Goal: Task Accomplishment & Management: Manage account settings

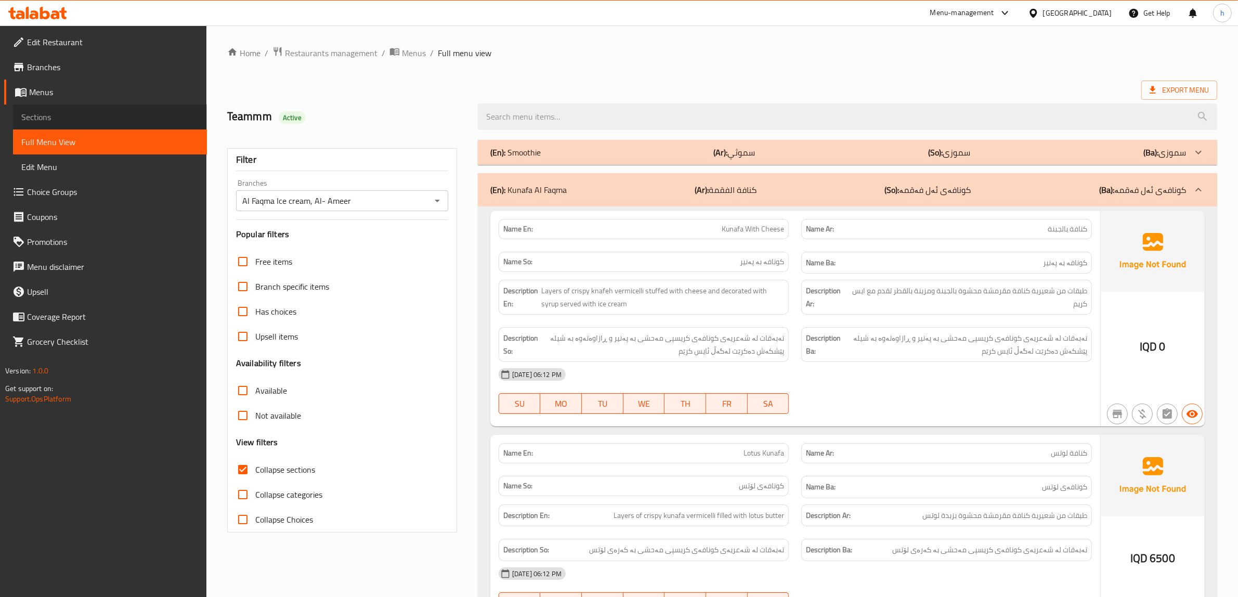
click at [80, 124] on link "Sections" at bounding box center [110, 117] width 194 height 25
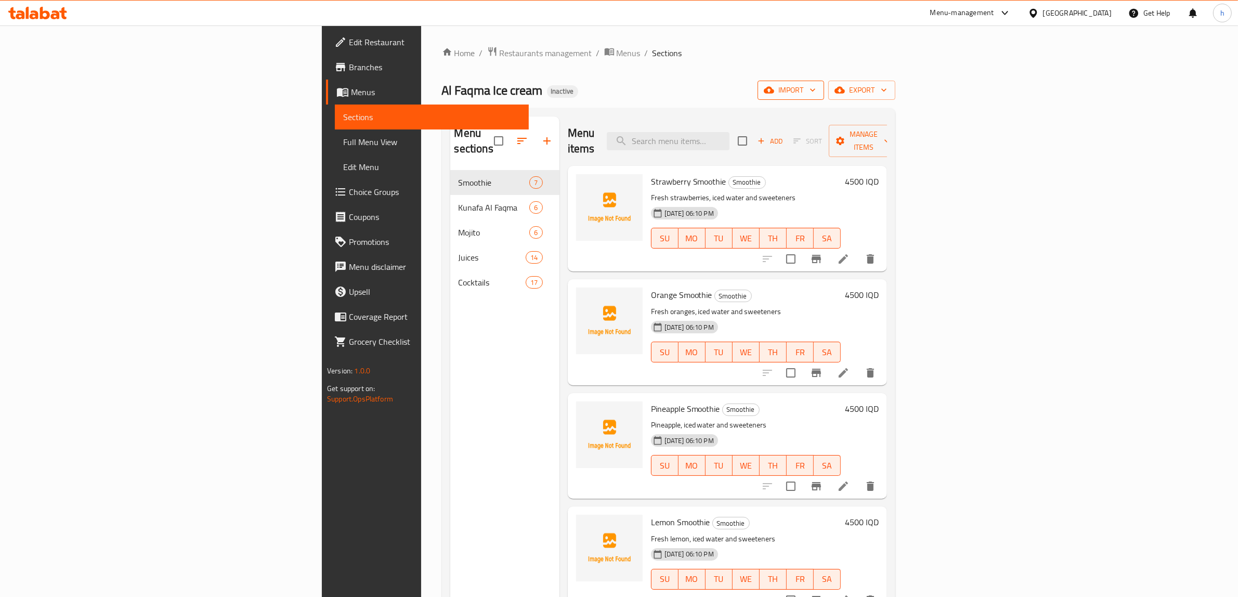
click at [816, 92] on span "import" at bounding box center [791, 90] width 50 height 13
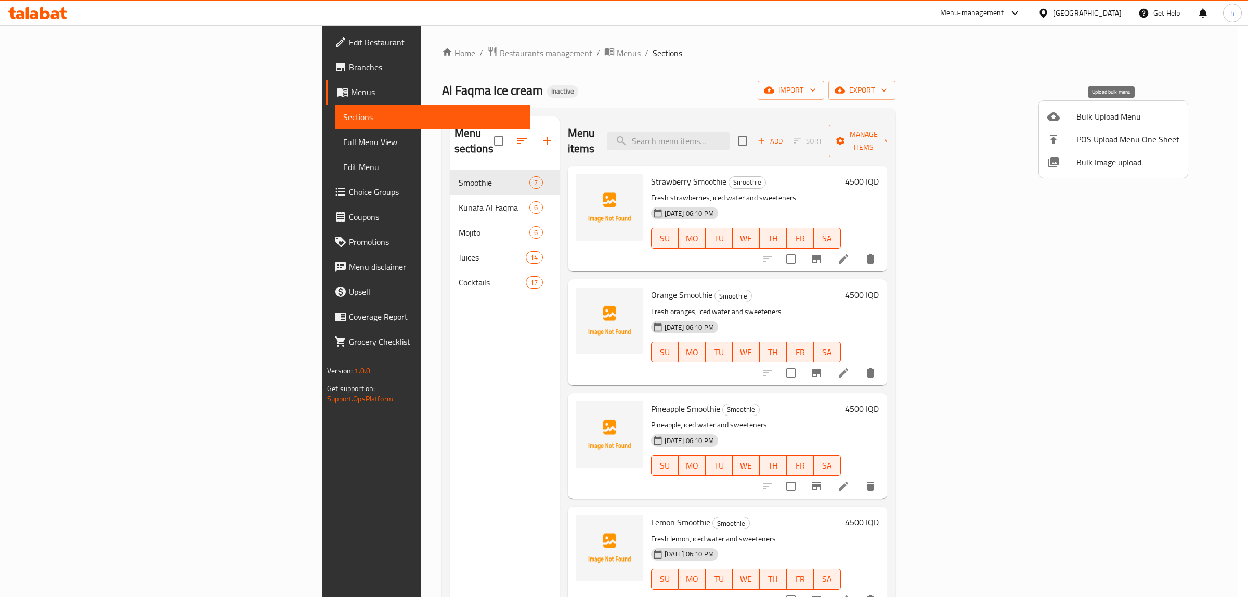
click at [1073, 115] on div at bounding box center [1062, 116] width 29 height 12
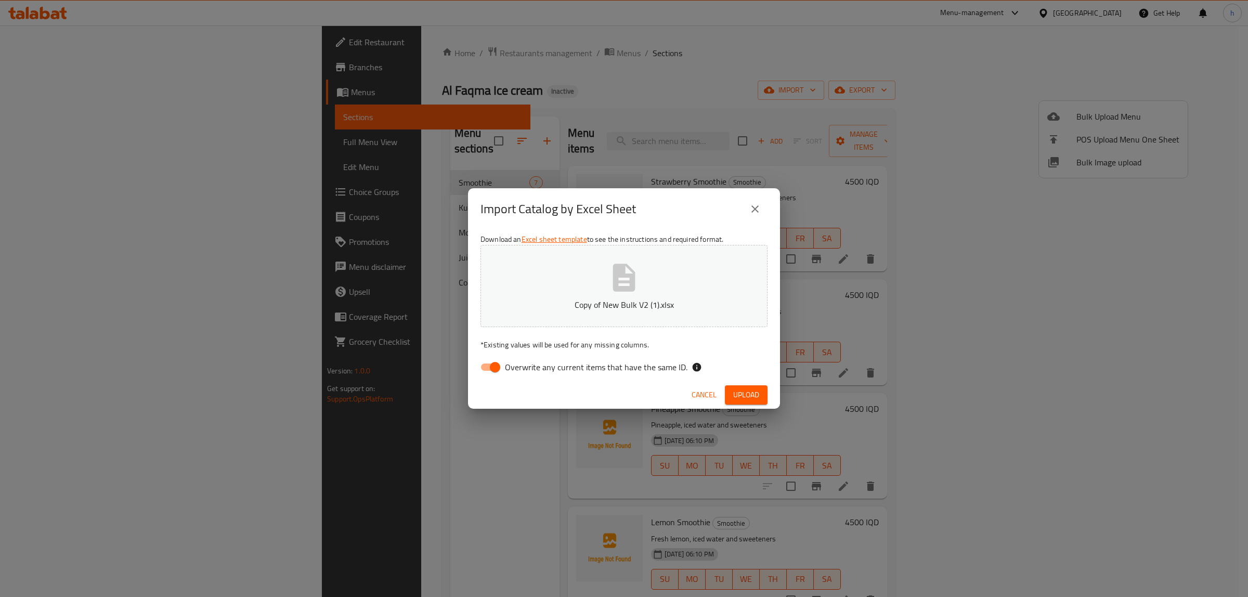
click at [486, 372] on input "Overwrite any current items that have the same ID." at bounding box center [495, 367] width 59 height 20
checkbox input "false"
click at [744, 393] on span "Upload" at bounding box center [746, 395] width 26 height 13
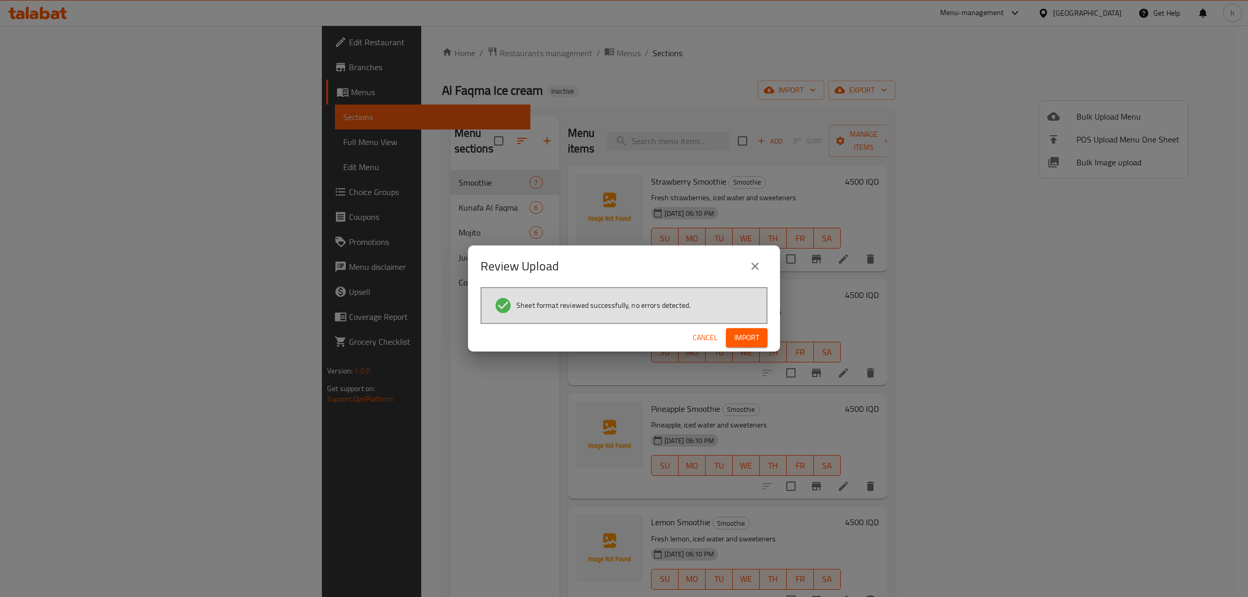
click at [750, 339] on span "Import" at bounding box center [746, 337] width 25 height 13
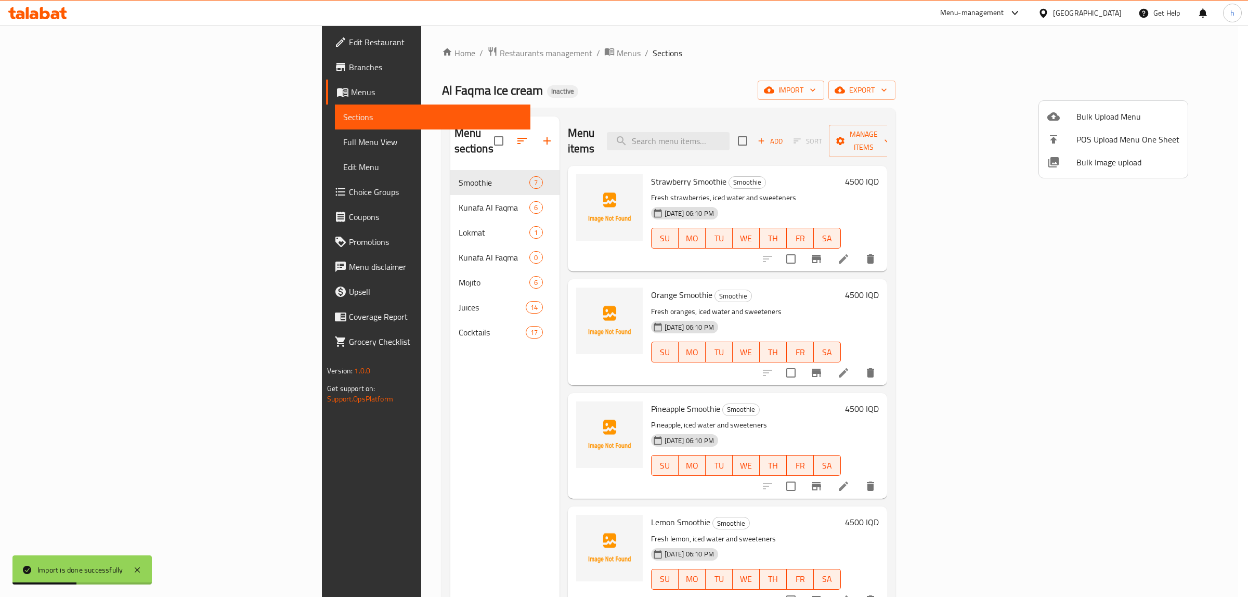
click at [443, 136] on div at bounding box center [624, 298] width 1248 height 597
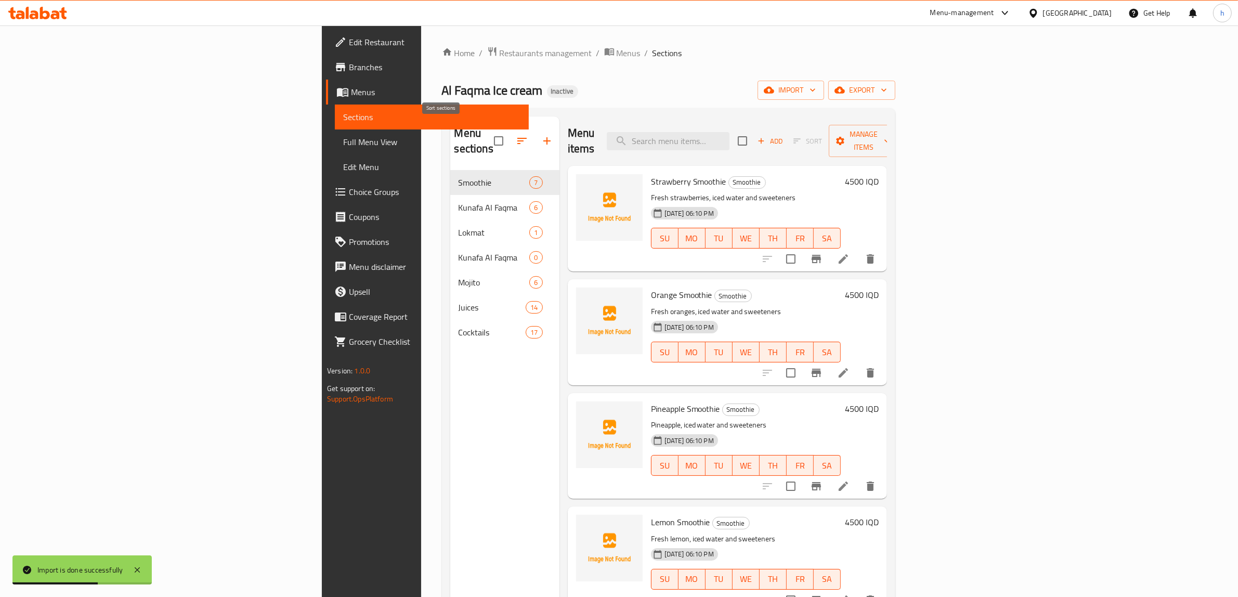
click at [516, 136] on icon "button" at bounding box center [522, 141] width 12 height 12
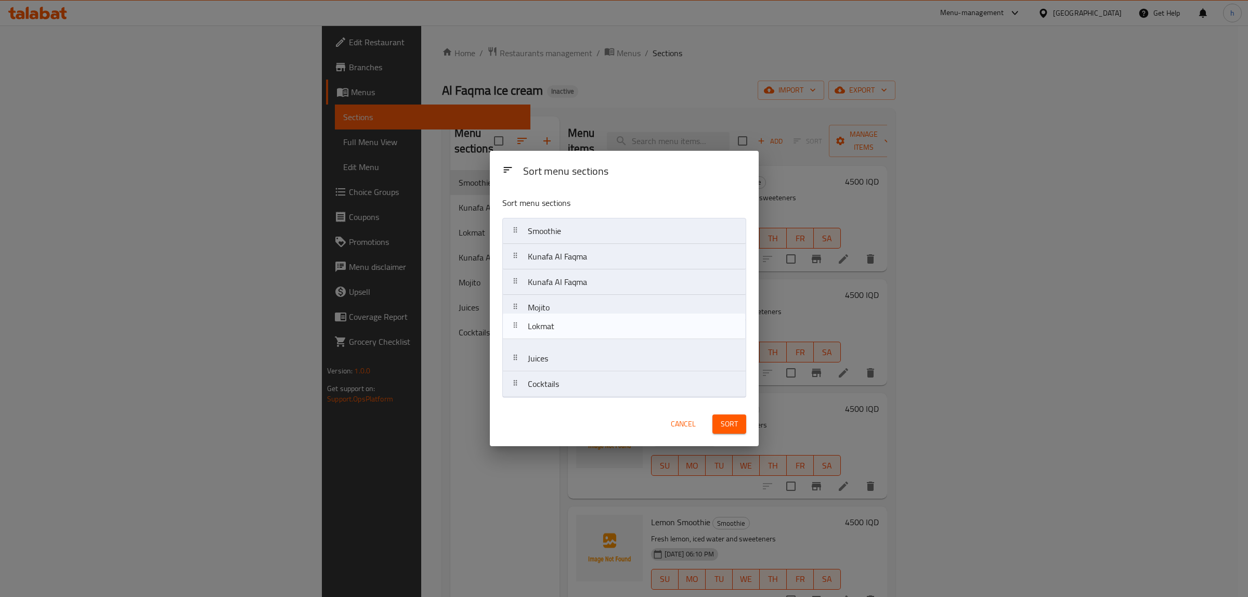
drag, startPoint x: 558, startPoint y: 290, endPoint x: 557, endPoint y: 338, distance: 48.4
click at [557, 338] on nav "Smoothie Kunafa Al Faqma Lokmat Kunafa Al Faqma Mojito Juices Cocktails" at bounding box center [624, 307] width 244 height 179
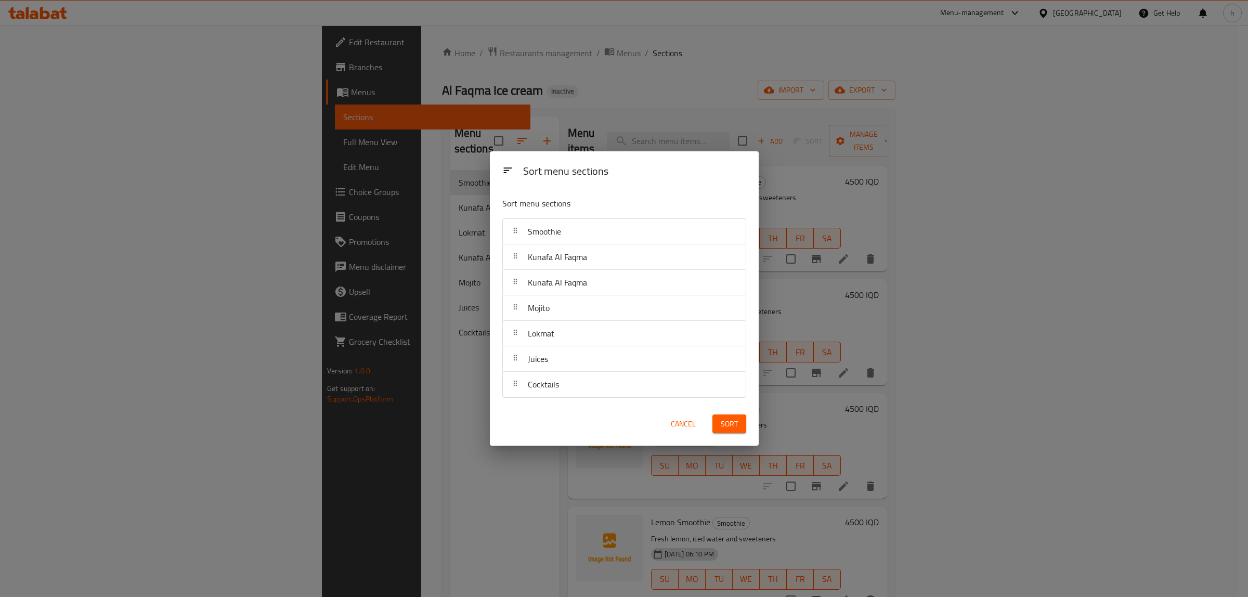
click at [726, 428] on span "Sort" at bounding box center [729, 424] width 17 height 13
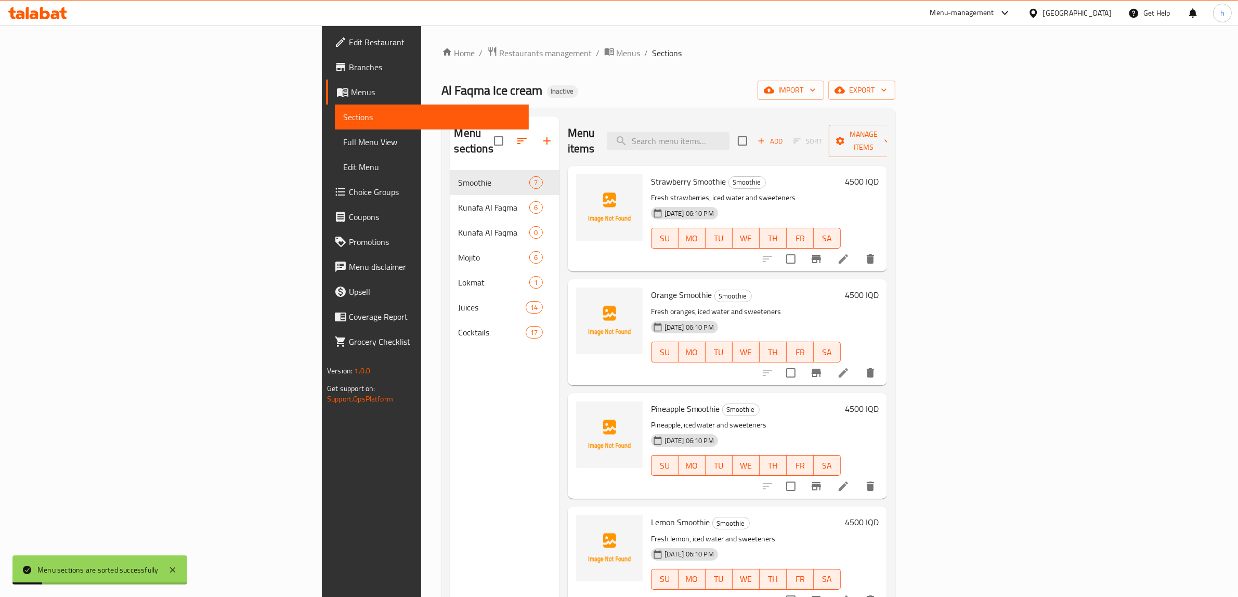
click at [343, 136] on span "Full Menu View" at bounding box center [431, 142] width 177 height 12
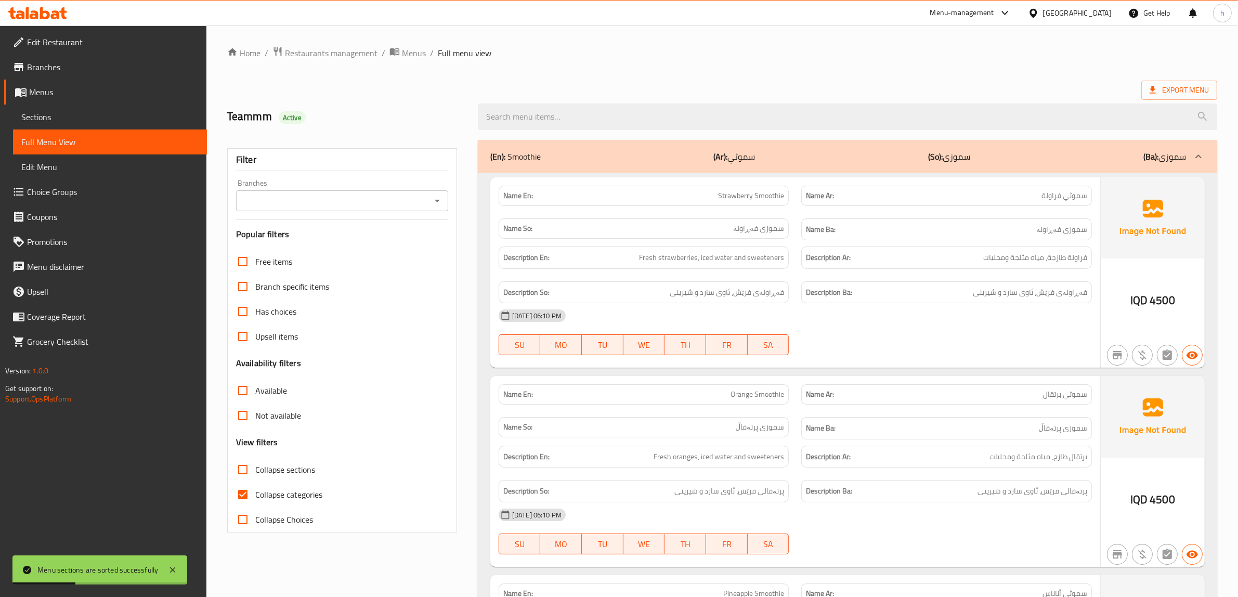
click at [246, 484] on input "Collapse categories" at bounding box center [242, 494] width 25 height 25
checkbox input "false"
click at [246, 472] on input "Collapse sections" at bounding box center [242, 469] width 25 height 25
checkbox input "true"
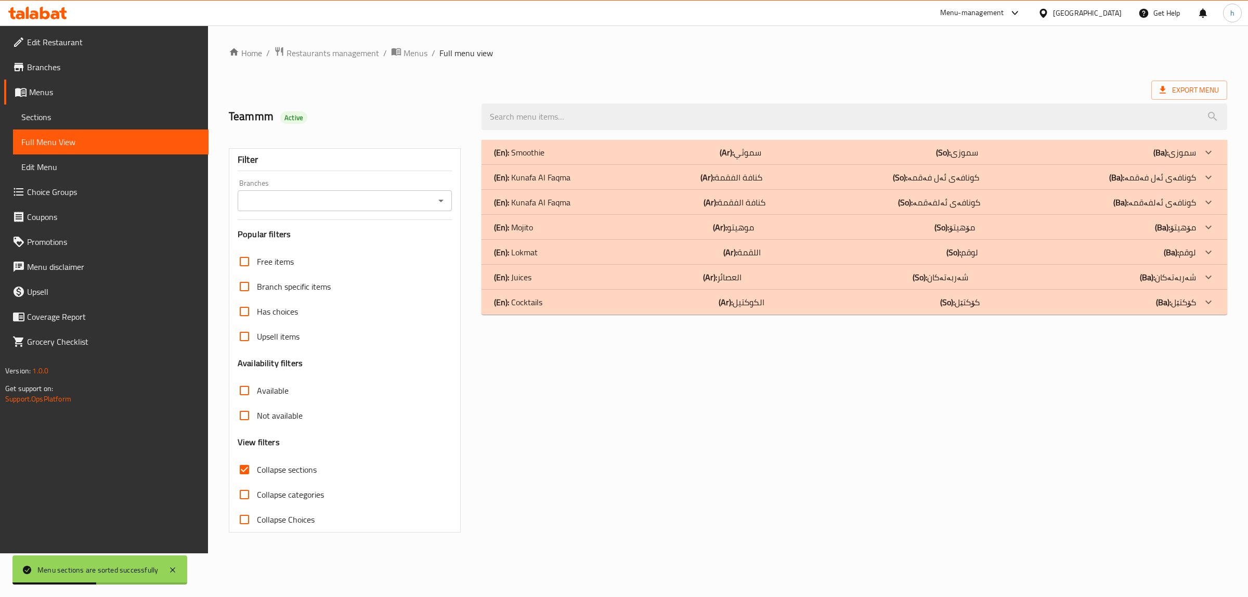
click at [438, 203] on icon "Open" at bounding box center [441, 201] width 12 height 12
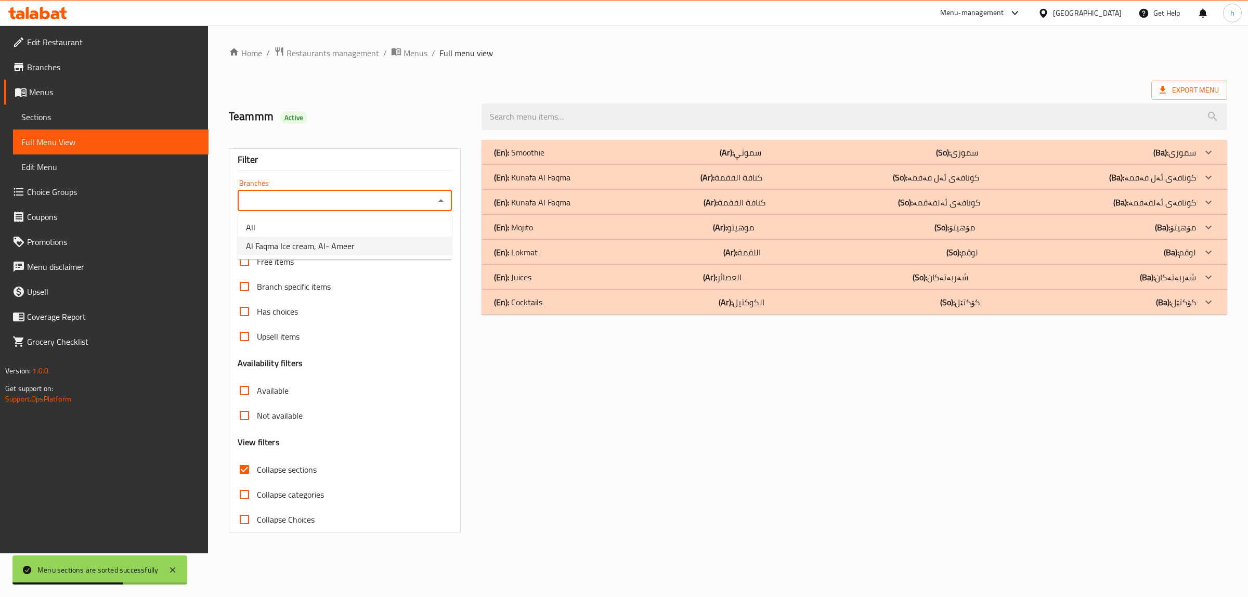
click at [286, 250] on span "Al Faqma Ice cream, Al- Ameer" at bounding box center [300, 246] width 109 height 12
type input "Al Faqma Ice cream, Al- Ameer"
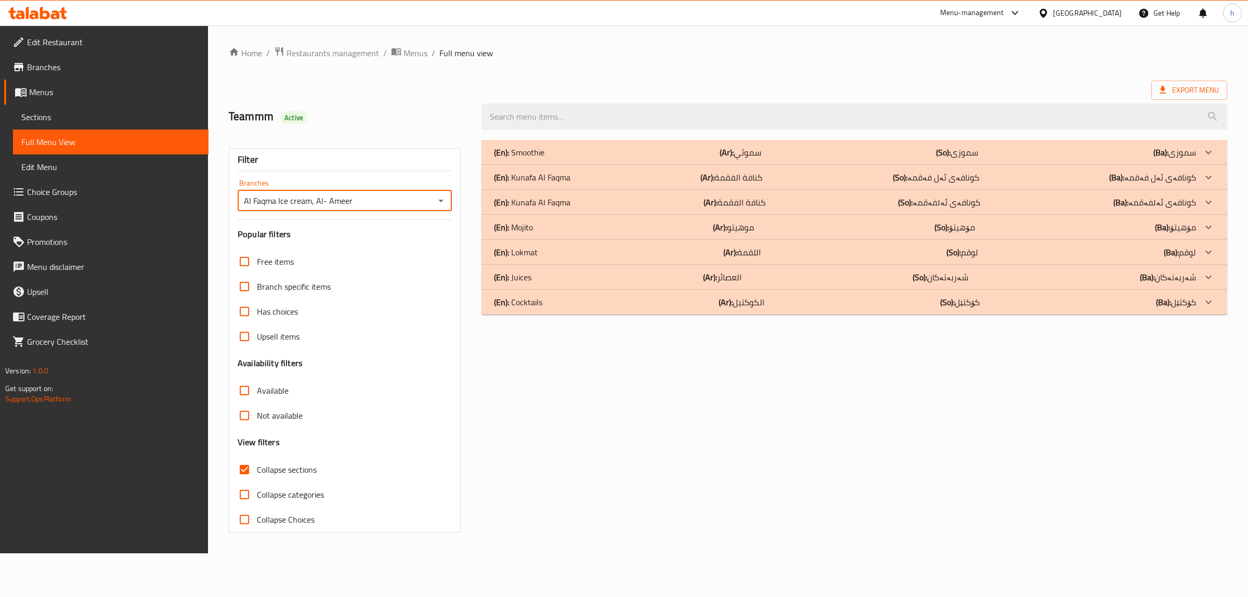
click at [1204, 159] on icon at bounding box center [1209, 152] width 12 height 12
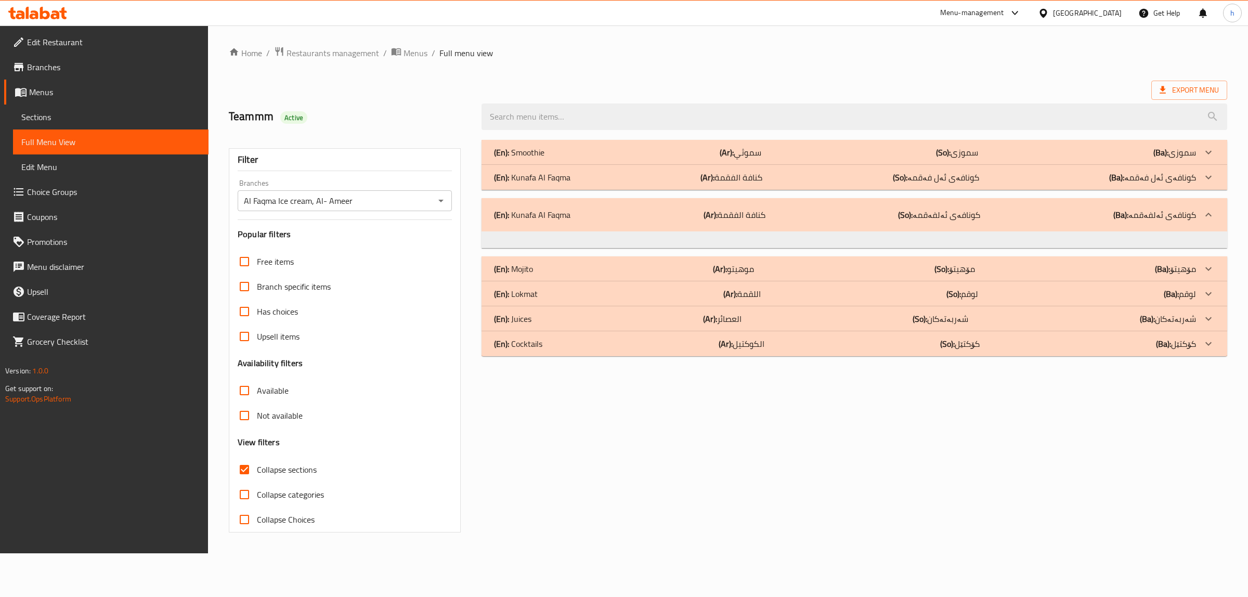
click at [609, 222] on div "(En): Kunafa Al Faqma (Ar): كنافة الفقمة (So): کونافەی ئەلفەقمە (Ba): کونافەی ئ…" at bounding box center [855, 214] width 746 height 33
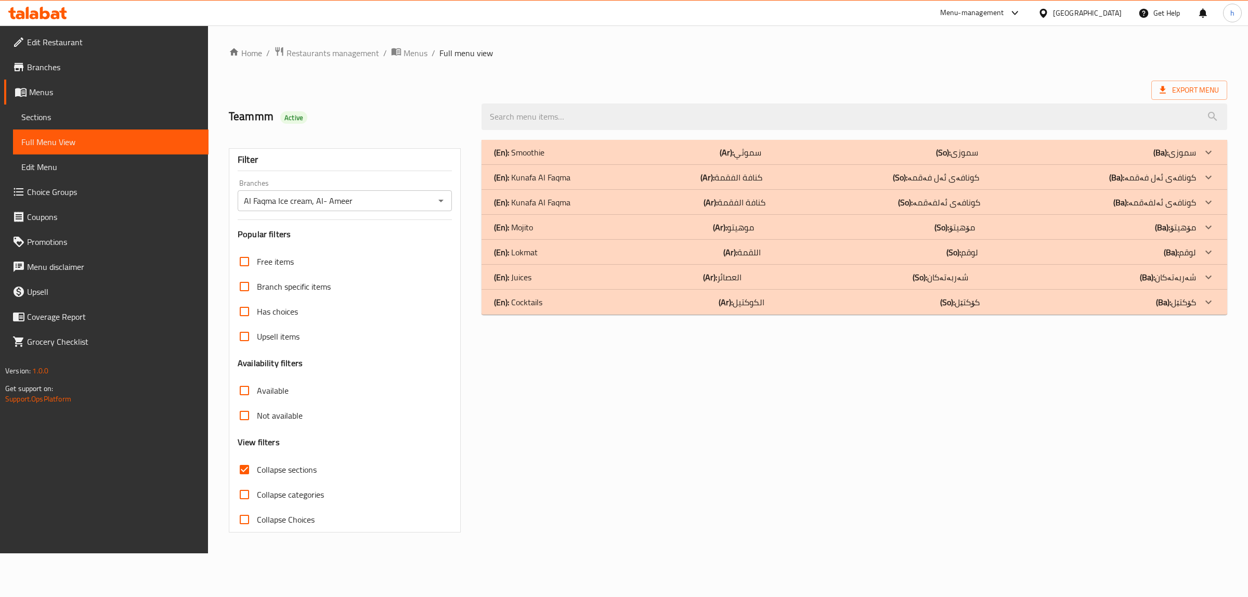
click at [606, 159] on div "(En): Kunafa Al Faqma (Ar): كنافة الفقمة (So): کونافەی ئەلفەقمە (Ba): کونافەی ئ…" at bounding box center [845, 152] width 702 height 12
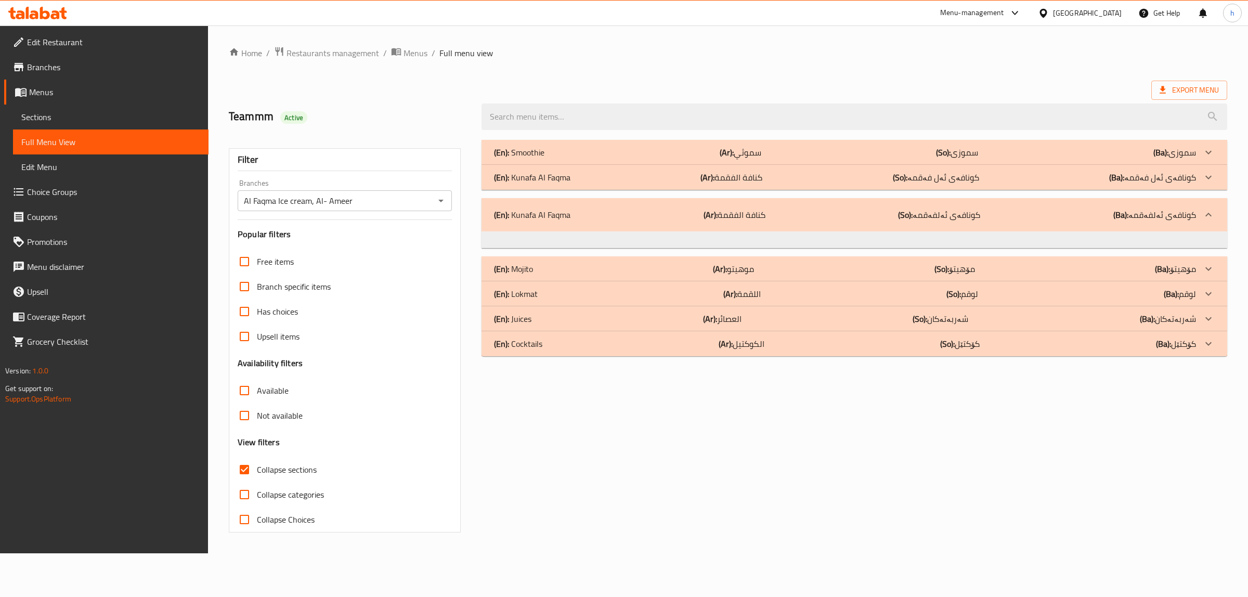
click at [1207, 220] on icon at bounding box center [1209, 215] width 12 height 12
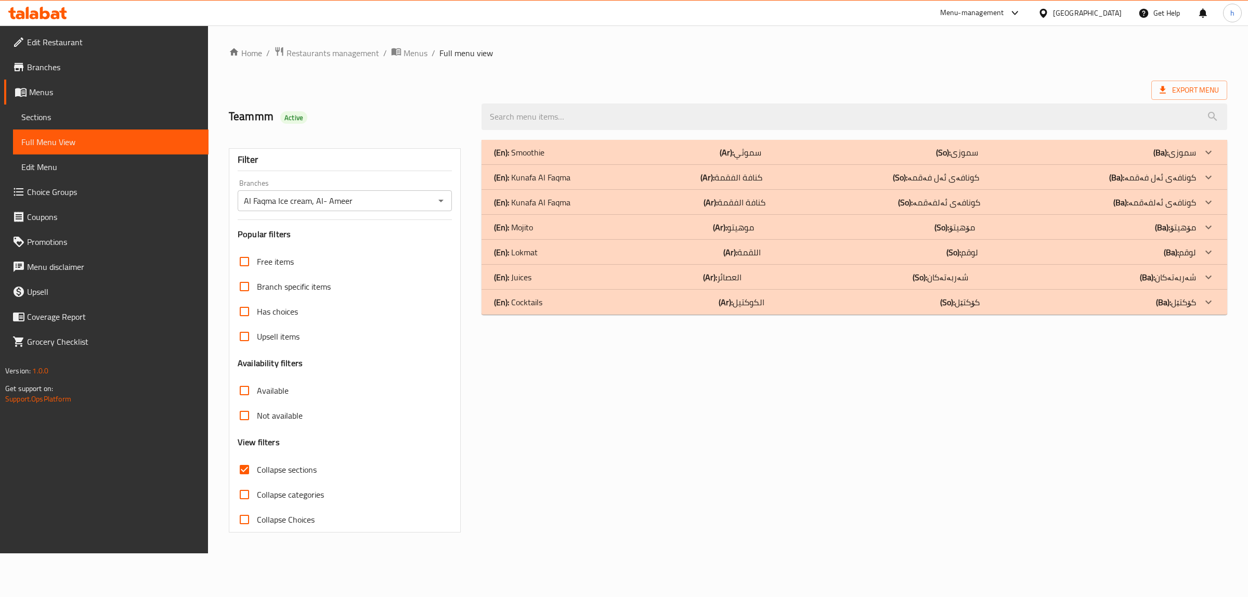
click at [1209, 159] on icon at bounding box center [1209, 152] width 12 height 12
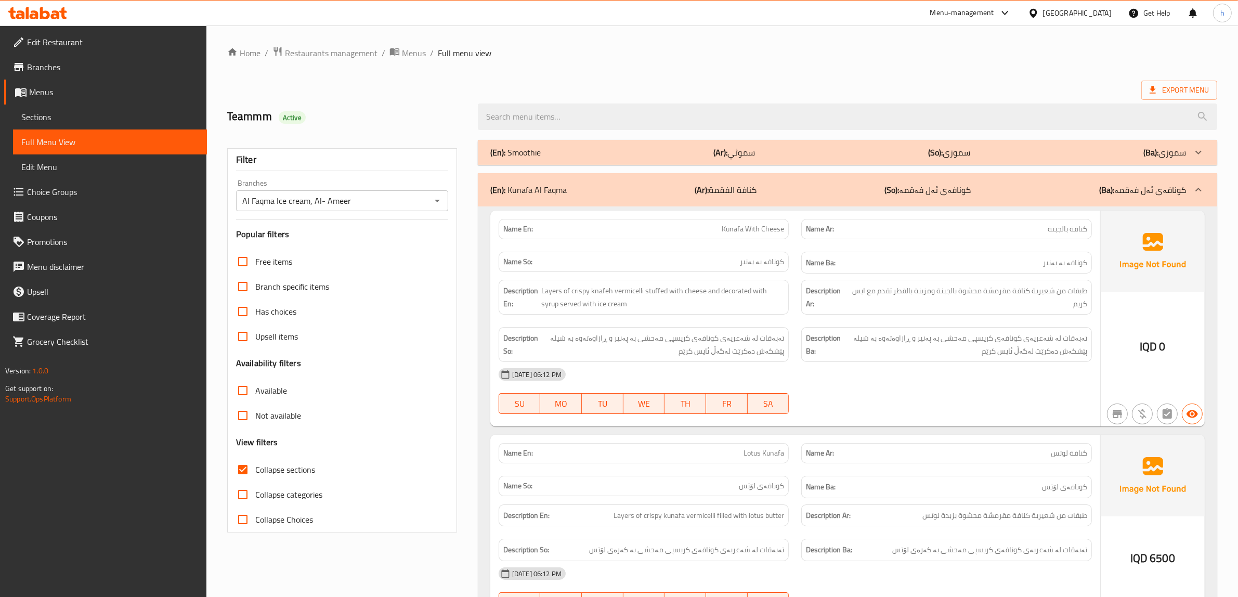
click at [1209, 181] on div "(En): Kunafa Al Faqma (Ar): كنافة الفقمة (So): کونافەی ئەل فەقمە (Ba): کونافەی …" at bounding box center [848, 189] width 740 height 33
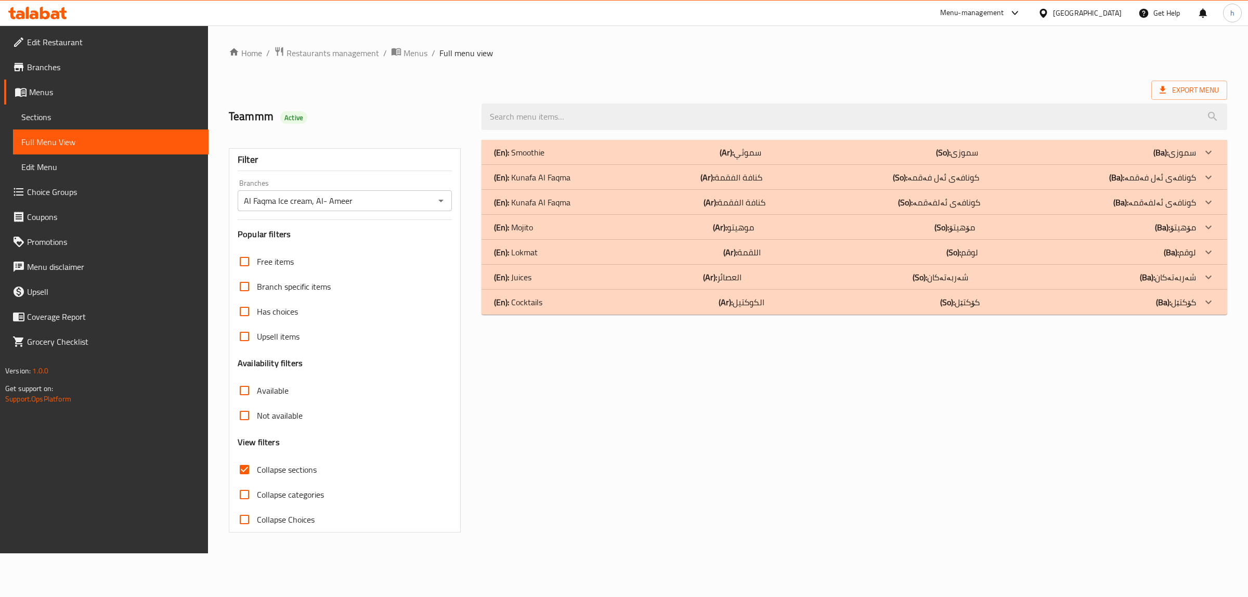
click at [531, 159] on p "(En): Lokmat" at bounding box center [519, 152] width 50 height 12
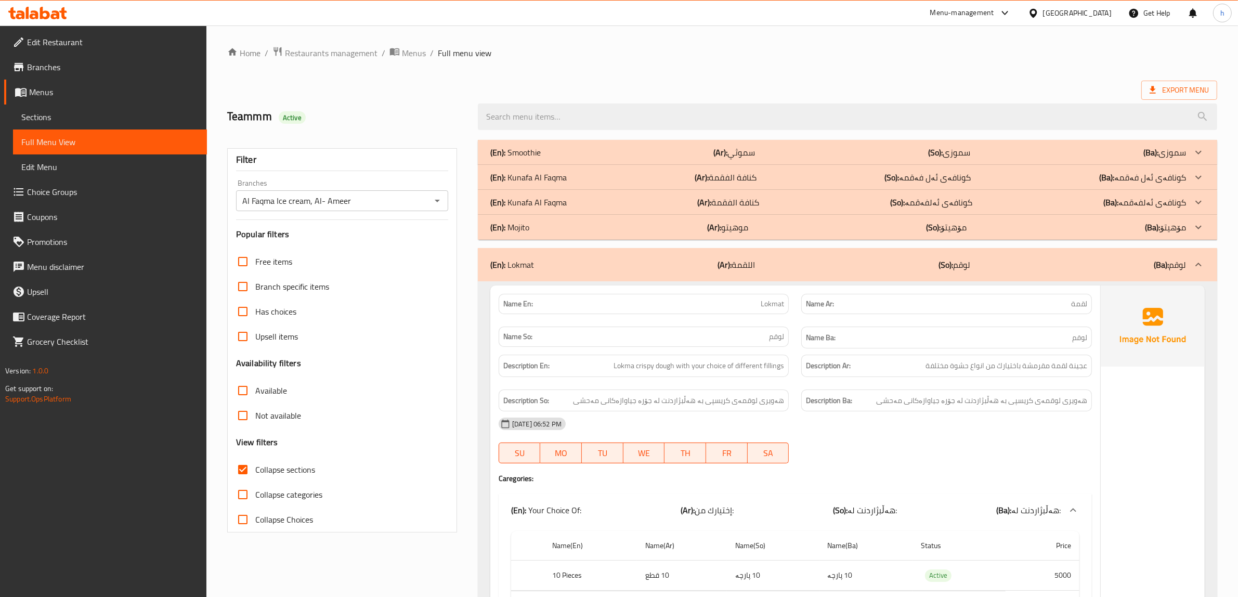
click at [532, 262] on p "(En): Lokmat" at bounding box center [512, 264] width 44 height 12
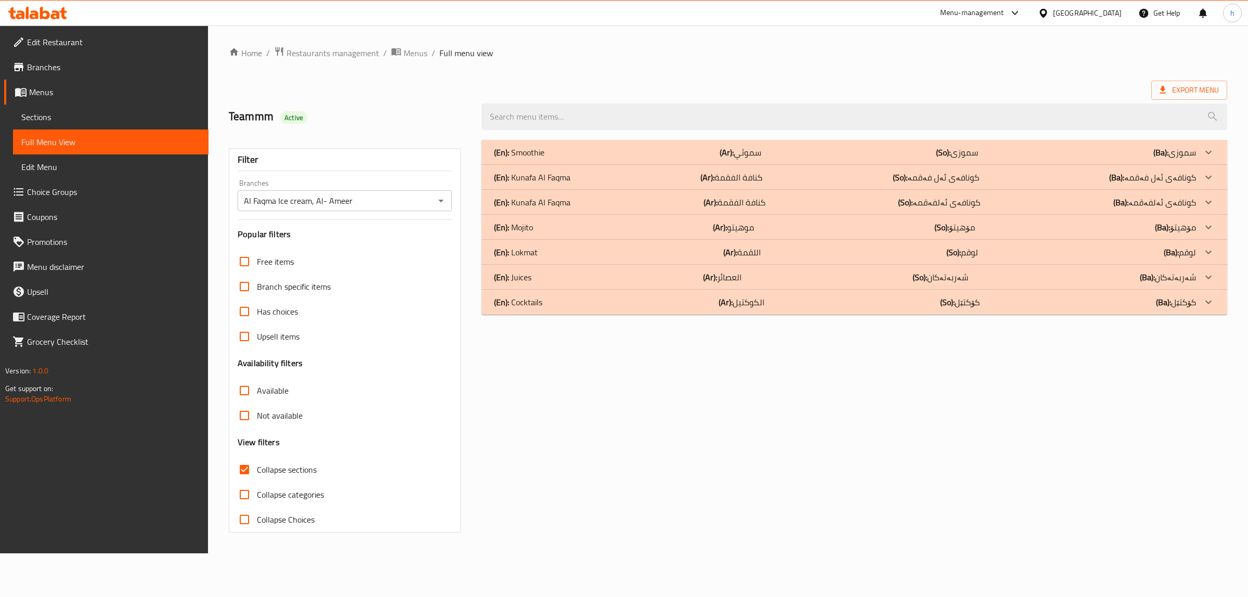
click at [67, 121] on span "Sections" at bounding box center [110, 117] width 179 height 12
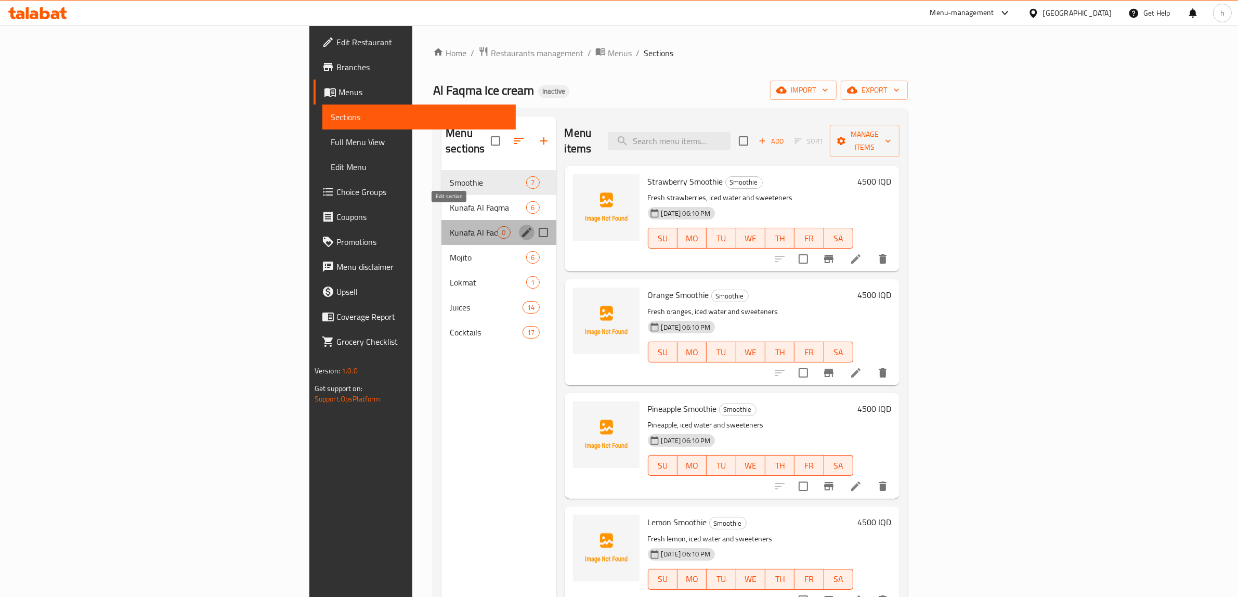
click at [522, 228] on icon "edit" at bounding box center [526, 232] width 9 height 9
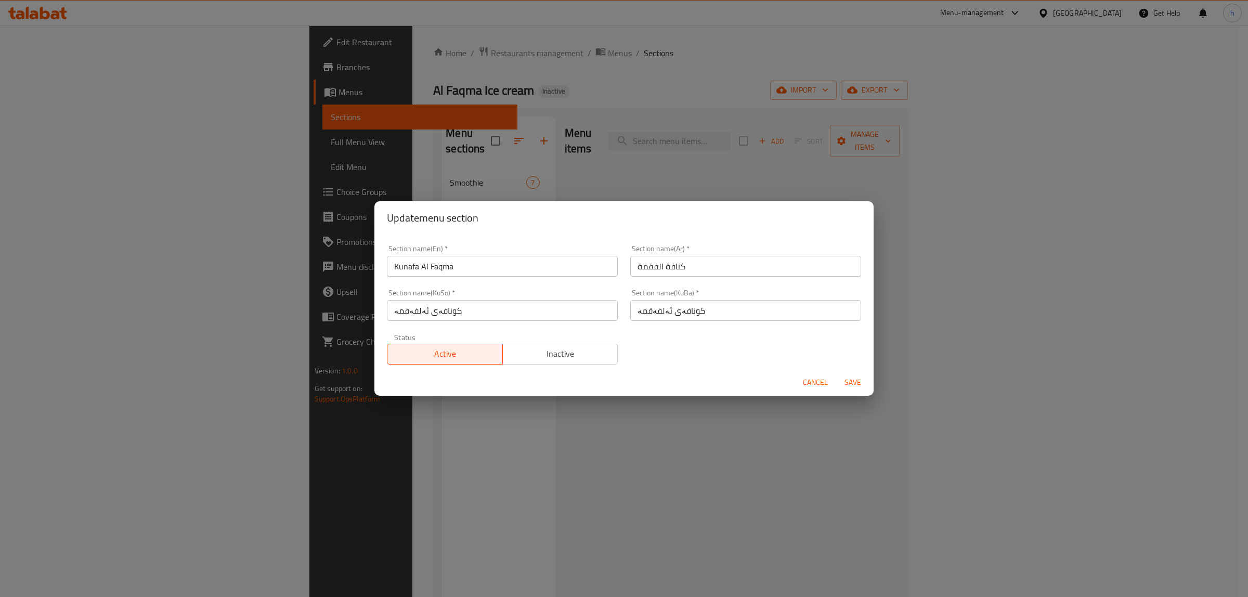
drag, startPoint x: 823, startPoint y: 383, endPoint x: 630, endPoint y: 314, distance: 205.0
click at [823, 383] on span "Cancel" at bounding box center [815, 382] width 25 height 13
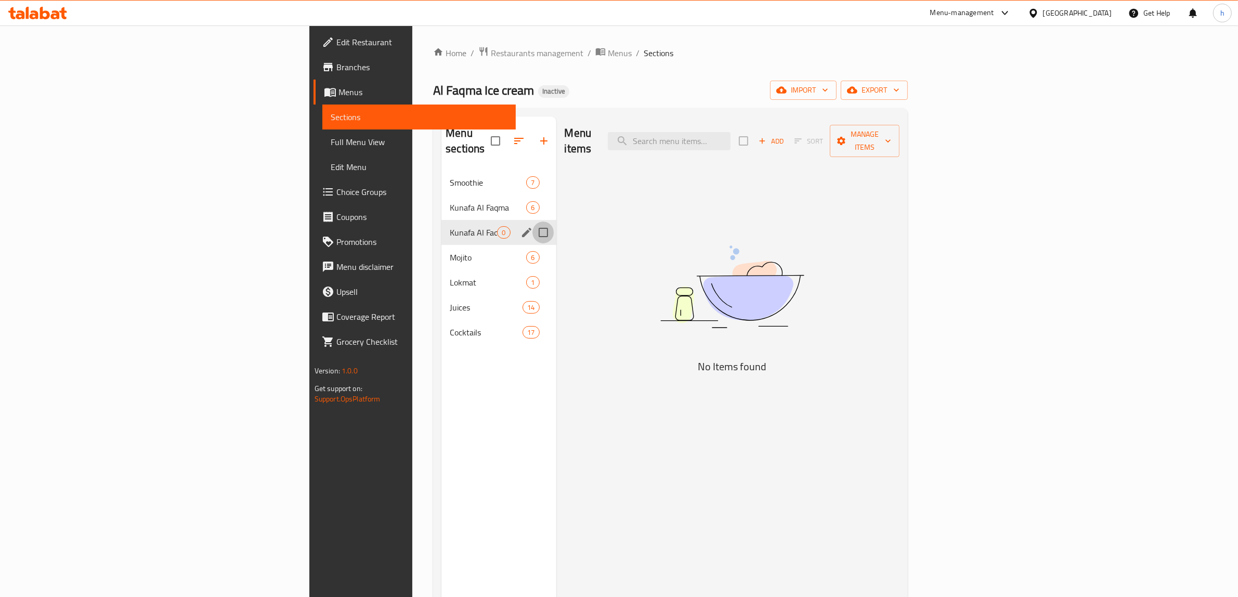
click at [533, 222] on input "Menu sections" at bounding box center [544, 233] width 22 height 22
checkbox input "true"
click at [508, 136] on icon "button" at bounding box center [512, 140] width 9 height 9
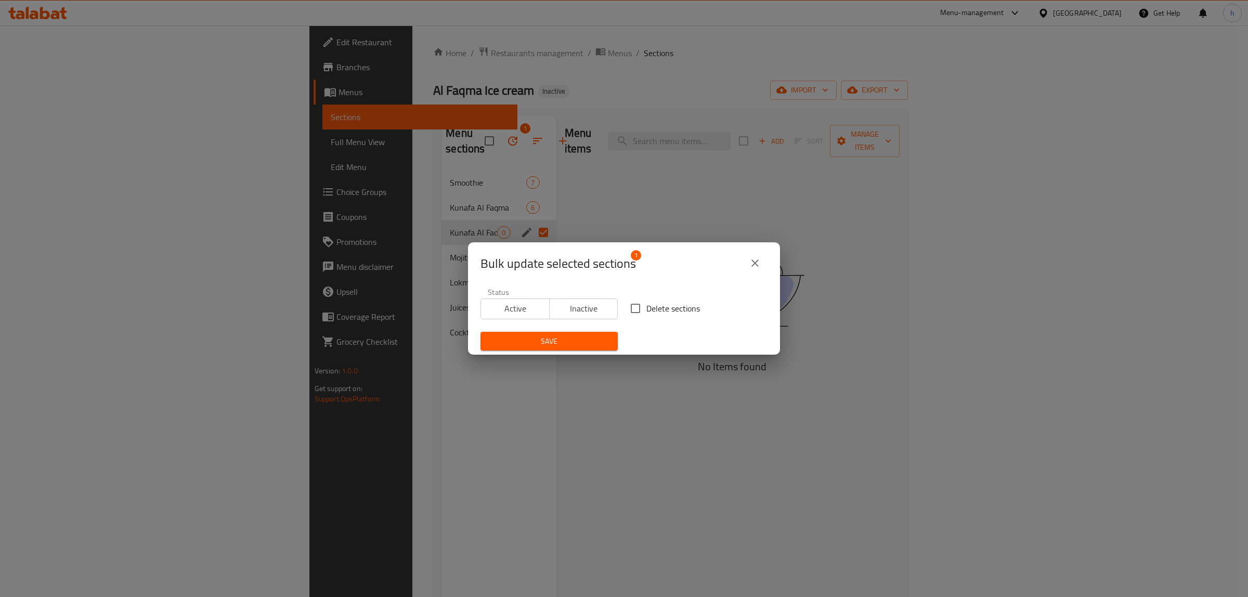
click at [633, 313] on input "Delete sections" at bounding box center [636, 309] width 22 height 22
checkbox input "true"
click at [594, 338] on span "Save" at bounding box center [549, 341] width 121 height 13
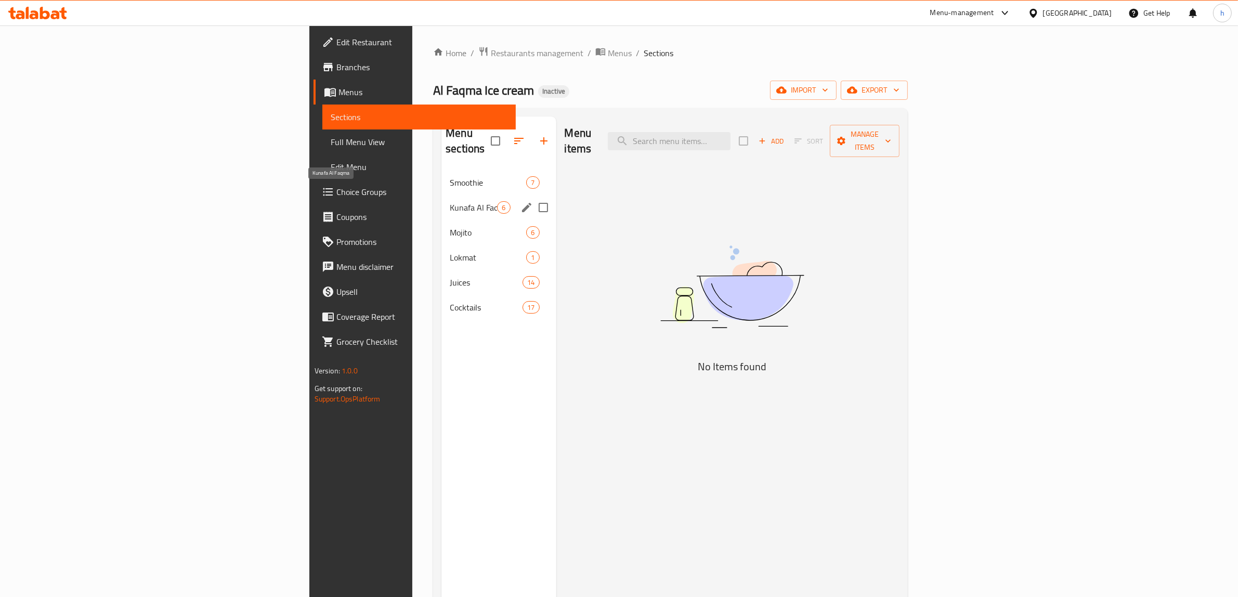
click at [450, 201] on span "Kunafa Al Faqma" at bounding box center [473, 207] width 47 height 12
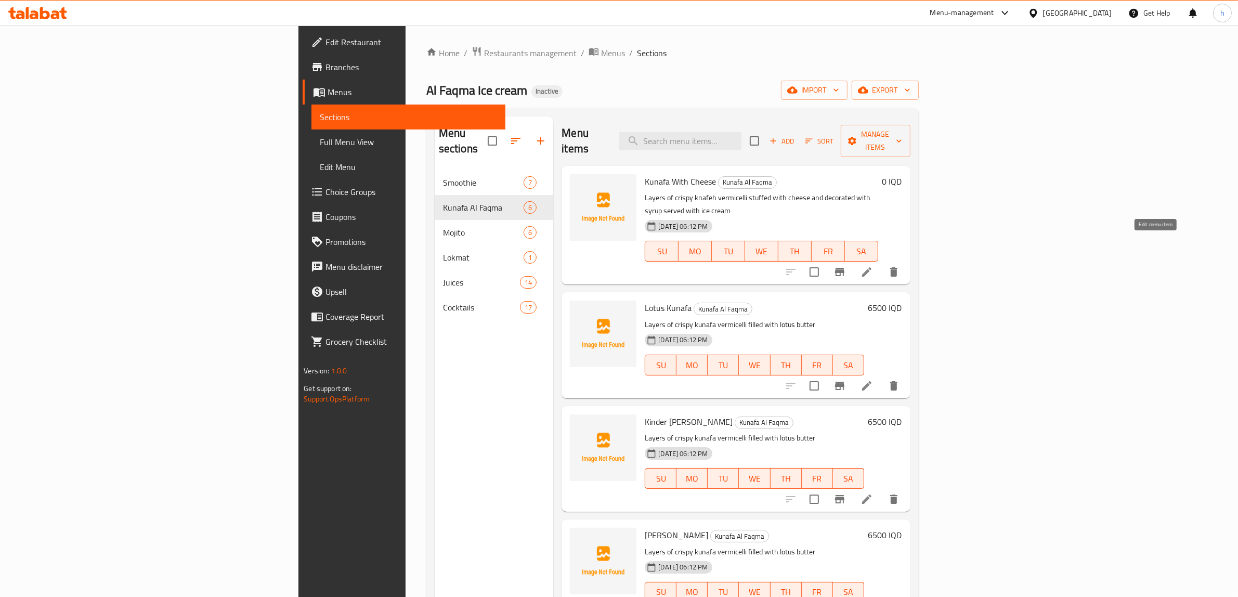
click at [873, 266] on icon at bounding box center [867, 272] width 12 height 12
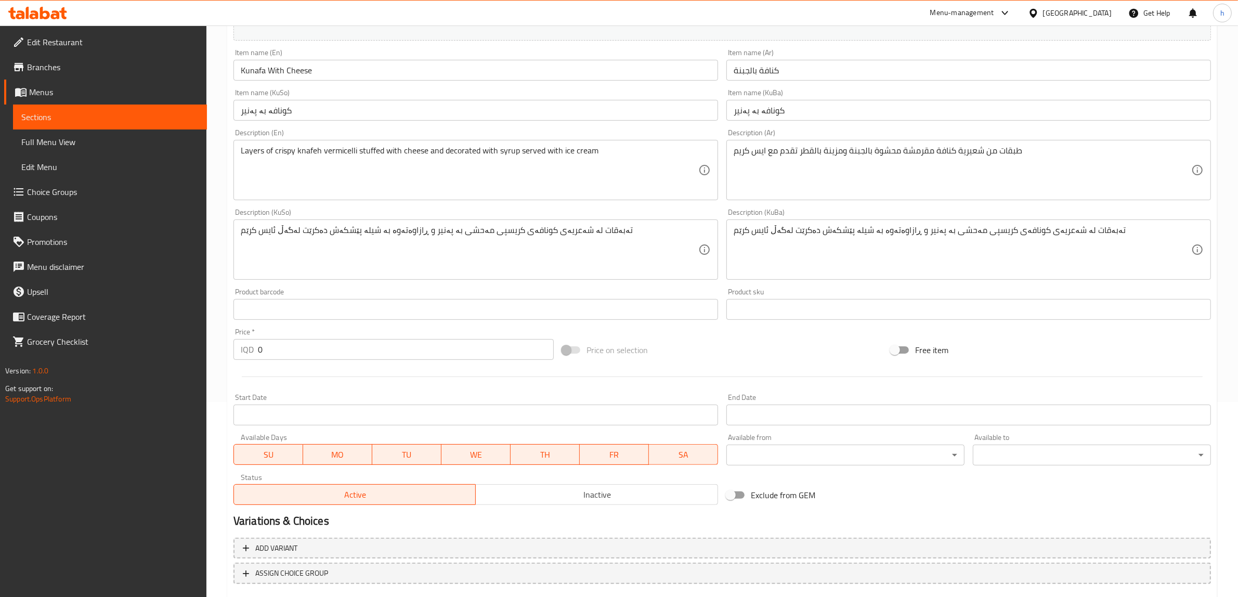
scroll to position [255, 0]
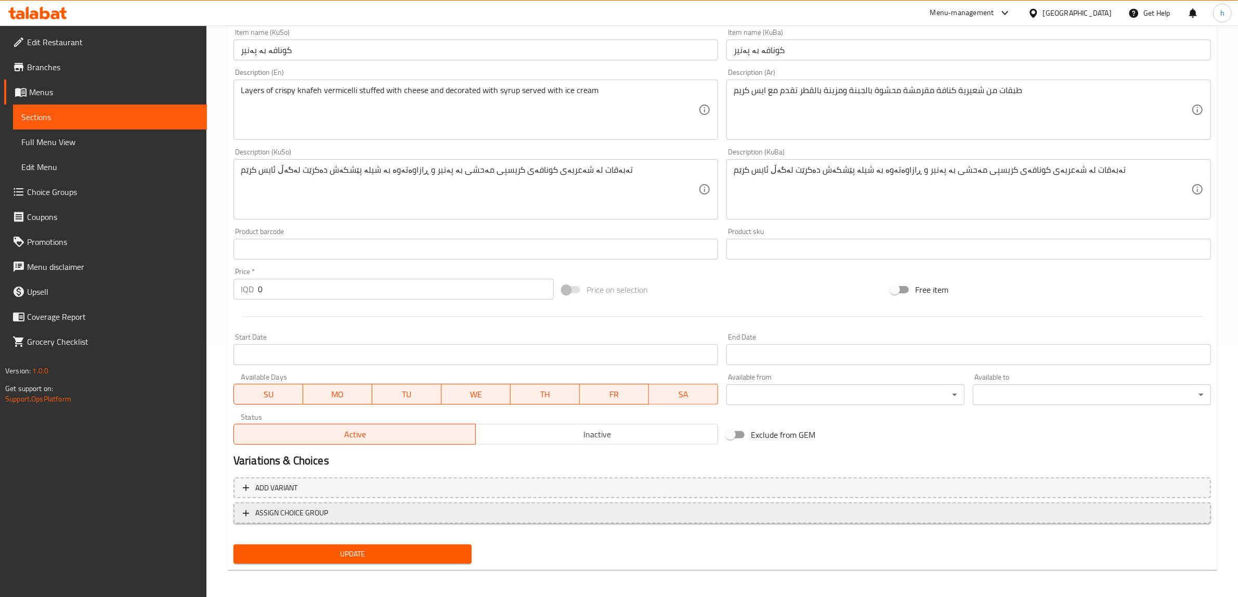
click at [294, 507] on span "ASSIGN CHOICE GROUP" at bounding box center [291, 513] width 73 height 13
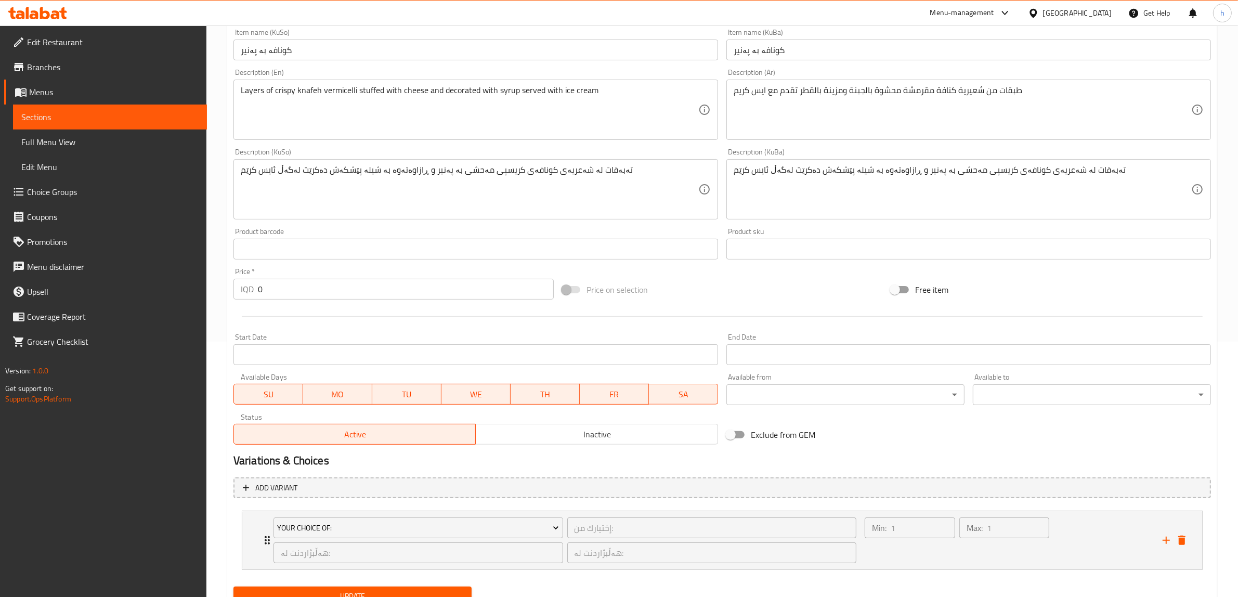
scroll to position [299, 0]
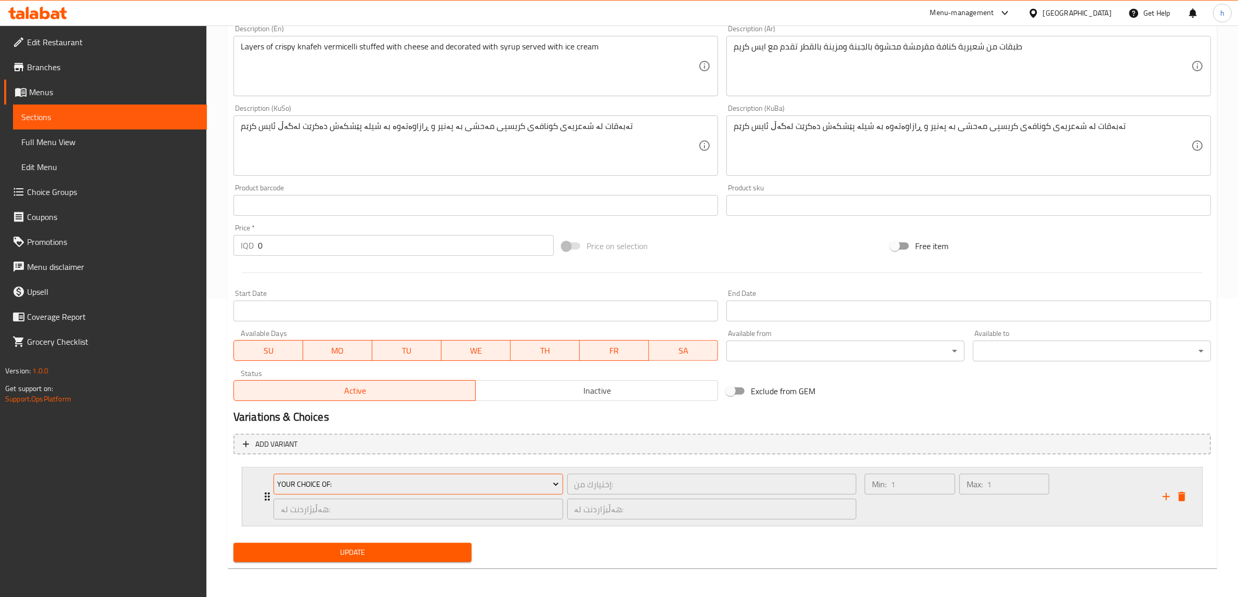
click at [545, 484] on span "Your Choice Of:" at bounding box center [418, 484] width 282 height 13
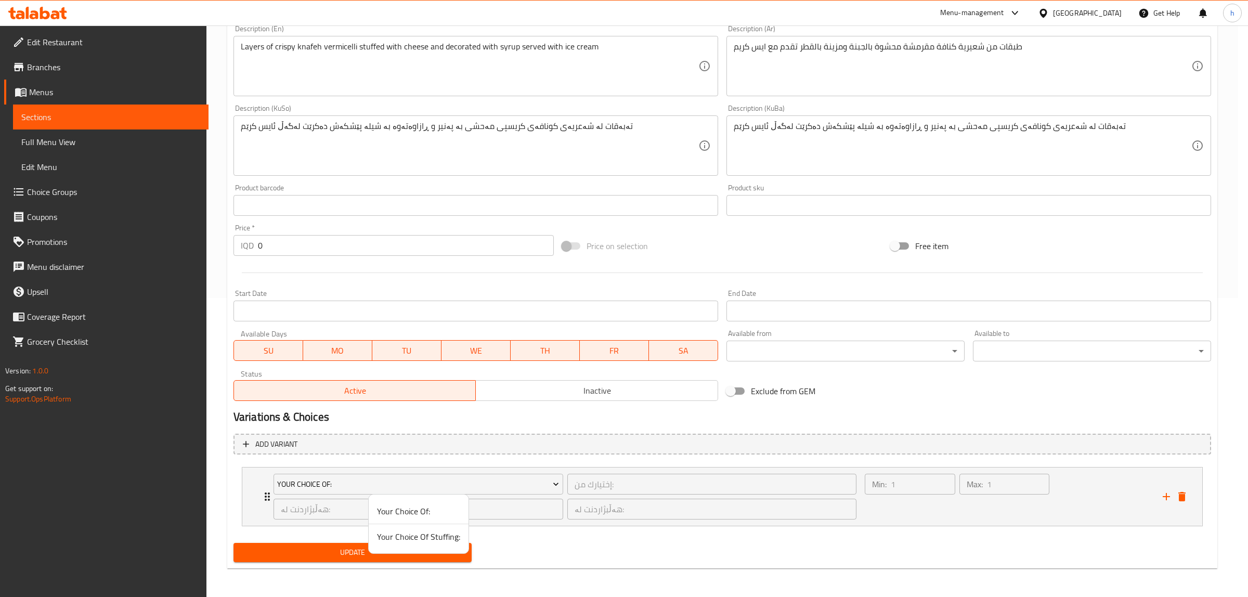
click at [437, 492] on div at bounding box center [624, 298] width 1248 height 597
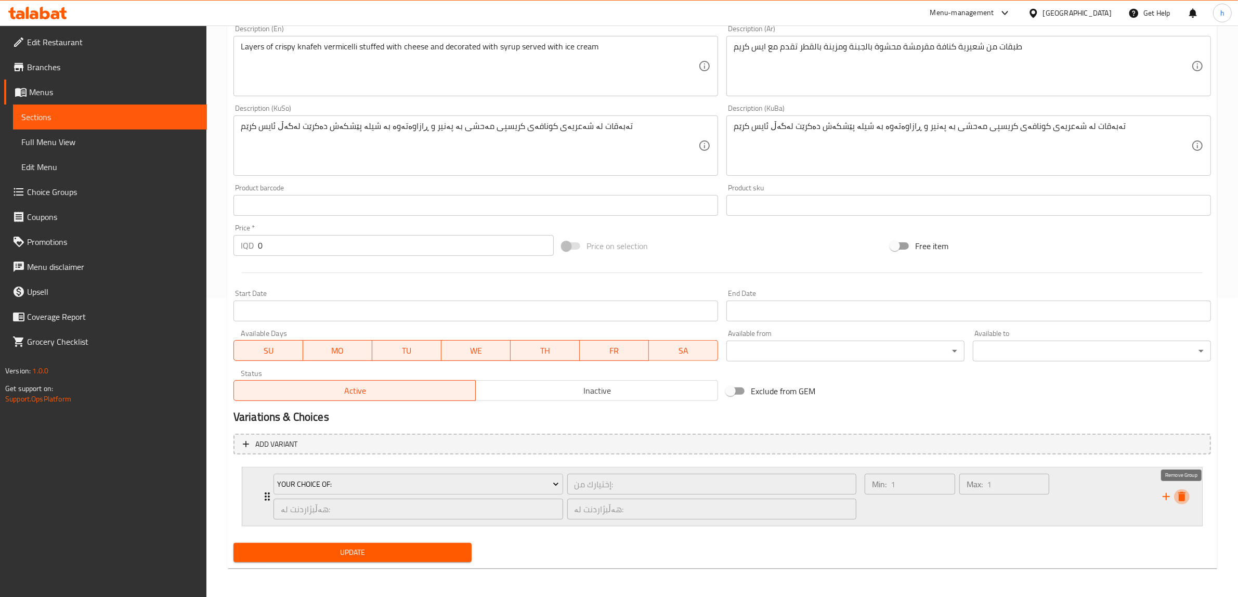
click at [1181, 495] on icon "delete" at bounding box center [1182, 496] width 7 height 9
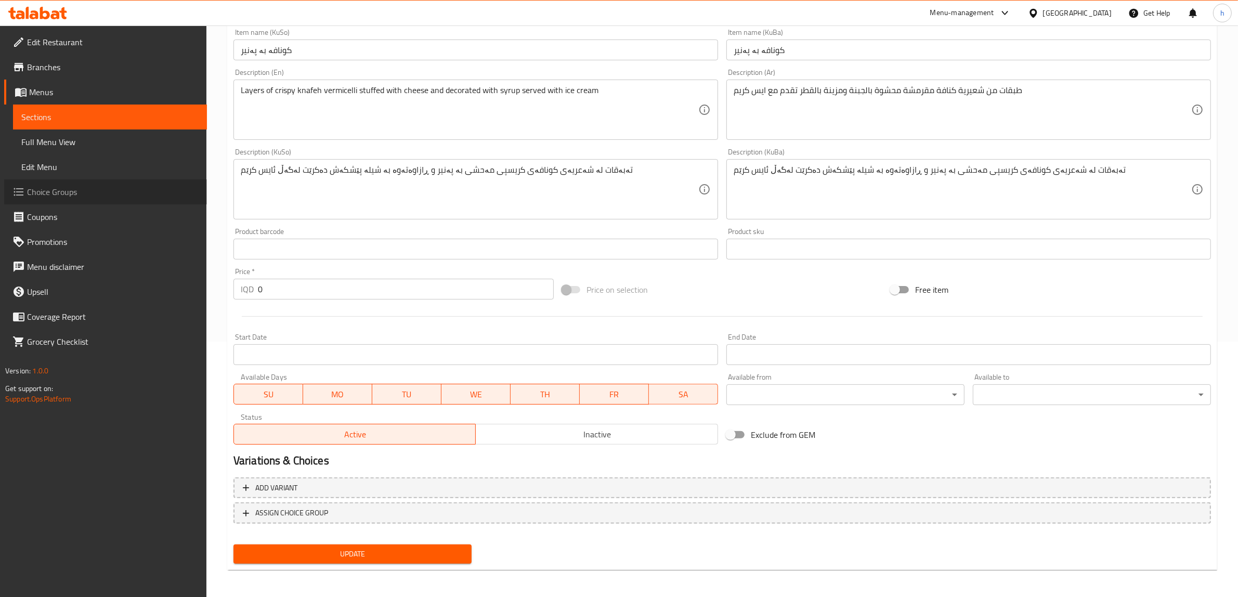
click at [51, 186] on span "Choice Groups" at bounding box center [113, 192] width 172 height 12
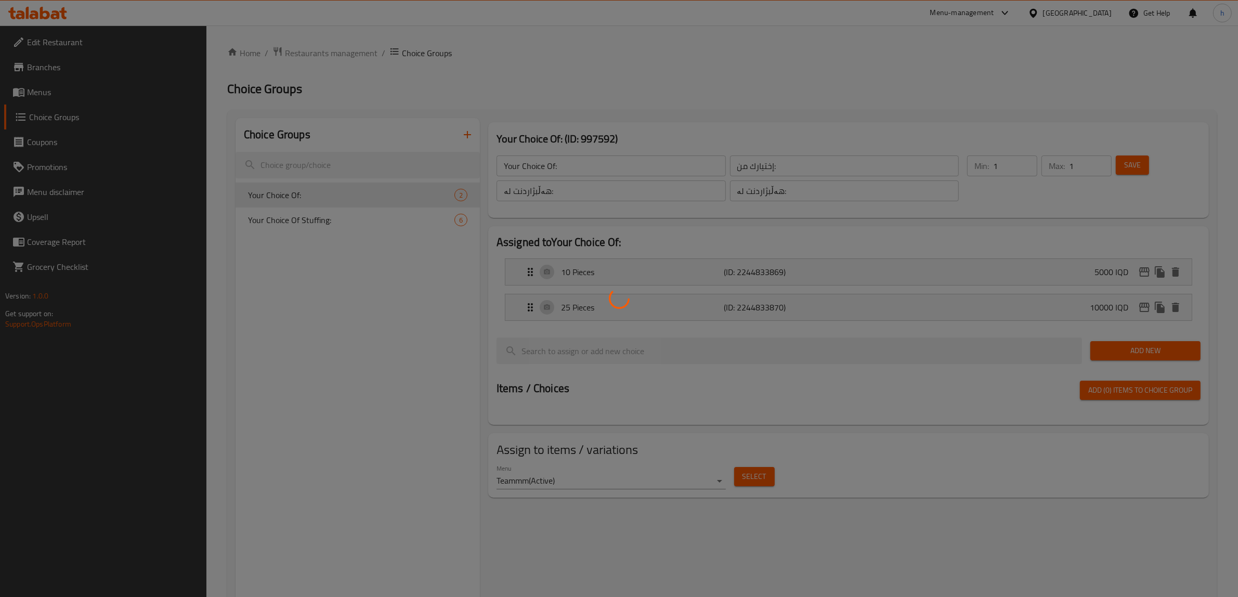
click at [480, 136] on div at bounding box center [619, 298] width 1238 height 597
click at [469, 136] on div at bounding box center [619, 298] width 1238 height 597
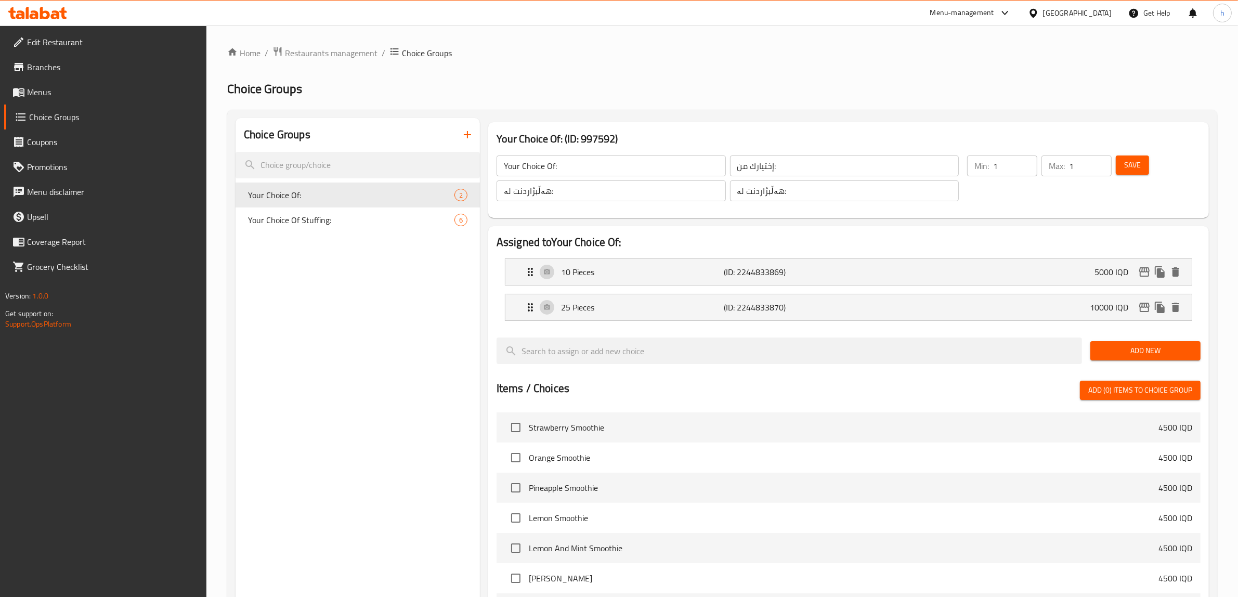
click at [469, 133] on icon "button" at bounding box center [467, 134] width 12 height 12
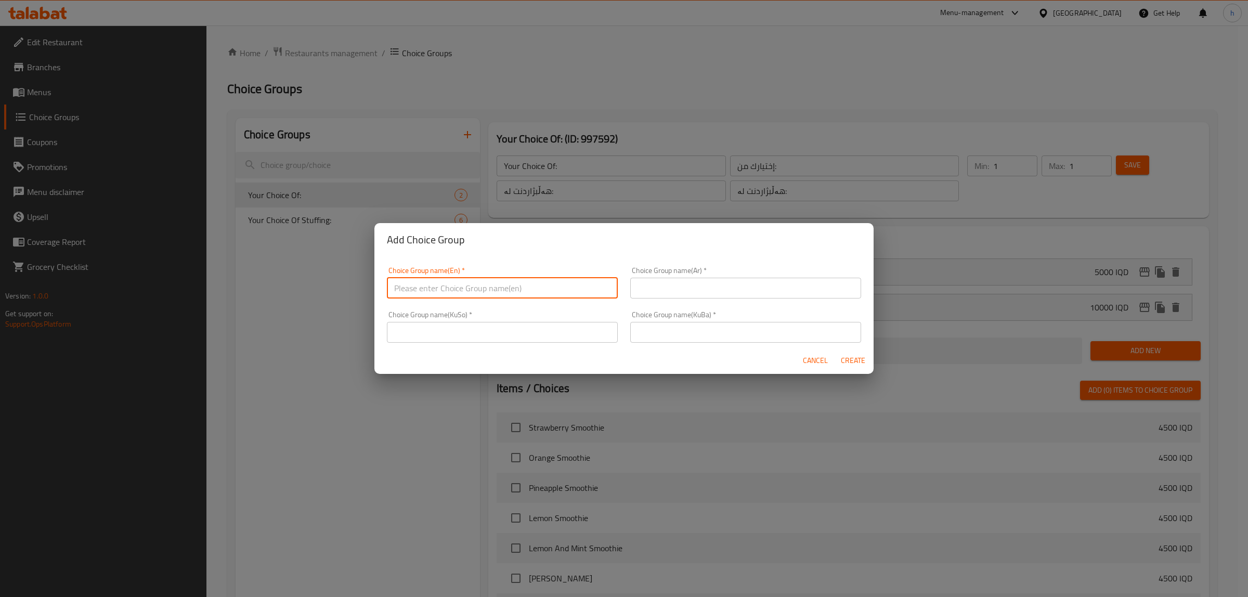
click at [480, 296] on input "text" at bounding box center [502, 288] width 231 height 21
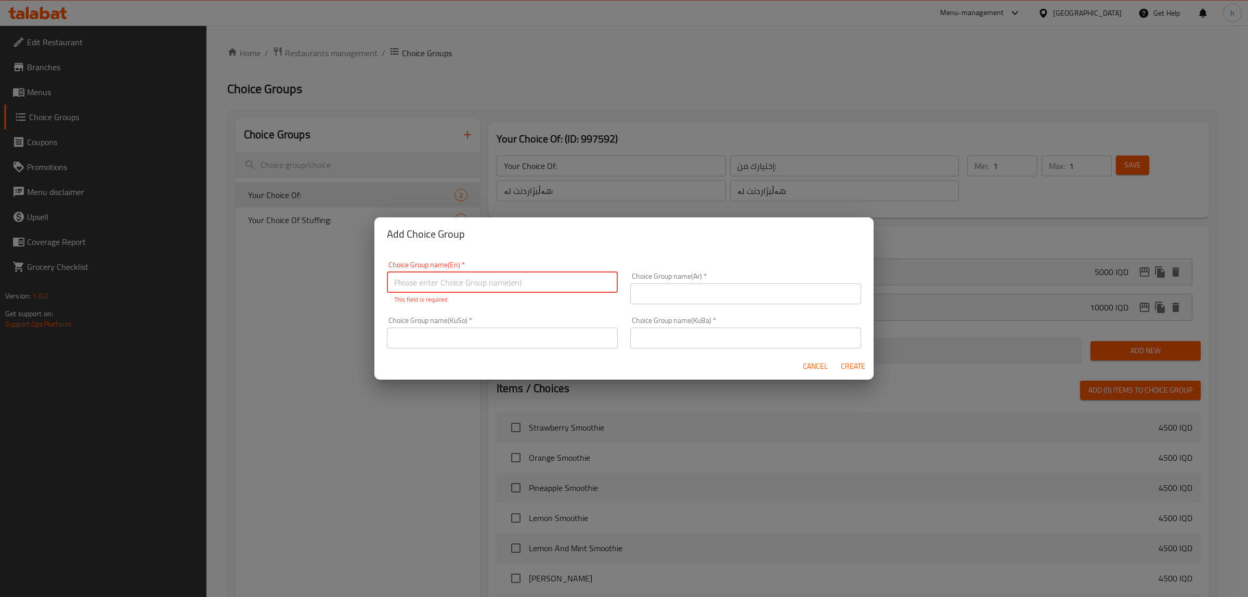
paste input "Your Choice Of Size:"
type input "Your Choice Of Size:"
click at [713, 275] on div "Choice Group name(Ar)   * Choice Group name(Ar) *" at bounding box center [745, 289] width 231 height 32
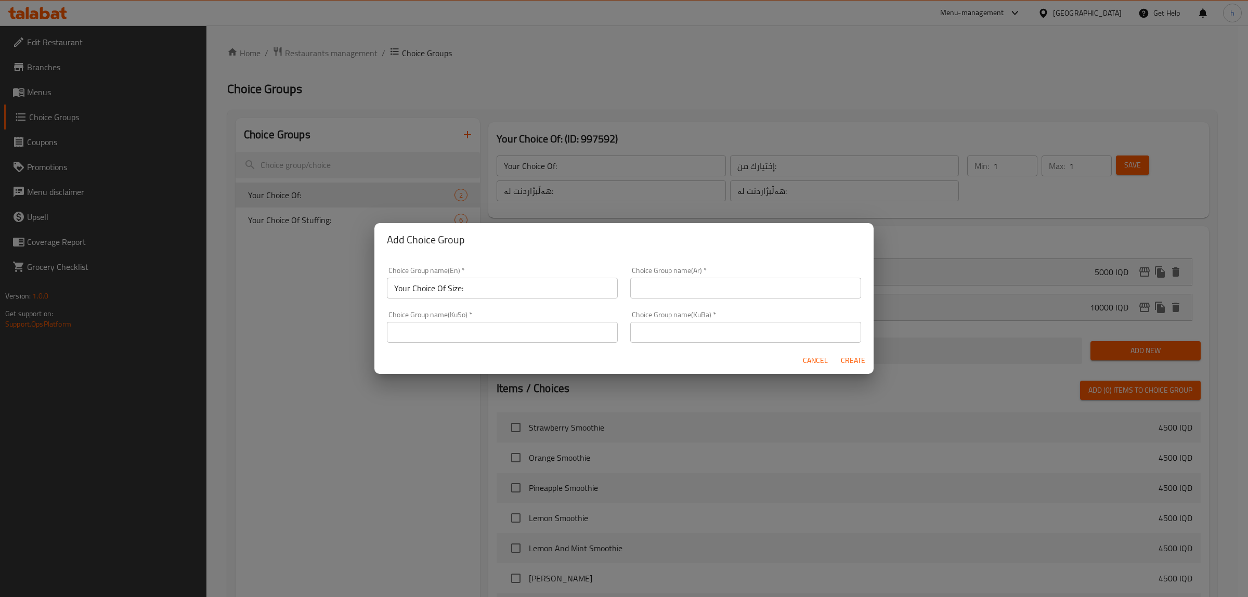
click at [713, 285] on input "text" at bounding box center [745, 288] width 231 height 21
paste input "إختيارك من الحجم:"
type input "إختيارك من الحجم:"
click at [565, 335] on input "text" at bounding box center [502, 332] width 231 height 21
paste input "هەڵبژاردنت لە قەبارە:"
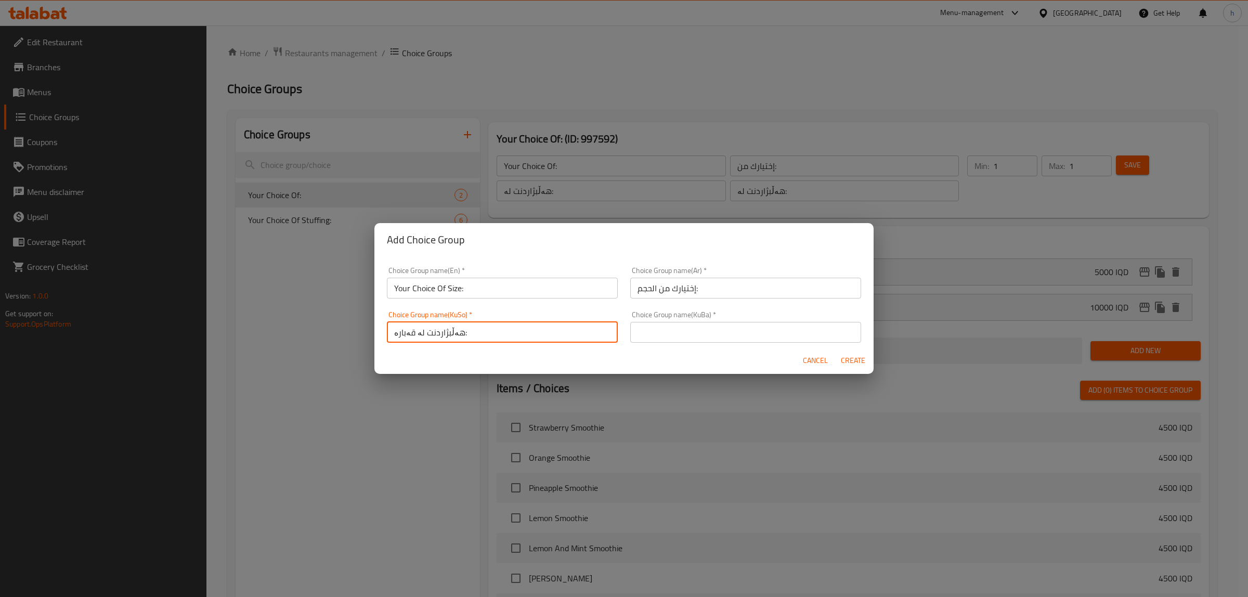
type input "هەڵبژاردنت لە قەبارە:"
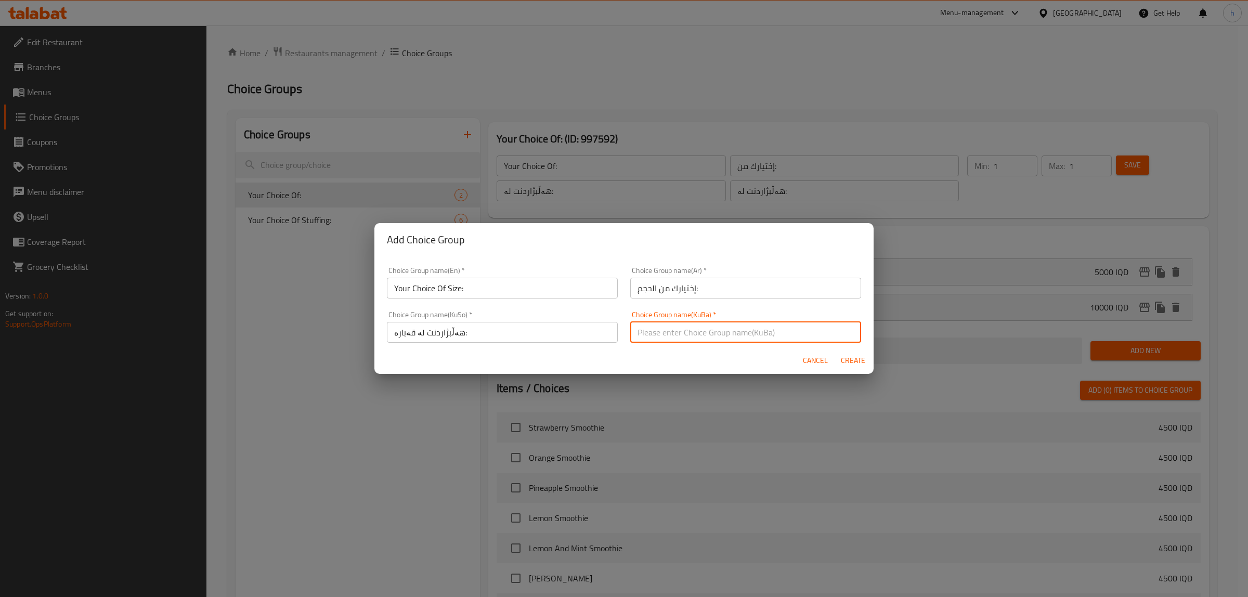
click at [756, 331] on input "text" at bounding box center [745, 332] width 231 height 21
paste input "هەڵبژاردنت لە قەبارە:"
type input "هەڵبژاردنت لە قەبارە:"
click at [857, 360] on span "Create" at bounding box center [853, 360] width 25 height 13
type input "Your Choice Of Size:"
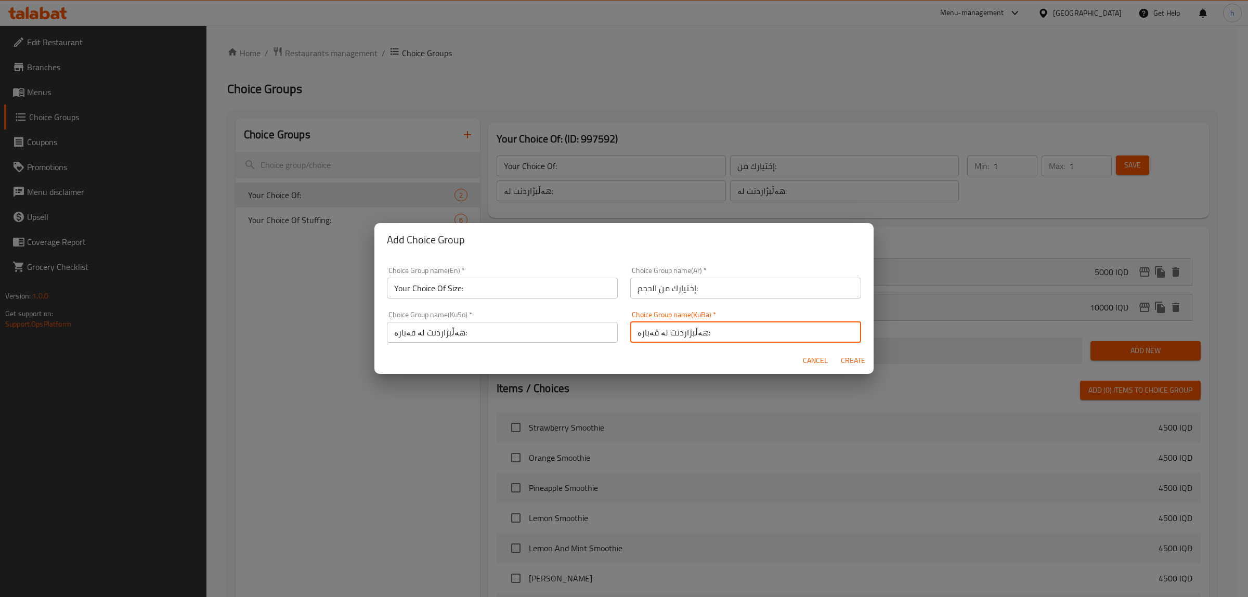
type input "إختيارك من الحجم:"
type input "هەڵبژاردنت لە قەبارە:"
type input "0"
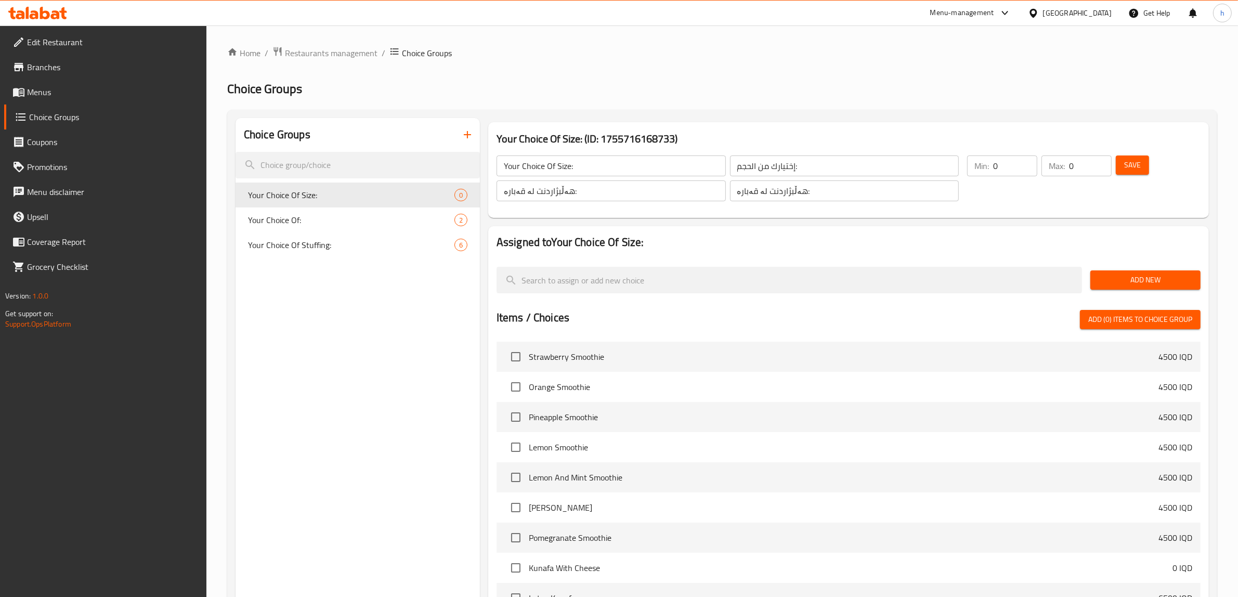
click at [1119, 272] on button "Add New" at bounding box center [1146, 279] width 110 height 19
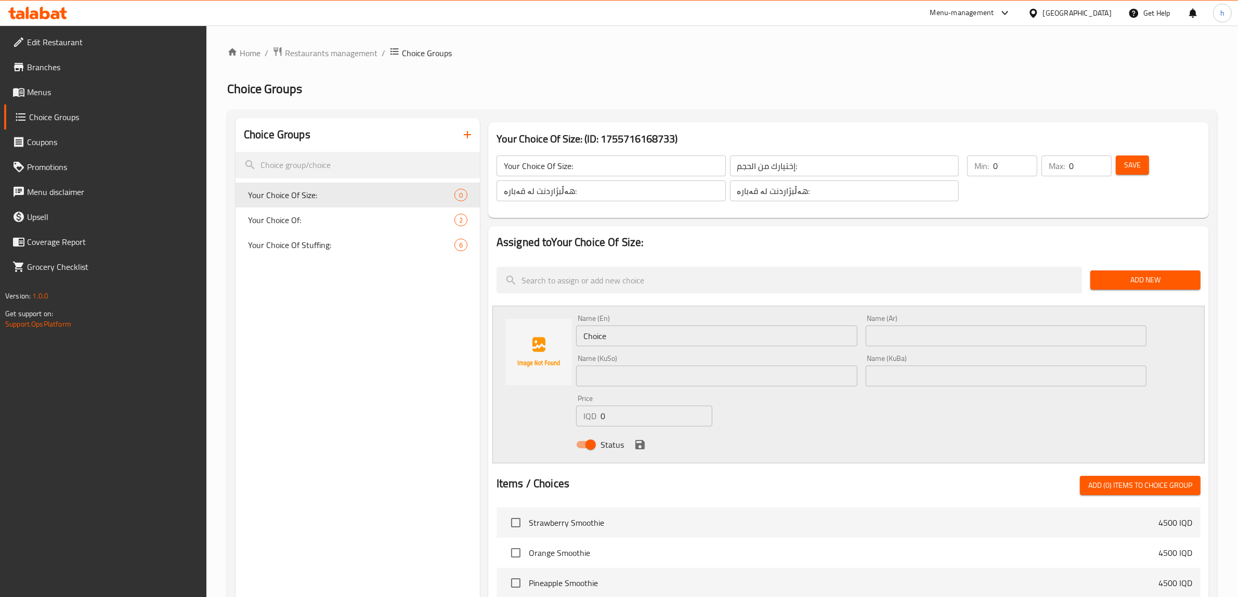
drag, startPoint x: 622, startPoint y: 324, endPoint x: 604, endPoint y: 330, distance: 18.8
click at [604, 330] on div "Name (En) Choice Name (En)" at bounding box center [716, 331] width 281 height 32
drag, startPoint x: 609, startPoint y: 337, endPoint x: 546, endPoint y: 335, distance: 62.4
click at [549, 335] on div "Name (En) Choice Name (En) Name (Ar) Name (Ar) Name (KuSo) Name (KuSo) Name (Ku…" at bounding box center [849, 385] width 713 height 158
paste input "Small"
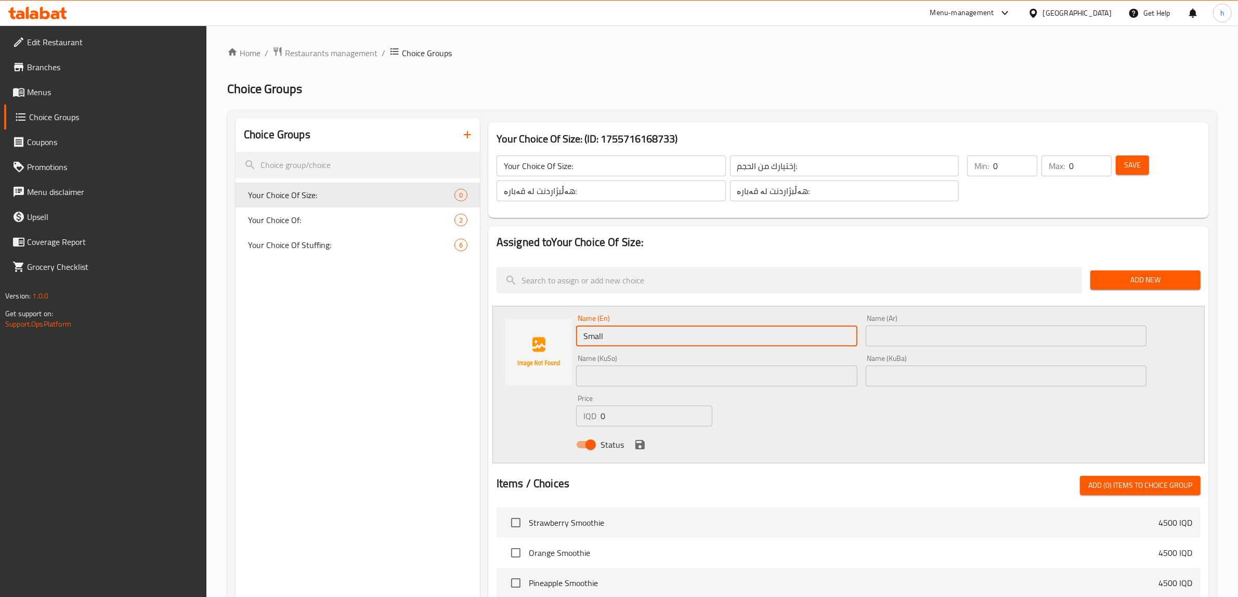
type input "Small"
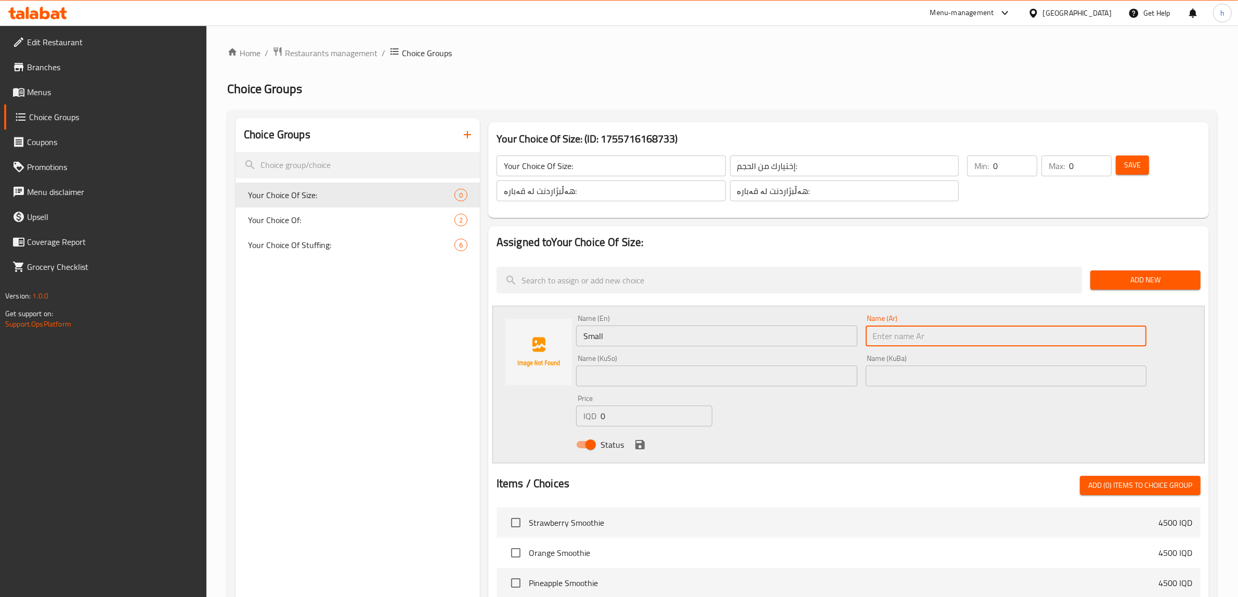
click at [904, 331] on input "text" at bounding box center [1006, 336] width 281 height 21
paste input "صغير"
type input "صغير"
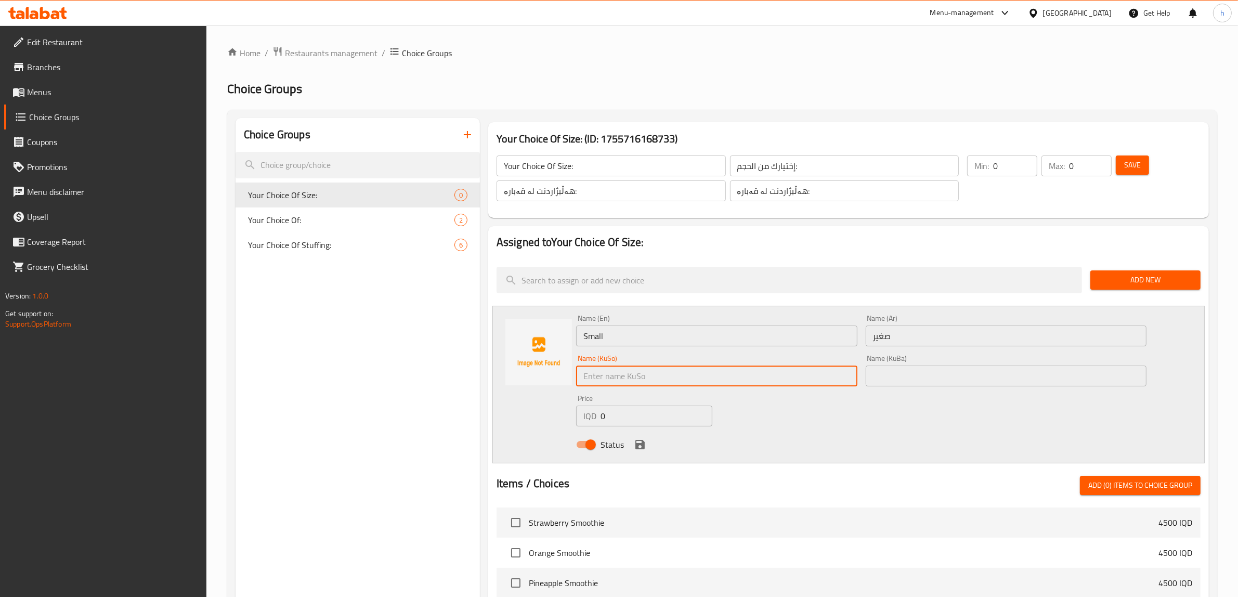
click at [764, 374] on input "text" at bounding box center [716, 376] width 281 height 21
paste input "بچووک"
type input "بچووک"
click at [920, 374] on input "text" at bounding box center [1006, 376] width 281 height 21
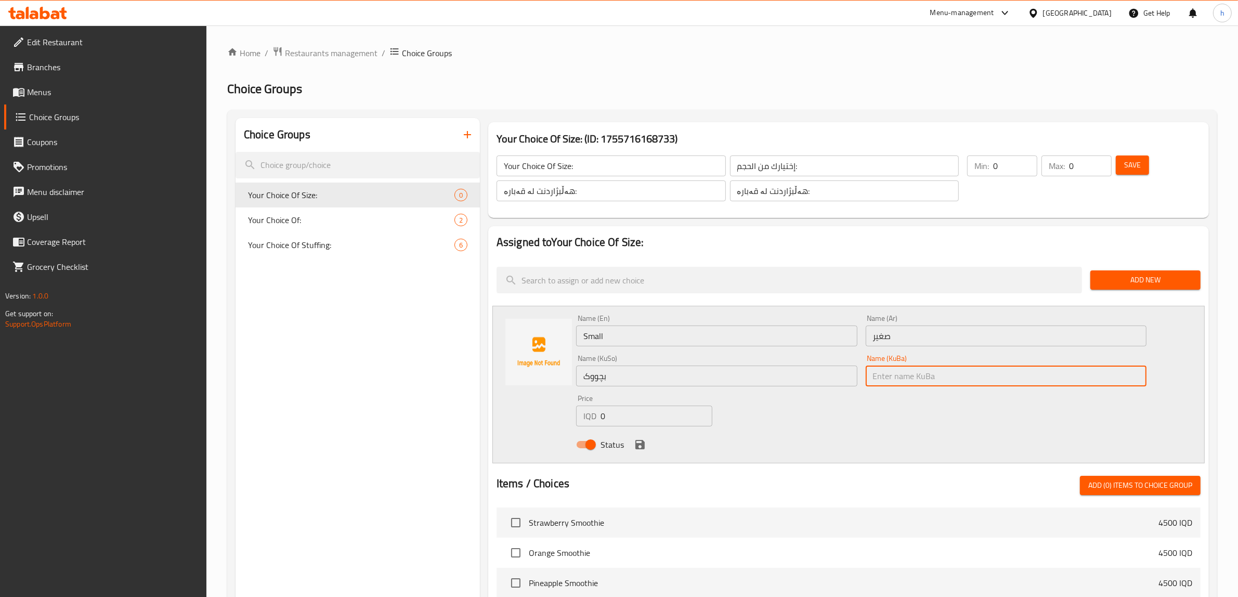
paste input "بچووک"
type input "بچووک"
drag, startPoint x: 620, startPoint y: 404, endPoint x: 623, endPoint y: 412, distance: 9.2
click at [622, 411] on div "Price IQD 0 Price" at bounding box center [644, 411] width 136 height 32
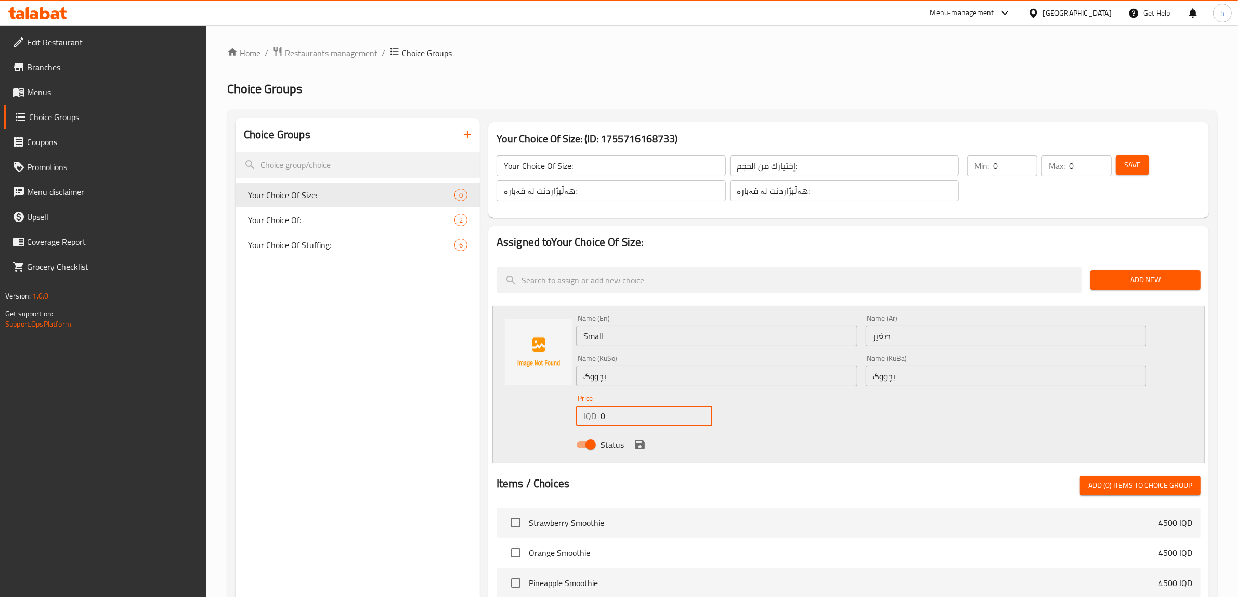
click at [623, 413] on input "0" at bounding box center [657, 416] width 112 height 21
type input "6000"
click at [634, 448] on icon "save" at bounding box center [640, 444] width 12 height 12
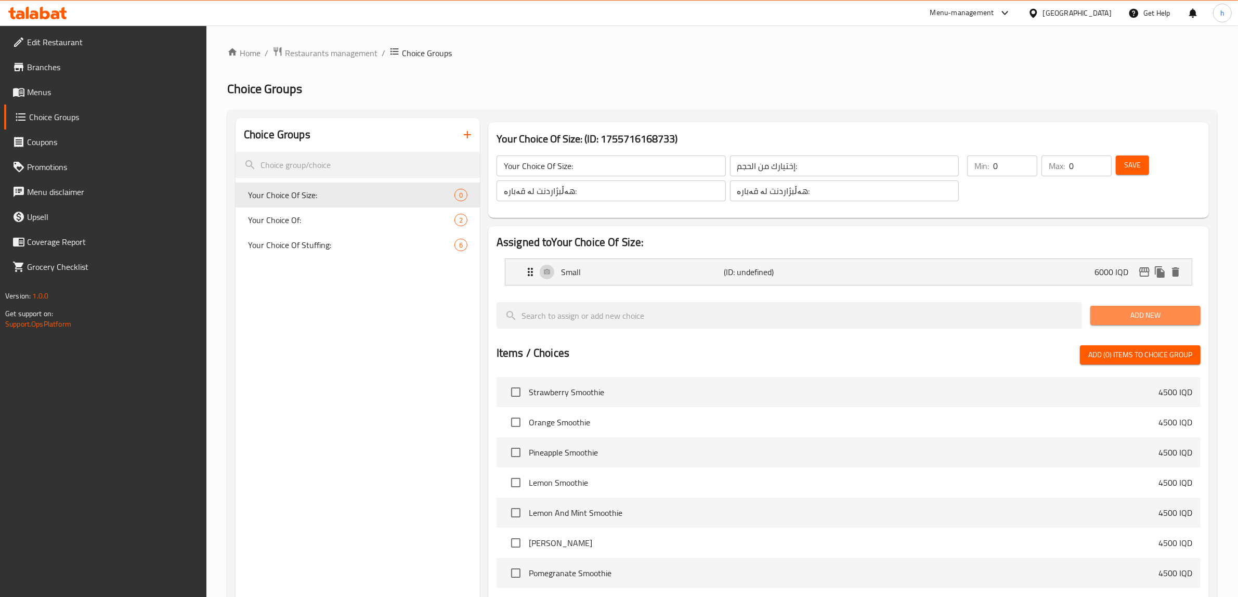
click at [1190, 313] on span "Add New" at bounding box center [1146, 315] width 94 height 13
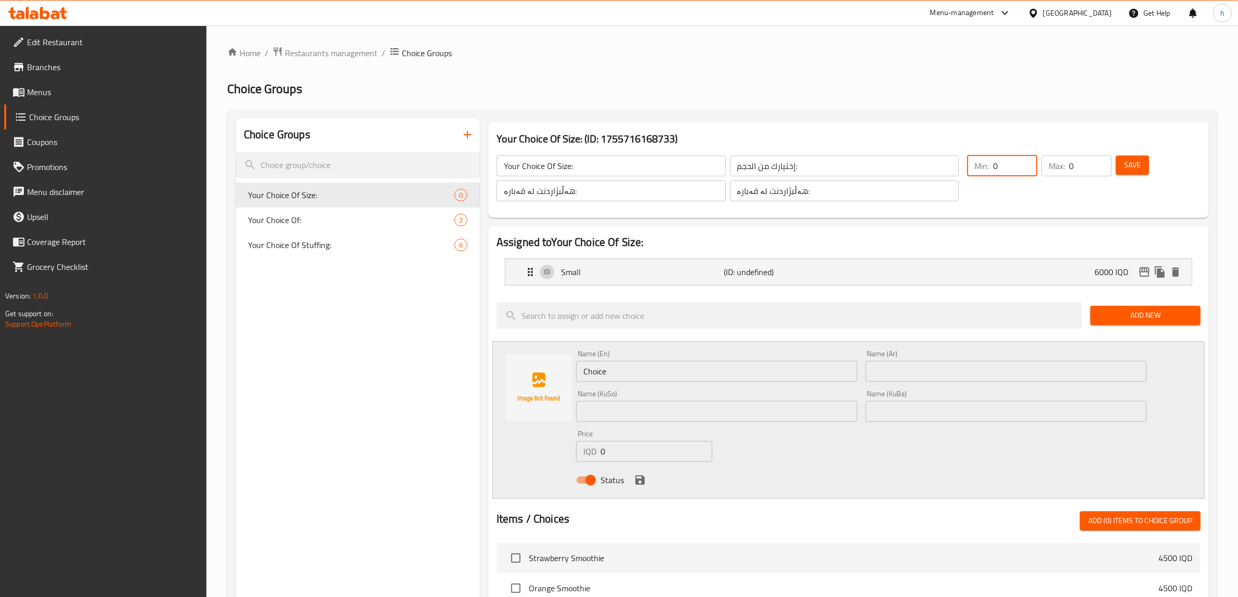
click at [1019, 173] on input "0" at bounding box center [1015, 166] width 44 height 21
type input "1"
click at [1088, 167] on input "0" at bounding box center [1090, 166] width 43 height 21
type input "1"
drag, startPoint x: 668, startPoint y: 370, endPoint x: 549, endPoint y: 370, distance: 119.6
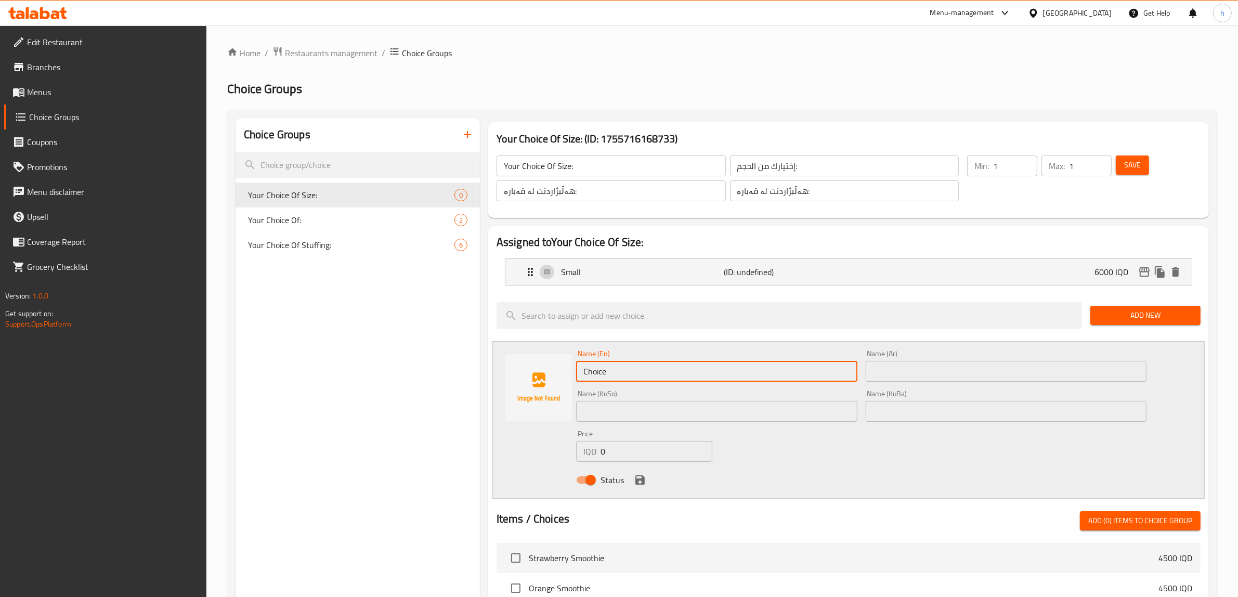
click at [549, 370] on div "Name (En) Choice Name (En) Name (Ar) Name (Ar) Name (KuSo) Name (KuSo) Name (Ku…" at bounding box center [849, 420] width 713 height 158
paste input "گەورە"
type input "گەورە"
click at [920, 376] on input "text" at bounding box center [1006, 371] width 281 height 21
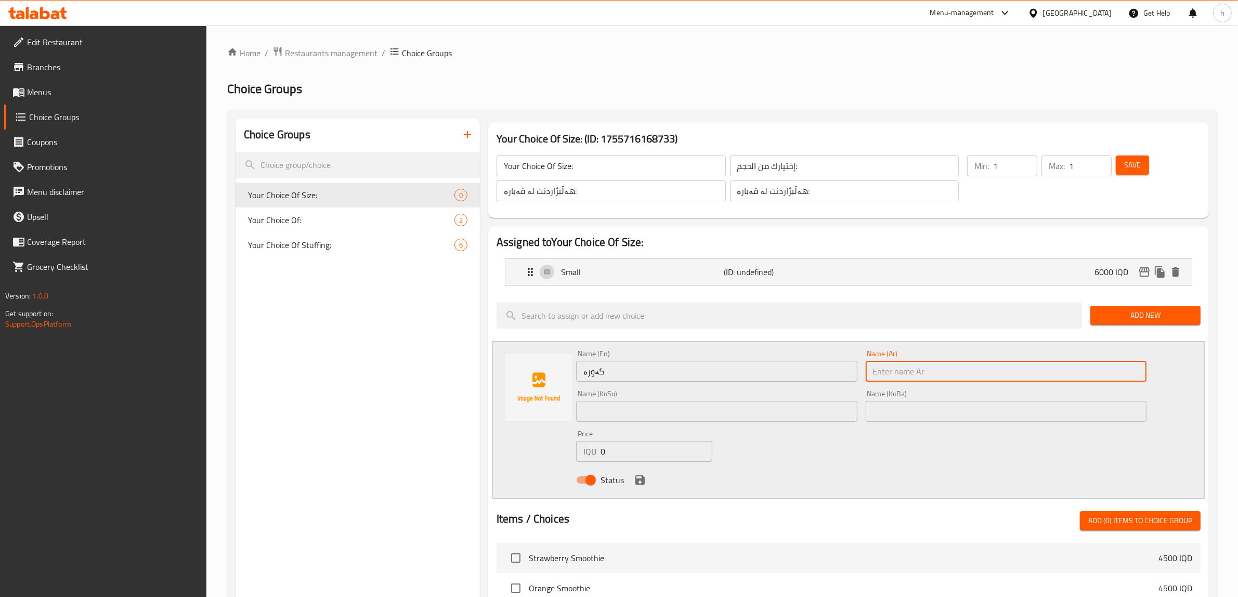
paste input "كبير"
type input "كبير"
click at [766, 413] on input "text" at bounding box center [716, 411] width 281 height 21
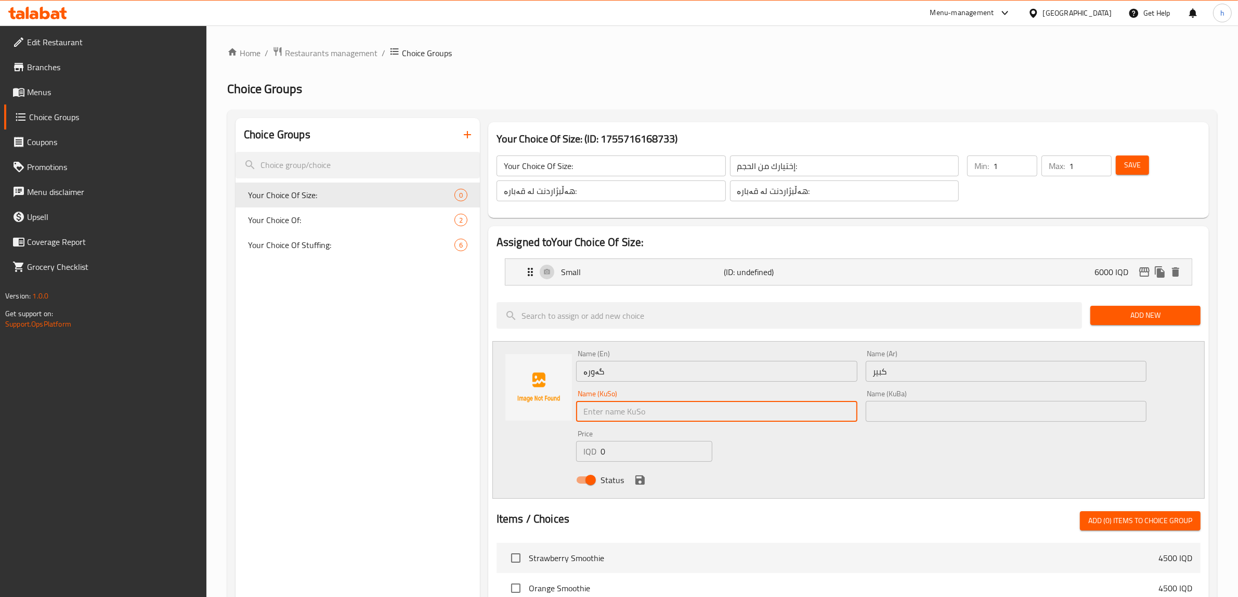
click at [706, 376] on input "گەورە" at bounding box center [716, 371] width 281 height 21
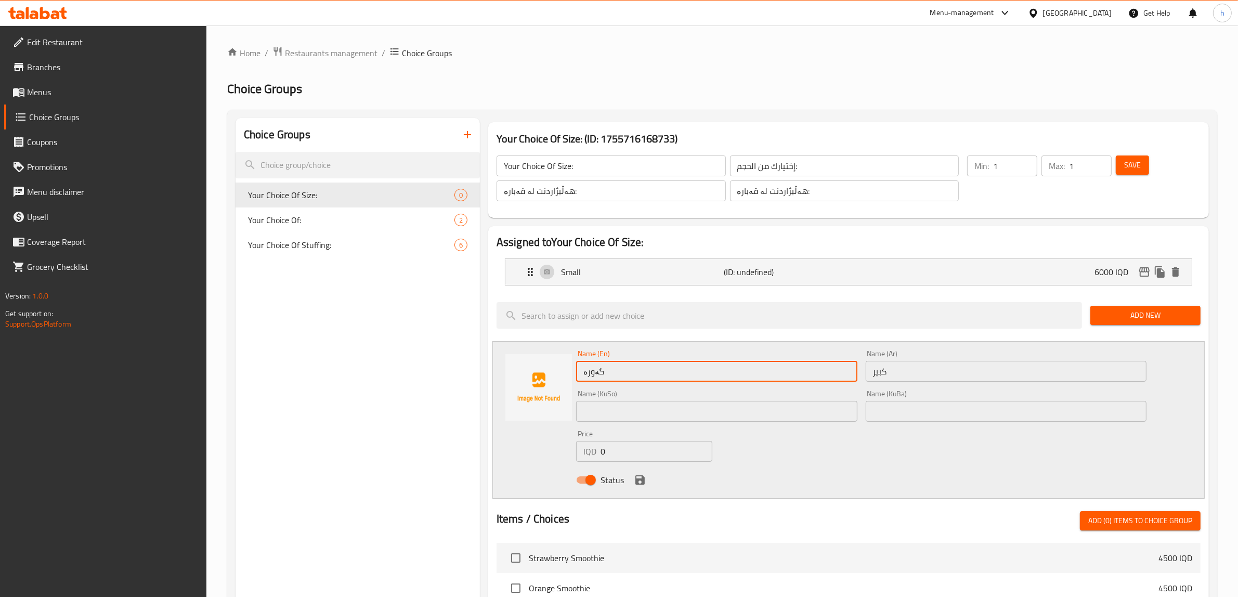
click at [704, 374] on input "گەورە" at bounding box center [716, 371] width 281 height 21
drag, startPoint x: 655, startPoint y: 377, endPoint x: 587, endPoint y: 376, distance: 68.7
click at [587, 376] on input "گەورە" at bounding box center [716, 371] width 281 height 21
click at [614, 370] on input "گەورە" at bounding box center [716, 371] width 281 height 21
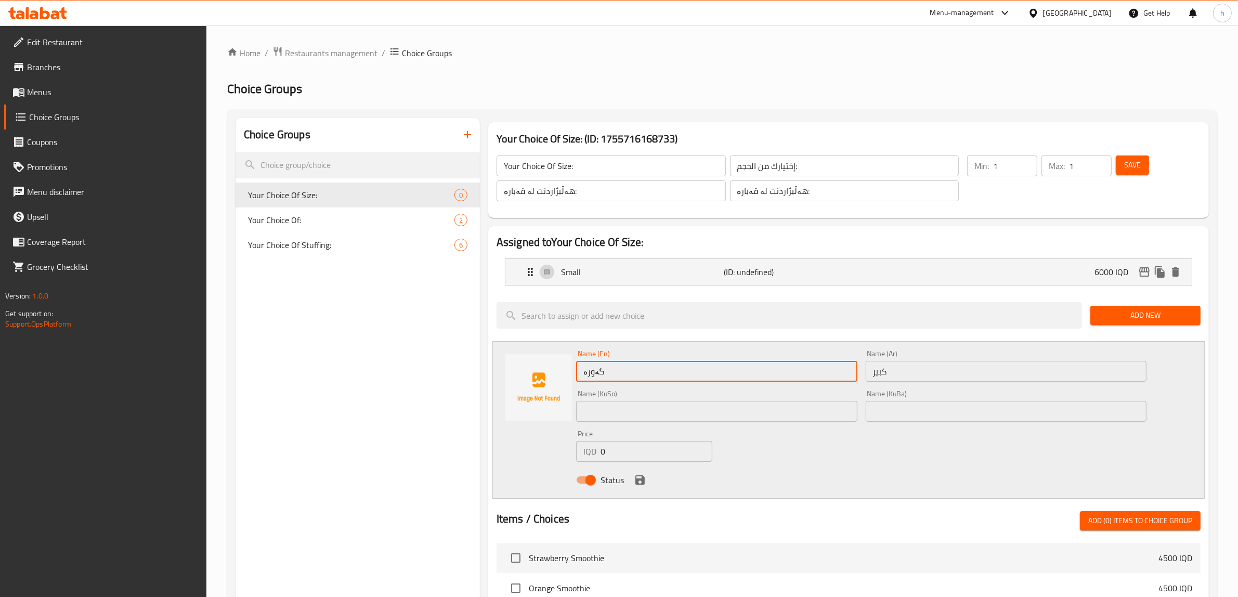
paste input "Large"
type input "Large"
click at [618, 406] on input "text" at bounding box center [716, 411] width 281 height 21
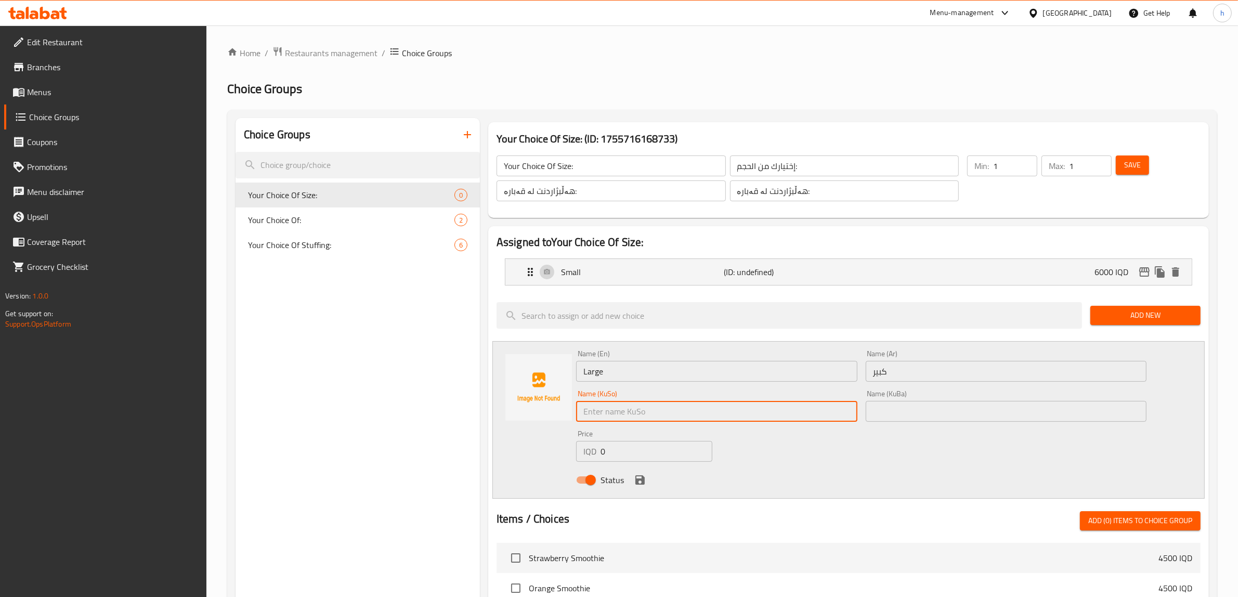
paste input "گەورە"
type input "گەورە"
click at [869, 417] on input "text" at bounding box center [1006, 411] width 281 height 21
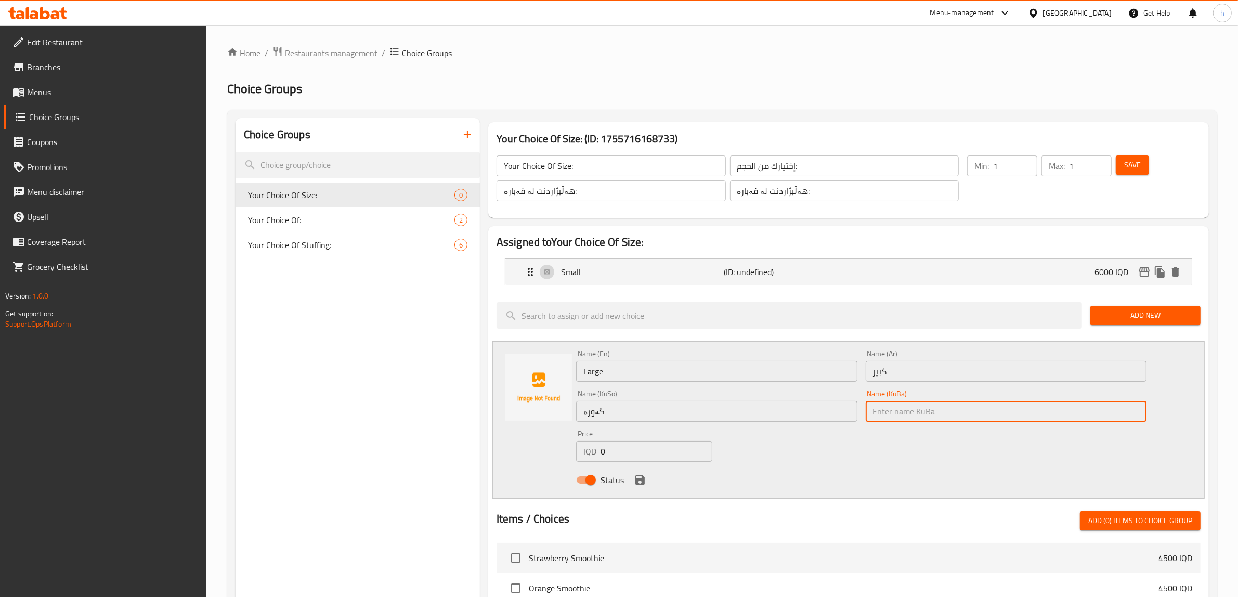
paste input "گەورە"
type input "گەورە"
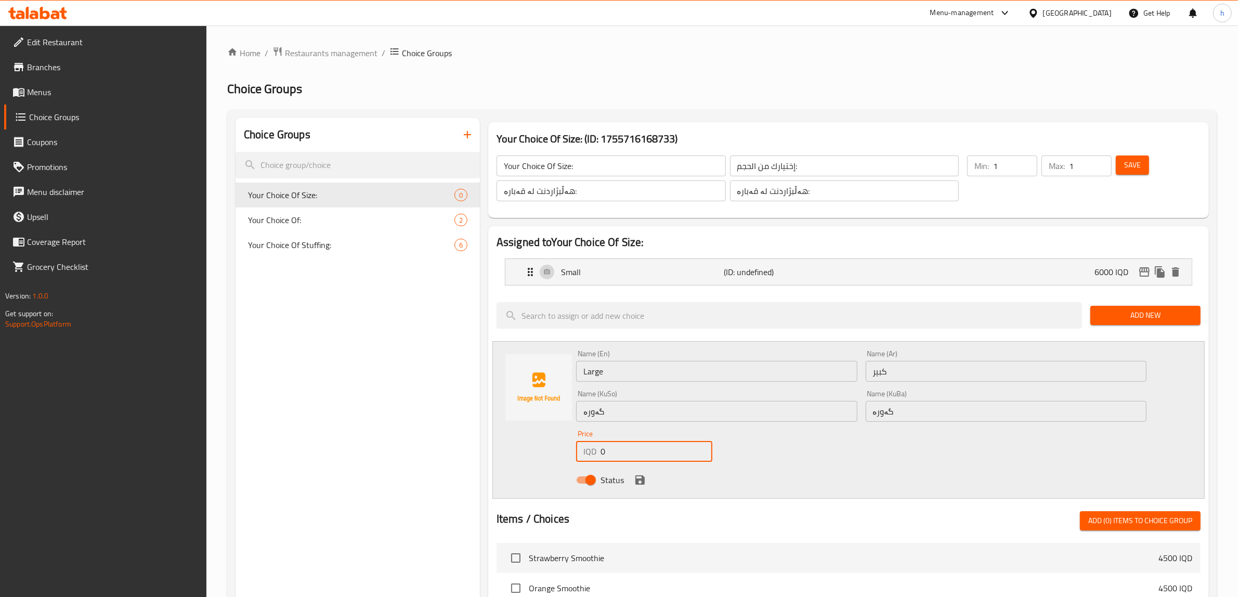
drag, startPoint x: 617, startPoint y: 450, endPoint x: 584, endPoint y: 456, distance: 33.4
click at [584, 456] on div "IQD 0 Price" at bounding box center [644, 451] width 136 height 21
click at [646, 458] on input "number" at bounding box center [657, 451] width 112 height 21
type input "13000"
click at [828, 477] on div "Status" at bounding box center [861, 480] width 579 height 28
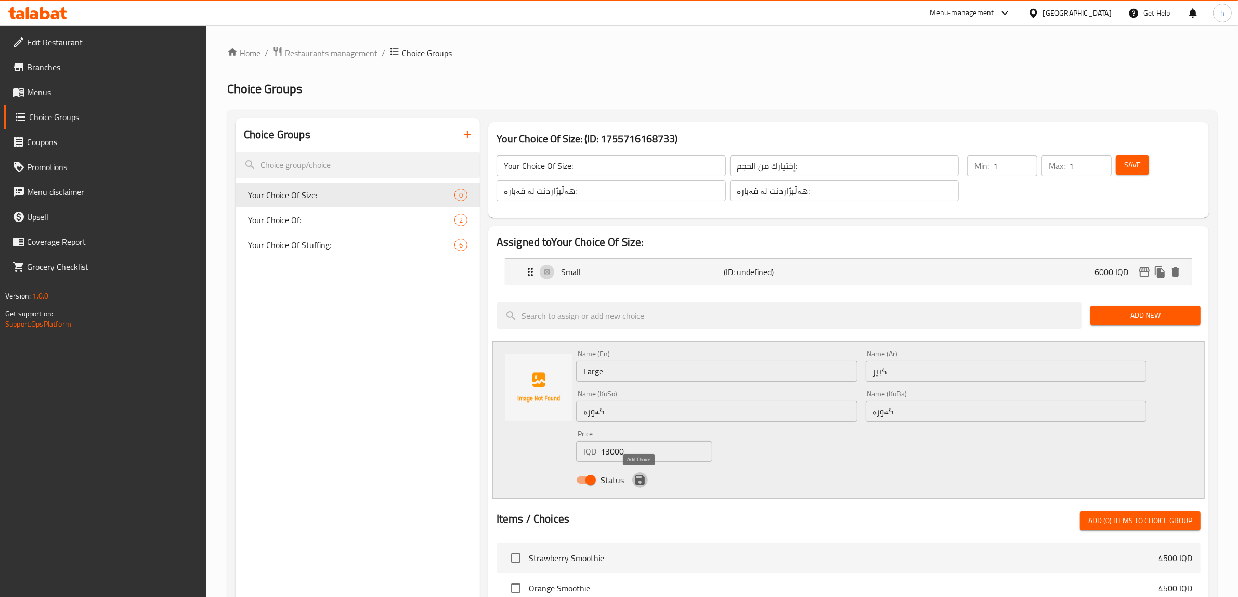
click at [640, 483] on icon "save" at bounding box center [640, 480] width 12 height 12
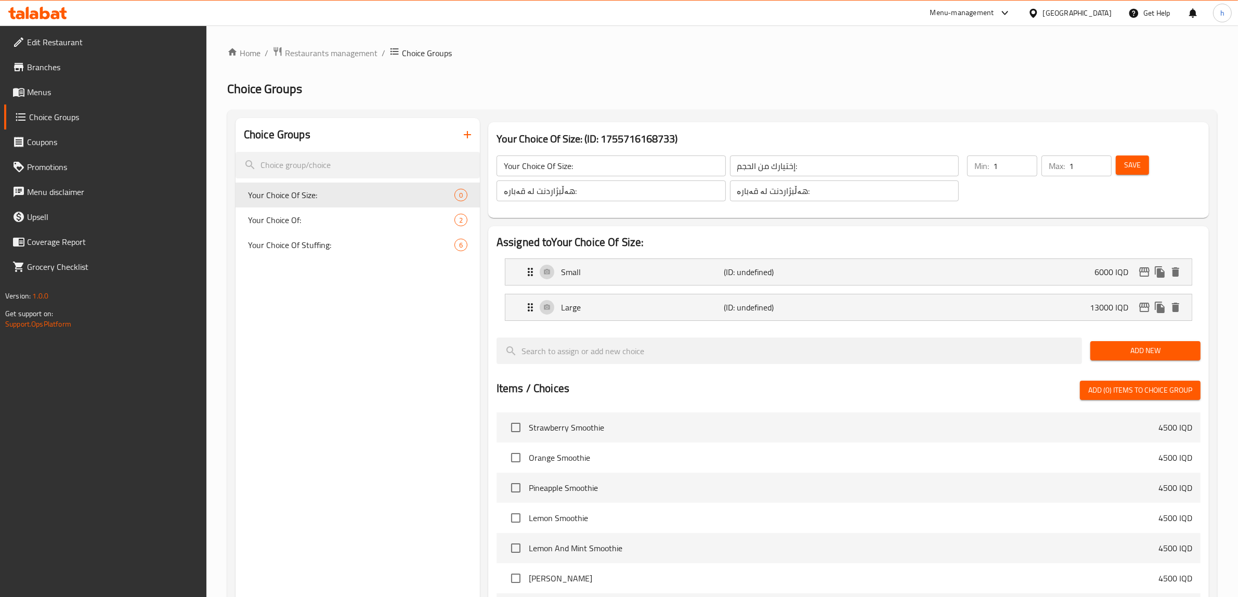
click at [1138, 167] on span "Save" at bounding box center [1132, 165] width 17 height 13
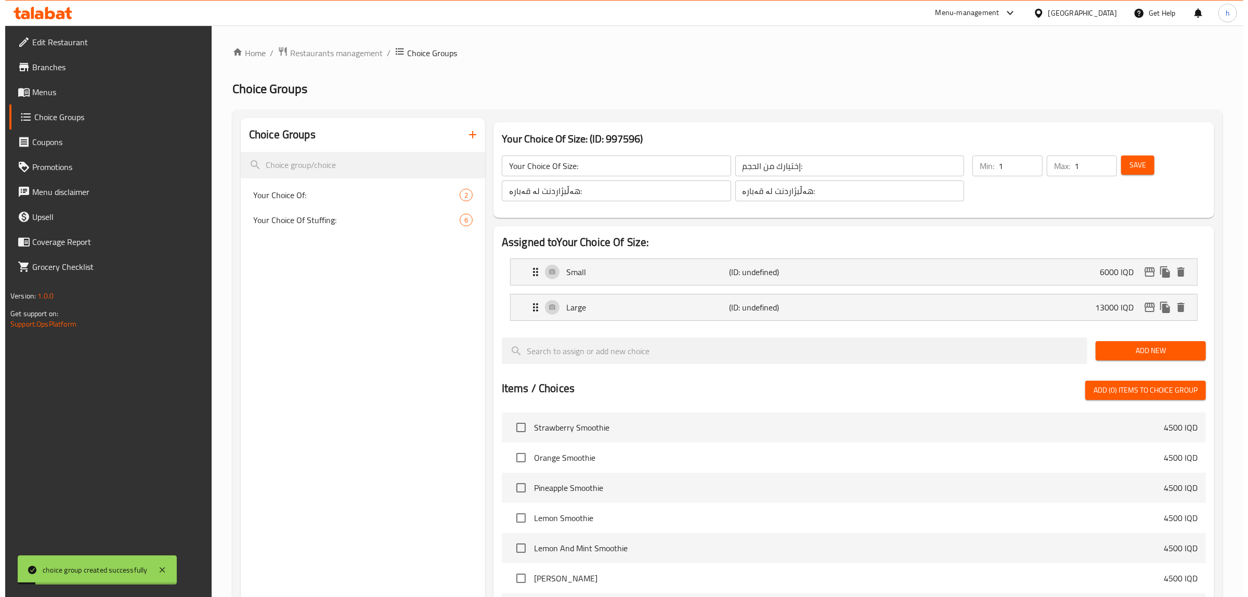
scroll to position [284, 0]
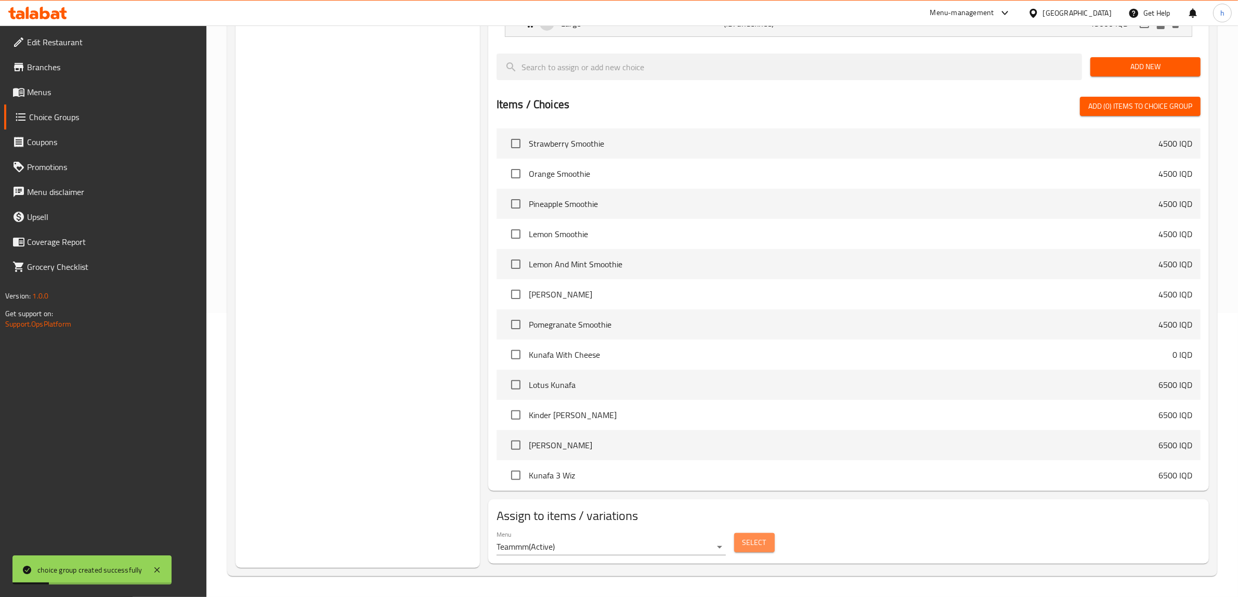
click at [753, 540] on span "Select" at bounding box center [755, 542] width 24 height 13
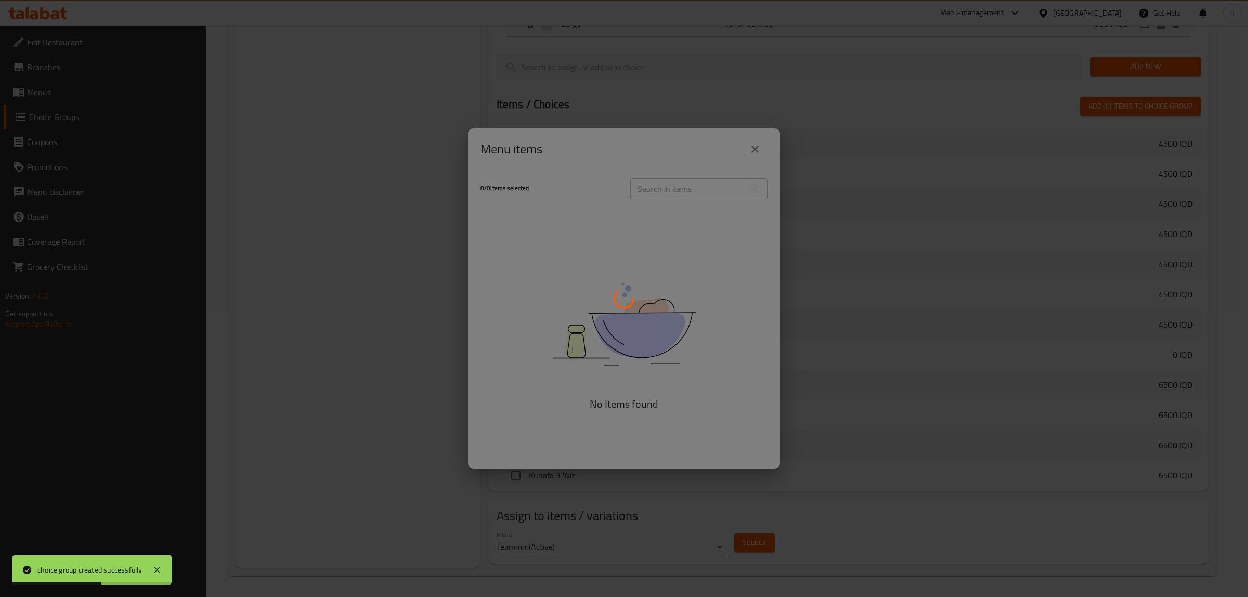
click at [674, 191] on div at bounding box center [624, 298] width 1248 height 597
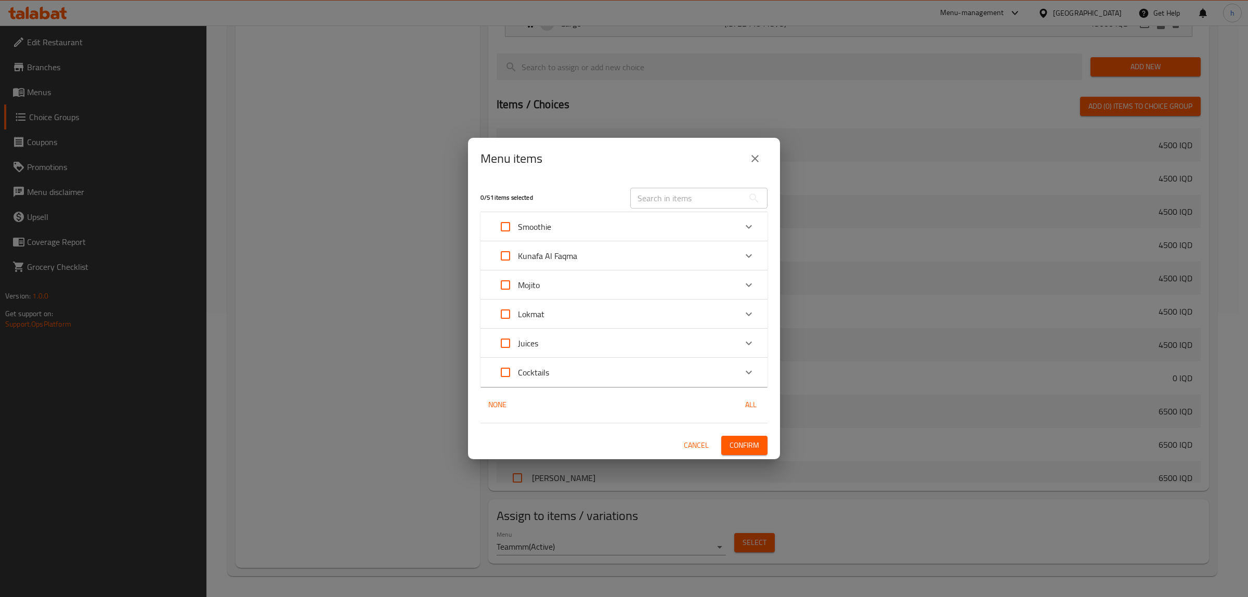
click at [747, 260] on icon "Expand" at bounding box center [749, 256] width 12 height 12
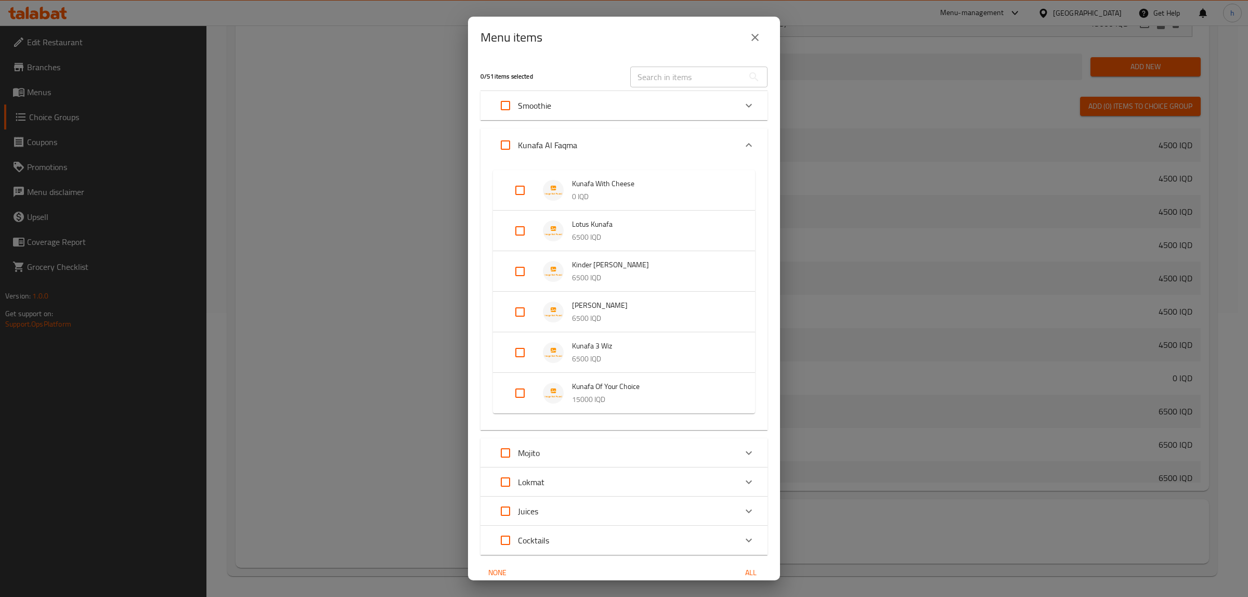
click at [519, 187] on input "Expand" at bounding box center [520, 190] width 25 height 25
checkbox input "true"
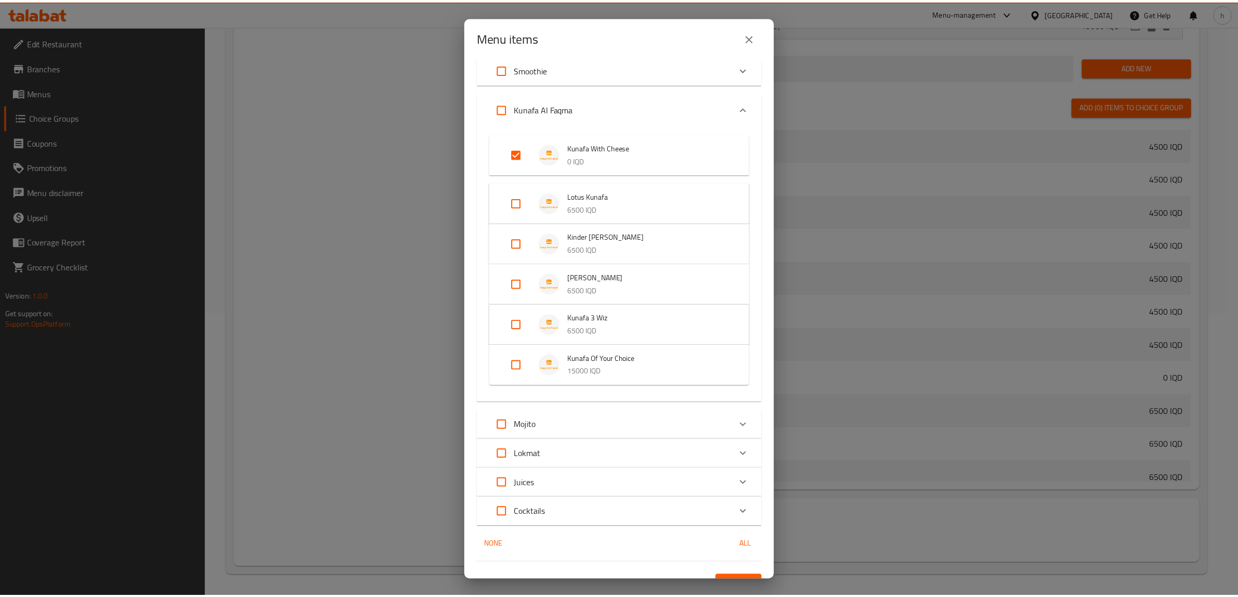
scroll to position [54, 0]
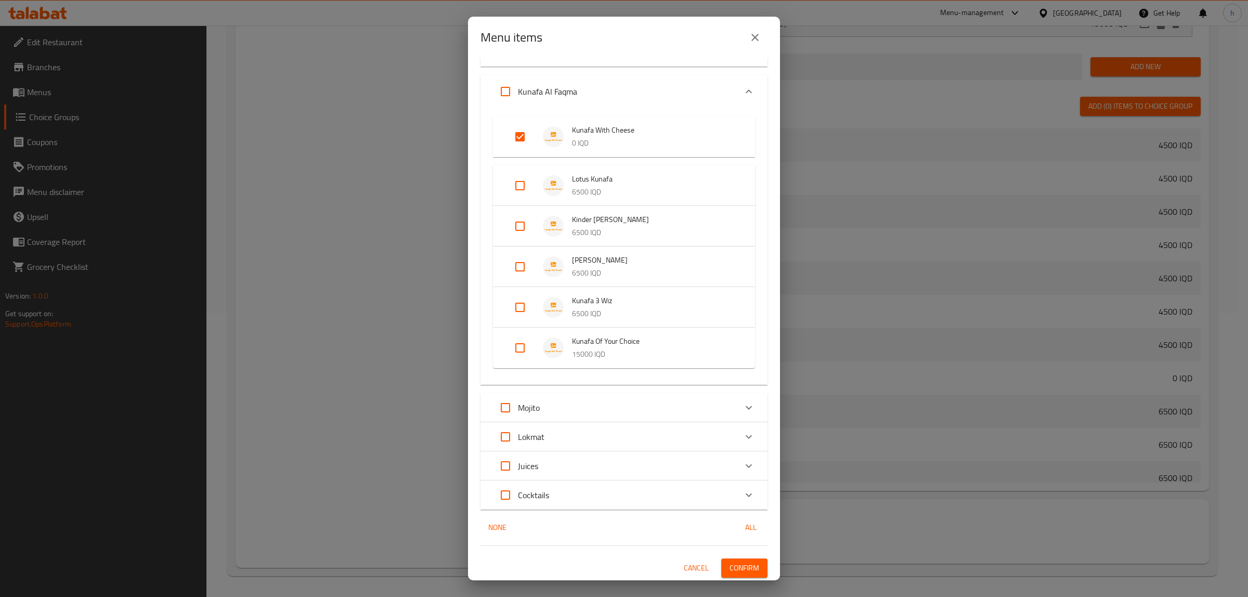
click at [730, 567] on span "Confirm" at bounding box center [745, 568] width 30 height 13
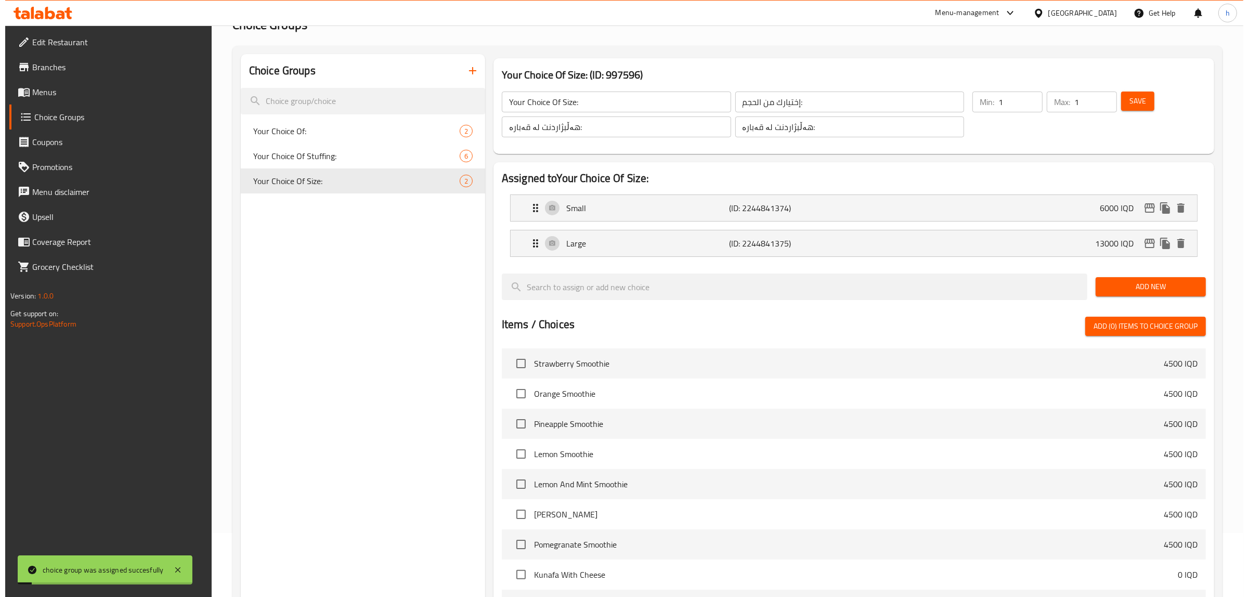
scroll to position [0, 0]
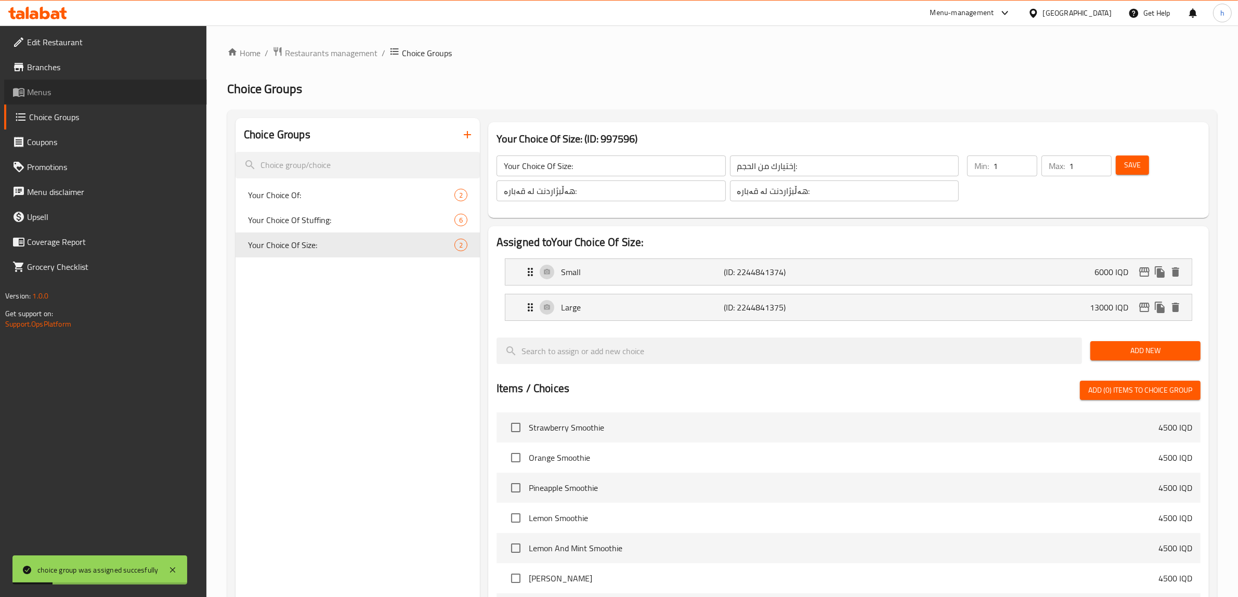
click at [49, 86] on span "Menus" at bounding box center [113, 92] width 172 height 12
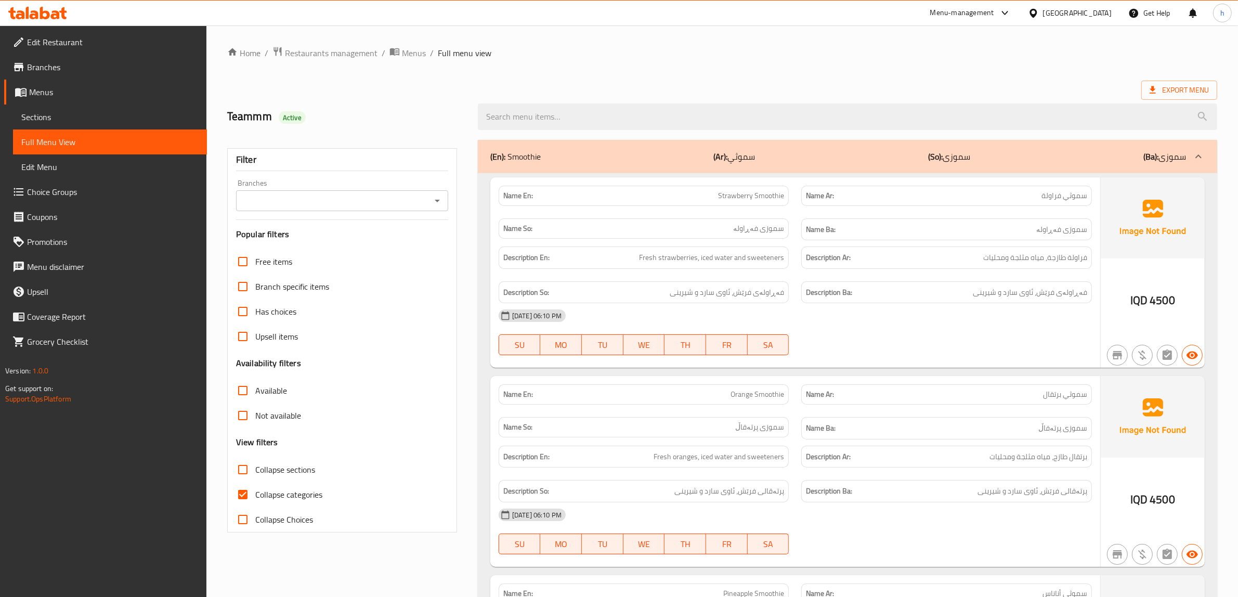
click at [63, 142] on span "Full Menu View" at bounding box center [109, 142] width 177 height 12
drag, startPoint x: 253, startPoint y: 495, endPoint x: 246, endPoint y: 472, distance: 24.0
click at [253, 495] on input "Collapse categories" at bounding box center [242, 494] width 25 height 25
checkbox input "false"
click at [246, 472] on input "Collapse sections" at bounding box center [242, 469] width 25 height 25
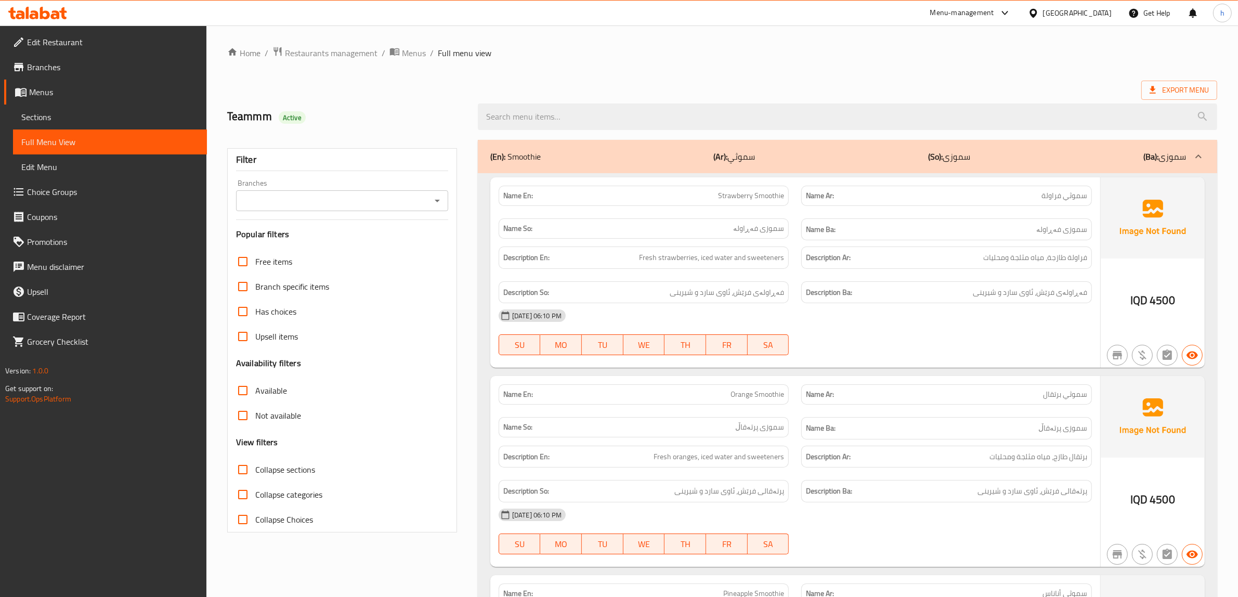
checkbox input "true"
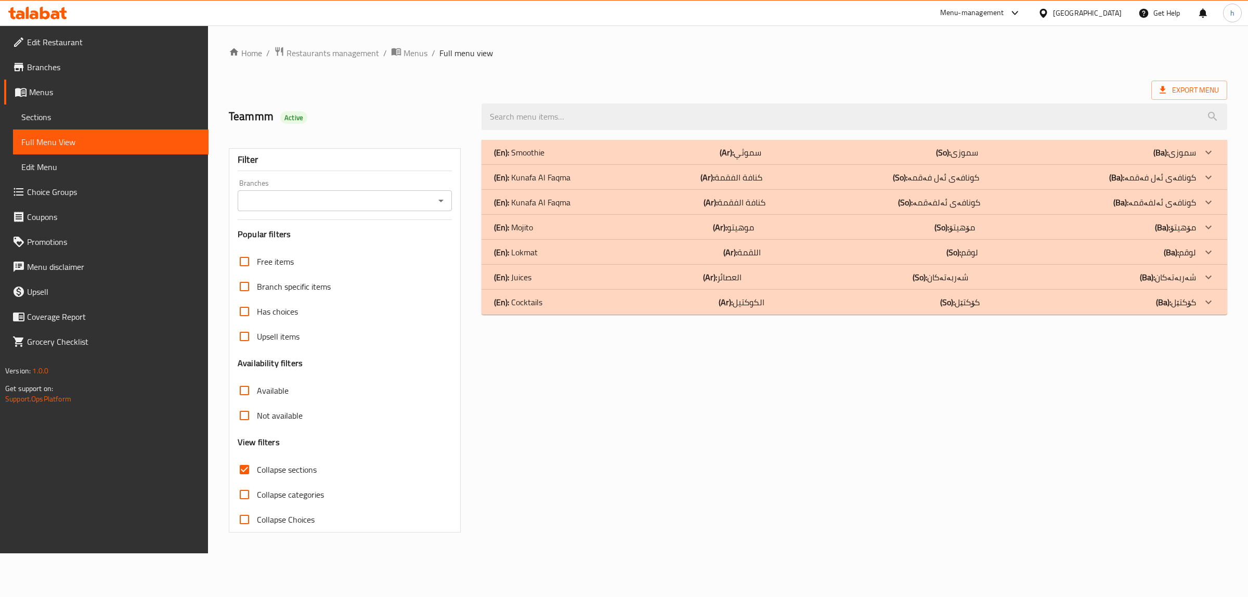
click at [441, 203] on icon "Open" at bounding box center [441, 201] width 12 height 12
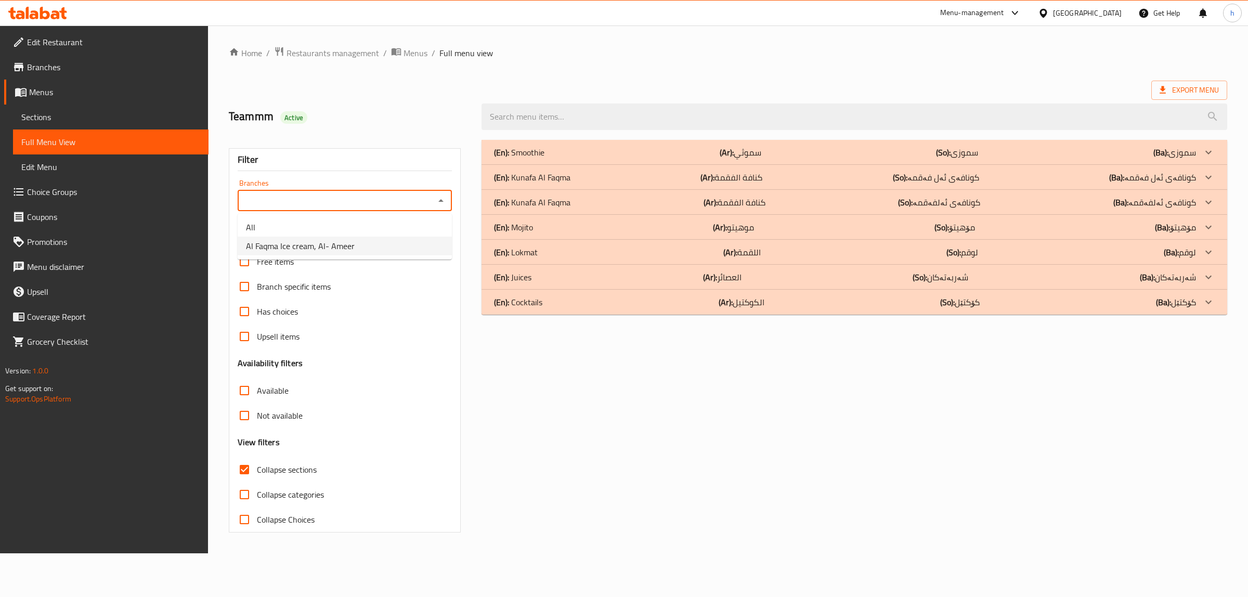
click at [363, 249] on li "Al Faqma Ice cream, Al- Ameer" at bounding box center [345, 246] width 214 height 19
type input "Al Faqma Ice cream, Al- Ameer"
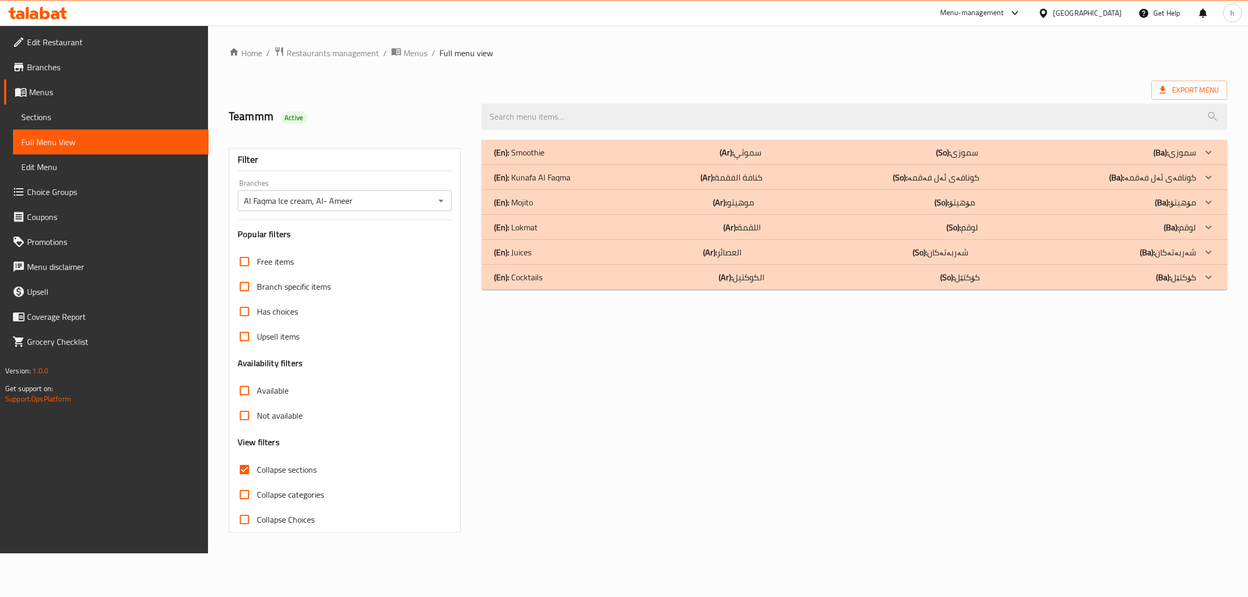
click at [527, 159] on p "(En): Lokmat" at bounding box center [519, 152] width 50 height 12
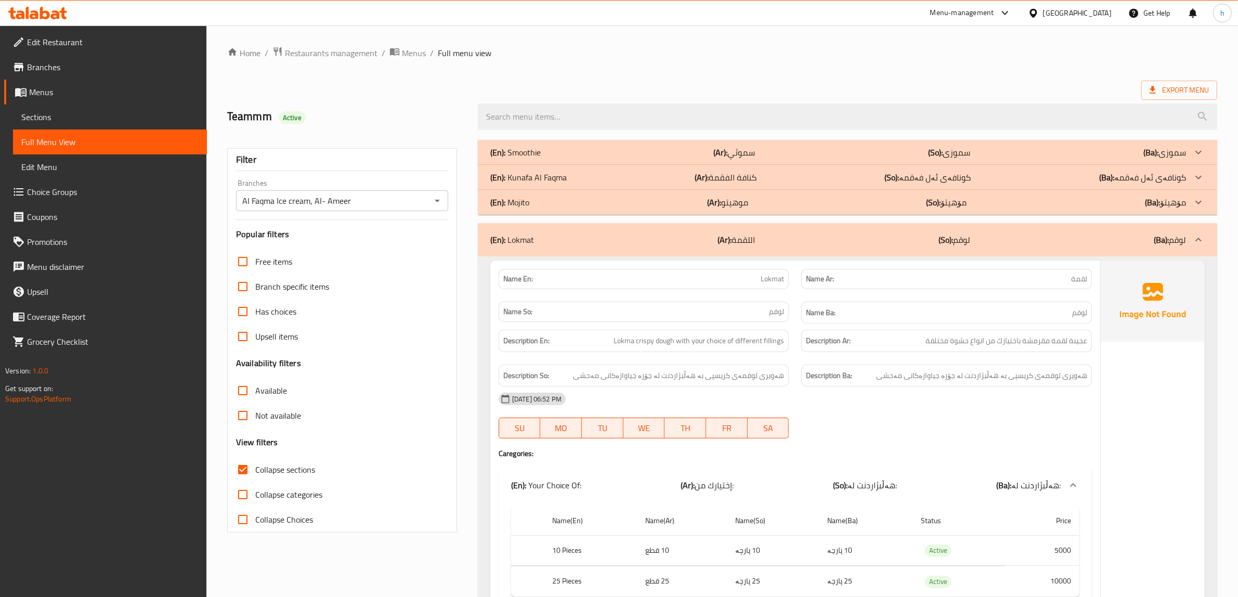
click at [531, 159] on p "(En): Kunafa Al Faqma" at bounding box center [515, 152] width 50 height 12
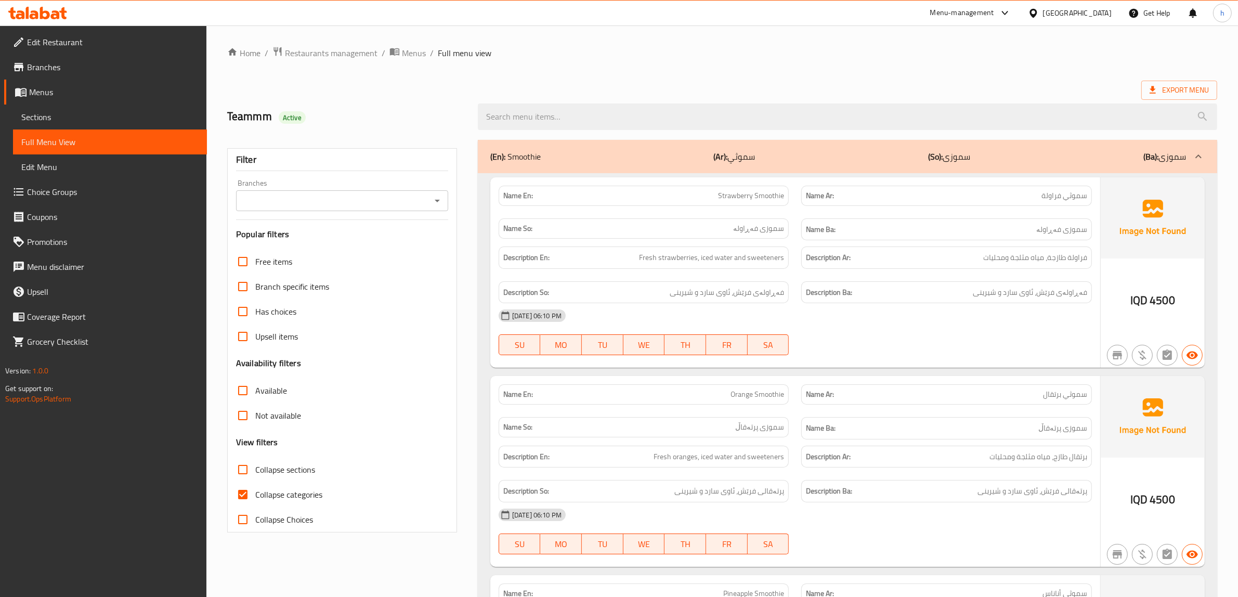
click at [439, 198] on icon "Open" at bounding box center [437, 201] width 12 height 12
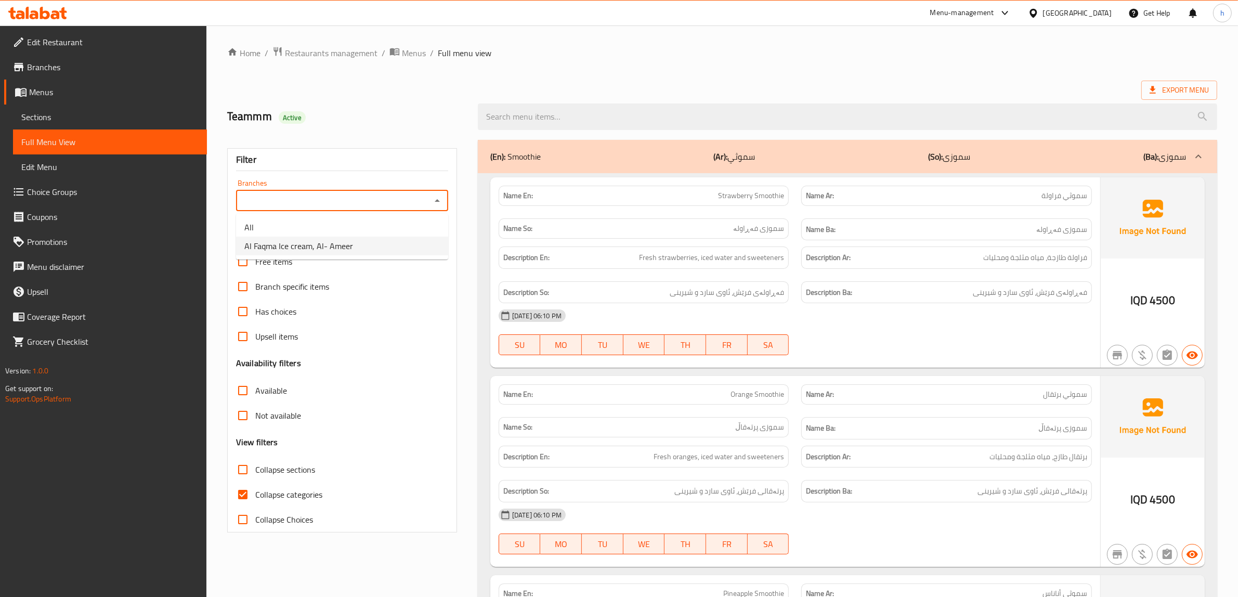
click at [277, 245] on span "Al Faqma Ice cream, Al- Ameer" at bounding box center [298, 246] width 109 height 12
type input "Al Faqma Ice cream, Al- Ameer"
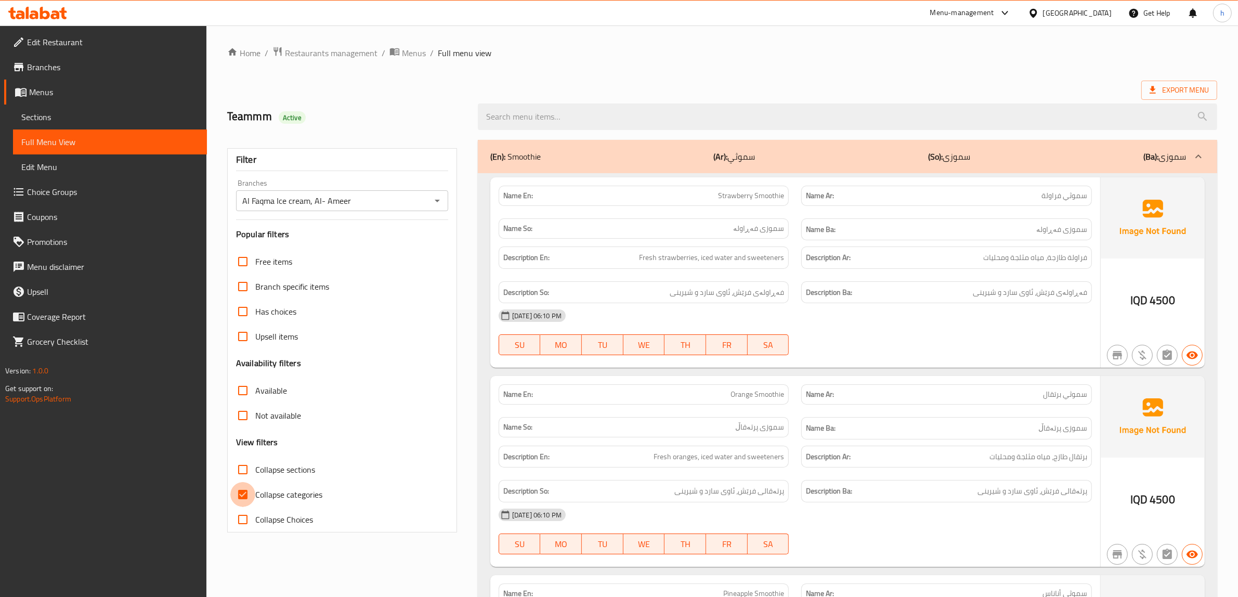
click at [242, 492] on input "Collapse categories" at bounding box center [242, 494] width 25 height 25
checkbox input "false"
click at [240, 472] on input "Collapse sections" at bounding box center [242, 469] width 25 height 25
checkbox input "true"
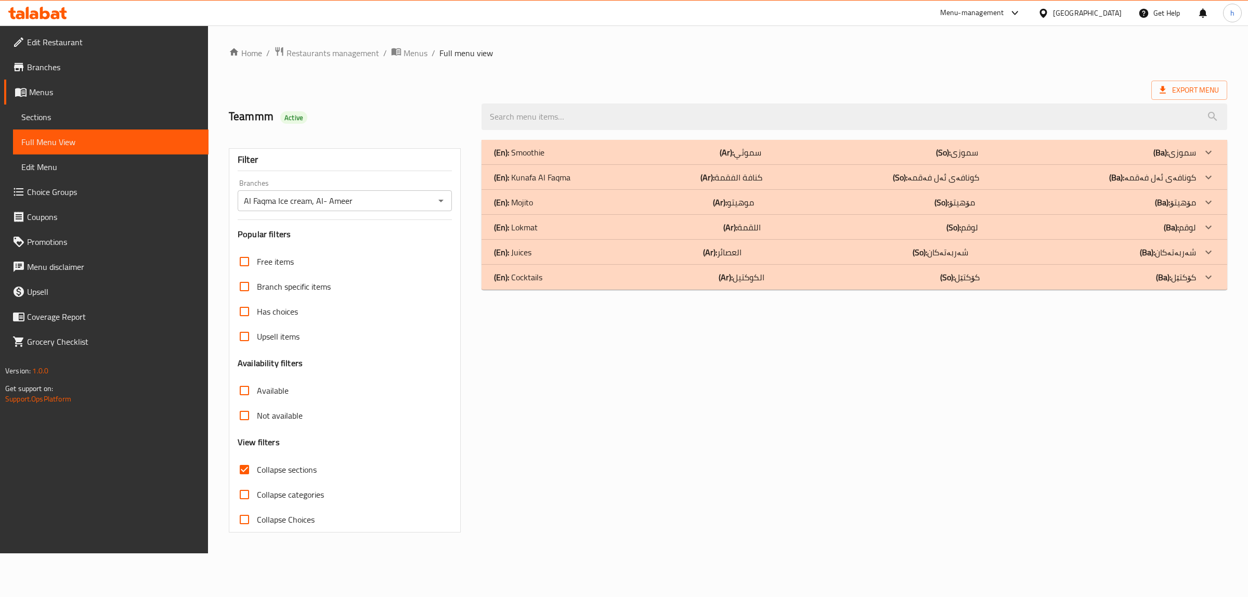
click at [529, 159] on p "(En): Lokmat" at bounding box center [519, 152] width 50 height 12
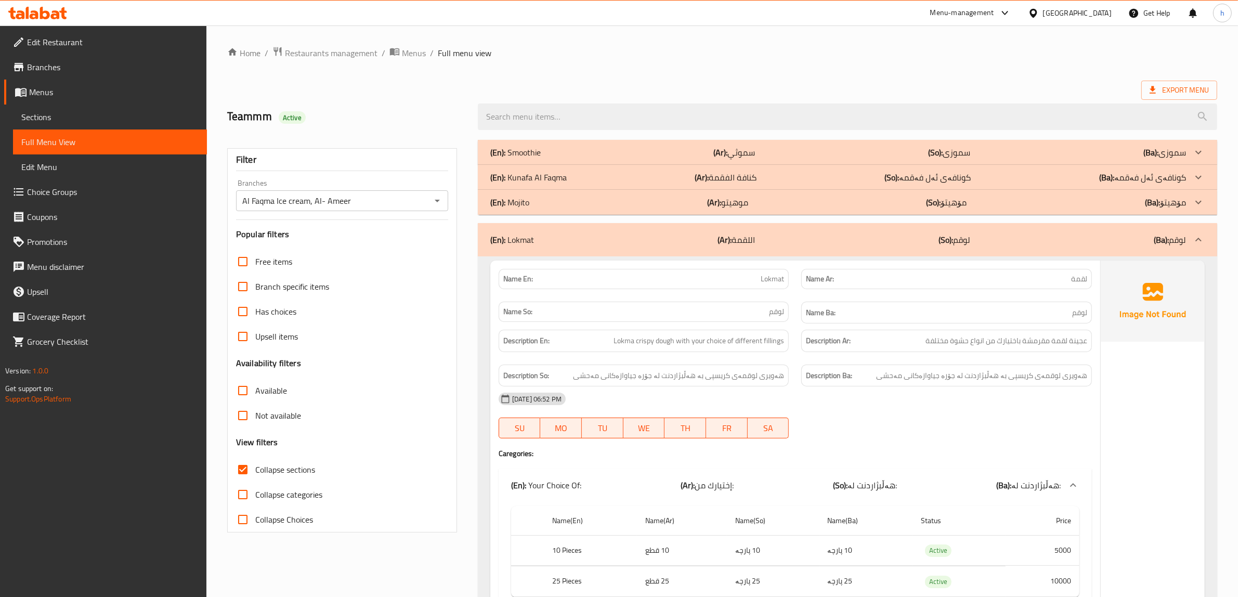
click at [541, 159] on p "(En): Kunafa Al Faqma" at bounding box center [515, 152] width 50 height 12
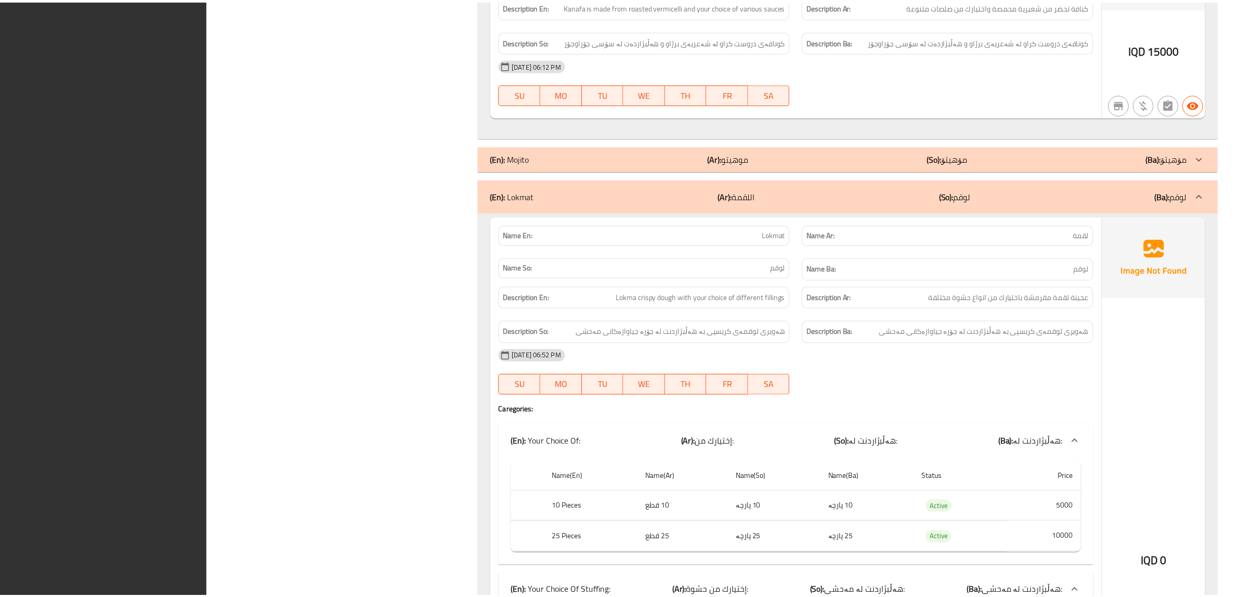
scroll to position [1842, 0]
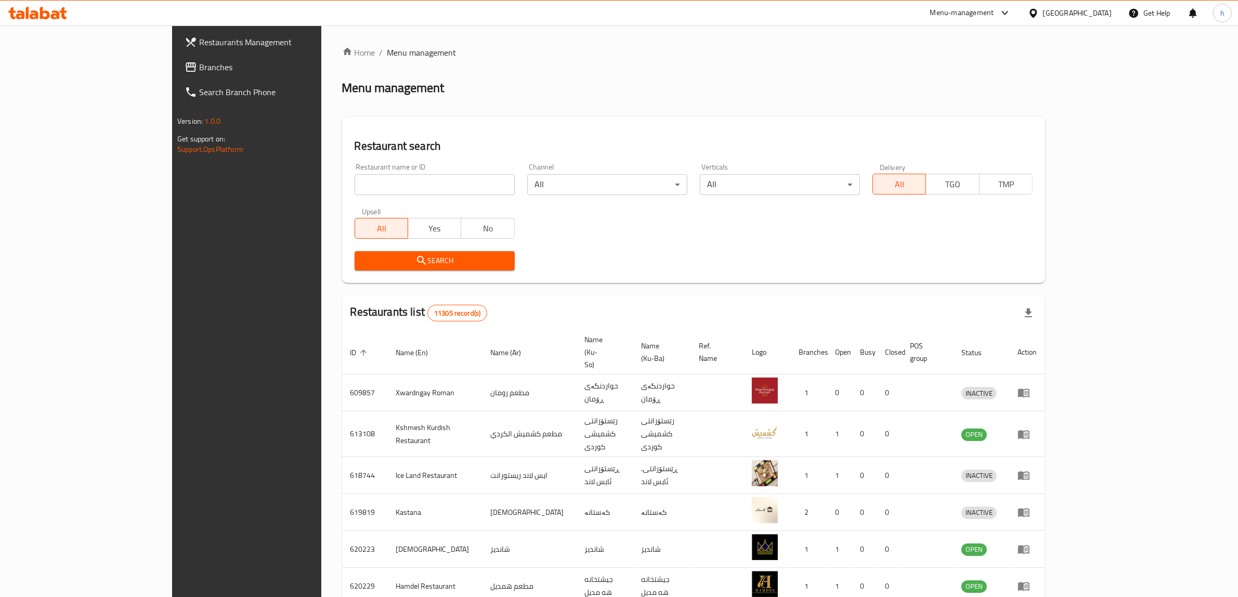
click at [199, 63] on span "Branches" at bounding box center [285, 67] width 172 height 12
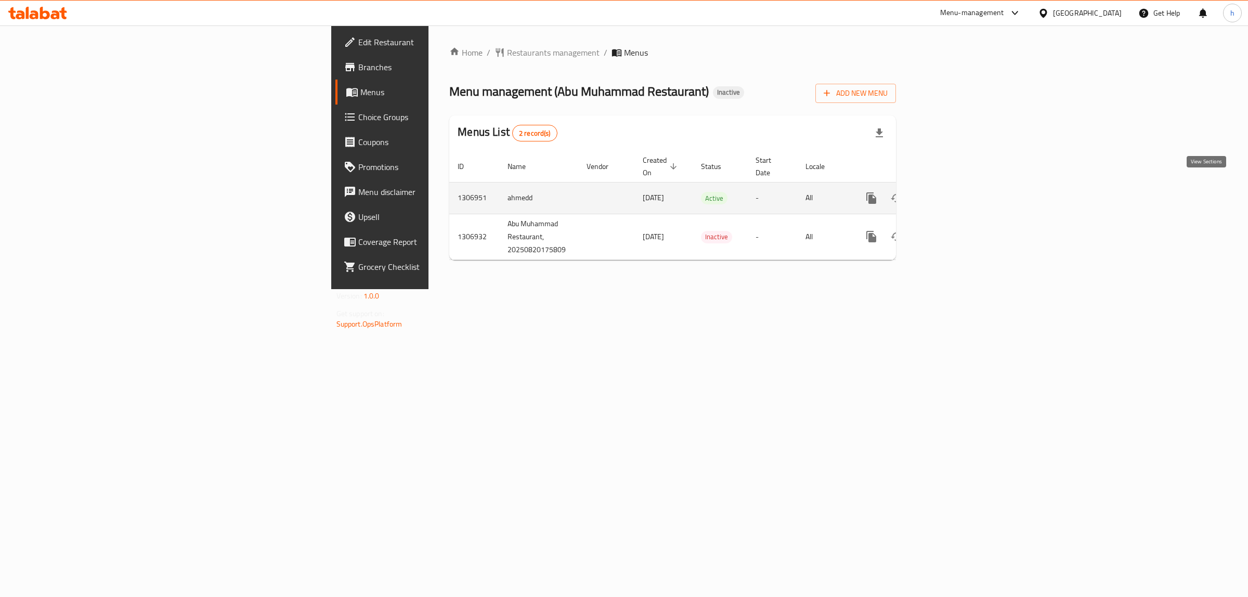
click at [951, 193] on icon "enhanced table" at bounding box center [946, 197] width 9 height 9
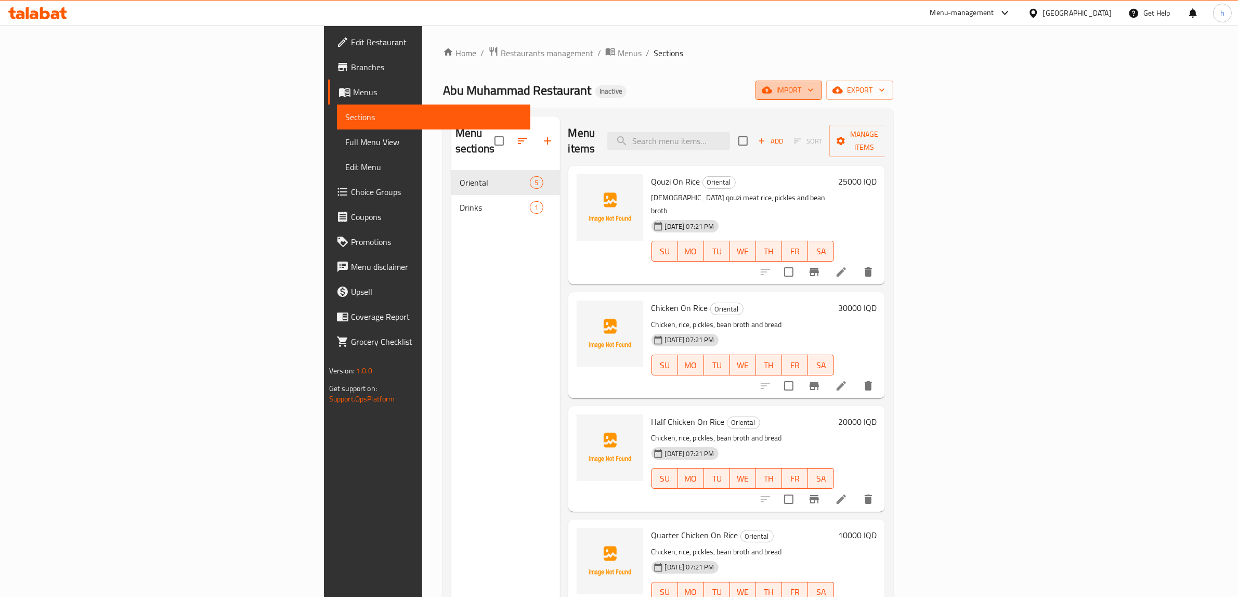
click at [822, 99] on button "import" at bounding box center [789, 90] width 67 height 19
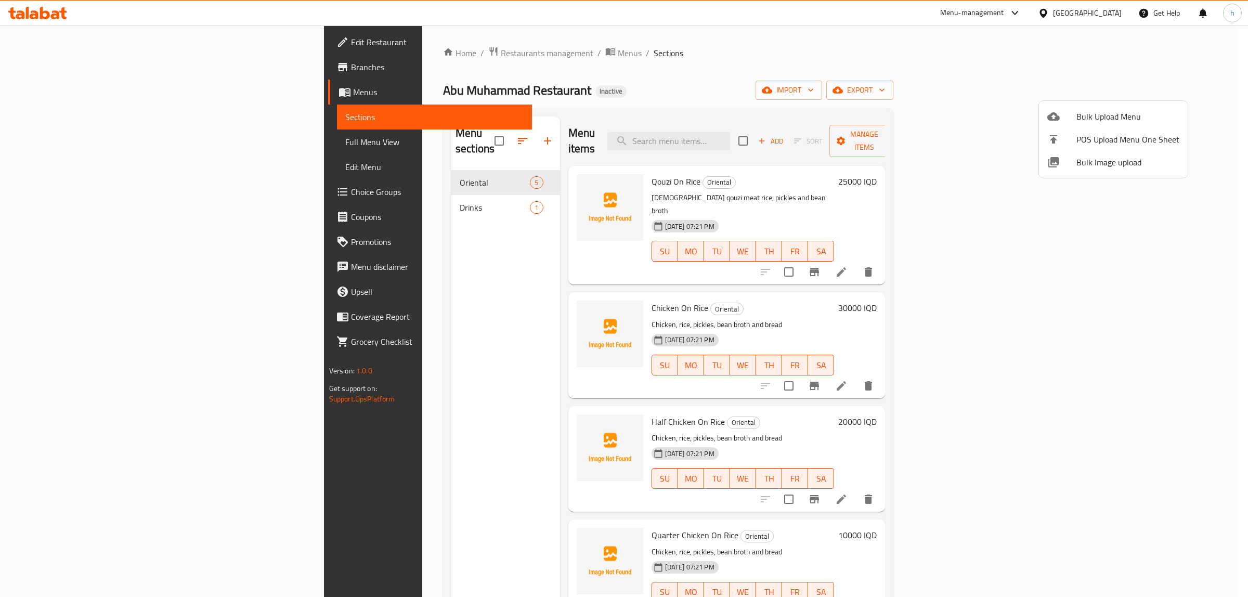
click at [1068, 118] on div at bounding box center [1062, 116] width 29 height 12
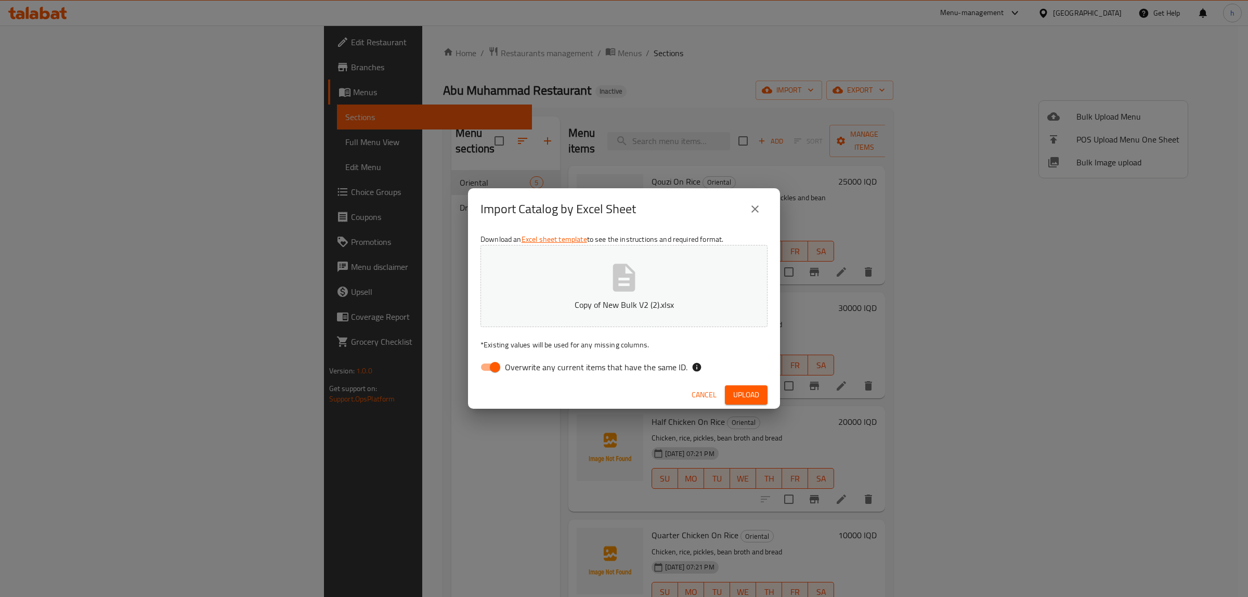
drag, startPoint x: 496, startPoint y: 369, endPoint x: 620, endPoint y: 379, distance: 124.7
click at [495, 369] on input "Overwrite any current items that have the same ID." at bounding box center [495, 367] width 59 height 20
checkbox input "false"
click at [745, 393] on span "Upload" at bounding box center [746, 395] width 26 height 13
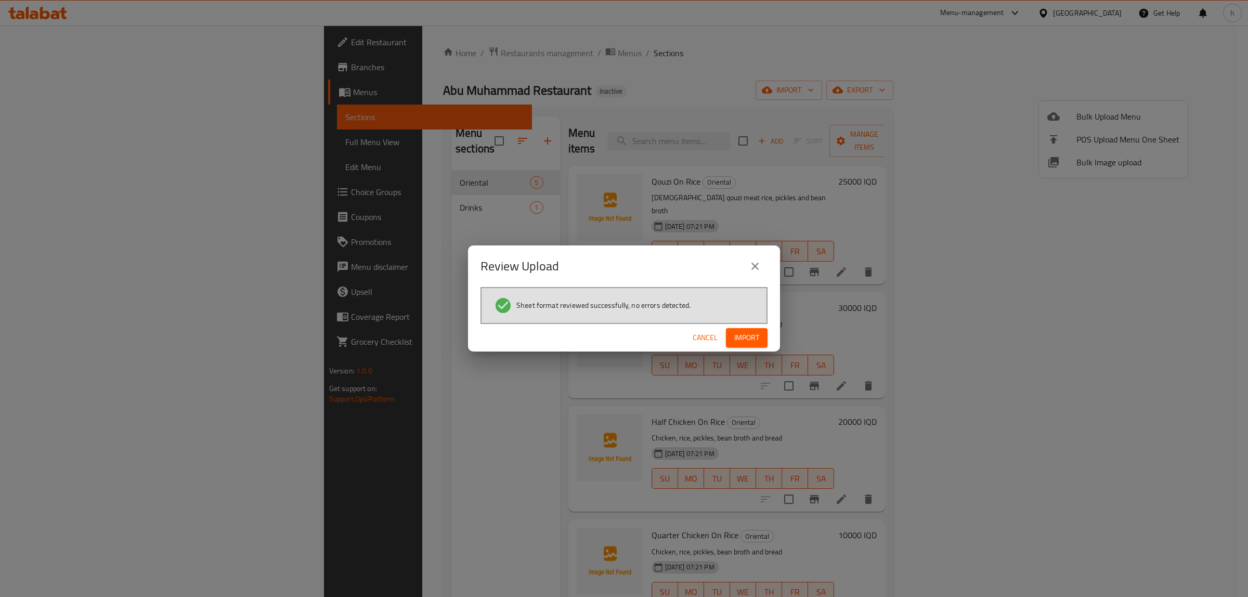
click at [743, 333] on span "Import" at bounding box center [746, 337] width 25 height 13
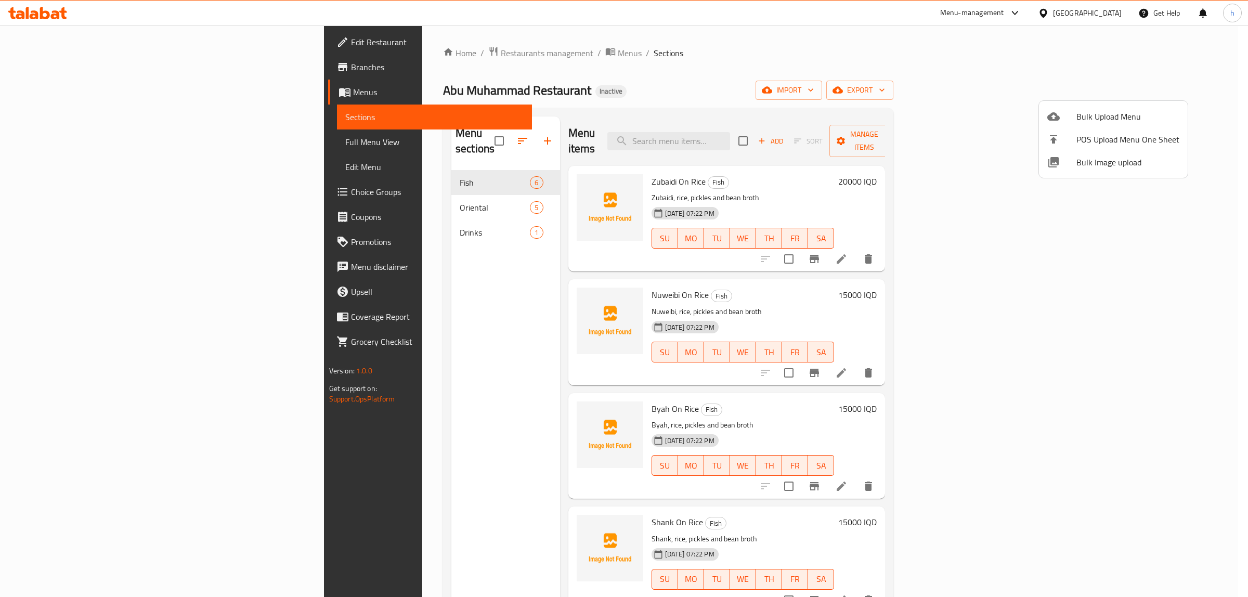
click at [354, 167] on div at bounding box center [624, 298] width 1248 height 597
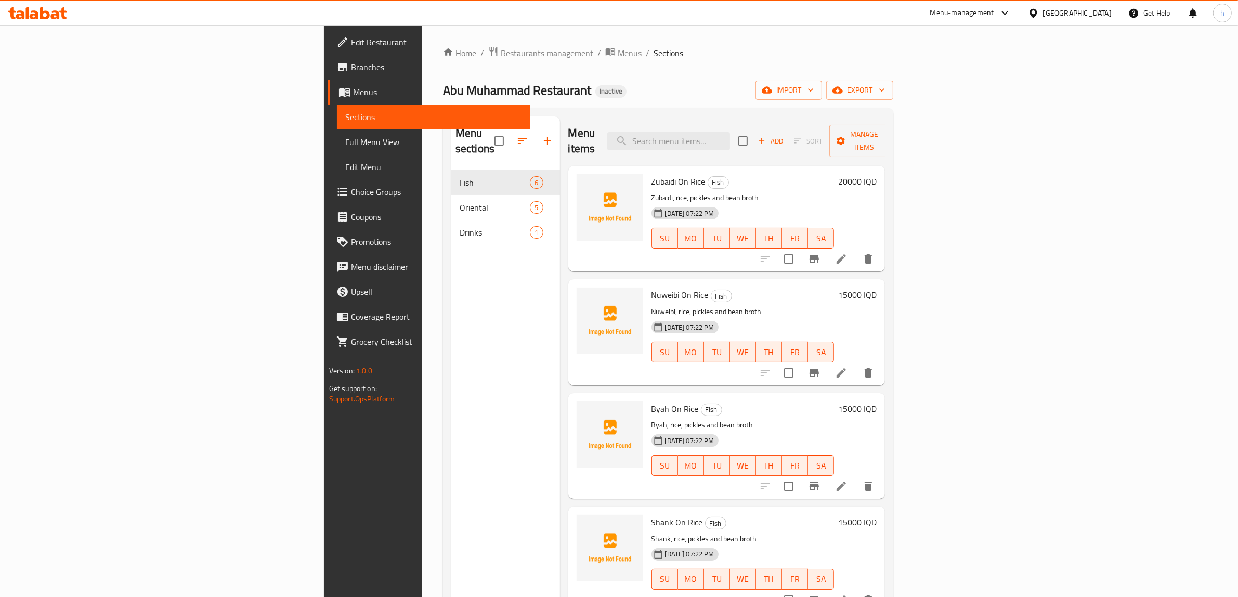
click at [345, 139] on span "Full Menu View" at bounding box center [433, 142] width 177 height 12
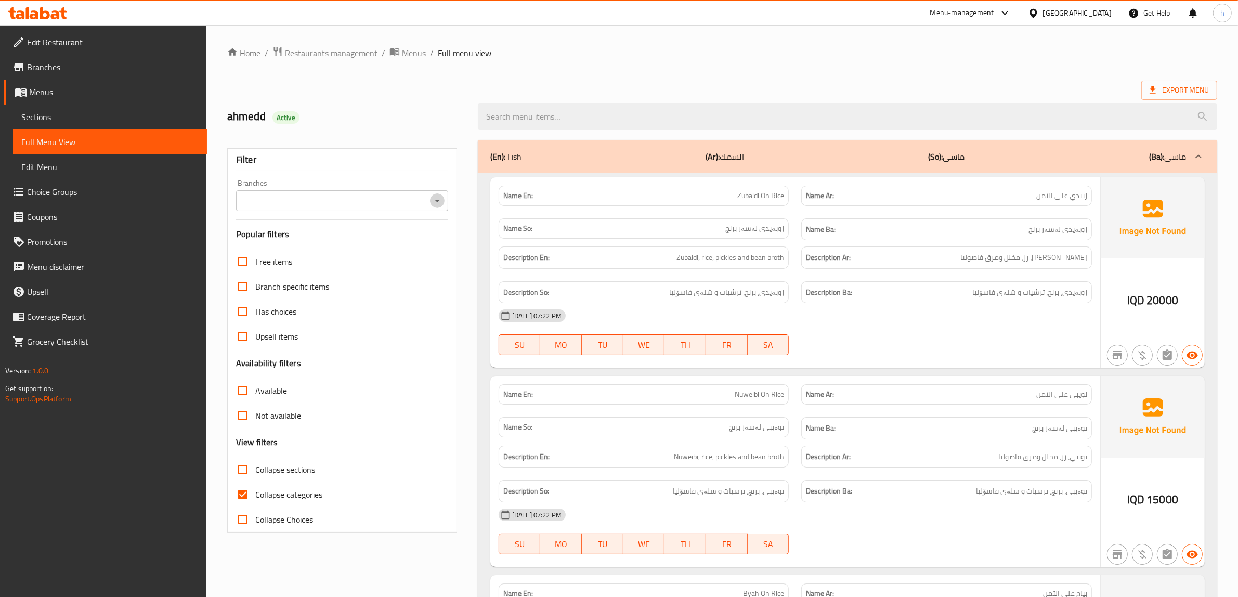
click at [432, 203] on icon "Open" at bounding box center [437, 201] width 12 height 12
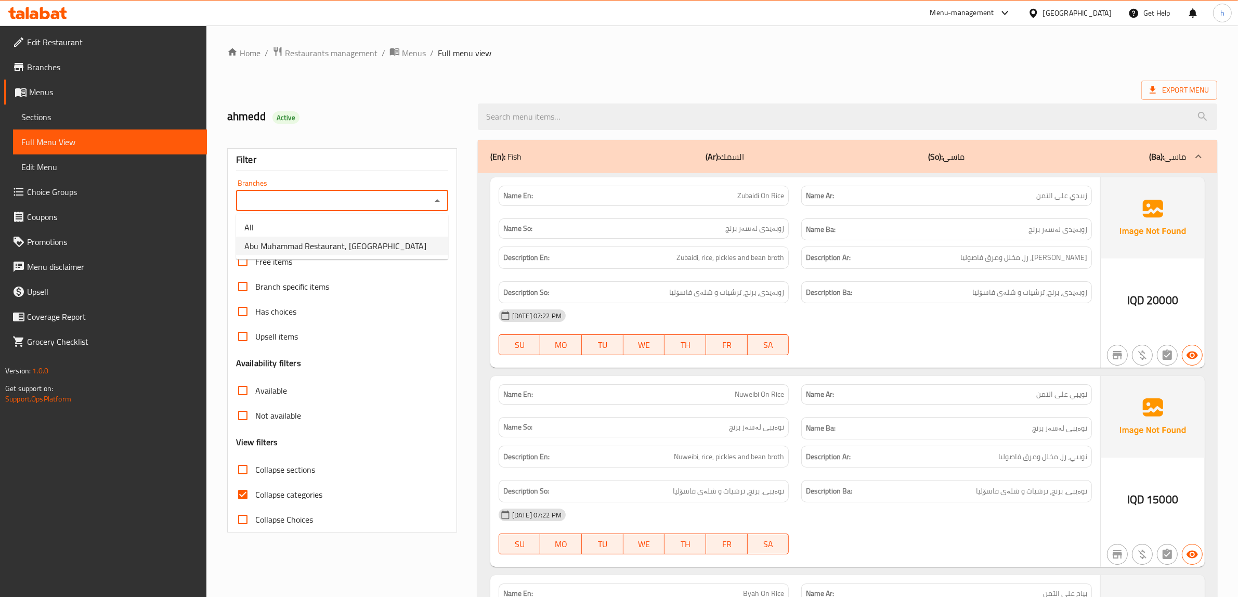
click at [250, 243] on span "Abu Muhammad Restaurant, [GEOGRAPHIC_DATA]" at bounding box center [335, 246] width 182 height 12
type input "Abu Muhammad Restaurant, [GEOGRAPHIC_DATA]"
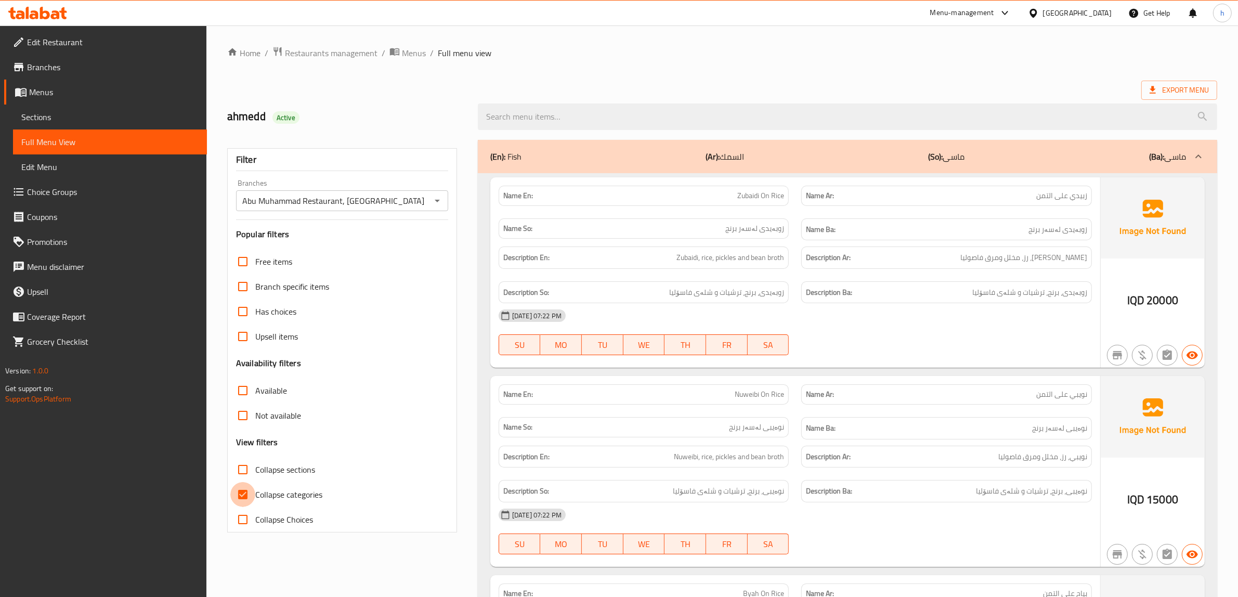
drag, startPoint x: 243, startPoint y: 498, endPoint x: 240, endPoint y: 487, distance: 11.7
click at [241, 497] on input "Collapse categories" at bounding box center [242, 494] width 25 height 25
click at [240, 484] on input "Collapse categories" at bounding box center [242, 494] width 25 height 25
checkbox input "true"
click at [240, 470] on input "Collapse sections" at bounding box center [242, 469] width 25 height 25
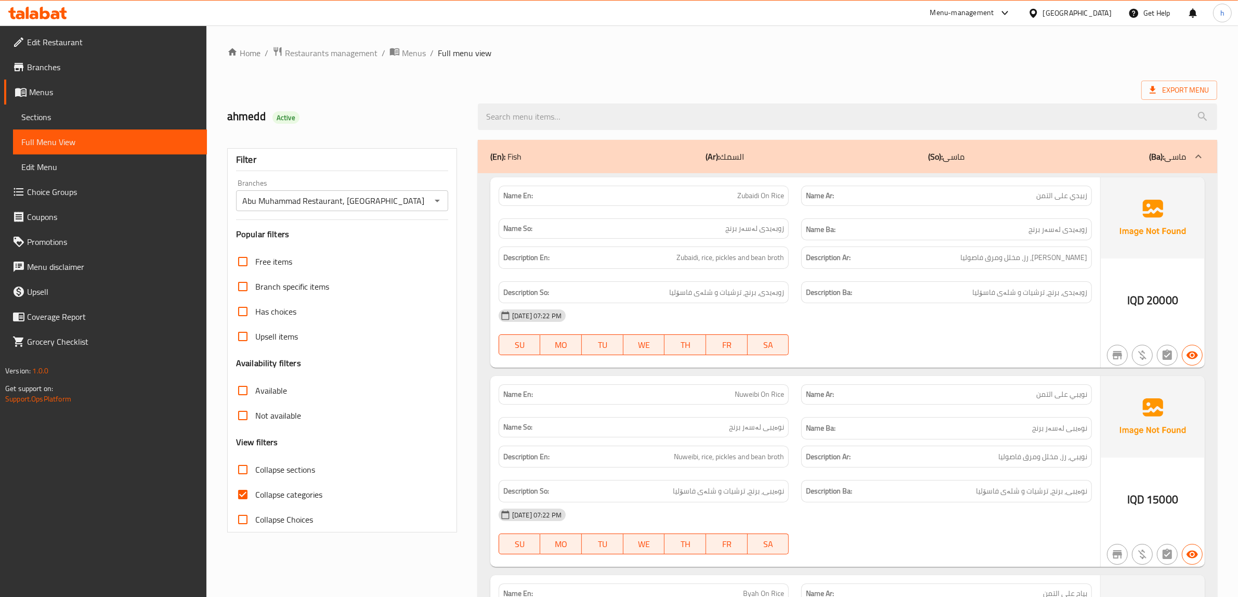
checkbox input "true"
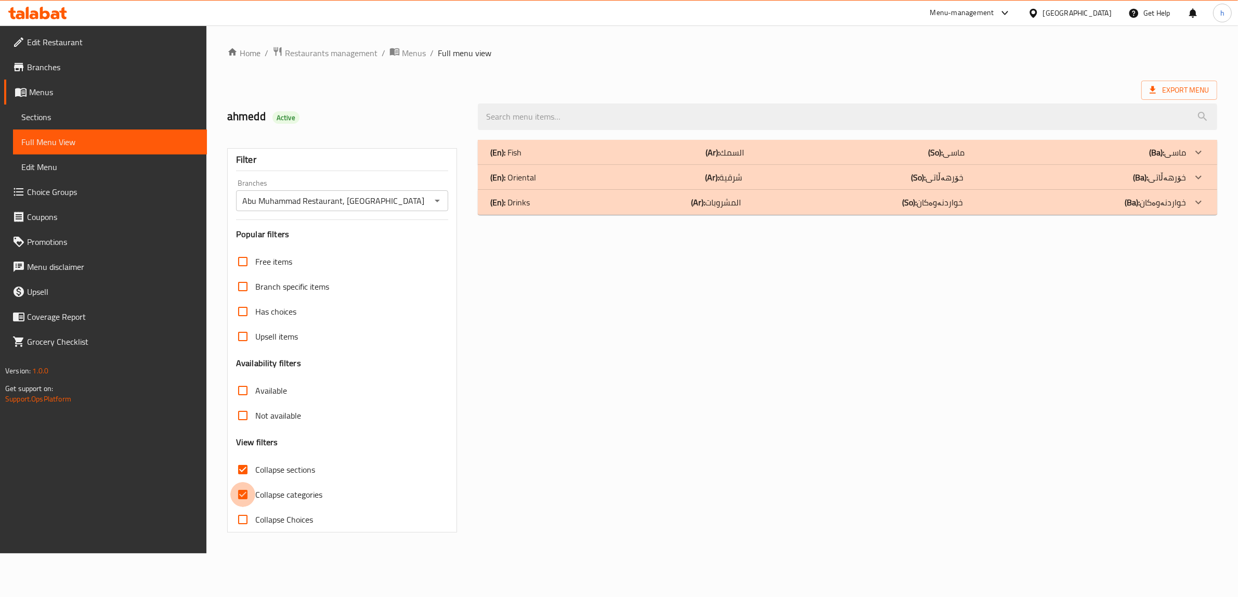
drag, startPoint x: 243, startPoint y: 490, endPoint x: 409, endPoint y: 492, distance: 165.9
click at [243, 492] on input "Collapse categories" at bounding box center [242, 494] width 25 height 25
checkbox input "false"
click at [523, 147] on p "(En): Fish" at bounding box center [509, 152] width 31 height 12
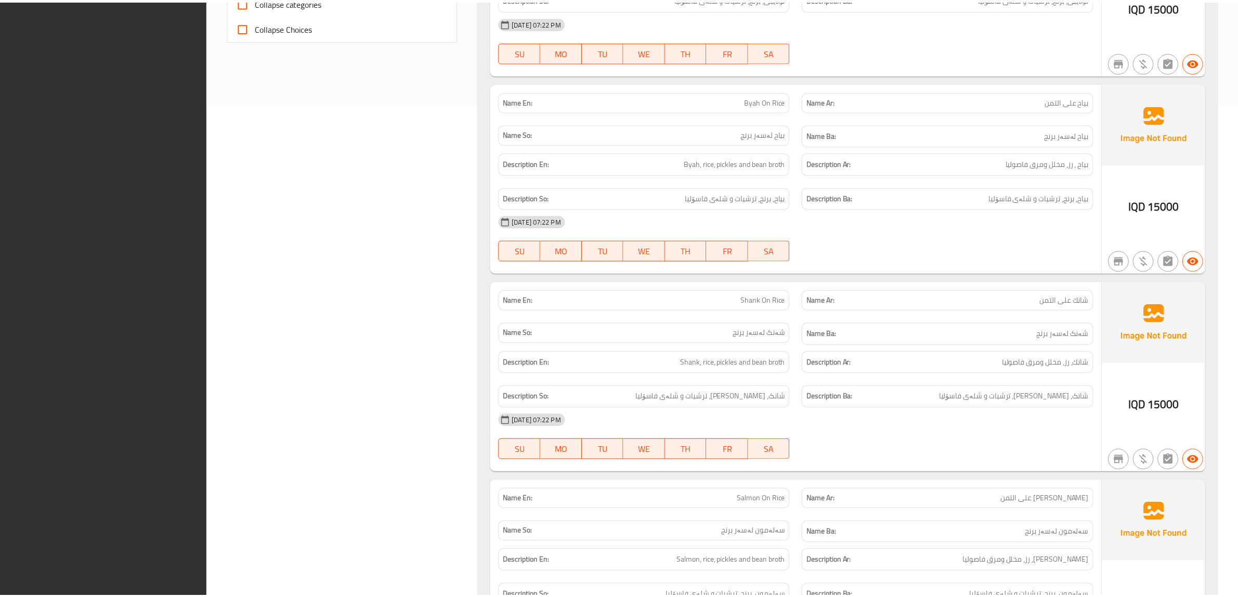
scroll to position [871, 0]
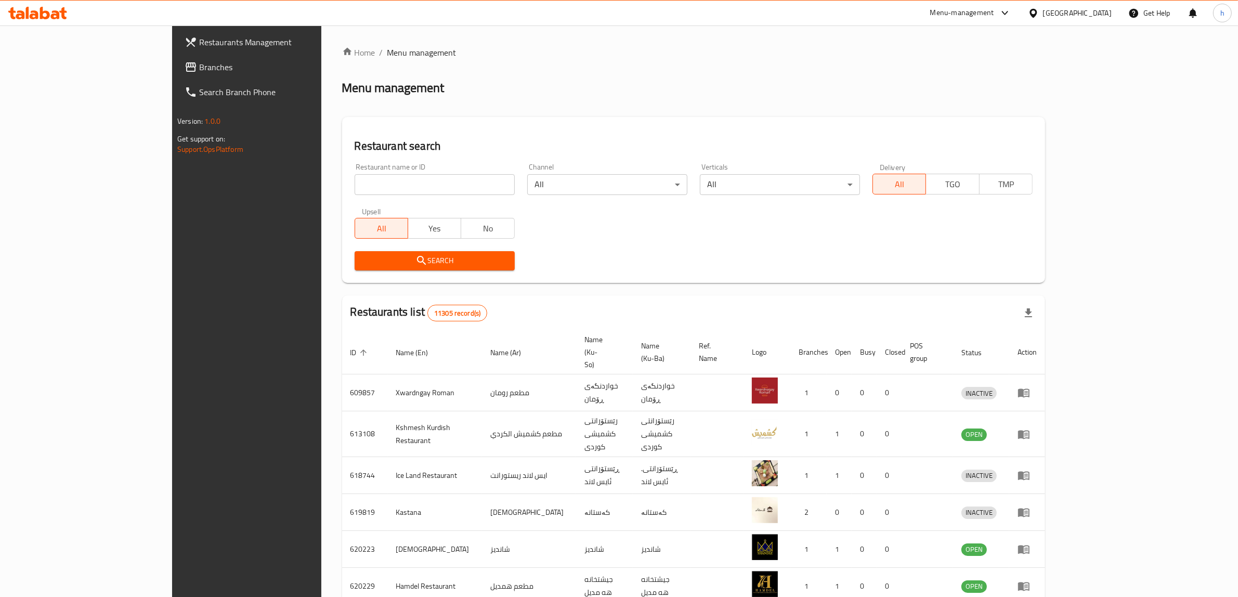
click at [199, 64] on span "Branches" at bounding box center [285, 67] width 172 height 12
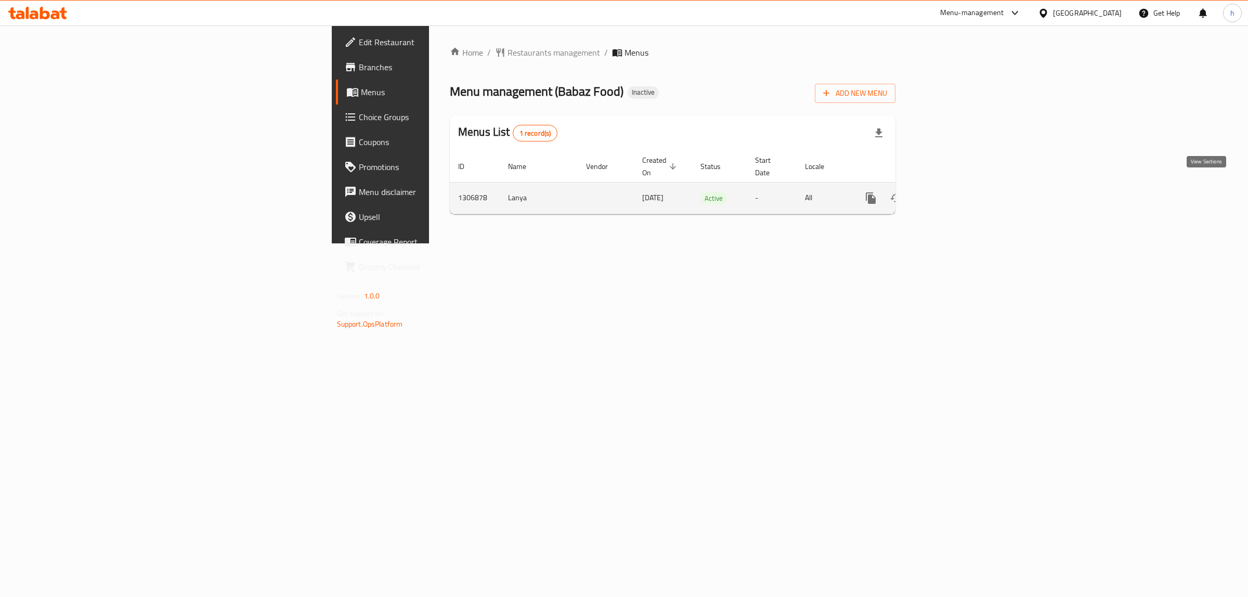
click at [952, 192] on icon "enhanced table" at bounding box center [946, 198] width 12 height 12
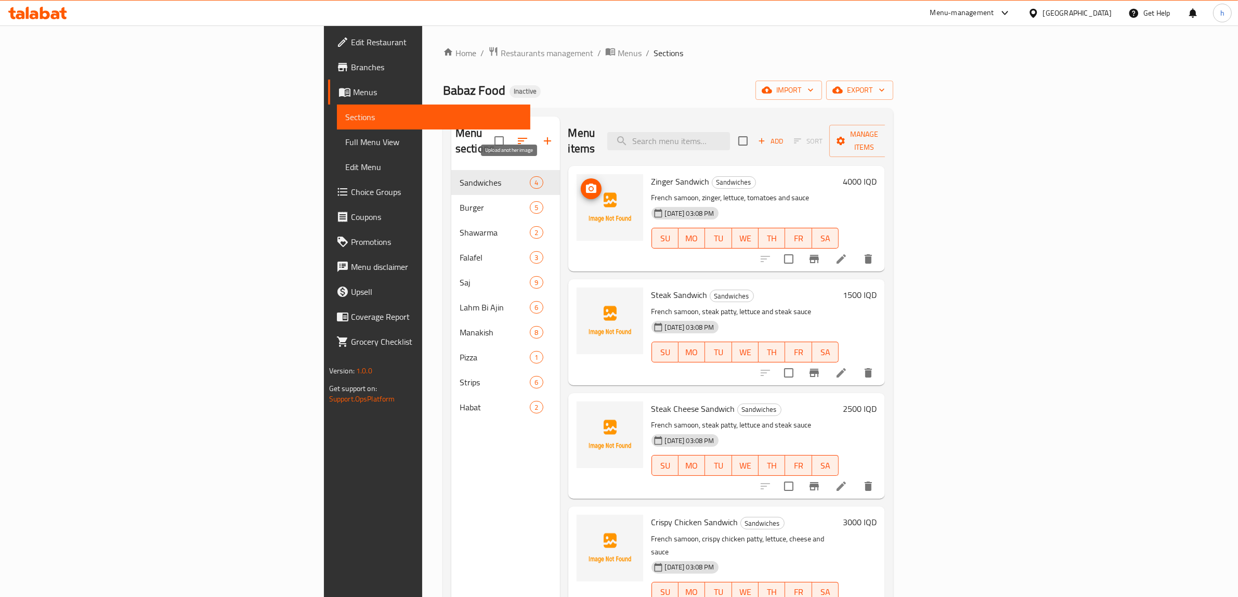
click at [585, 183] on icon "upload picture" at bounding box center [591, 189] width 12 height 12
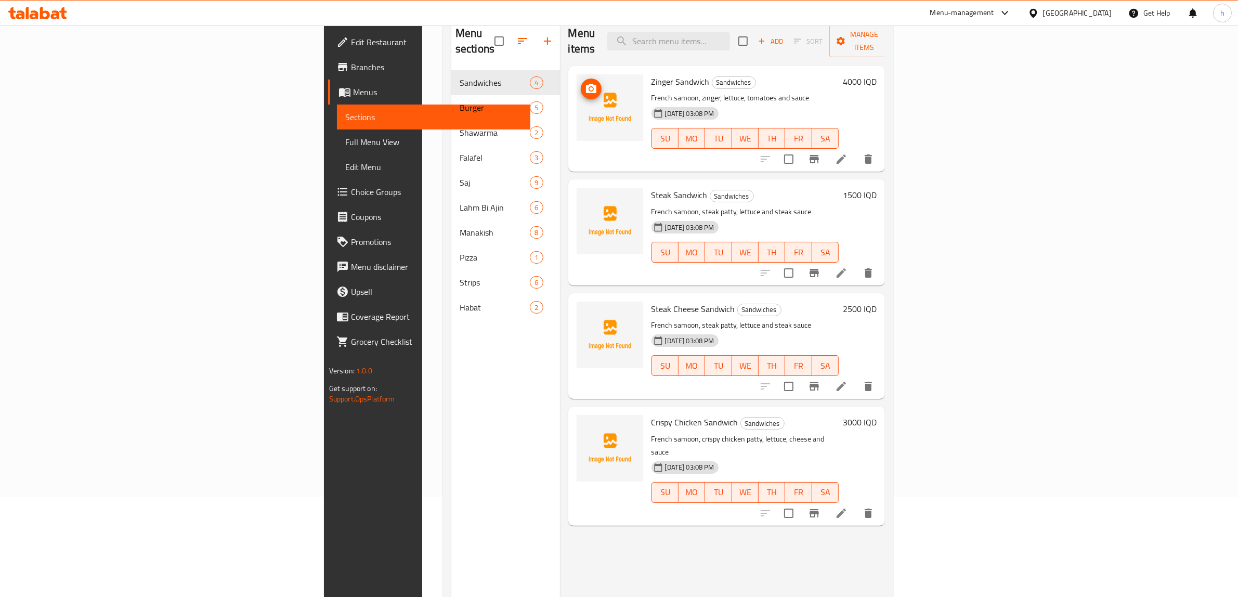
scroll to position [146, 0]
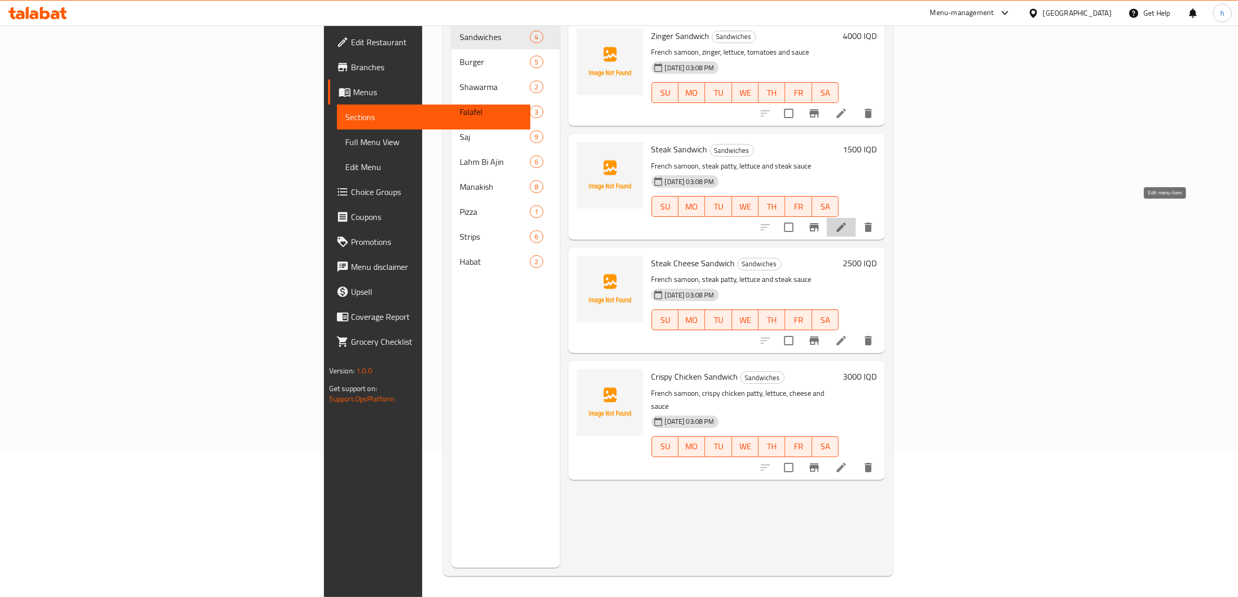
click at [848, 221] on icon at bounding box center [841, 227] width 12 height 12
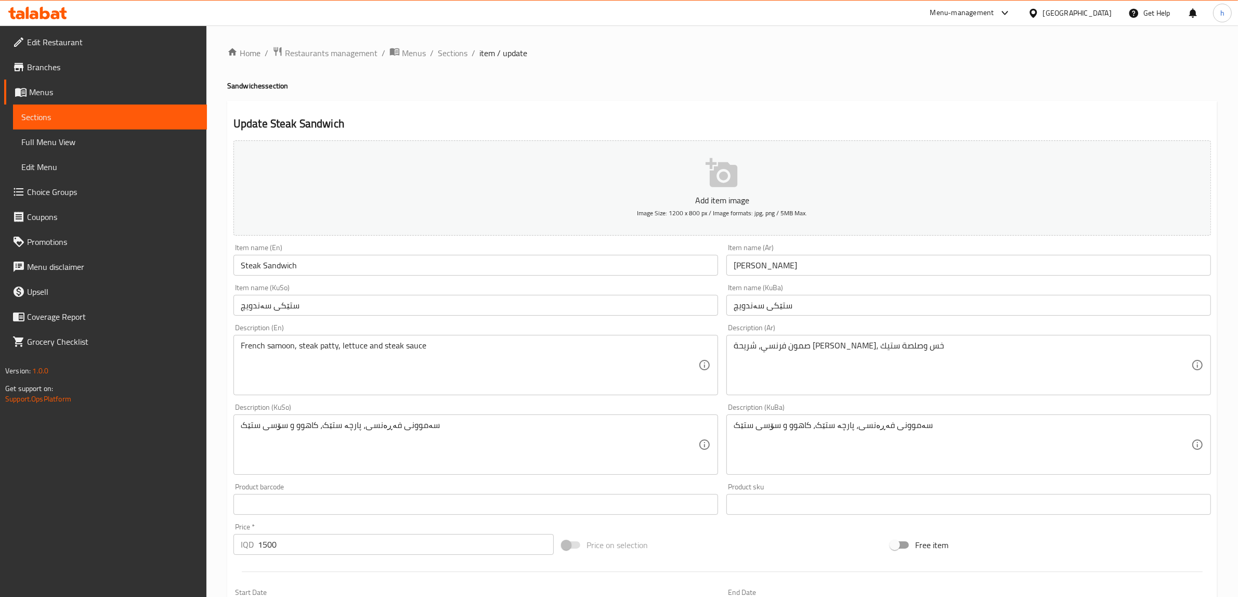
click at [37, 111] on span "Sections" at bounding box center [109, 117] width 177 height 12
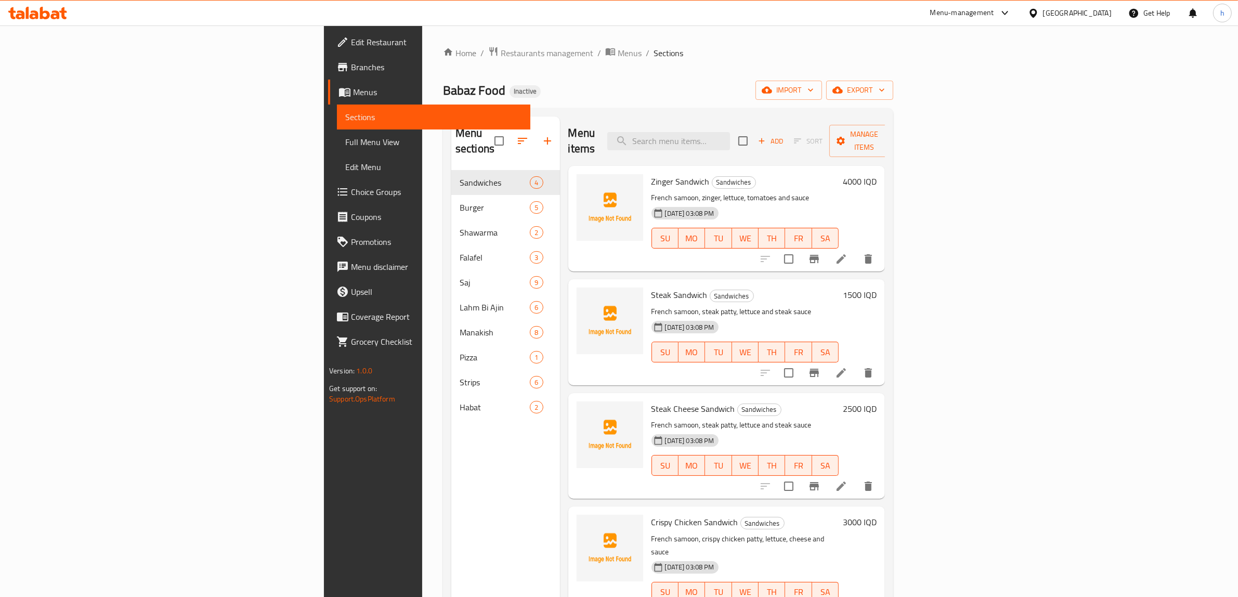
scroll to position [146, 0]
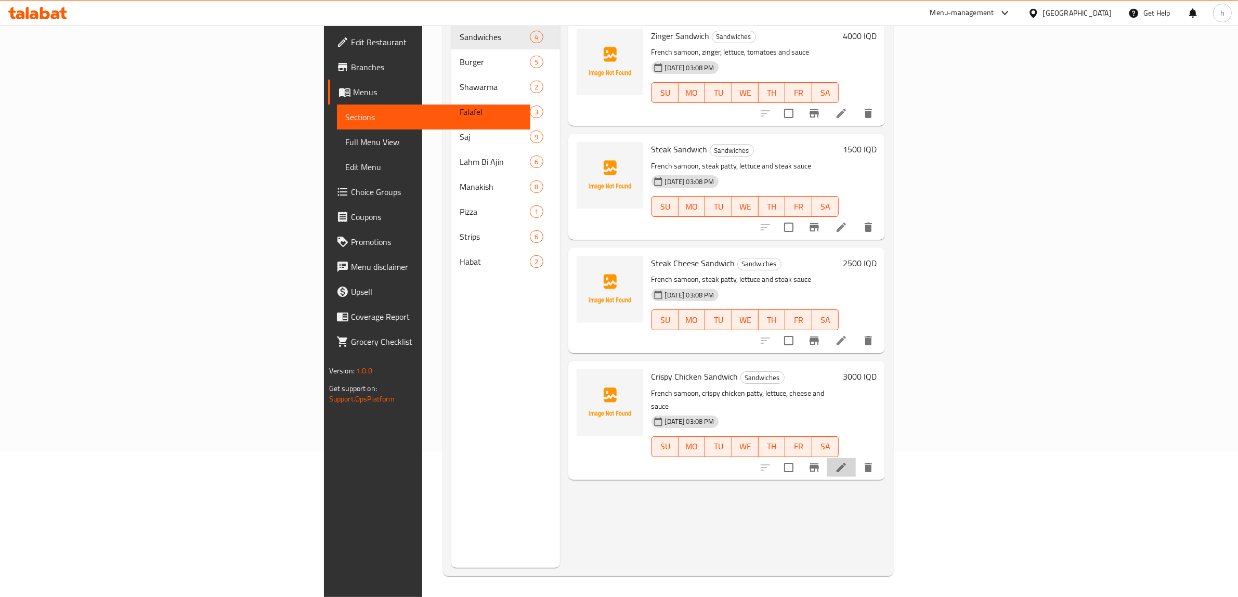
click at [856, 458] on li at bounding box center [841, 467] width 29 height 19
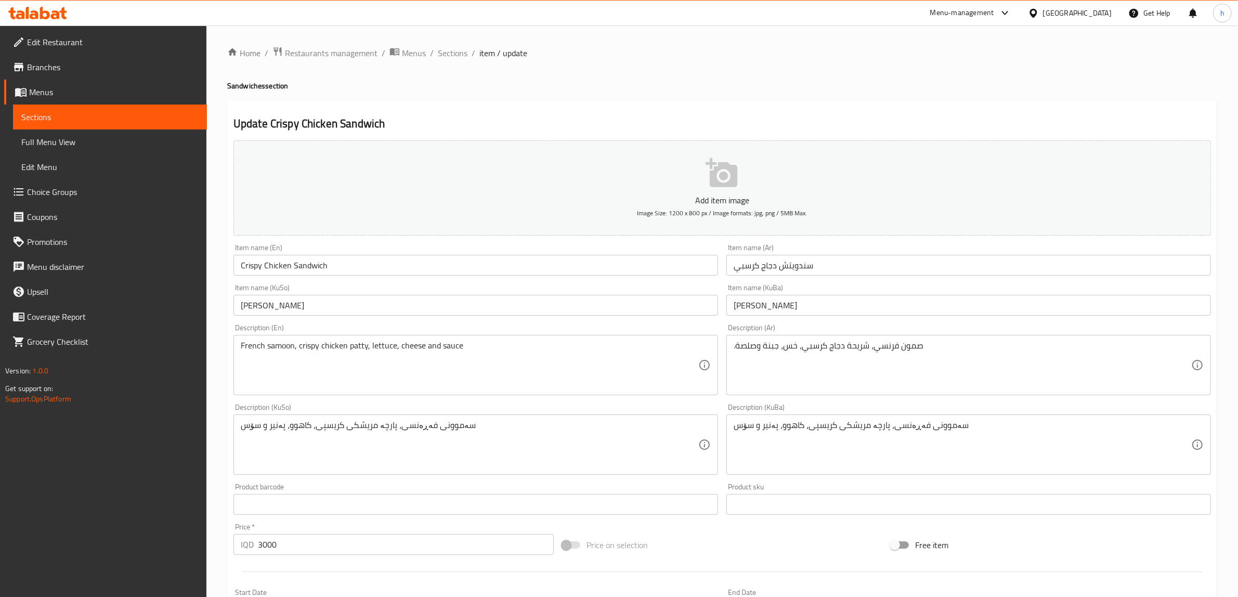
click at [784, 268] on input "سندويتش دجاج كرسبي" at bounding box center [969, 265] width 485 height 21
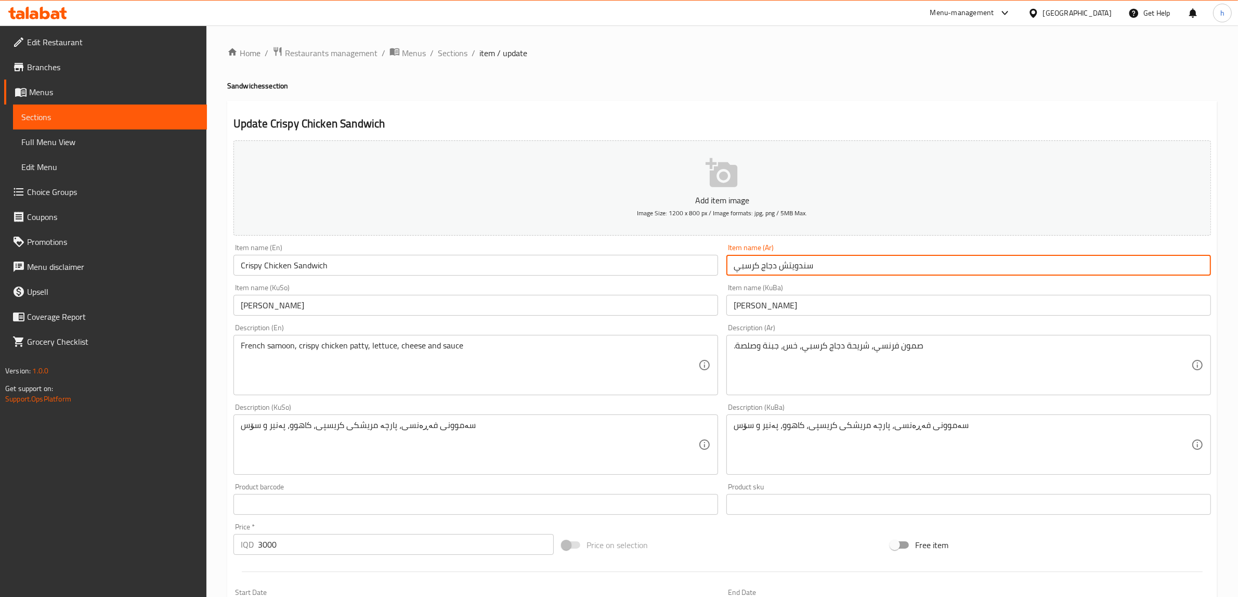
click at [784, 268] on input "سندويتش دجاج كرسبي" at bounding box center [969, 265] width 485 height 21
click at [31, 107] on link "Sections" at bounding box center [110, 117] width 194 height 25
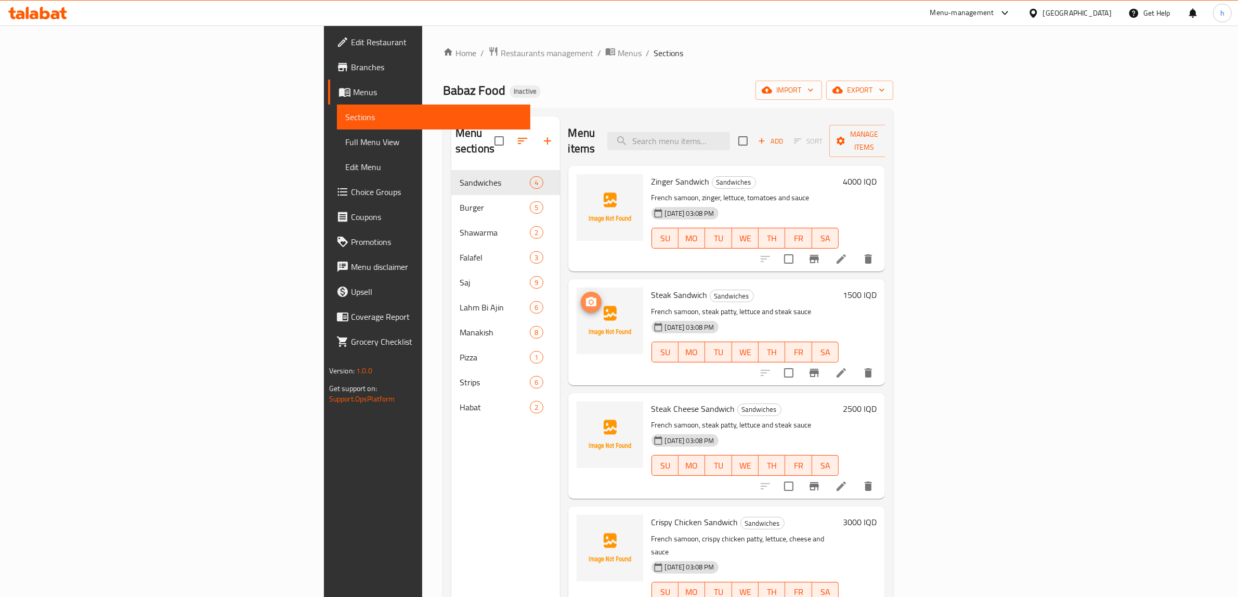
click at [585, 296] on icon "upload picture" at bounding box center [591, 302] width 12 height 12
click at [856, 477] on li at bounding box center [841, 486] width 29 height 19
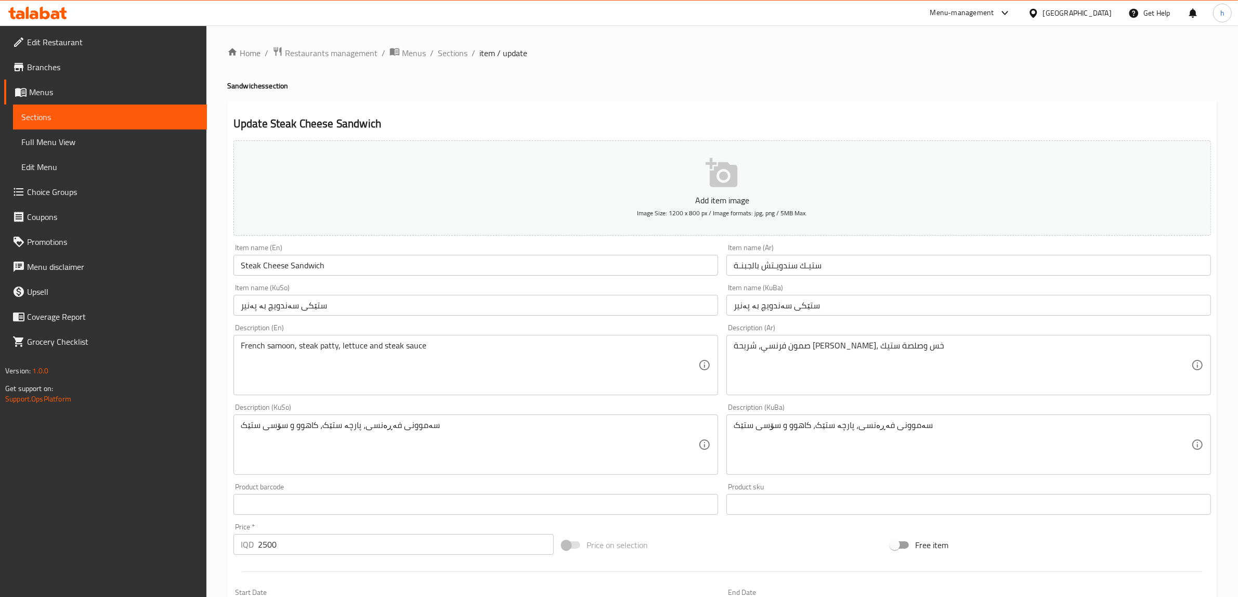
click at [816, 264] on input "ستيـك سندويـتش بالجبنـة" at bounding box center [969, 265] width 485 height 21
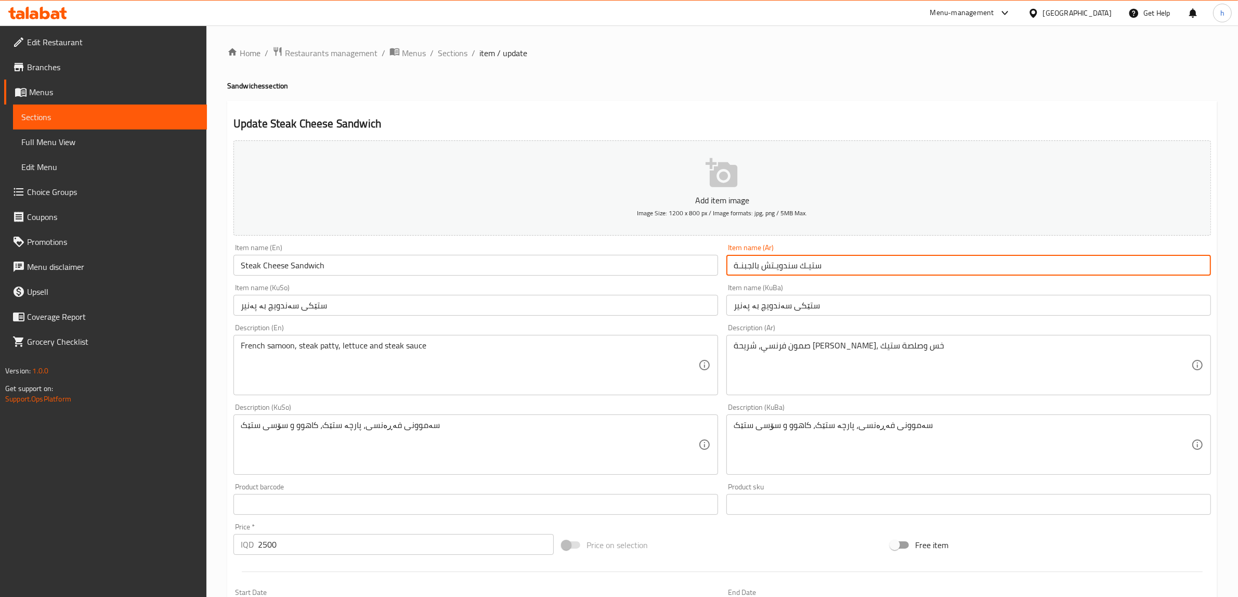
click at [816, 264] on input "ستيـك سندويـتش بالجبنـة" at bounding box center [969, 265] width 485 height 21
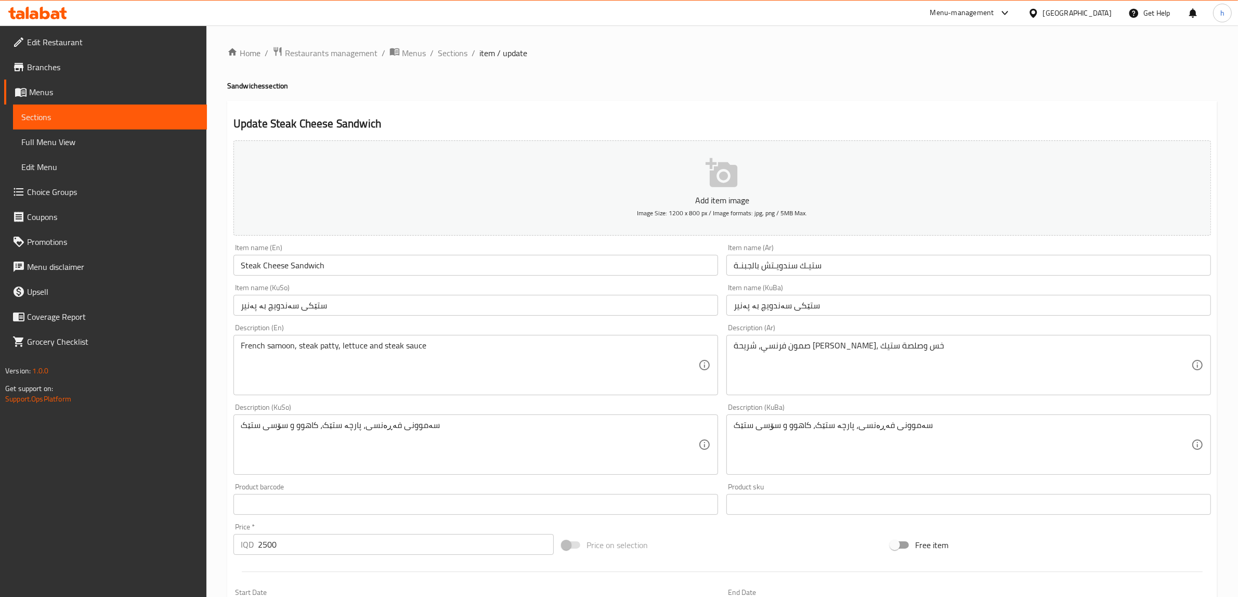
click at [86, 126] on link "Sections" at bounding box center [110, 117] width 194 height 25
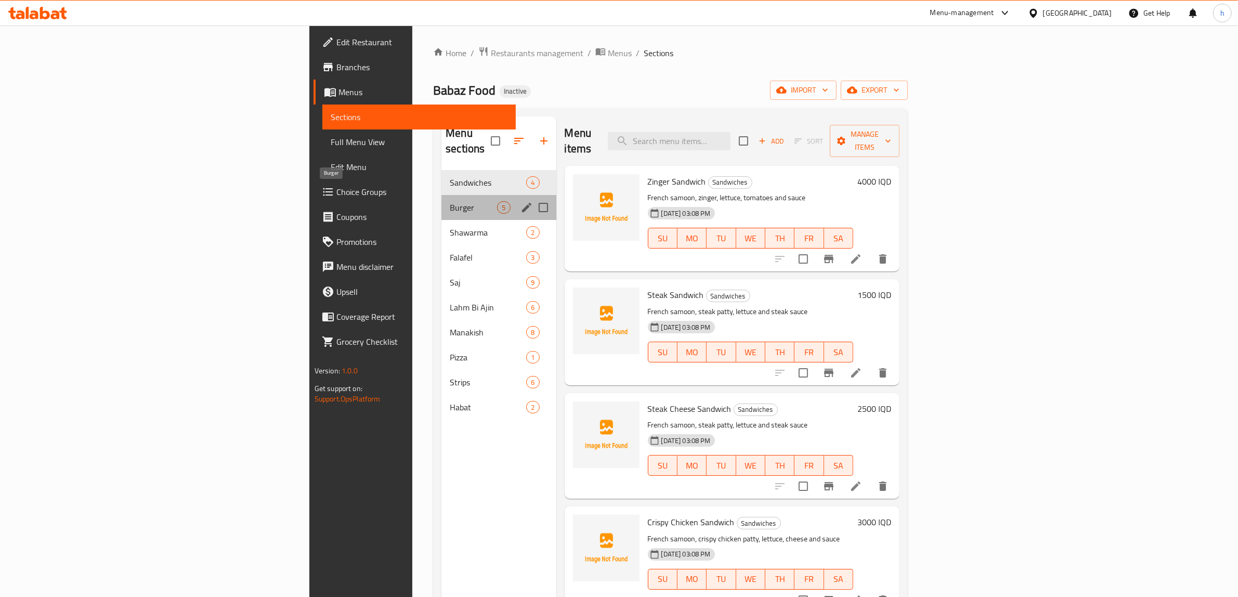
click at [450, 201] on span "Burger" at bounding box center [473, 207] width 47 height 12
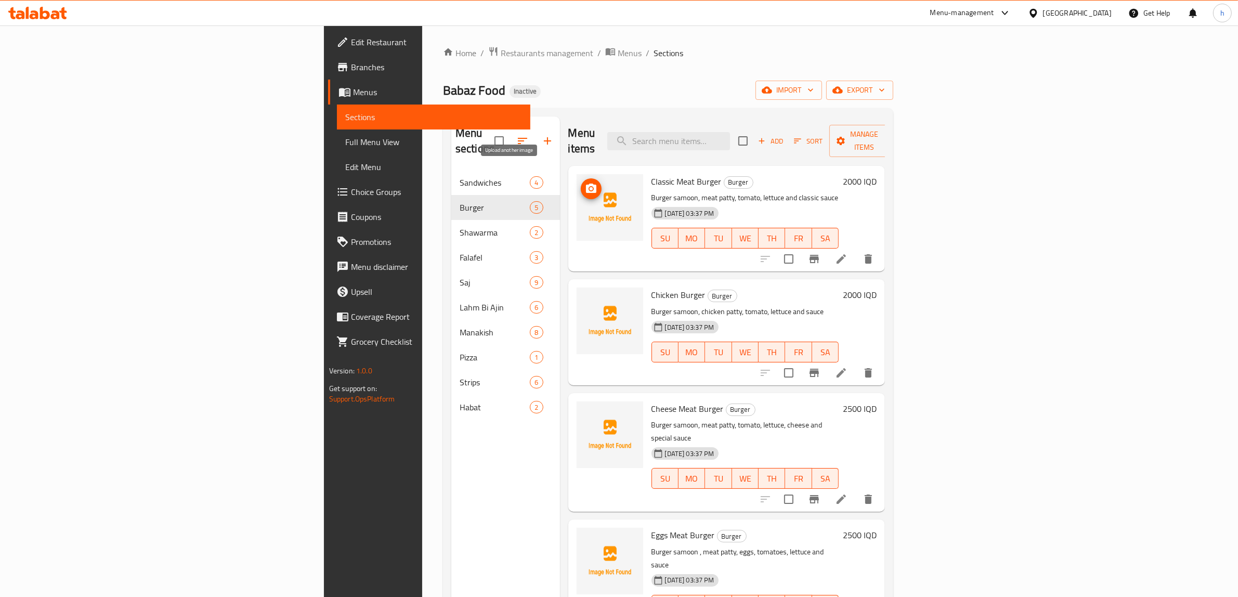
click at [581, 180] on button "upload picture" at bounding box center [591, 188] width 21 height 21
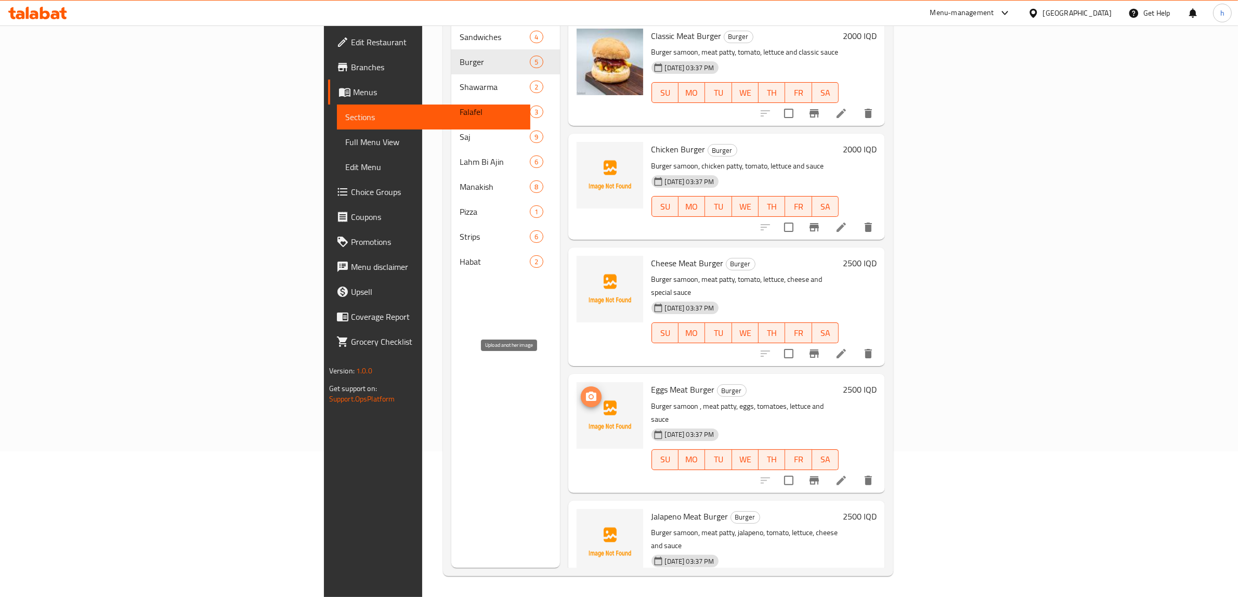
click at [581, 391] on span "upload picture" at bounding box center [591, 397] width 21 height 12
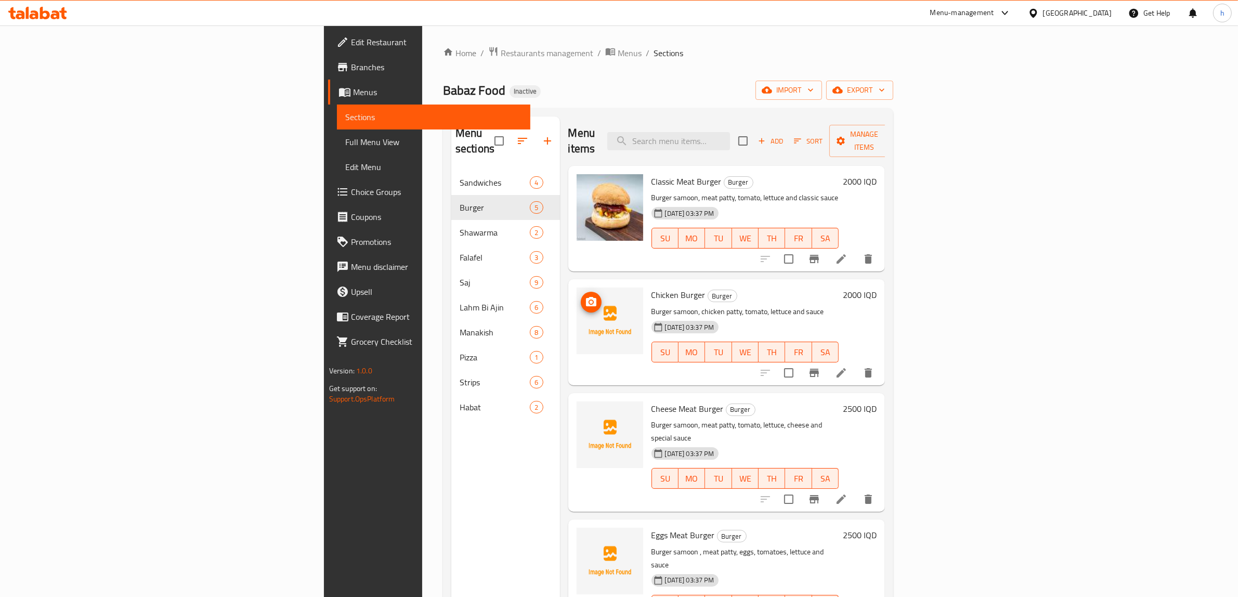
click at [586, 297] on icon "upload picture" at bounding box center [591, 301] width 10 height 9
click at [623, 183] on icon "delete image" at bounding box center [629, 189] width 12 height 12
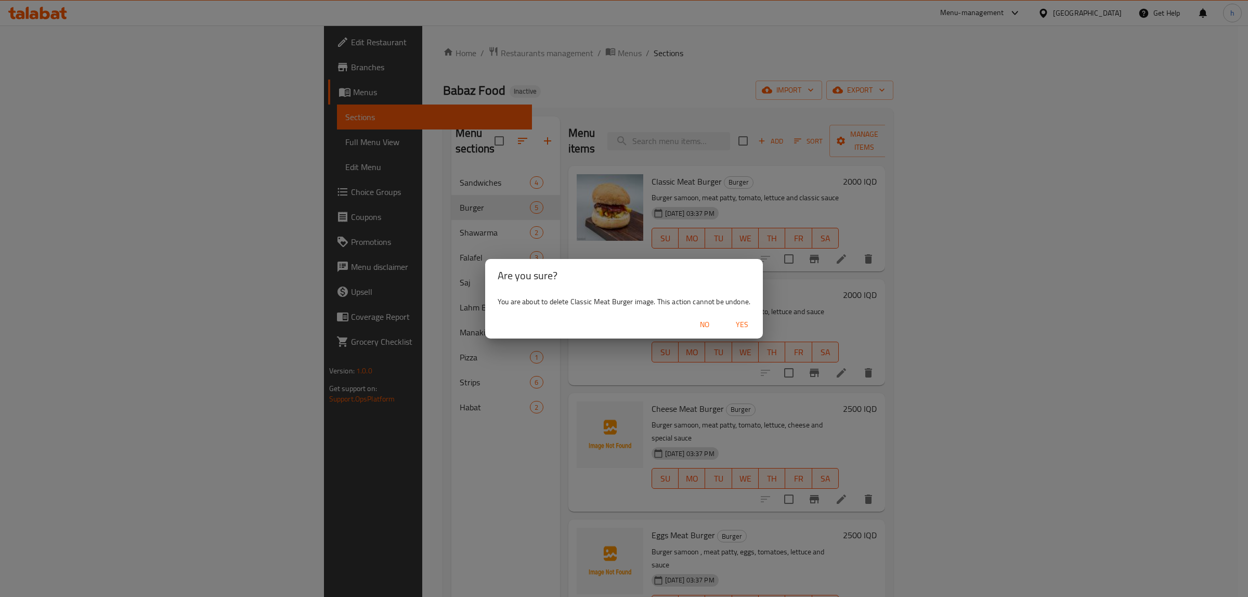
click at [746, 326] on span "Yes" at bounding box center [742, 324] width 25 height 13
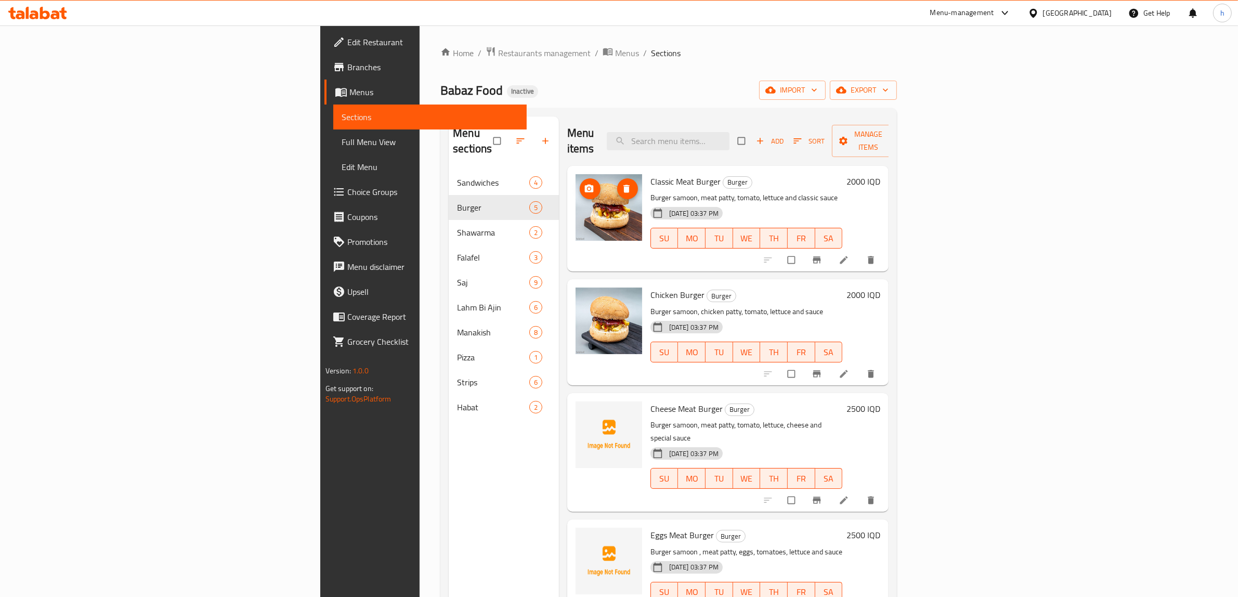
click at [622, 184] on icon "delete image" at bounding box center [627, 189] width 10 height 10
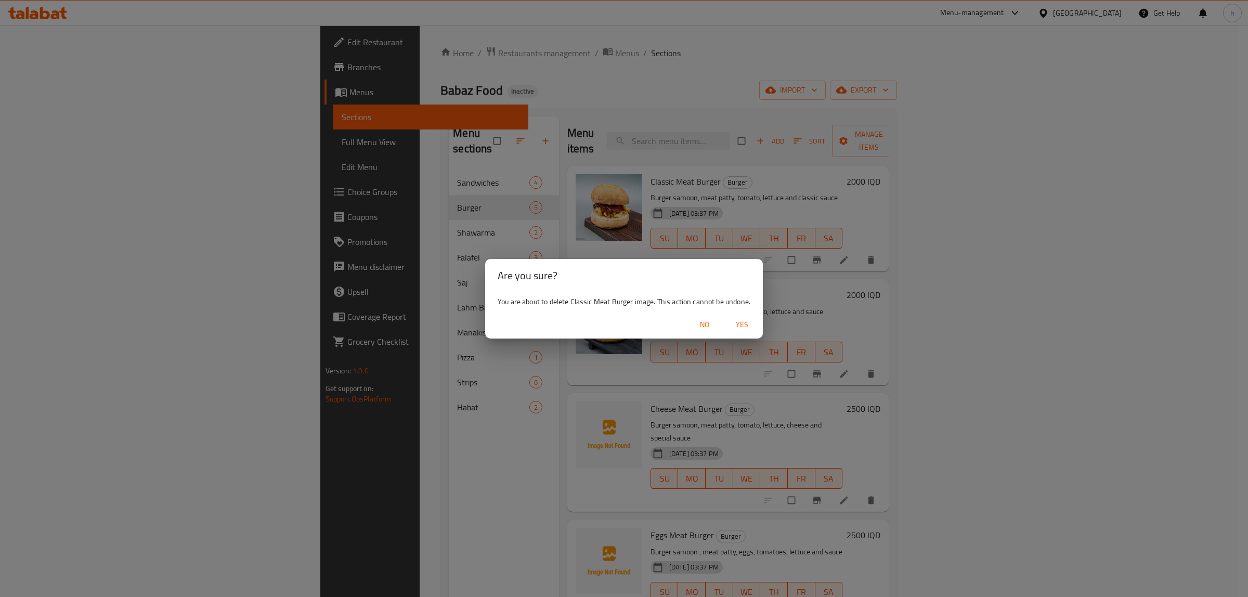
click at [736, 331] on span "Yes" at bounding box center [742, 324] width 25 height 13
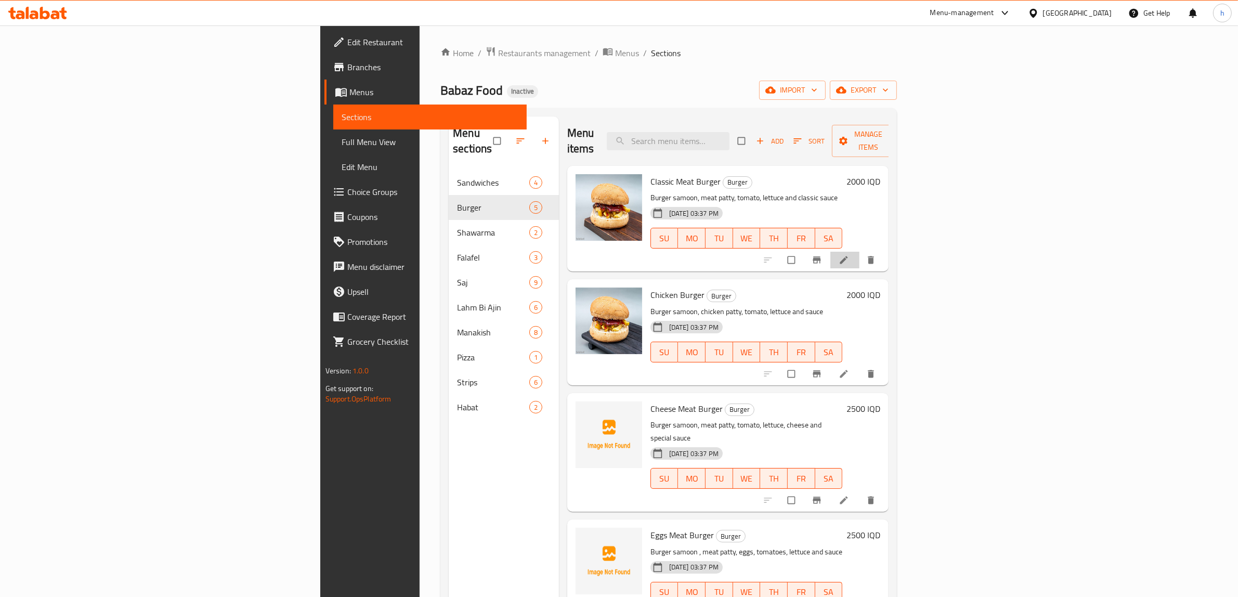
click at [860, 252] on li at bounding box center [845, 260] width 29 height 17
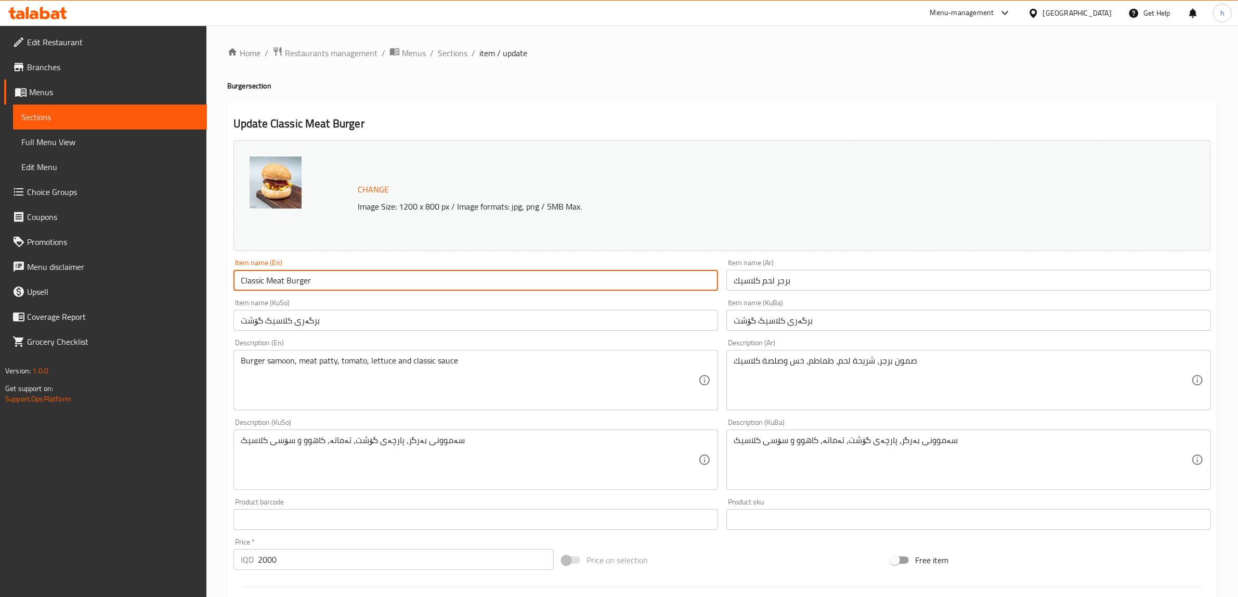
click at [312, 285] on input "Classic Meat Burger" at bounding box center [476, 280] width 485 height 21
click at [290, 329] on input "برگەری كلاسيک گۆشت" at bounding box center [476, 320] width 485 height 21
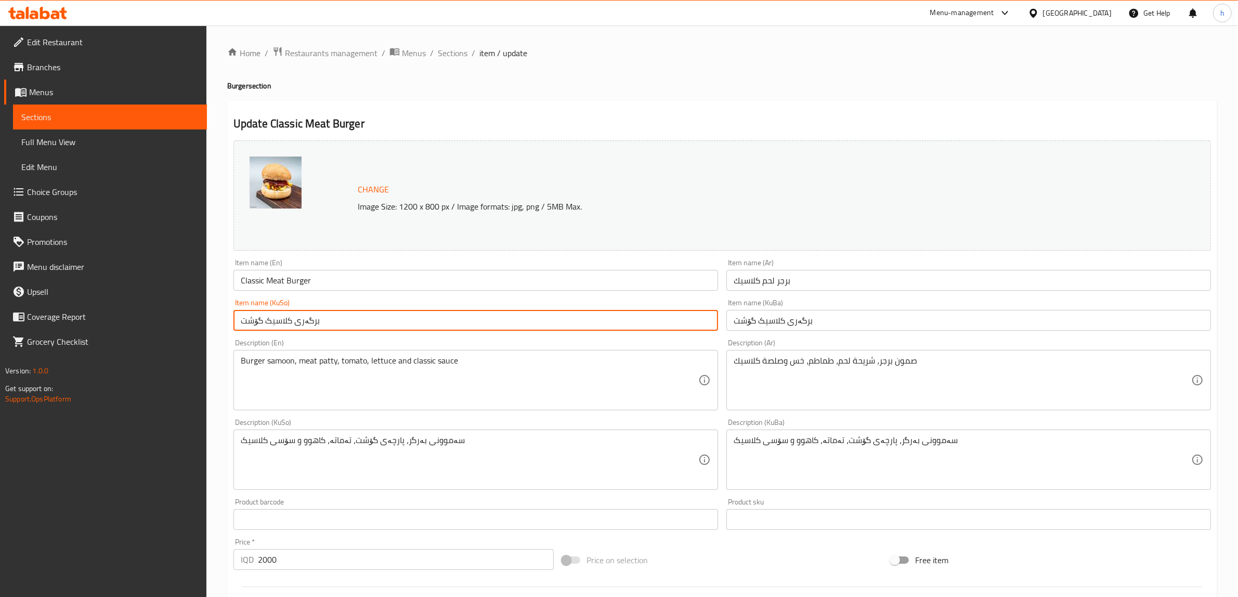
click at [290, 329] on input "برگەری كلاسيک گۆشت" at bounding box center [476, 320] width 485 height 21
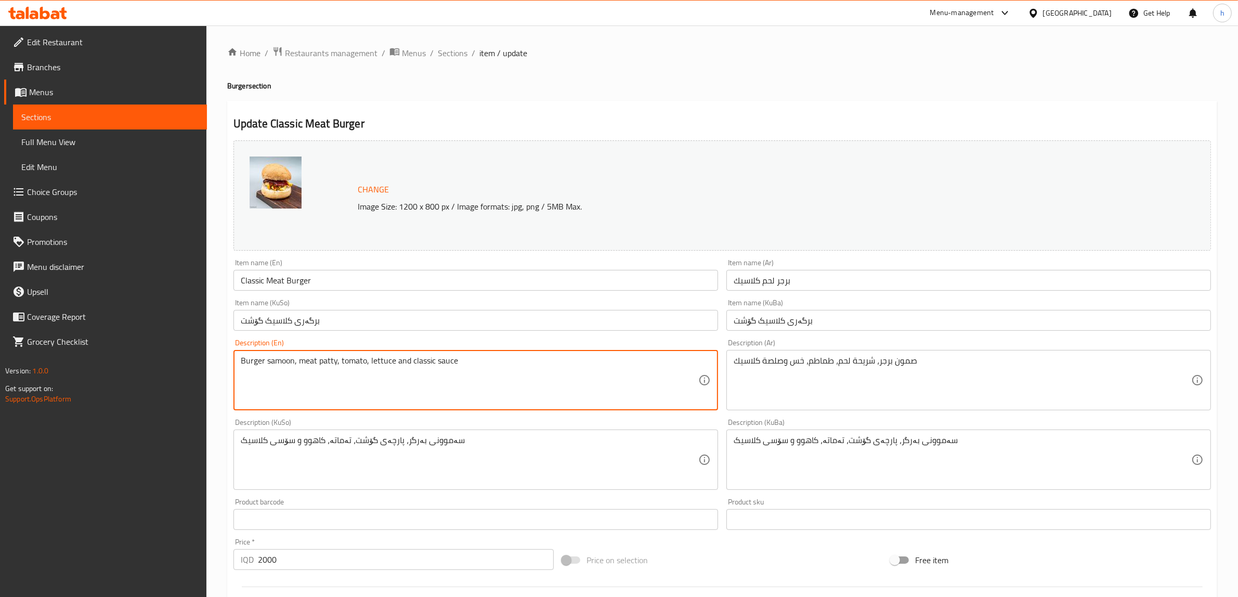
click at [300, 365] on textarea "Burger samoon, meat patty, tomato, lettuce and classic sauce" at bounding box center [470, 380] width 458 height 49
click at [771, 372] on textarea "صمون برجر، شریحة لحم، طماطم، خس وصلصة كلاسیك" at bounding box center [963, 380] width 458 height 49
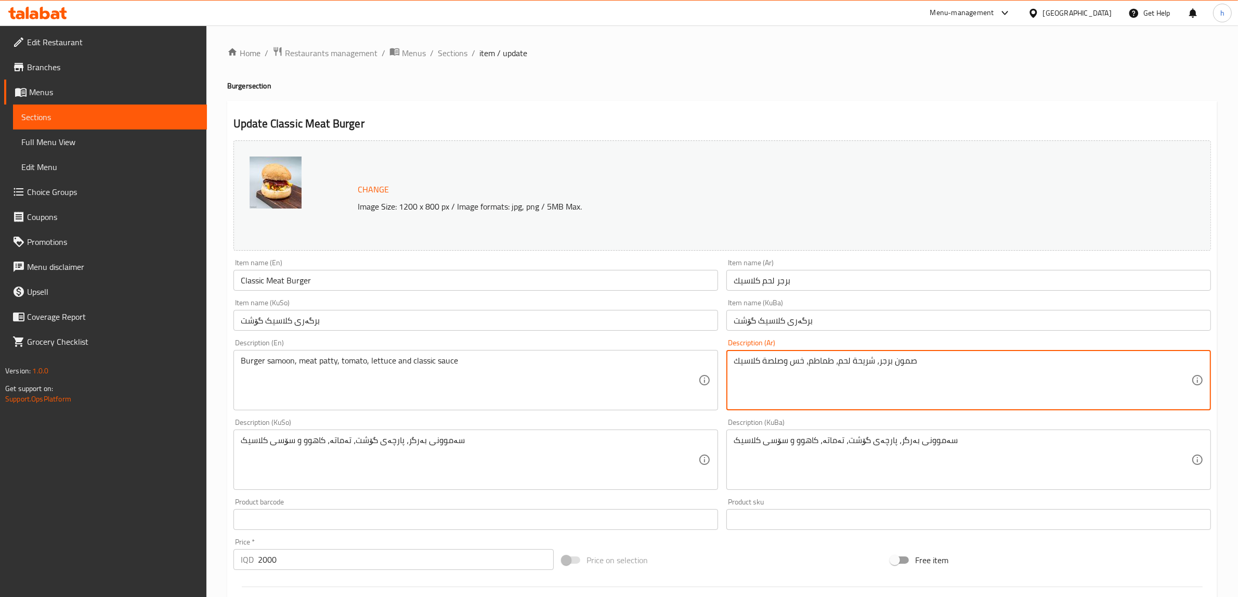
click at [771, 372] on textarea "صمون برجر، شریحة لحم، طماطم، خس وصلصة كلاسیك" at bounding box center [963, 380] width 458 height 49
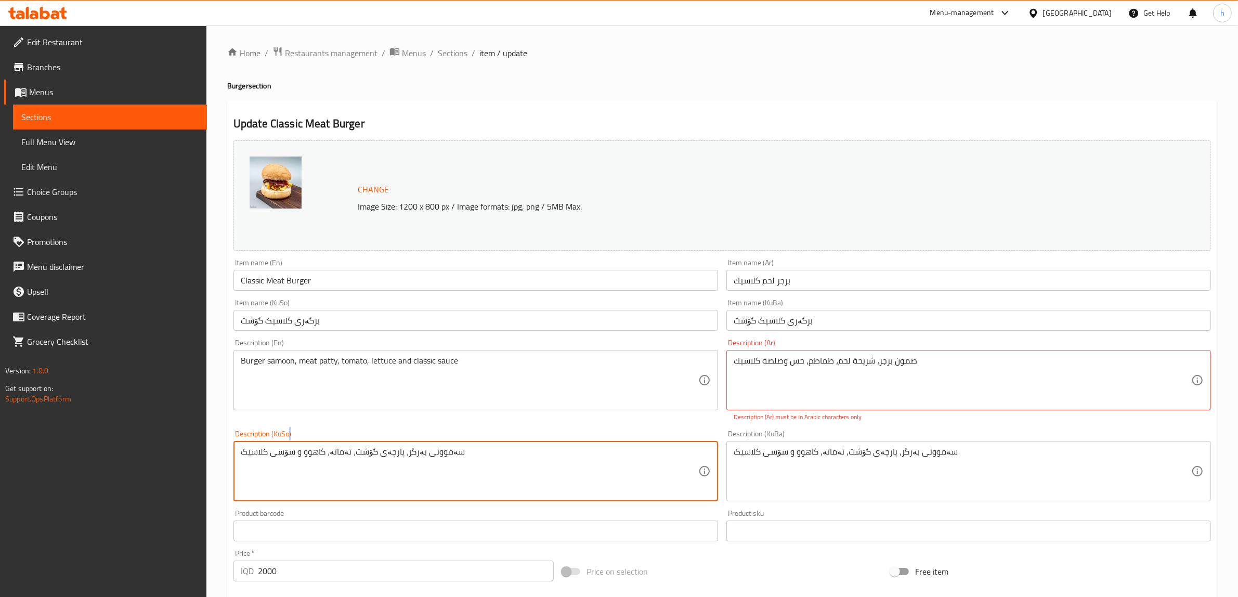
click at [306, 441] on div "Description (KuSo) سەموونی بەرگر، پارچەی گۆشت، تەماتە، کاهوو و سۆسی کلاسیک Desc…" at bounding box center [476, 465] width 485 height 71
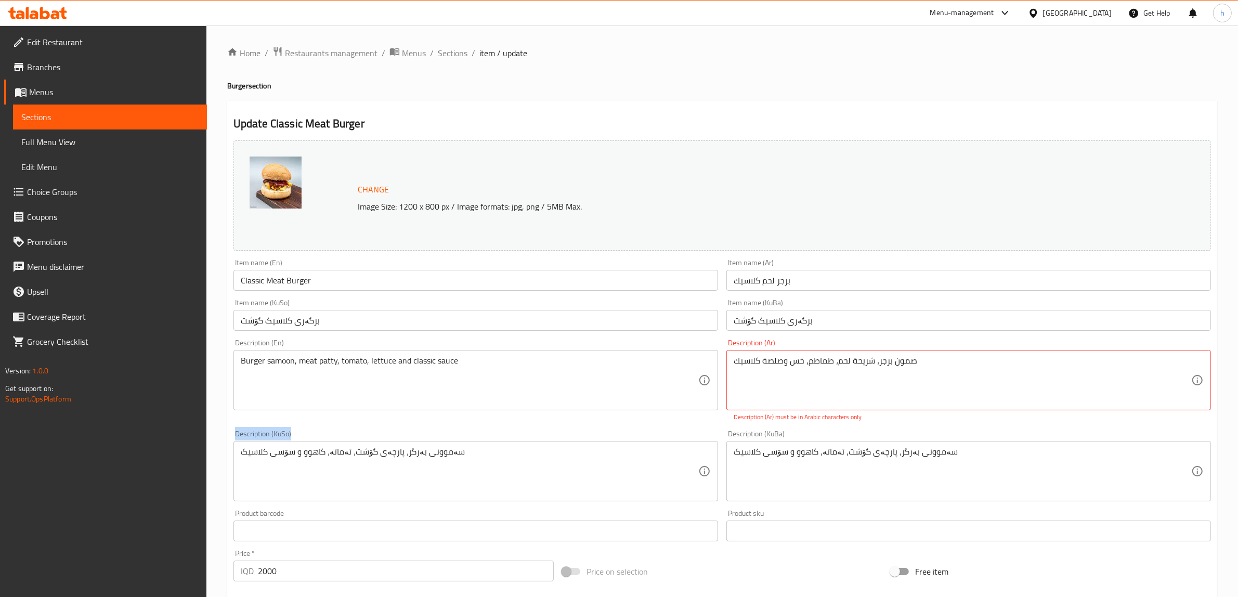
click at [306, 441] on div "Description (KuSo) سەموونی بەرگر، پارچەی گۆشت، تەماتە، کاهوو و سۆسی کلاسیک Desc…" at bounding box center [476, 465] width 485 height 71
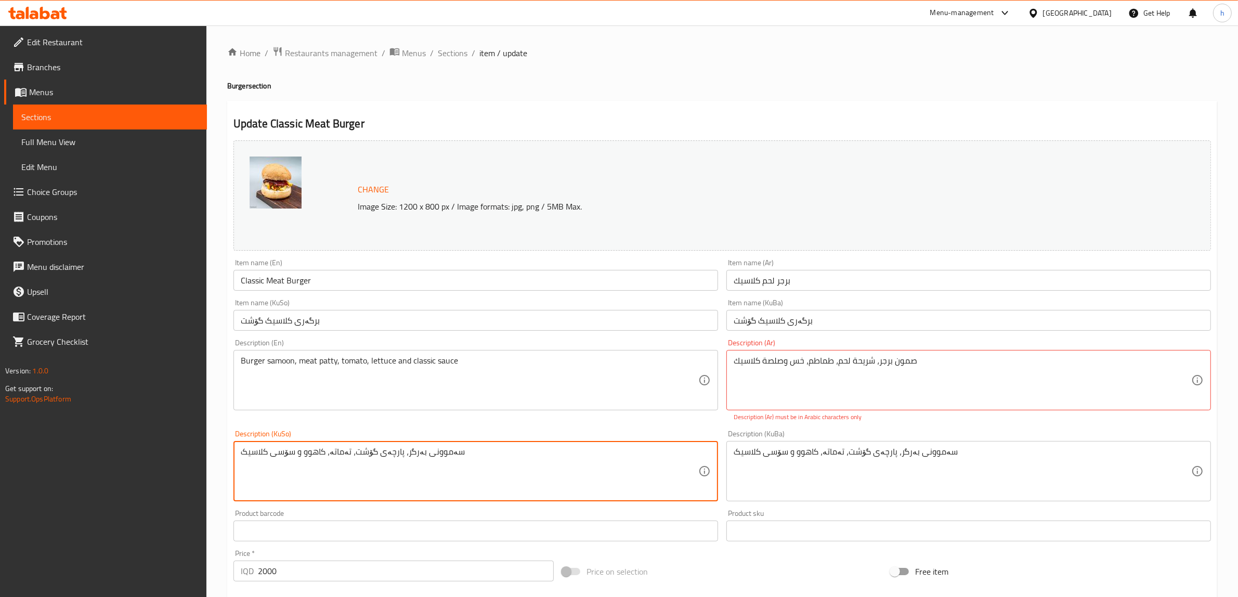
click at [318, 454] on textarea "سەموونی بەرگر، پارچەی گۆشت، تەماتە، کاهوو و سۆسی کلاسیک" at bounding box center [470, 471] width 458 height 49
click at [775, 277] on input "برجر لحم كلاسيك" at bounding box center [969, 280] width 485 height 21
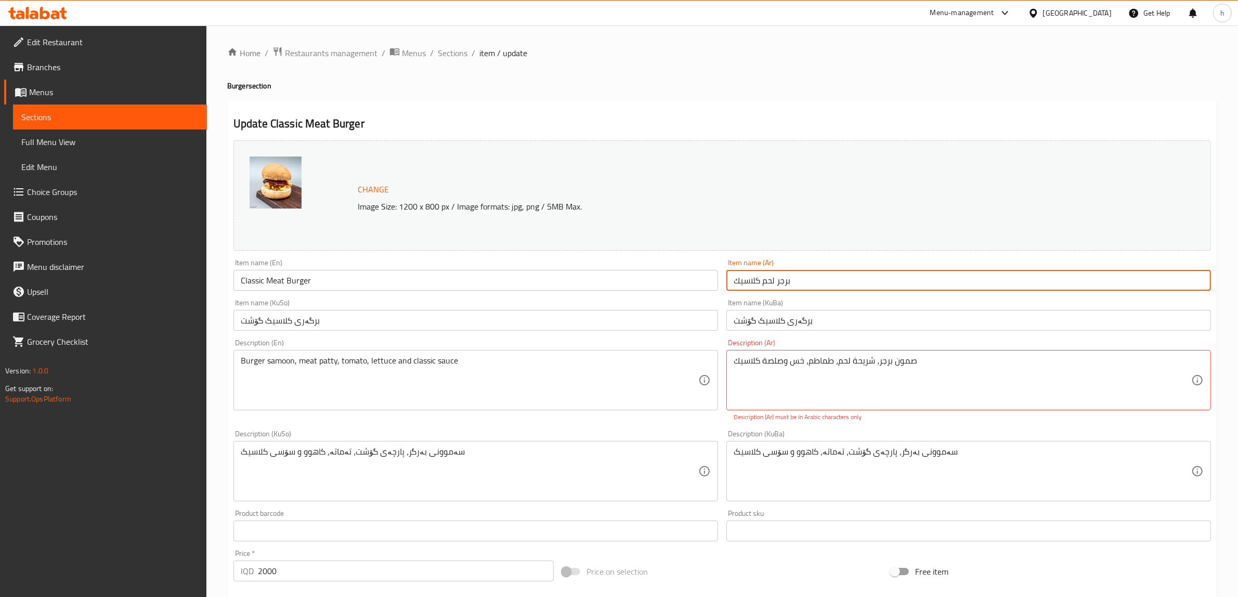
click at [771, 277] on input "برجر لحم كلاسيك" at bounding box center [969, 280] width 485 height 21
click at [281, 278] on input "Classic Meat Burger" at bounding box center [476, 280] width 485 height 21
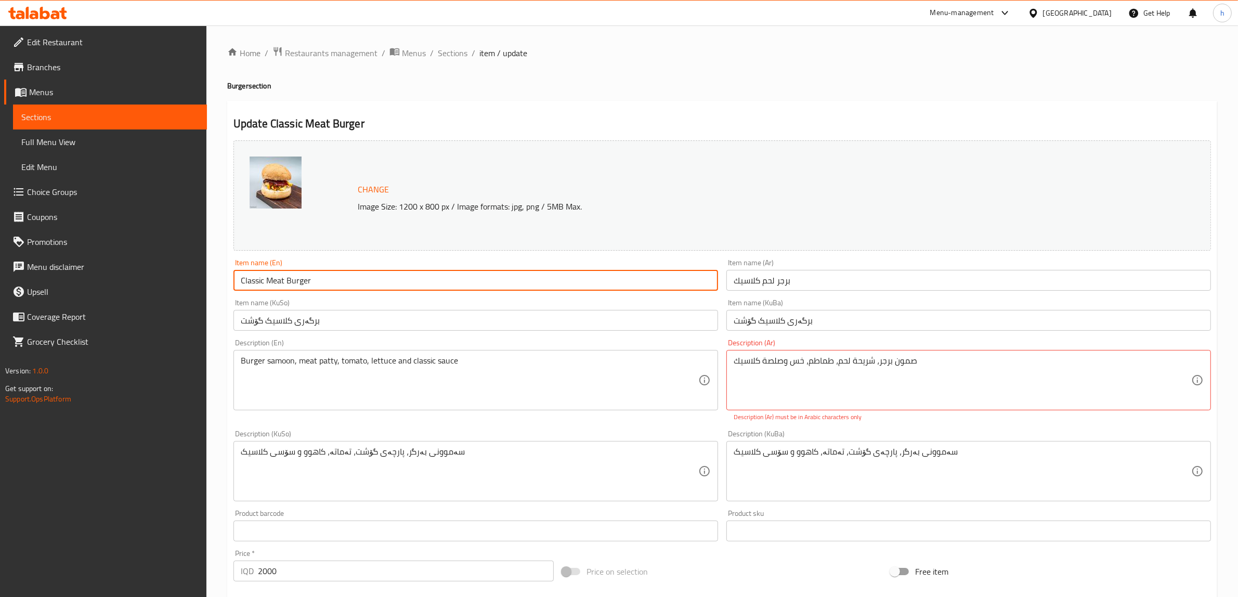
click at [281, 278] on input "Classic Meat Burger" at bounding box center [476, 280] width 485 height 21
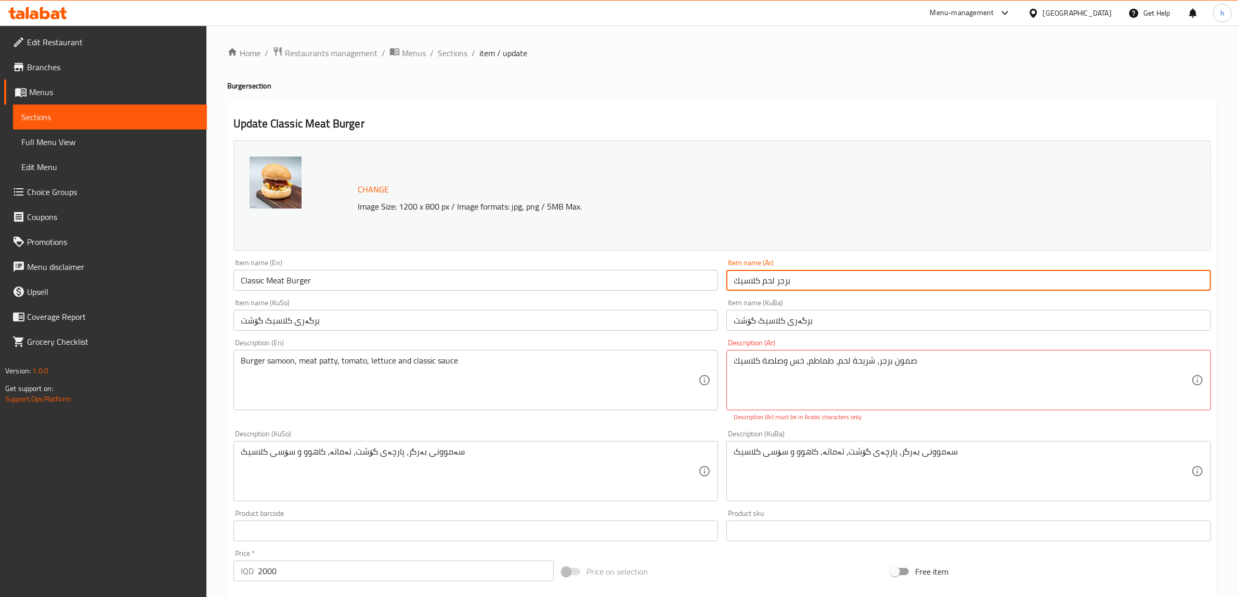
click at [766, 282] on input "برجر لحم كلاسيك" at bounding box center [969, 280] width 485 height 21
click at [327, 314] on input "برگەری كلاسيک گۆشت" at bounding box center [476, 320] width 485 height 21
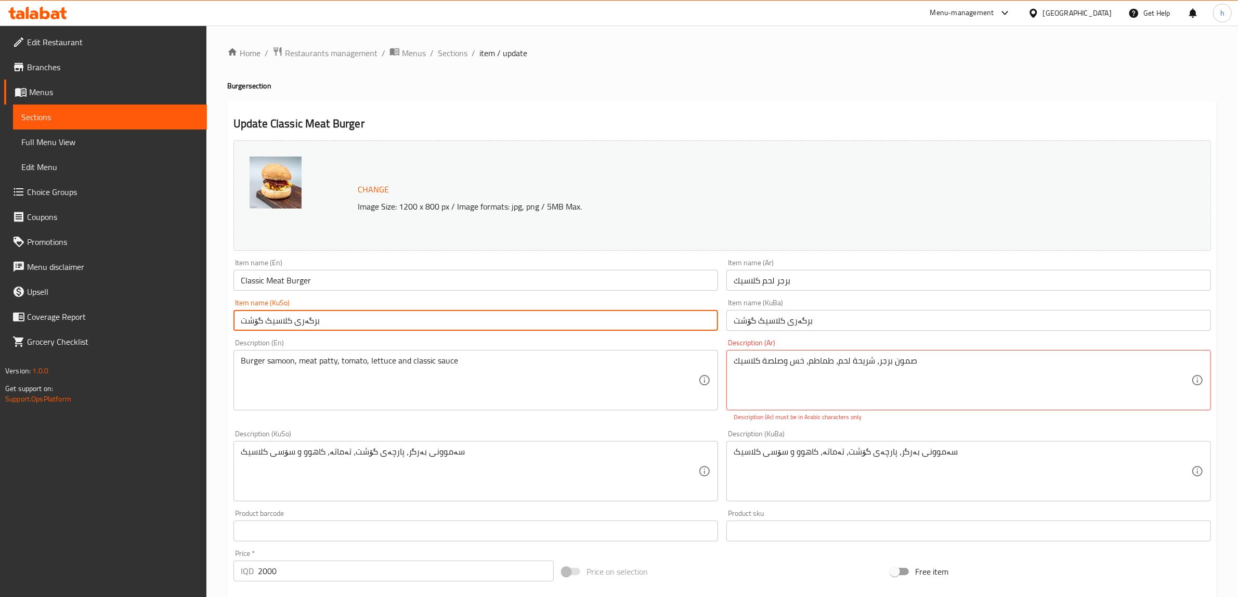
click at [326, 314] on input "برگەری كلاسيک گۆشت" at bounding box center [476, 320] width 485 height 21
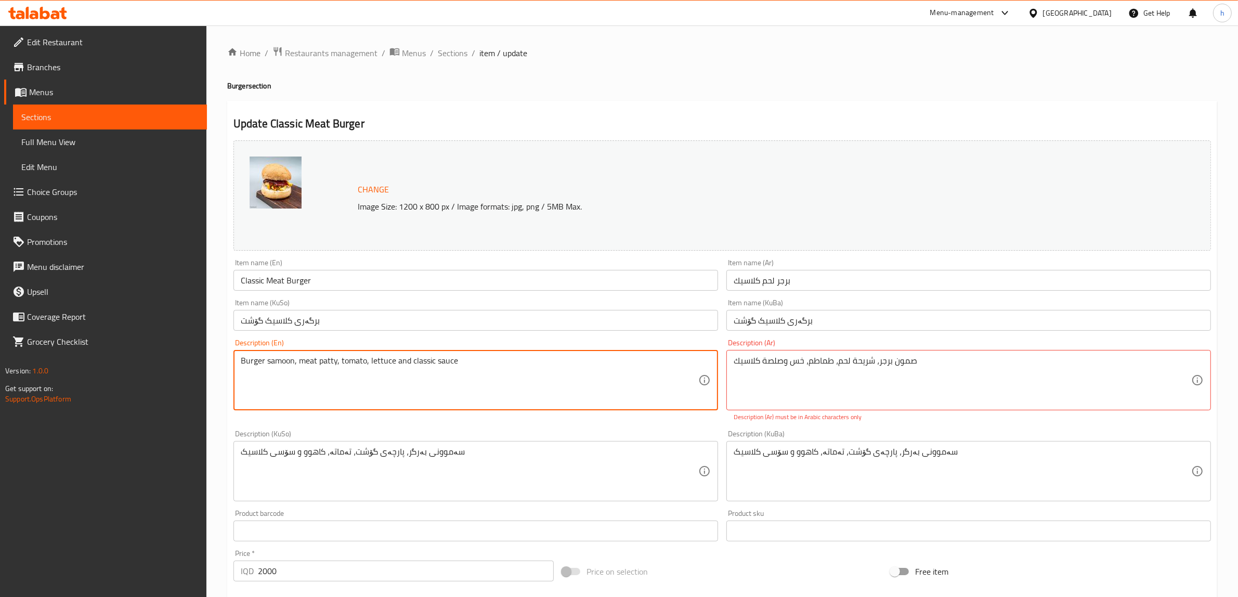
click at [358, 367] on textarea "Burger samoon, meat patty, tomato, lettuce and classic sauce" at bounding box center [470, 380] width 458 height 49
click at [357, 367] on textarea "Burger samoon, meat patty, tomato, lettuce and classic sauce" at bounding box center [470, 380] width 458 height 49
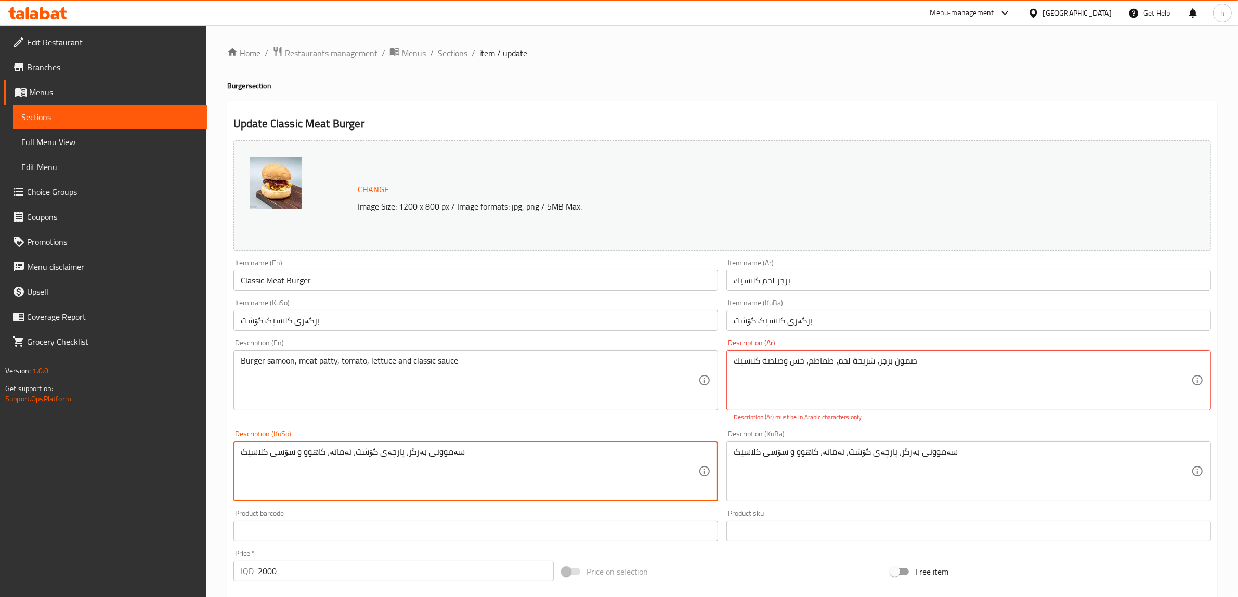
click at [354, 453] on textarea "سەموونی بەرگر، پارچەی گۆشت، تەماتە، کاهوو و سۆسی کلاسیک" at bounding box center [470, 471] width 458 height 49
click at [352, 453] on textarea "سەموونی بەرگر، پارچەی گۆشت، تەماتە، کاهوو و سۆسی کلاسیک" at bounding box center [470, 471] width 458 height 49
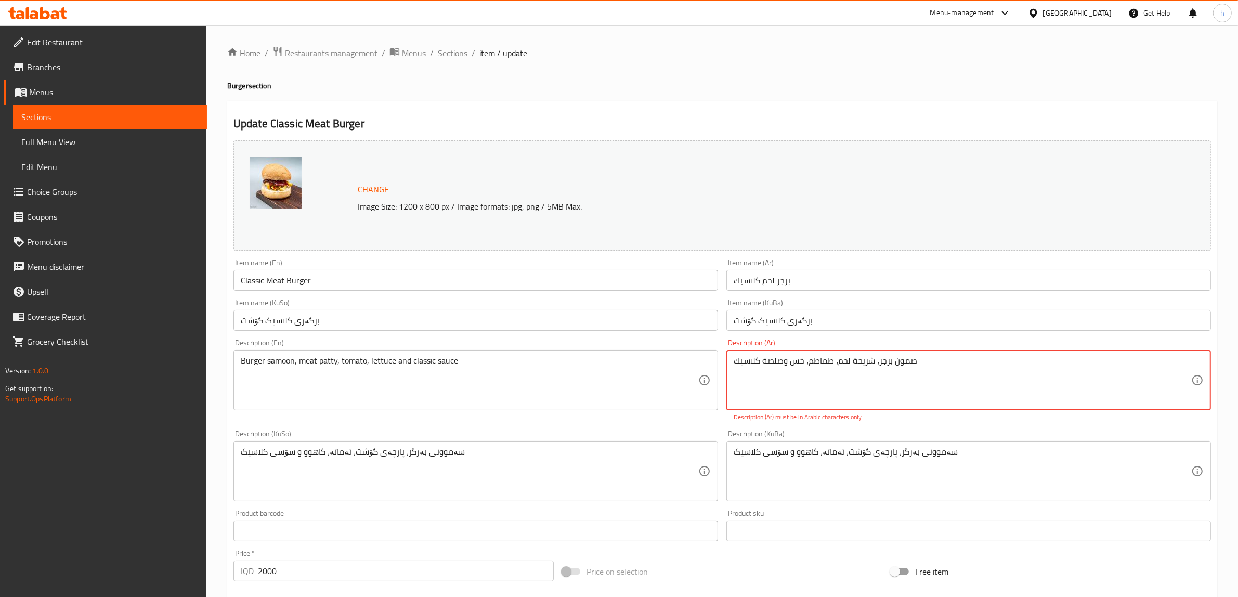
click at [778, 366] on textarea "صمون برجر، شریحة لحم، طماطم، خس وصلصة كلاسیك" at bounding box center [963, 380] width 458 height 49
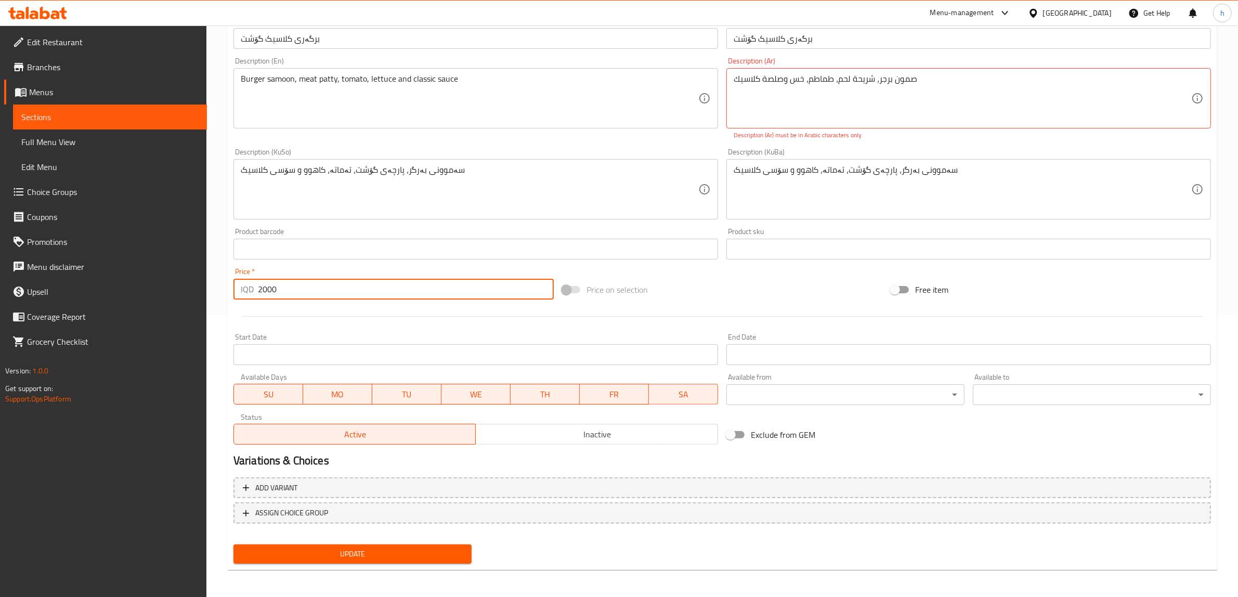
click at [267, 287] on input "2000" at bounding box center [406, 289] width 296 height 21
click at [266, 287] on input "2000" at bounding box center [406, 289] width 296 height 21
click at [30, 114] on span "Sections" at bounding box center [109, 117] width 177 height 12
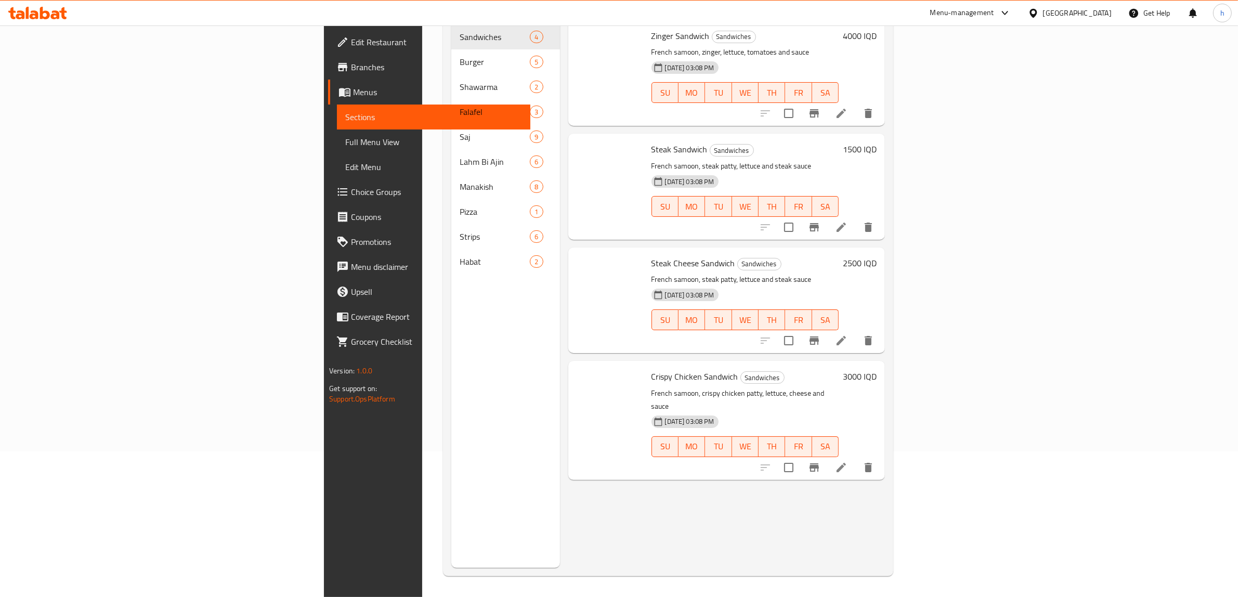
scroll to position [146, 0]
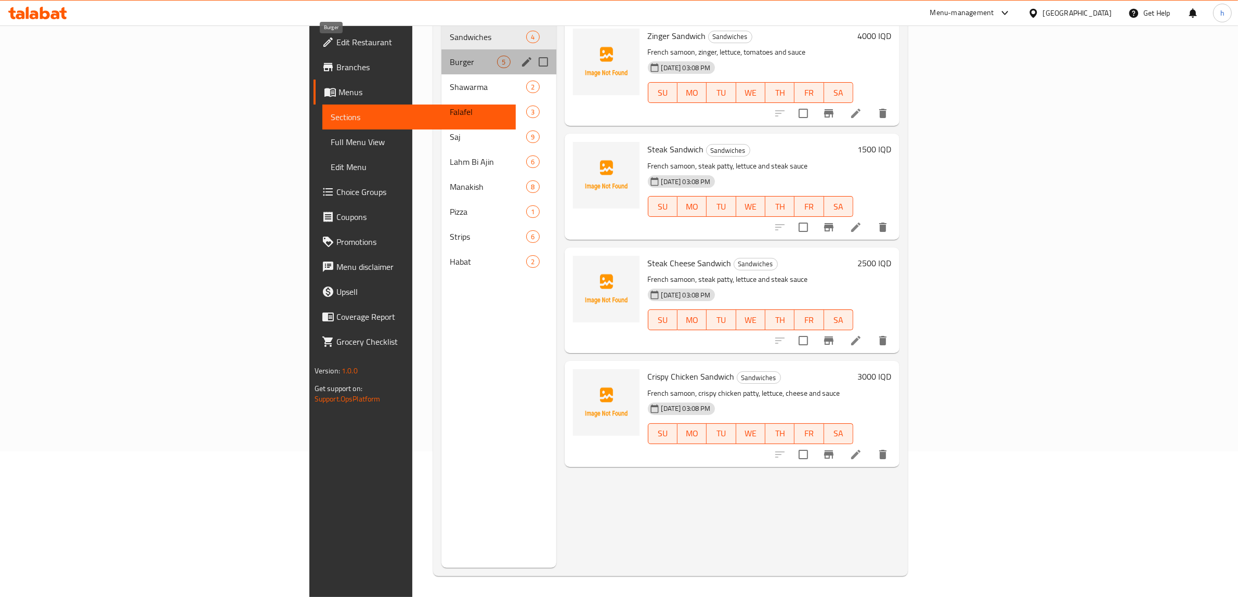
click at [450, 56] on span "Burger" at bounding box center [473, 62] width 47 height 12
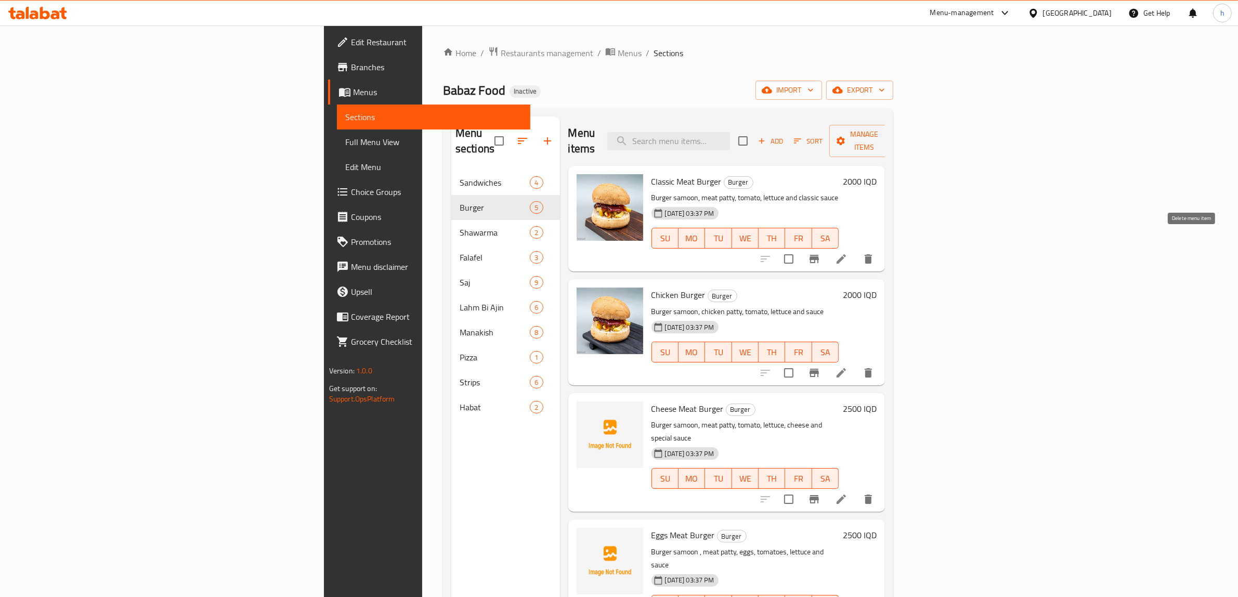
click at [881, 250] on button "delete" at bounding box center [868, 259] width 25 height 25
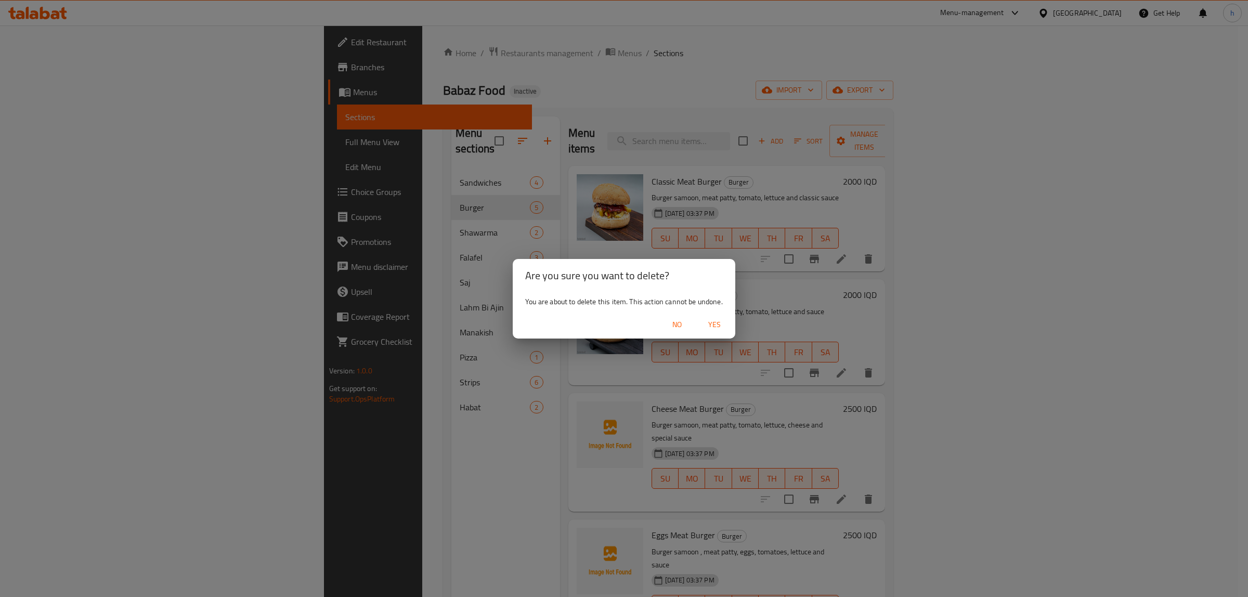
click at [706, 324] on span "Yes" at bounding box center [714, 324] width 25 height 13
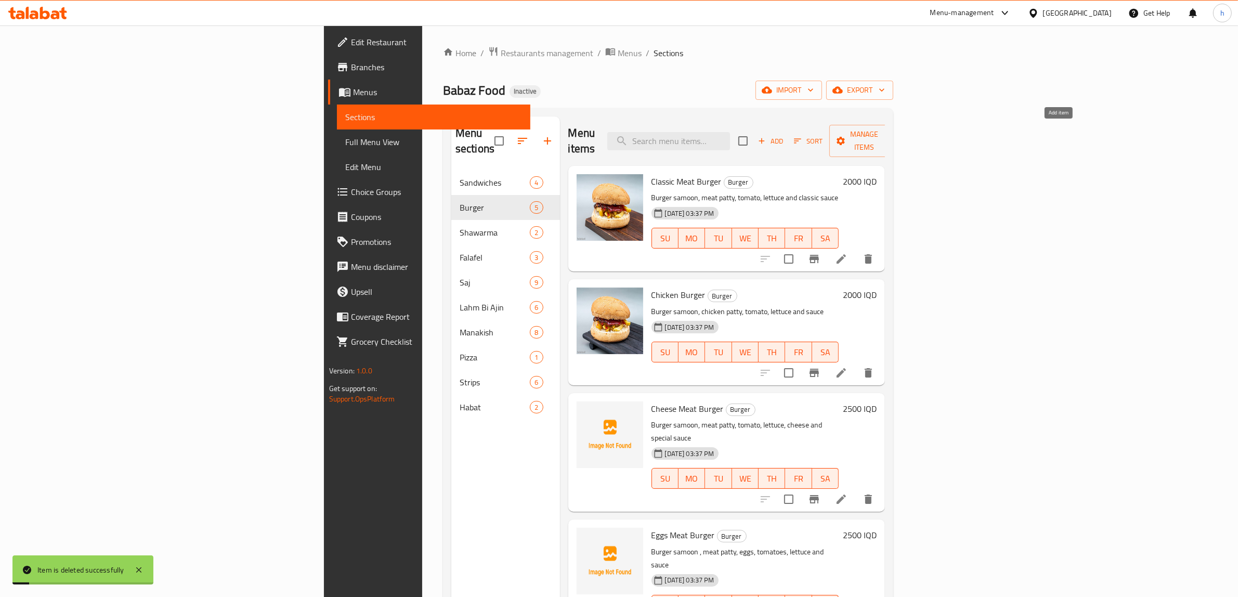
click at [785, 135] on span "Add" at bounding box center [771, 141] width 28 height 12
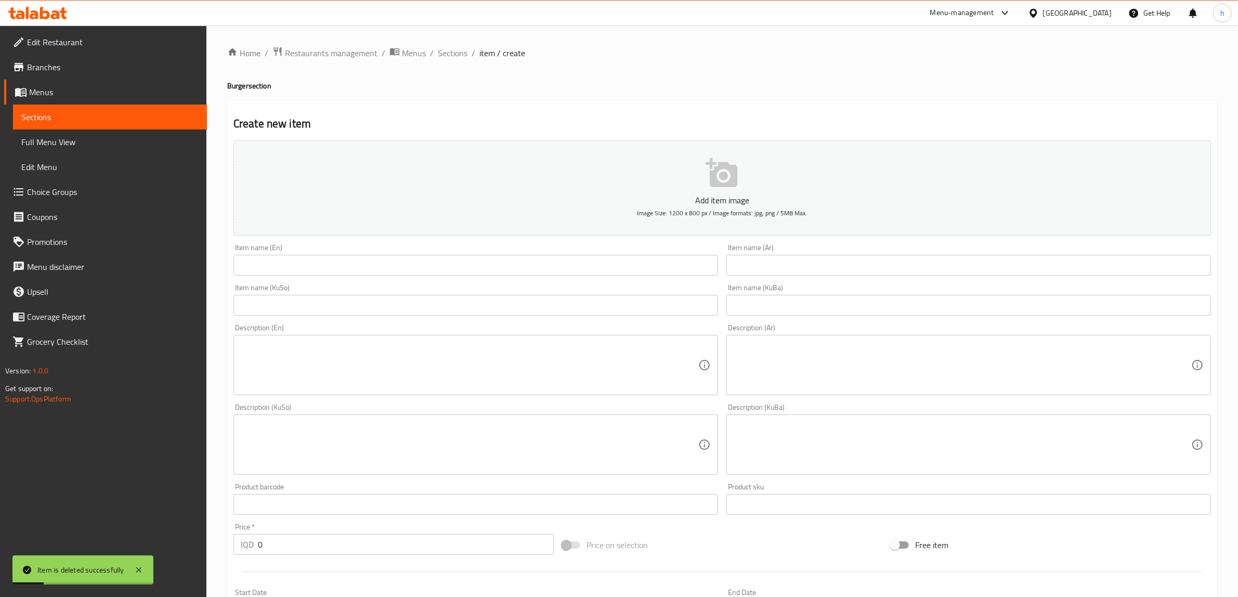
click at [568, 265] on input "text" at bounding box center [476, 265] width 485 height 21
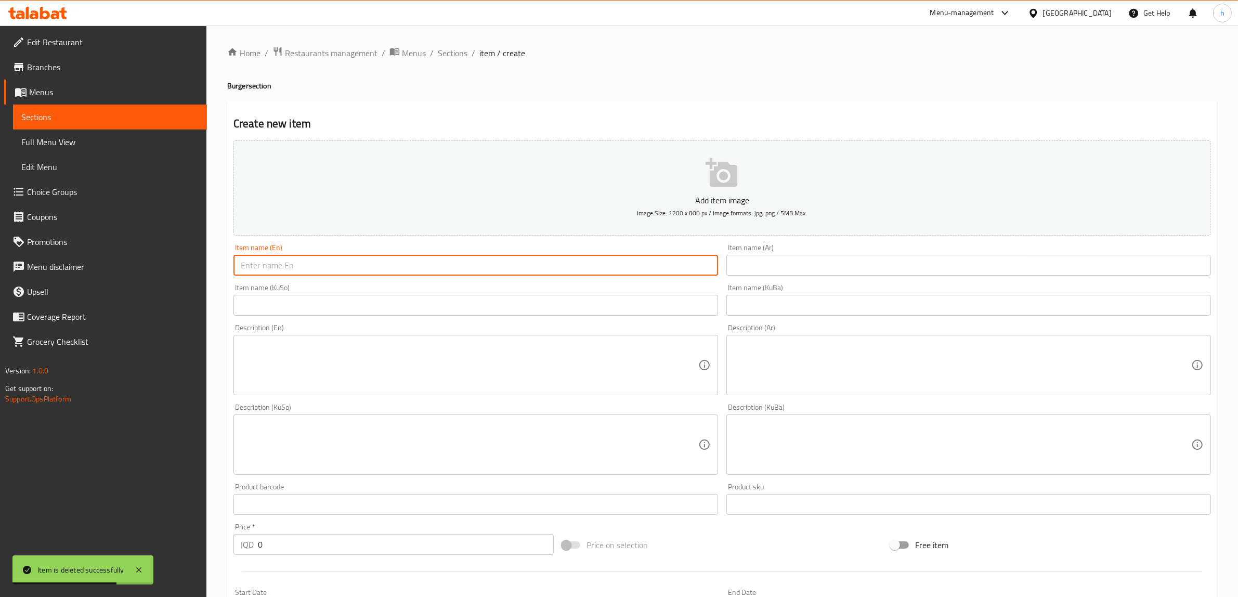
click at [588, 267] on input "text" at bounding box center [476, 265] width 485 height 21
paste input "Classic Meat Burger"
type input "Classic Meat Burger"
click at [770, 273] on input "text" at bounding box center [969, 265] width 485 height 21
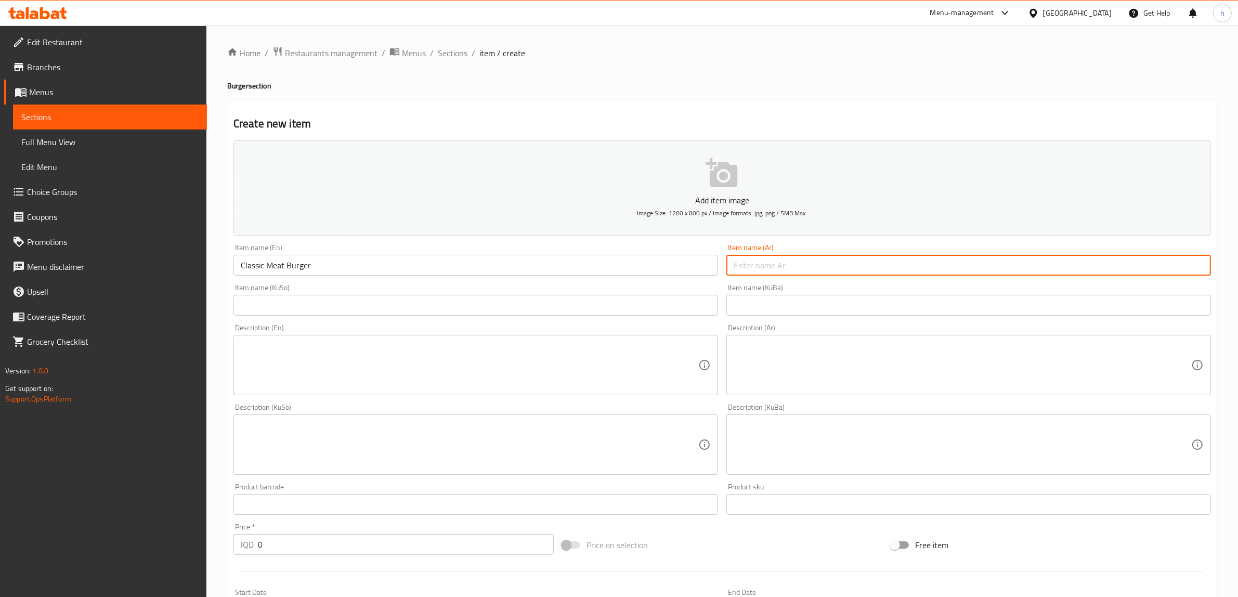
paste input "برجر لحم كلاسيك"
type input "برجر لحم كلاسيك"
click at [602, 298] on input "text" at bounding box center [476, 305] width 485 height 21
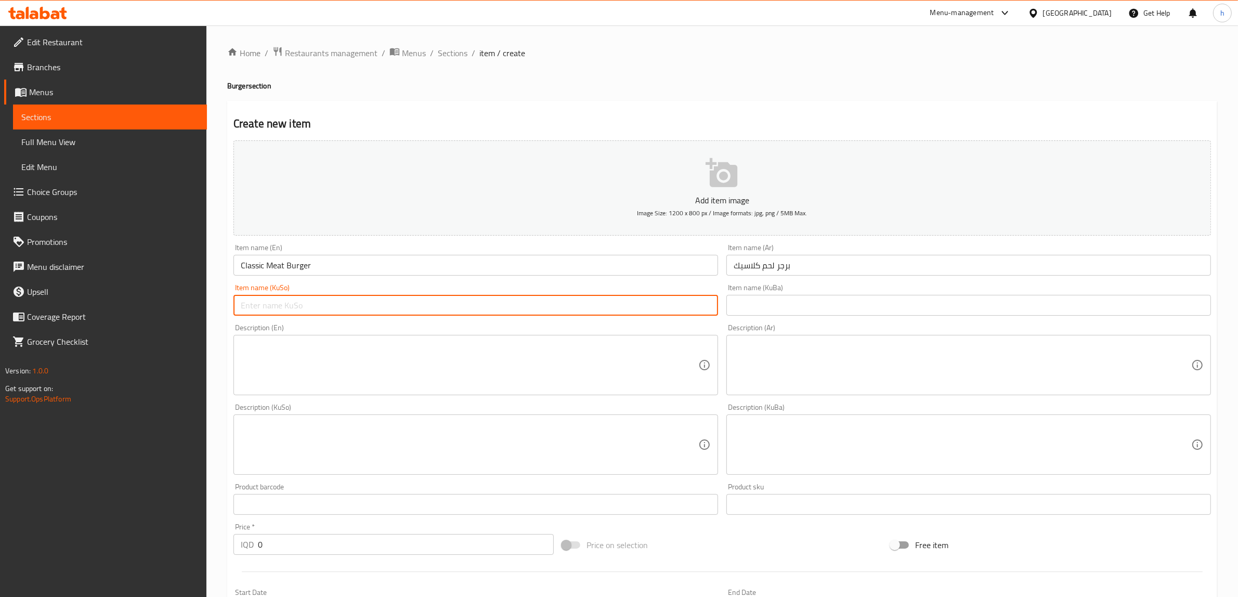
click at [451, 303] on input "text" at bounding box center [476, 305] width 485 height 21
paste input "برگەری كلاسيک گۆشت"
type input "برگەری كلاسيک گۆشت"
click at [779, 307] on input "text" at bounding box center [969, 305] width 485 height 21
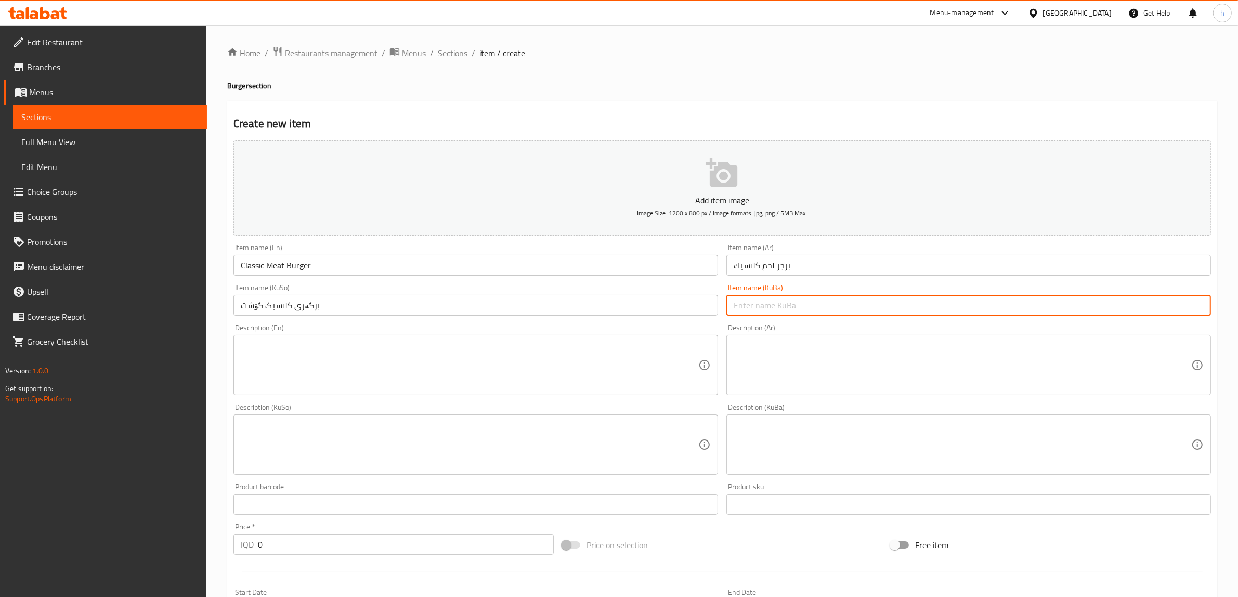
paste input "برگەری كلاسيک گۆشت"
type input "برگەری كلاسيک گۆشت"
click at [583, 385] on textarea at bounding box center [470, 365] width 458 height 49
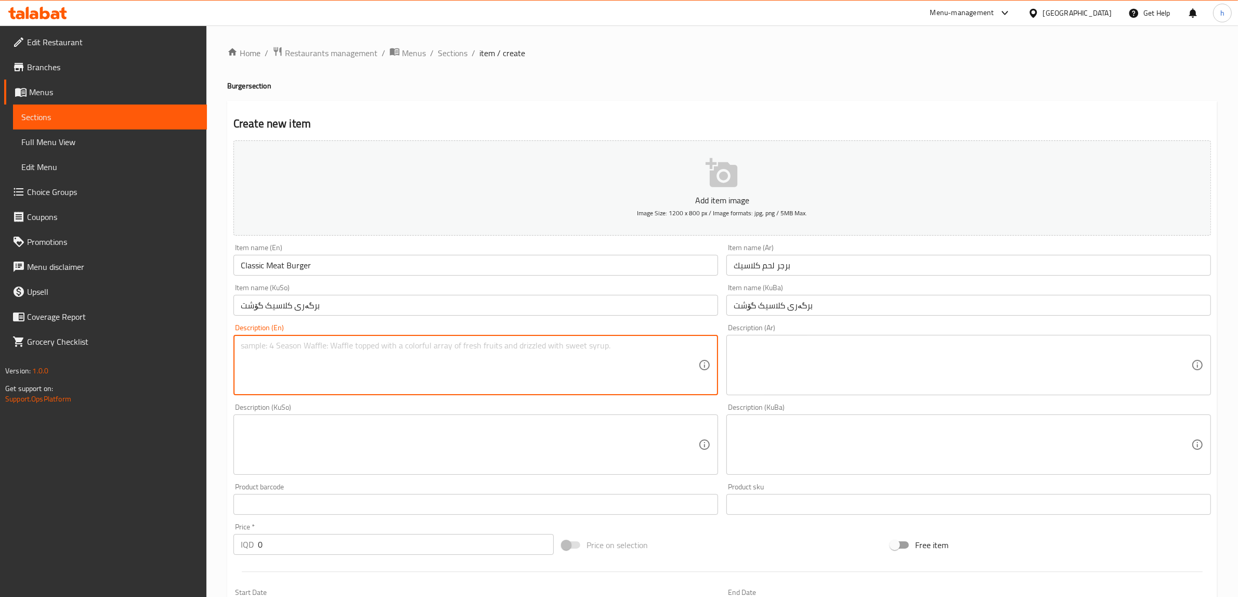
paste textarea "Burger samoon, meat patty, tomato, lettuce and classic sauce"
type textarea "Burger samoon, meat patty, tomato, lettuce and classic sauce"
click at [810, 370] on textarea at bounding box center [963, 365] width 458 height 49
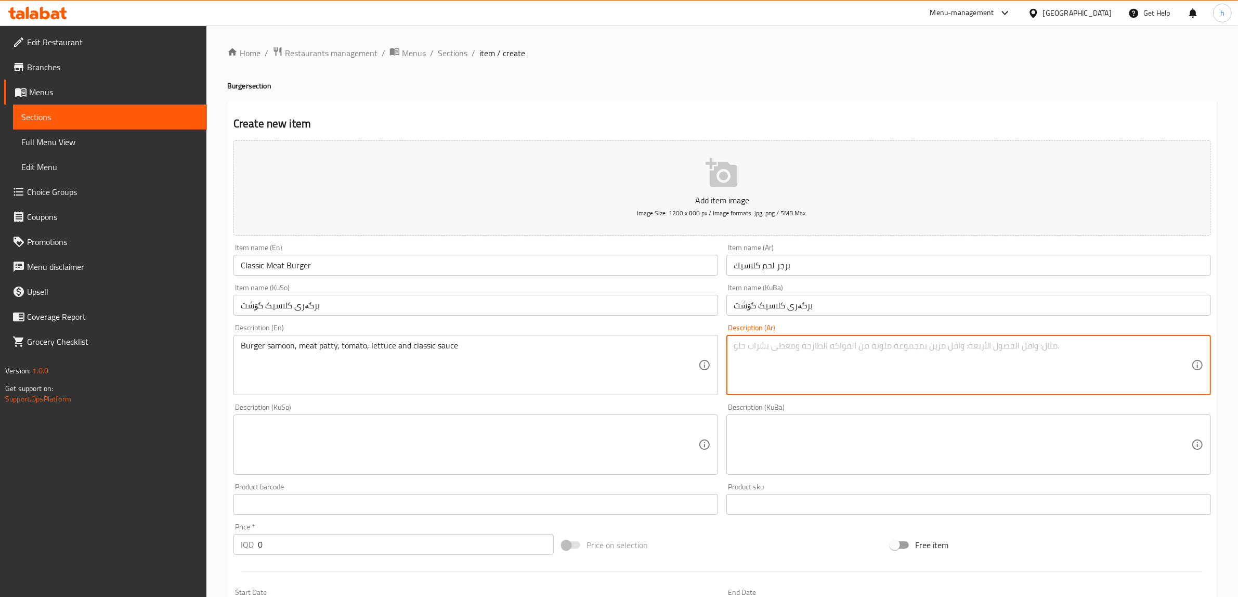
paste textarea "صمون برجر، شریحة لحم، طماطم، خس وصلصة كلاسیك"
type textarea "صمون برجر، شریحة لحم، طماطم، خس وصلصة كلاسیك"
click at [661, 446] on textarea at bounding box center [470, 444] width 458 height 49
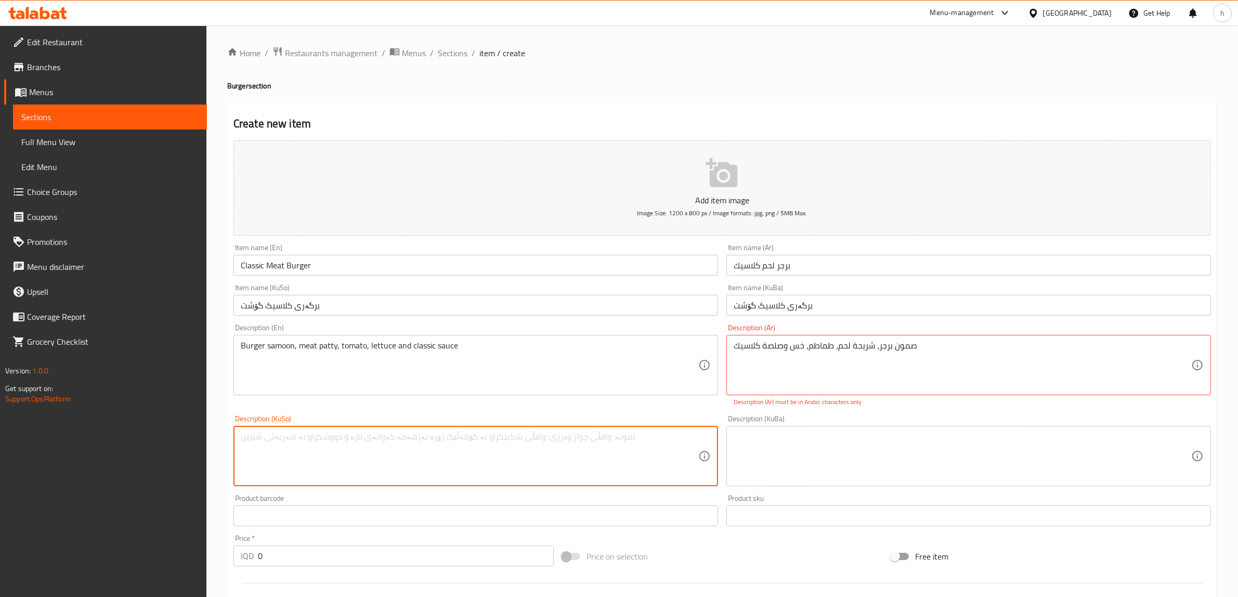
paste textarea "سەموونی بەرگر، پارچەی گۆشت، تەماتە، کاهوو و سۆسی کلاسیک"
type textarea "سەموونی بەرگر، پارچەی گۆشت، تەماتە، کاهوو و سۆسی کلاسیک"
click at [794, 456] on textarea at bounding box center [963, 456] width 458 height 49
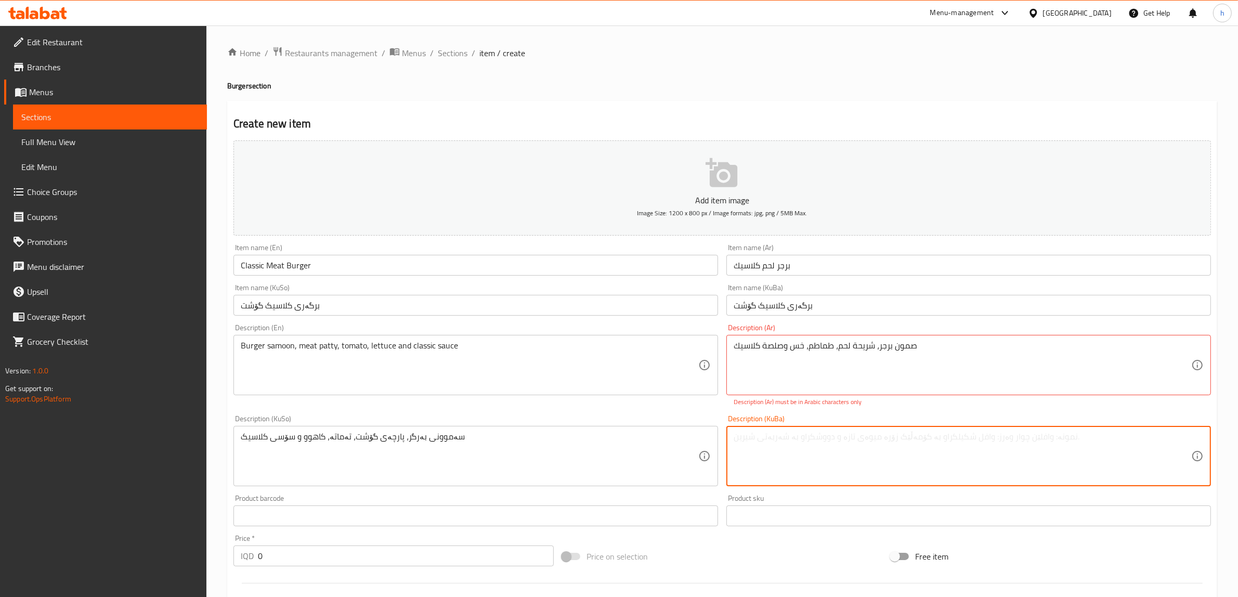
paste textarea "سەموونی بەرگر، پارچەی گۆشت، تەماتە، کاهوو و سۆسی کلاسیک"
type textarea "سەموونی بەرگر، پارچەی گۆشت، تەماتە، کاهوو و سۆسی کلاسیک"
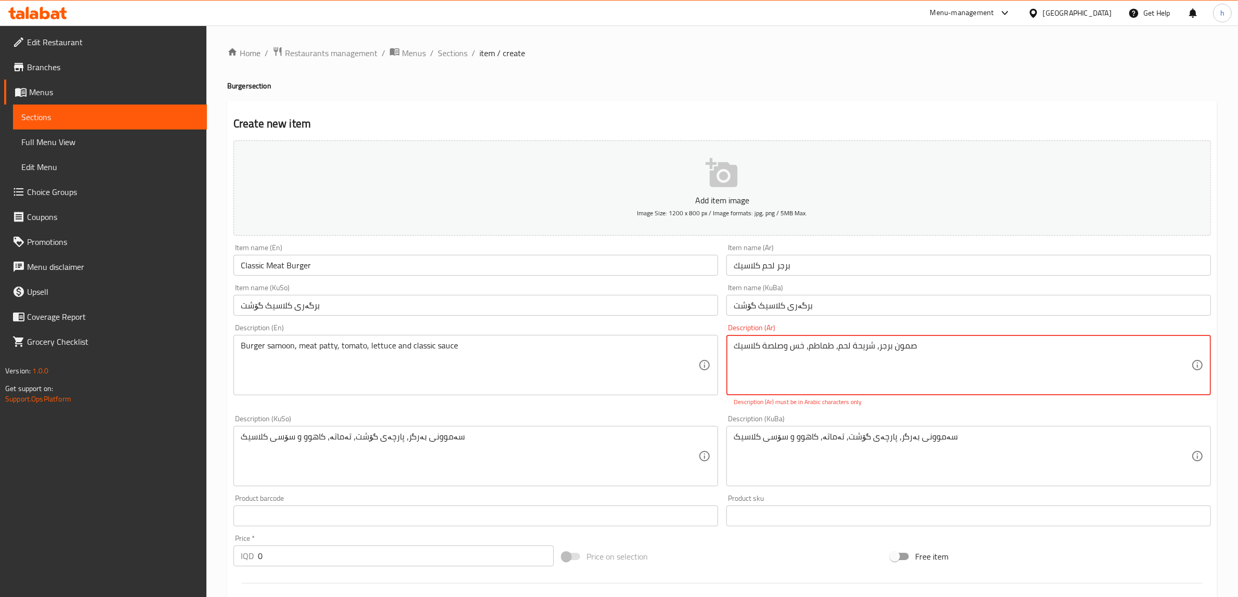
click at [854, 343] on textarea "صمون برجر، شریحة لحم، طماطم، خس وصلصة كلاسیك" at bounding box center [963, 365] width 458 height 49
click at [860, 345] on textarea "صمون برجر، شریحة لحم، طماطم، خس وصلصة كلاسیك" at bounding box center [963, 365] width 458 height 49
click at [864, 344] on textarea "صمون برجر، شری حة لحم، طماطم، خس وصلصة كلاسیك" at bounding box center [963, 365] width 458 height 49
click at [740, 346] on textarea "صمون برجر، شريحة لحم، طماطم، خس وصلصة كلاسیك" at bounding box center [963, 365] width 458 height 49
click at [753, 342] on textarea "صمون برجر، شريحة لحم، طماطم، خس وصلصة كلاسيك" at bounding box center [963, 365] width 458 height 49
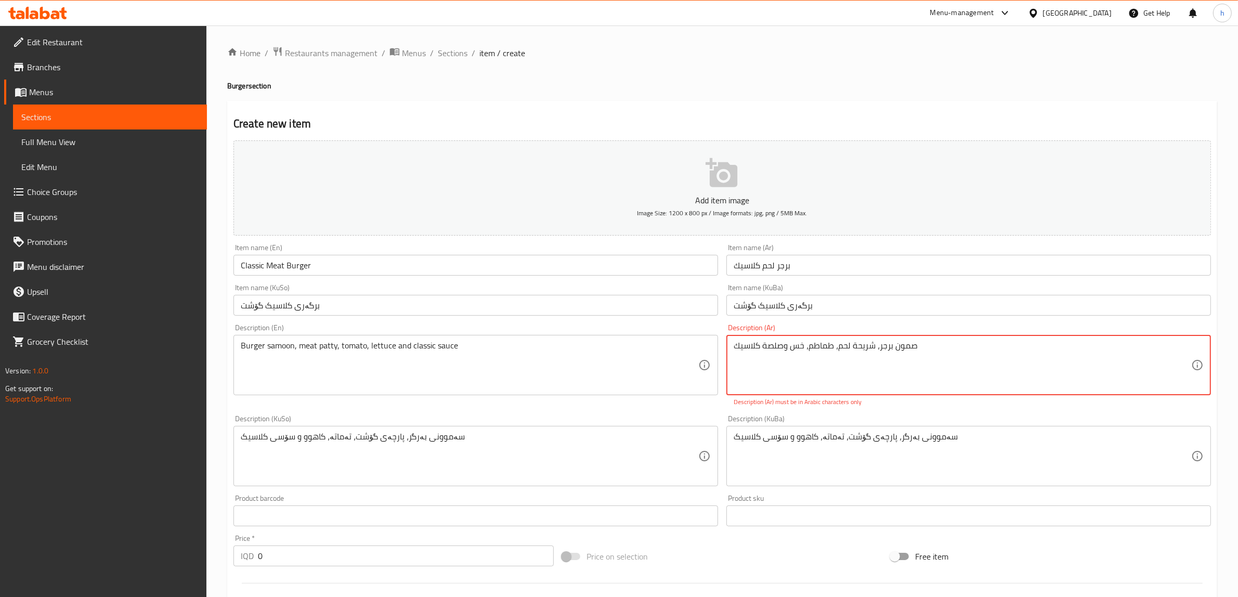
click at [742, 345] on textarea "صمون برجر، شريحة لحم، طماطم، خس وصلصة كلاسيك" at bounding box center [963, 365] width 458 height 49
click at [767, 350] on textarea "صمون برجر، شريحة لحم، طماطم، خس وصلصة كلاسيك" at bounding box center [963, 365] width 458 height 49
click at [883, 347] on textarea "صمون برجر، شريحة لحم، طماطم، خس وصلصة كلاسيك" at bounding box center [963, 365] width 458 height 49
click at [861, 347] on textarea "صمون برجر، شريحة لحم، طماطم، خس وصلصة كلاسيك" at bounding box center [963, 365] width 458 height 49
click at [736, 344] on textarea "صمون برجر، شريحة لحم، طماطم، خس وصلصة كلاسيك" at bounding box center [963, 365] width 458 height 49
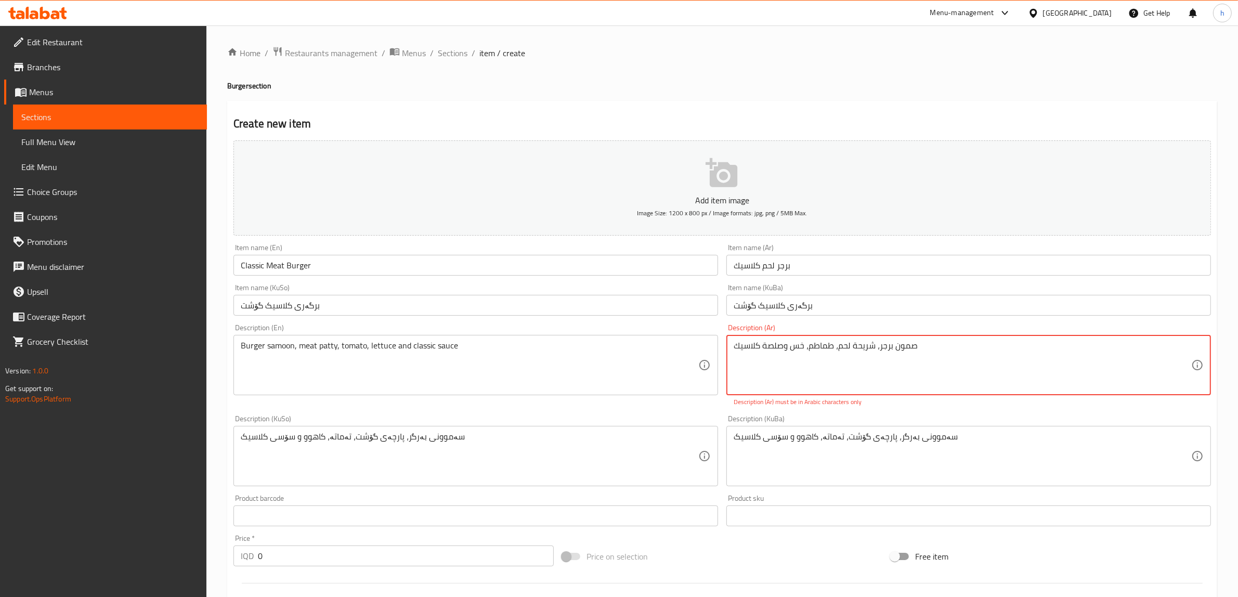
click at [756, 344] on textarea "صمون برجر، شريحة لحم، طماطم، خس وصلصة كلاسيك" at bounding box center [963, 365] width 458 height 49
type textarea "صمون برجر، شريحة لحم، طماطم، خس وصلصة كلاسيك"
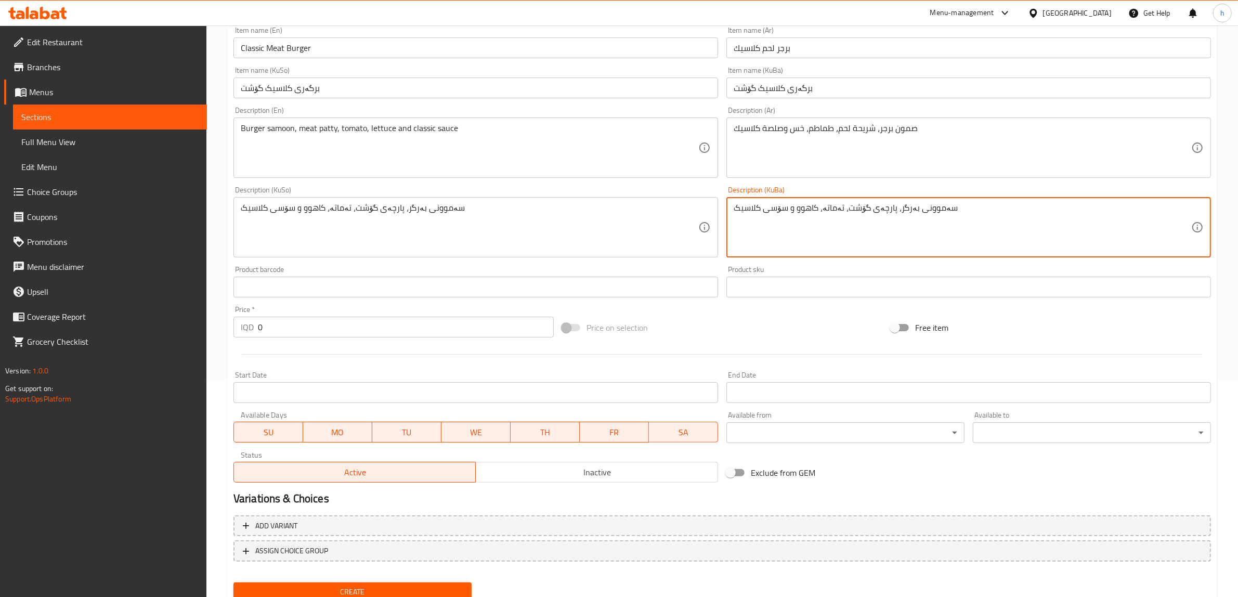
scroll to position [255, 0]
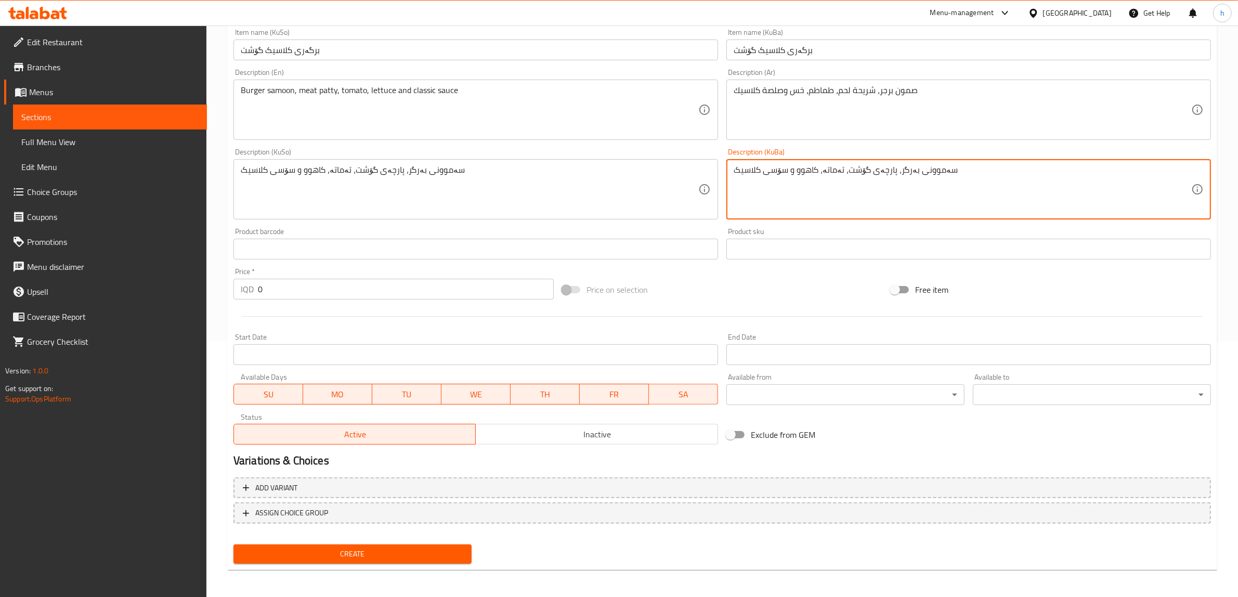
click at [366, 548] on span "Create" at bounding box center [353, 554] width 222 height 13
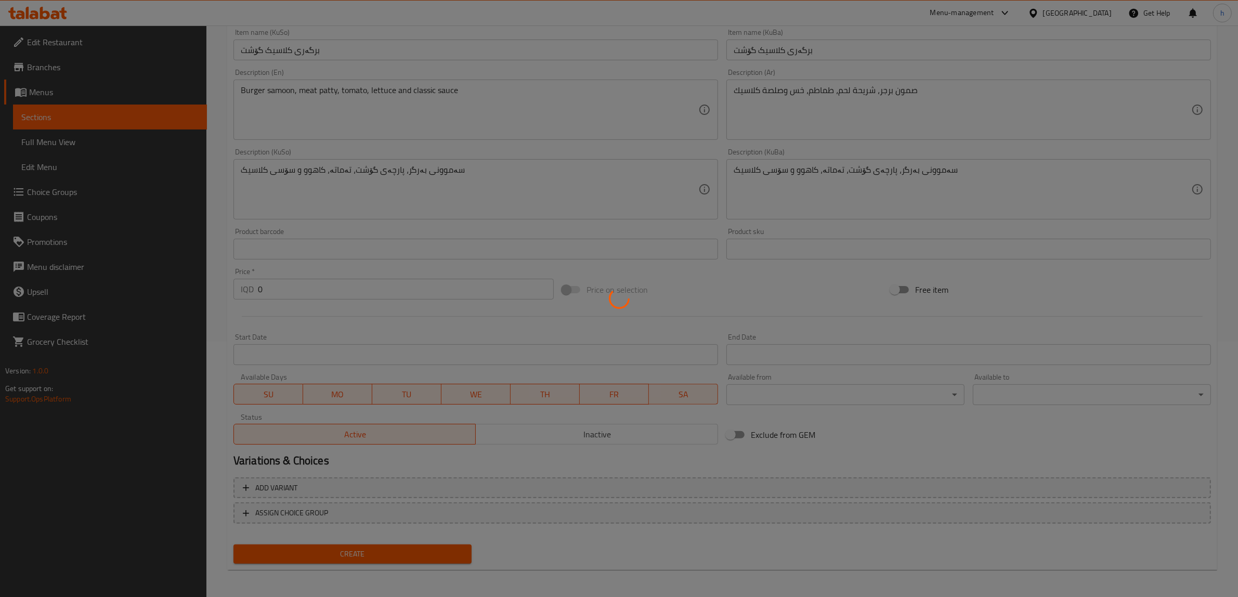
click at [292, 289] on div at bounding box center [619, 298] width 1238 height 597
click at [32, 121] on div at bounding box center [619, 298] width 1238 height 597
click at [297, 277] on div at bounding box center [619, 298] width 1238 height 597
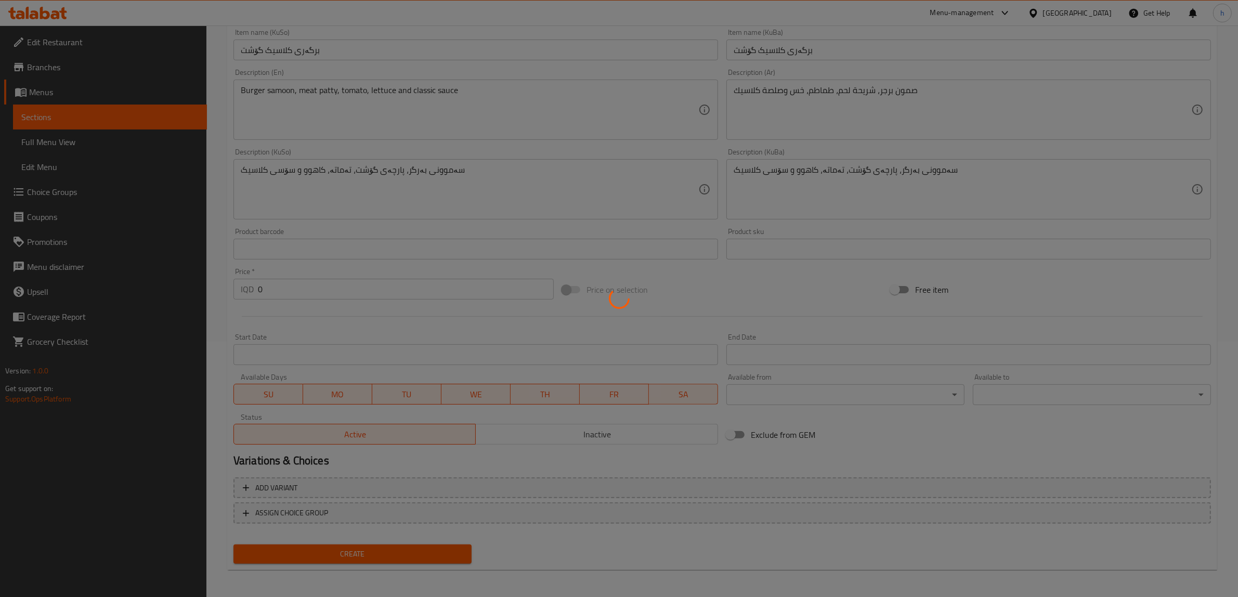
click at [298, 295] on div at bounding box center [619, 298] width 1238 height 597
drag, startPoint x: 93, startPoint y: 106, endPoint x: 96, endPoint y: 111, distance: 6.3
click at [95, 110] on div at bounding box center [619, 298] width 1238 height 597
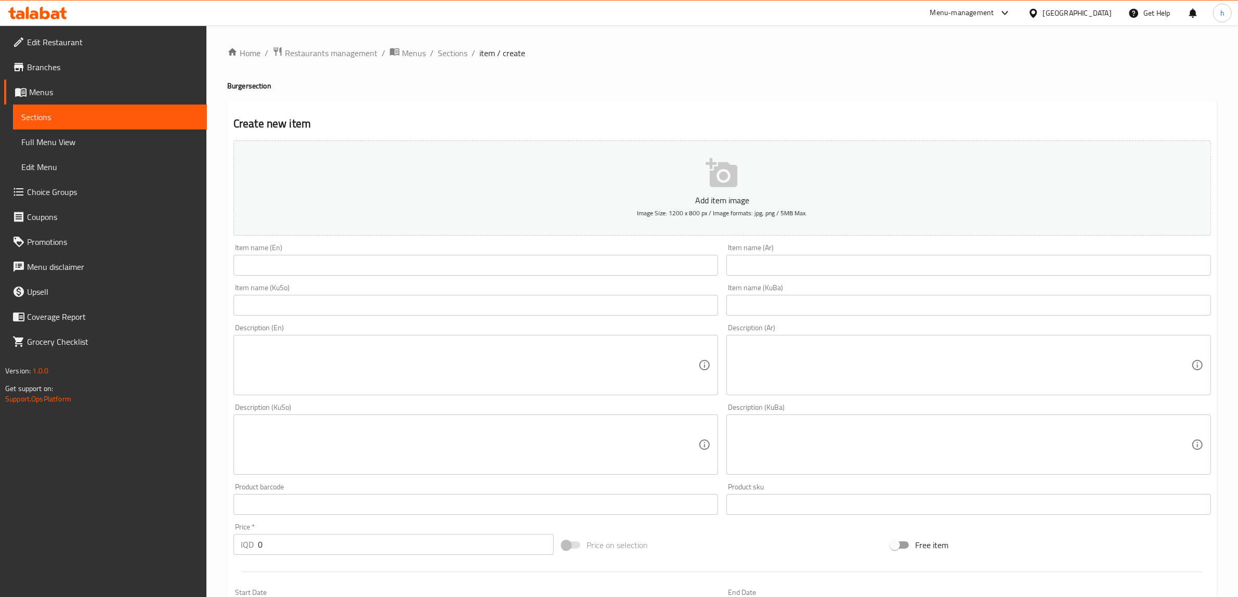
click at [42, 130] on link "Full Menu View" at bounding box center [110, 142] width 194 height 25
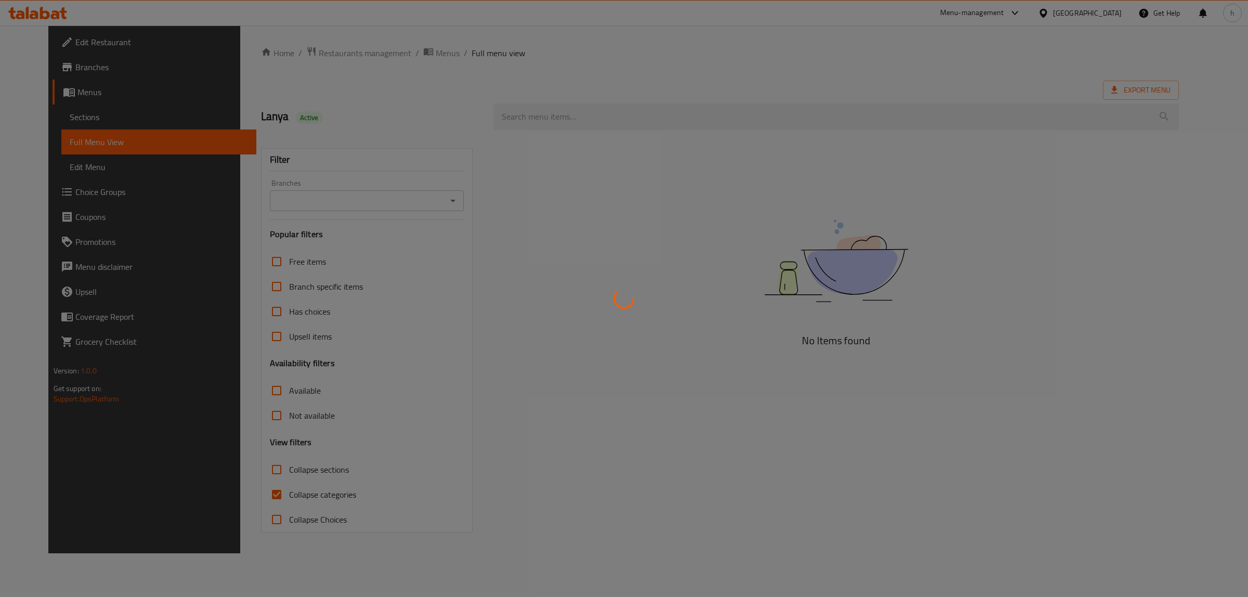
click at [47, 121] on div at bounding box center [624, 298] width 1248 height 597
click at [57, 117] on div at bounding box center [624, 298] width 1248 height 597
click at [48, 115] on div at bounding box center [624, 298] width 1248 height 597
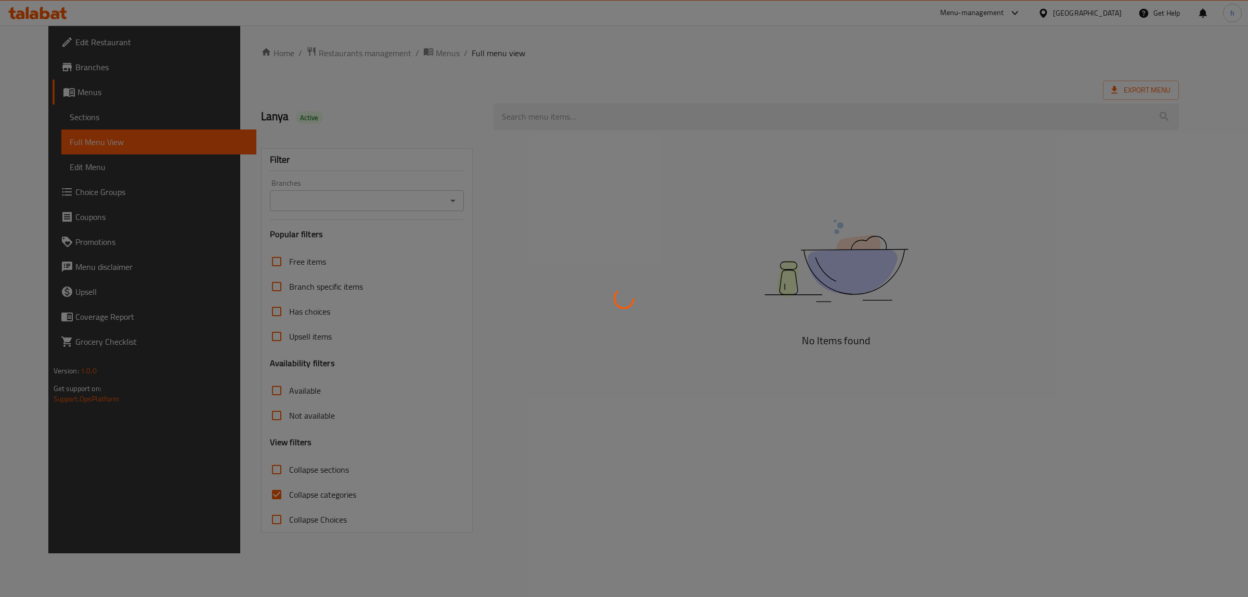
click at [48, 115] on div at bounding box center [624, 298] width 1248 height 597
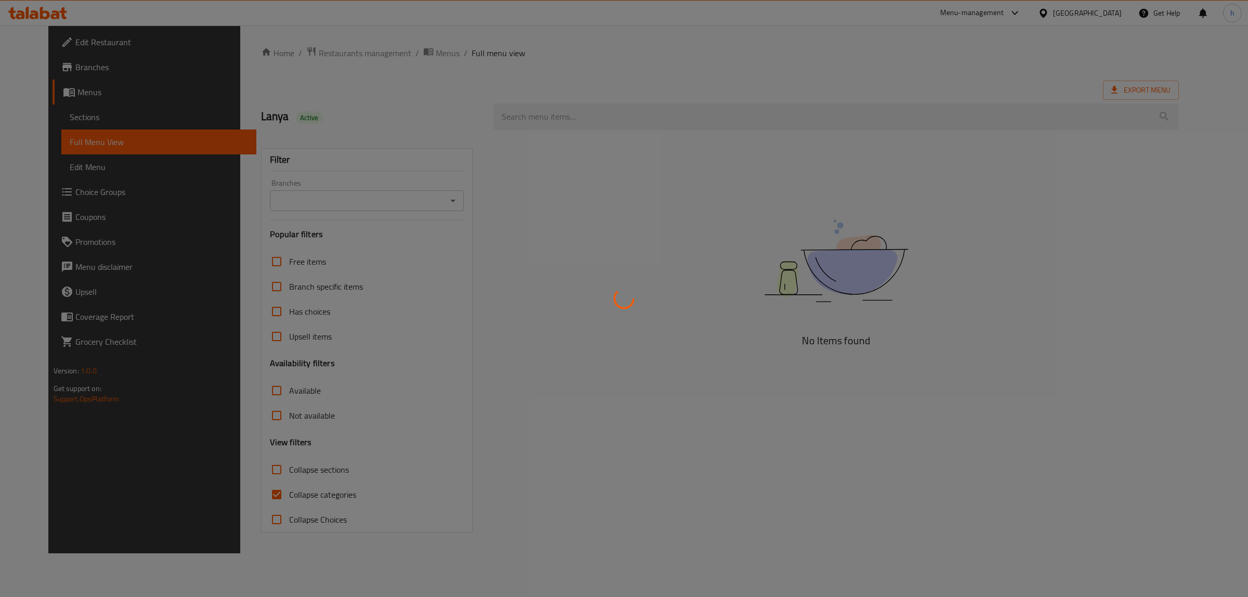
click at [48, 115] on div at bounding box center [624, 298] width 1248 height 597
drag, startPoint x: 48, startPoint y: 115, endPoint x: 47, endPoint y: 108, distance: 6.8
click at [47, 108] on div at bounding box center [624, 298] width 1248 height 597
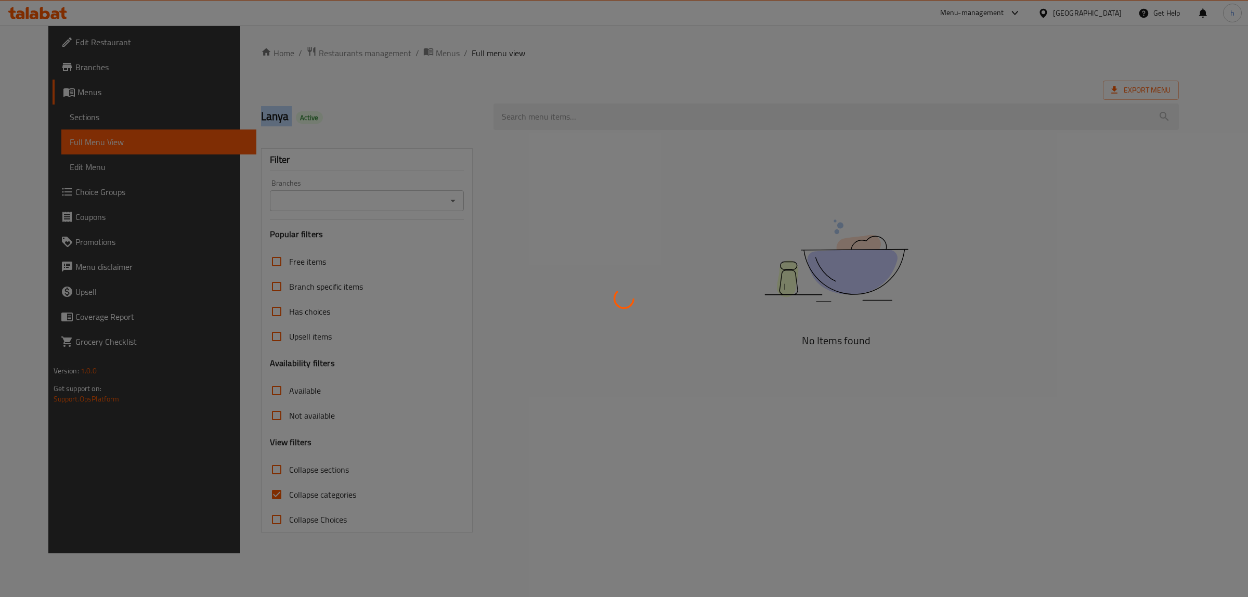
click at [47, 105] on div at bounding box center [624, 298] width 1248 height 597
click at [47, 104] on div at bounding box center [624, 298] width 1248 height 597
click at [67, 278] on div at bounding box center [624, 298] width 1248 height 597
click at [30, 124] on div at bounding box center [624, 298] width 1248 height 597
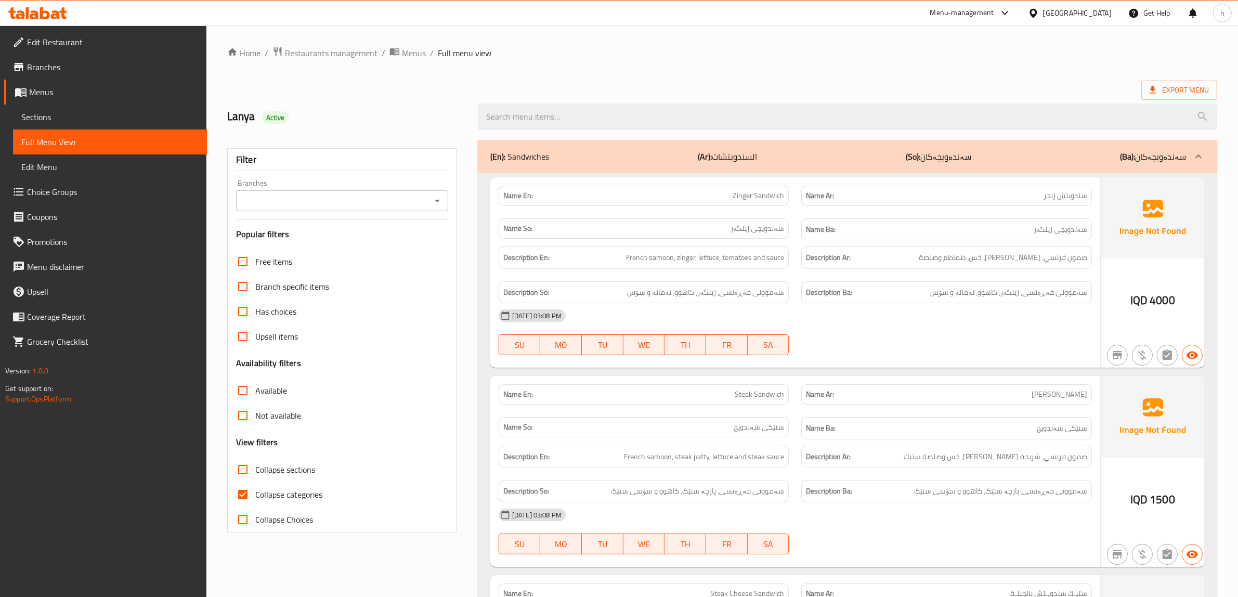
click at [30, 124] on link "Sections" at bounding box center [110, 117] width 194 height 25
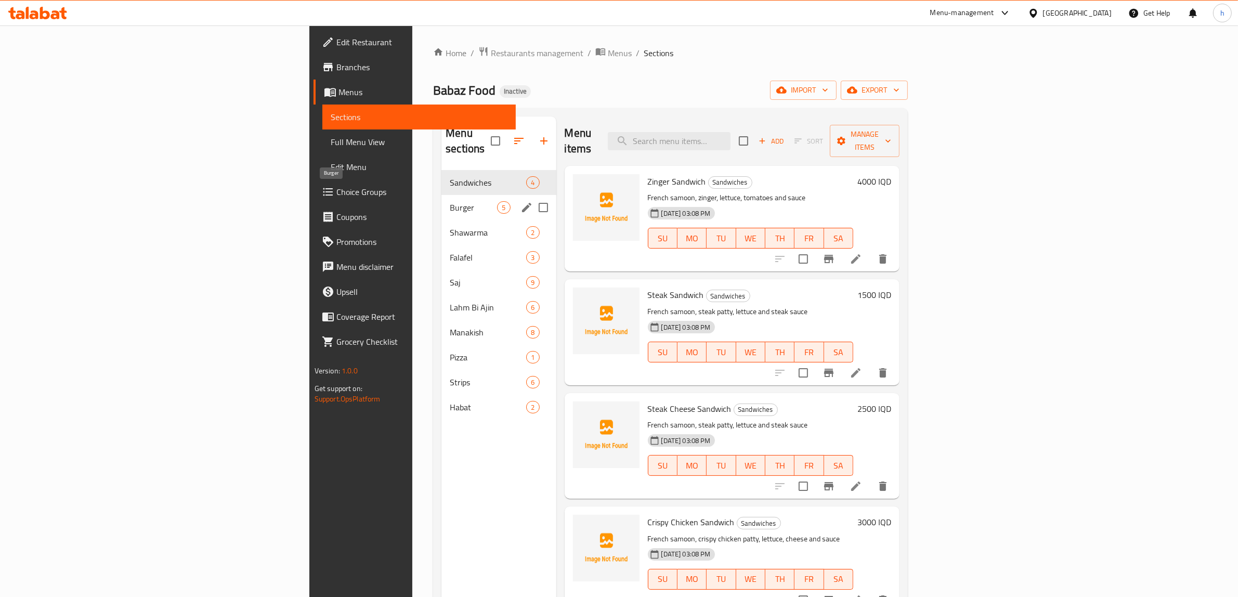
click at [450, 201] on span "Burger" at bounding box center [473, 207] width 47 height 12
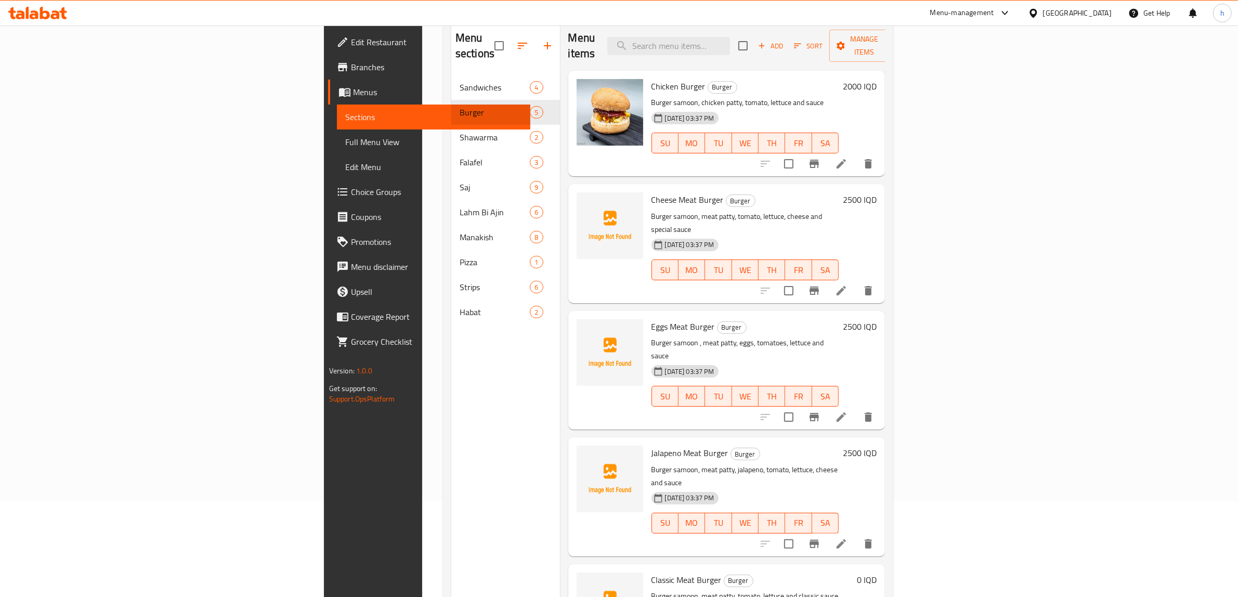
scroll to position [146, 0]
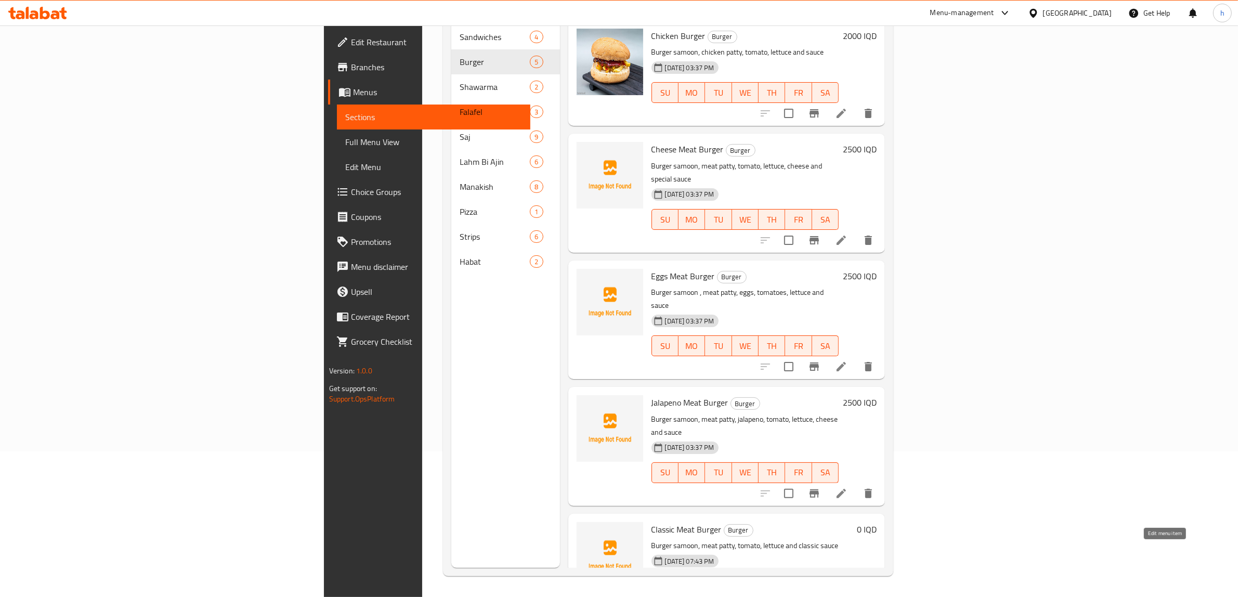
click at [846, 597] on icon at bounding box center [841, 606] width 9 height 9
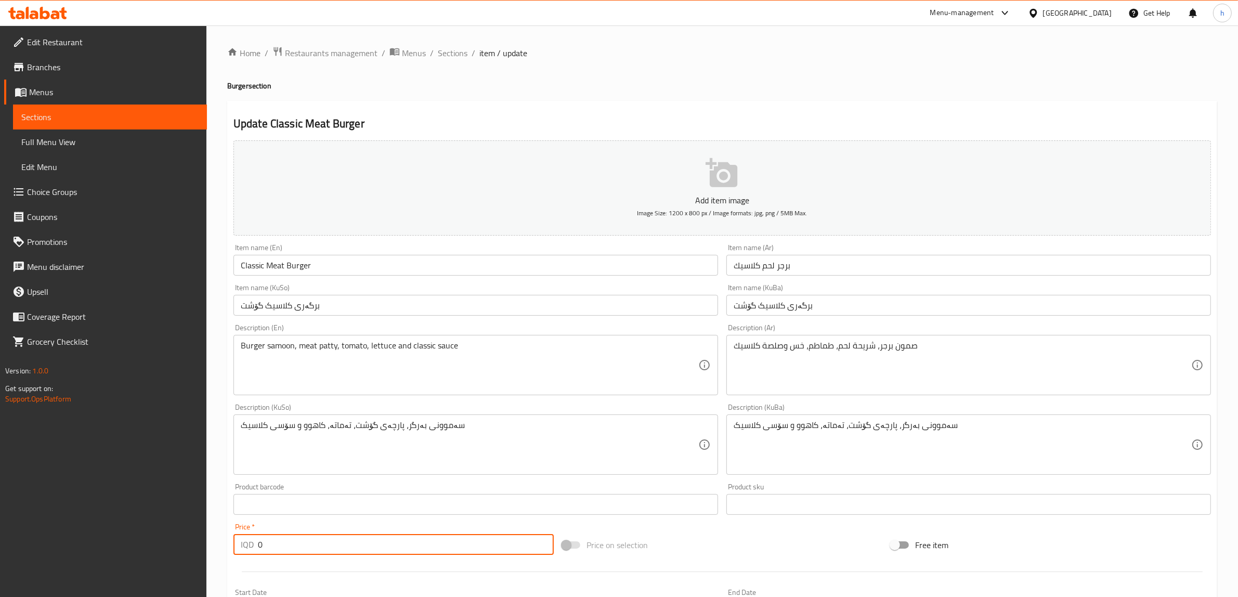
drag, startPoint x: 315, startPoint y: 537, endPoint x: 253, endPoint y: 544, distance: 62.3
click at [253, 544] on div "IQD 0 Price *" at bounding box center [394, 544] width 320 height 21
paste input "2000"
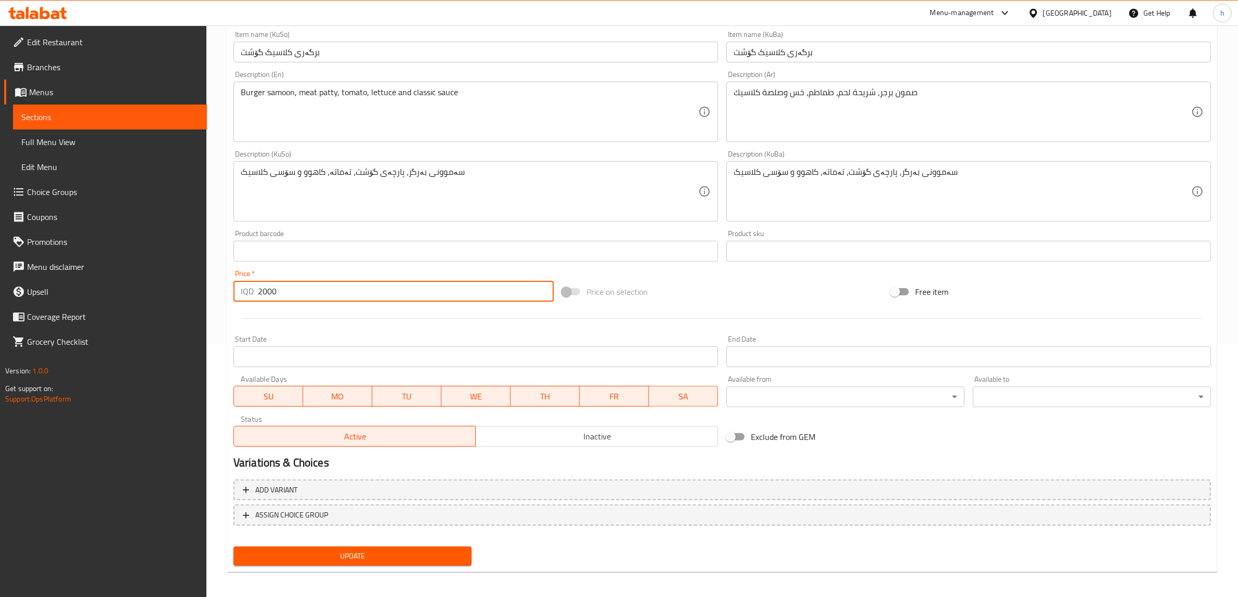
scroll to position [255, 0]
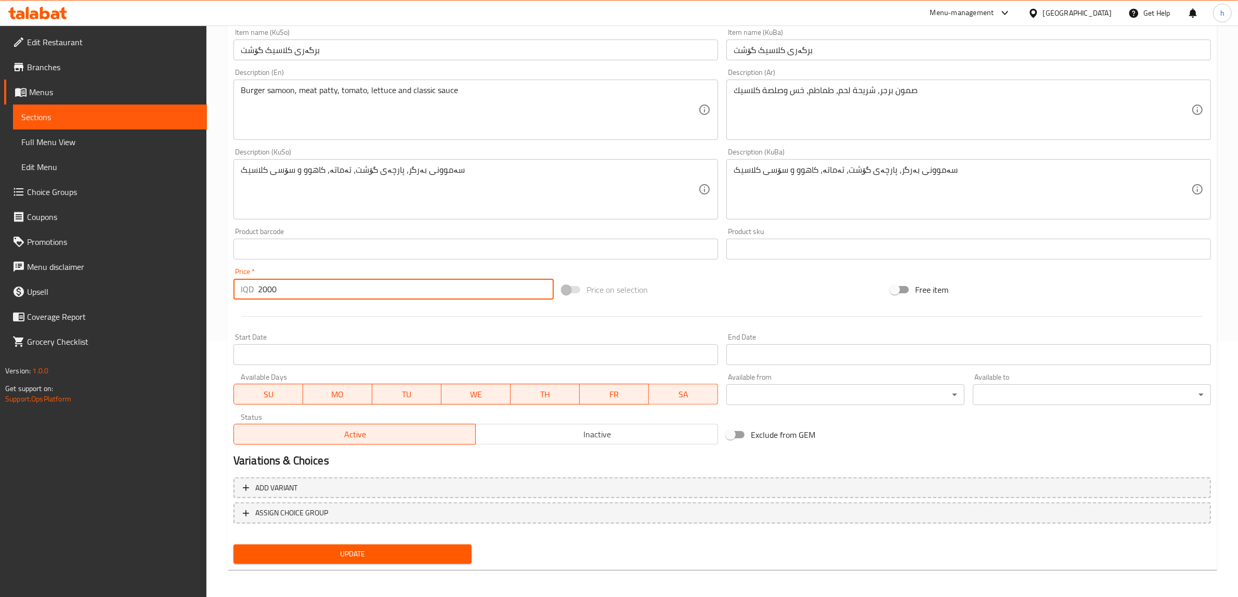
type input "2000"
click at [369, 545] on button "Update" at bounding box center [353, 554] width 238 height 19
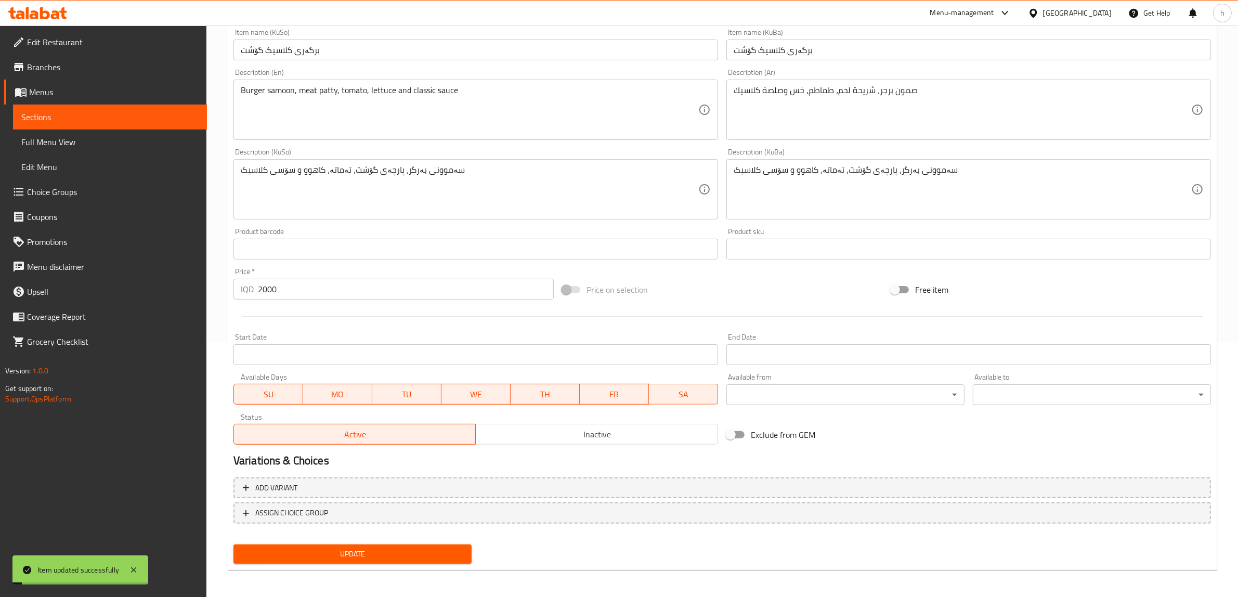
click at [53, 112] on span "Sections" at bounding box center [109, 117] width 177 height 12
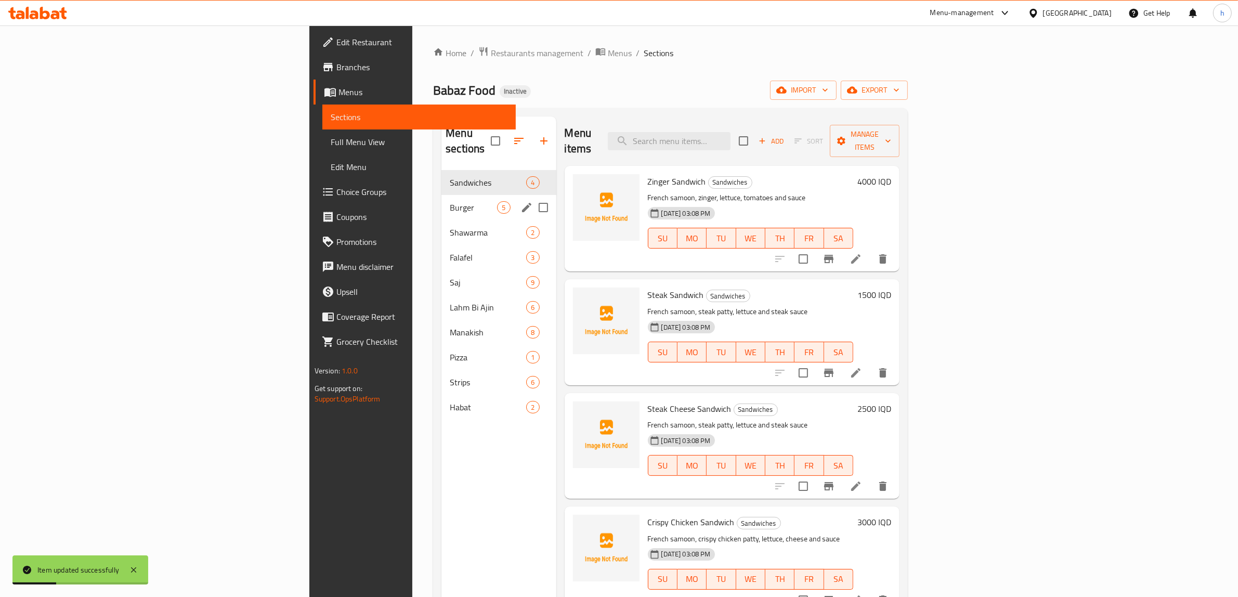
click at [442, 199] on div "Burger 5" at bounding box center [499, 207] width 114 height 25
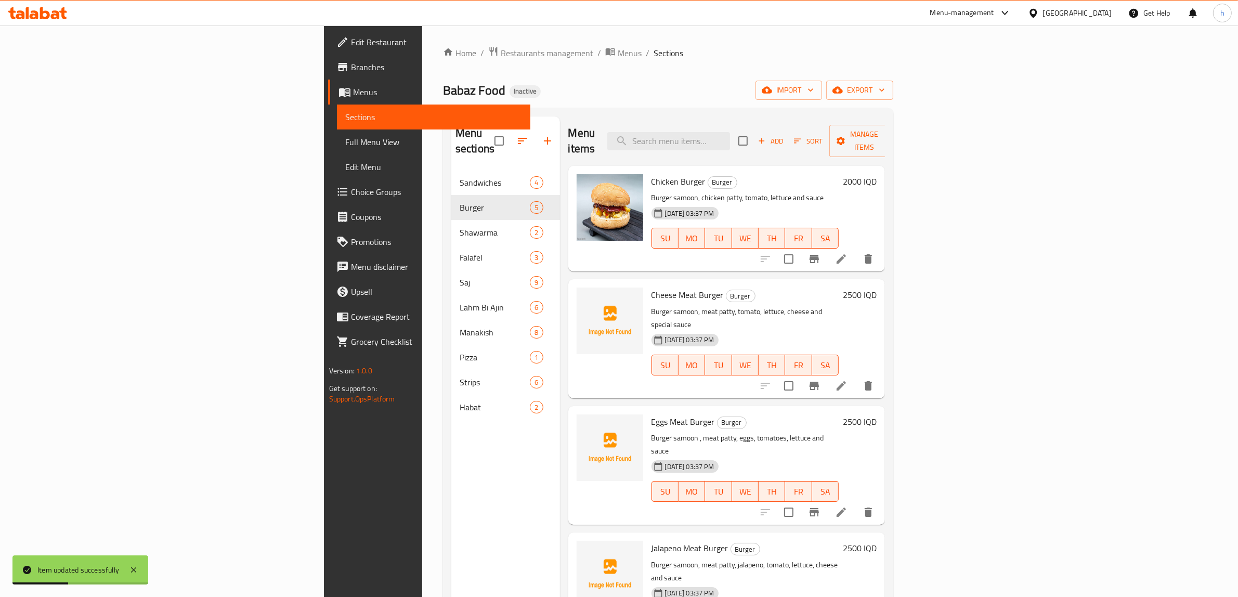
click at [803, 136] on icon "button" at bounding box center [797, 140] width 9 height 9
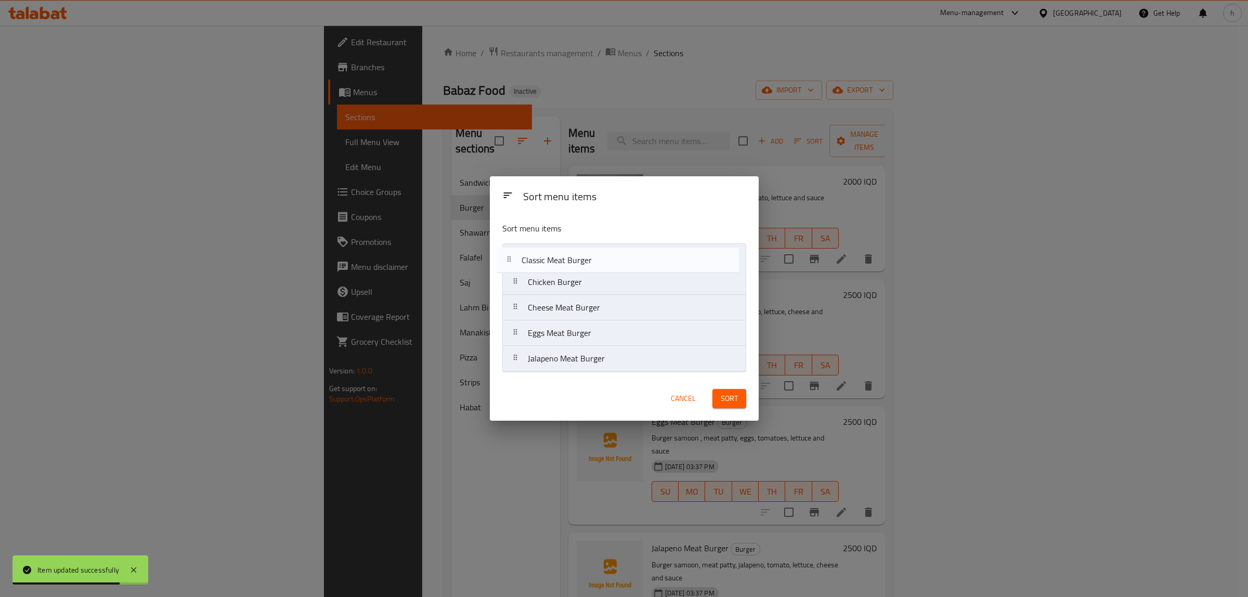
drag, startPoint x: 567, startPoint y: 365, endPoint x: 561, endPoint y: 257, distance: 107.8
click at [561, 257] on nav "Chicken Burger Cheese Meat Burger Eggs Meat Burger Jalapeno Meat Burger Classic…" at bounding box center [624, 307] width 244 height 128
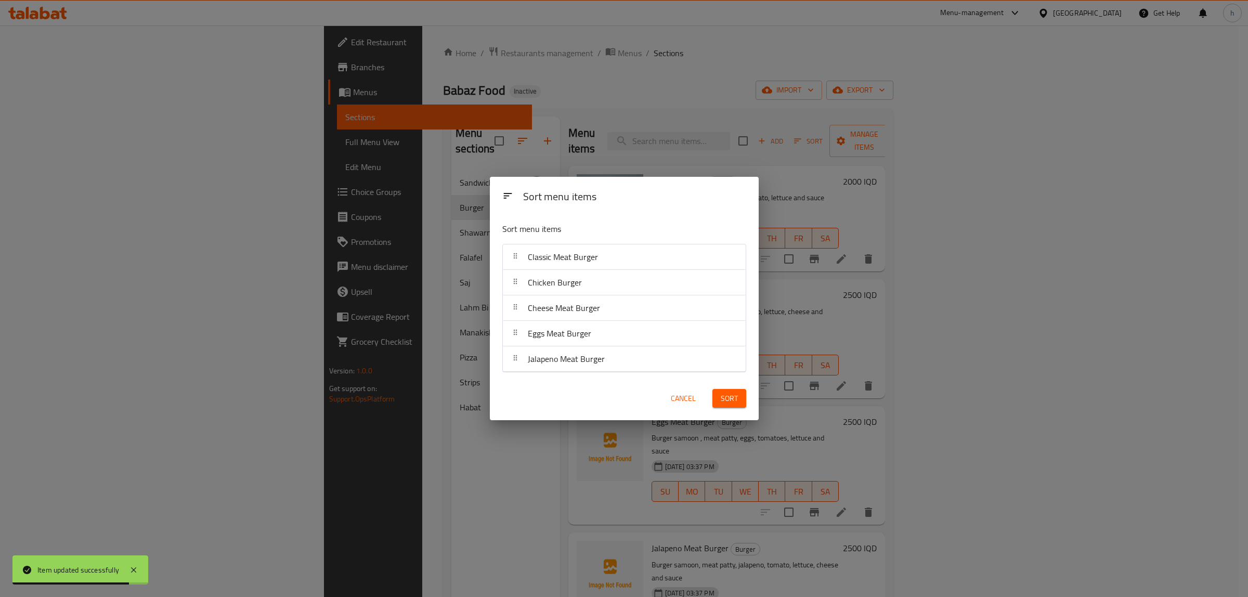
drag, startPoint x: 718, startPoint y: 398, endPoint x: 706, endPoint y: 407, distance: 14.9
click at [718, 399] on button "Sort" at bounding box center [730, 398] width 34 height 19
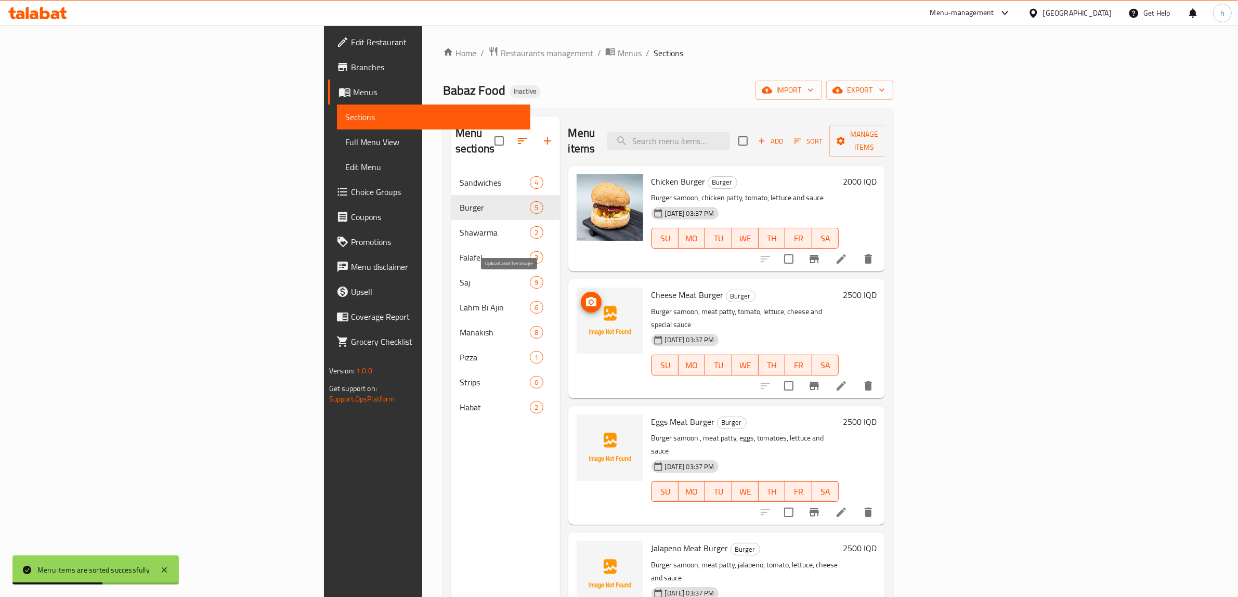
click at [585, 296] on icon "upload picture" at bounding box center [591, 302] width 12 height 12
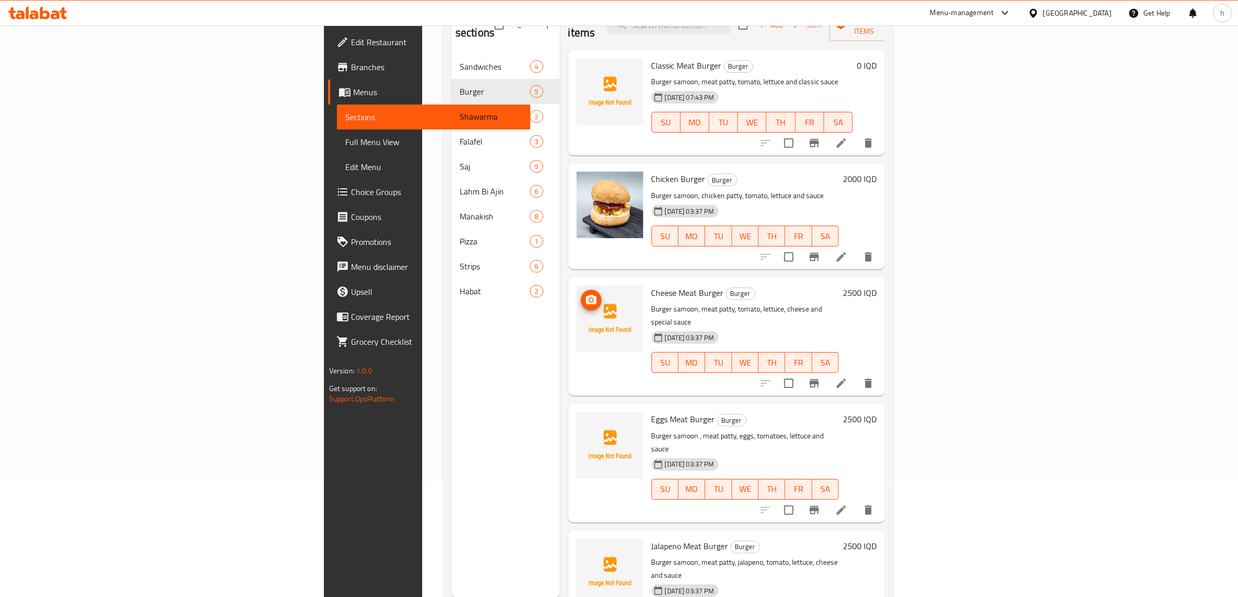
scroll to position [146, 0]
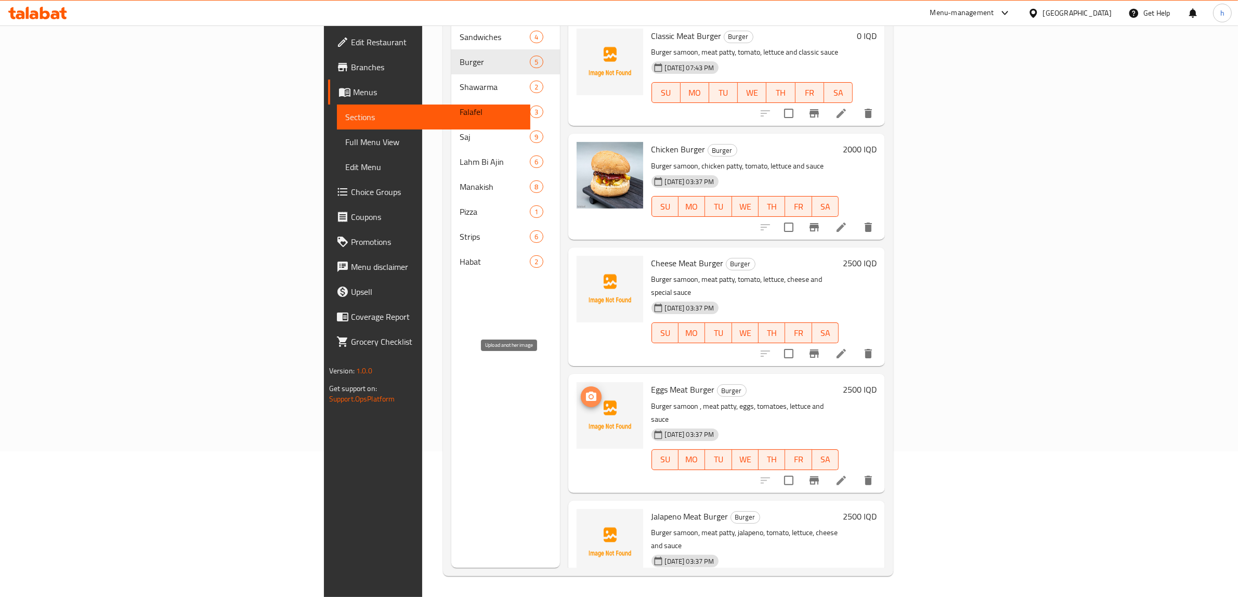
click at [586, 392] on icon "upload picture" at bounding box center [591, 396] width 10 height 9
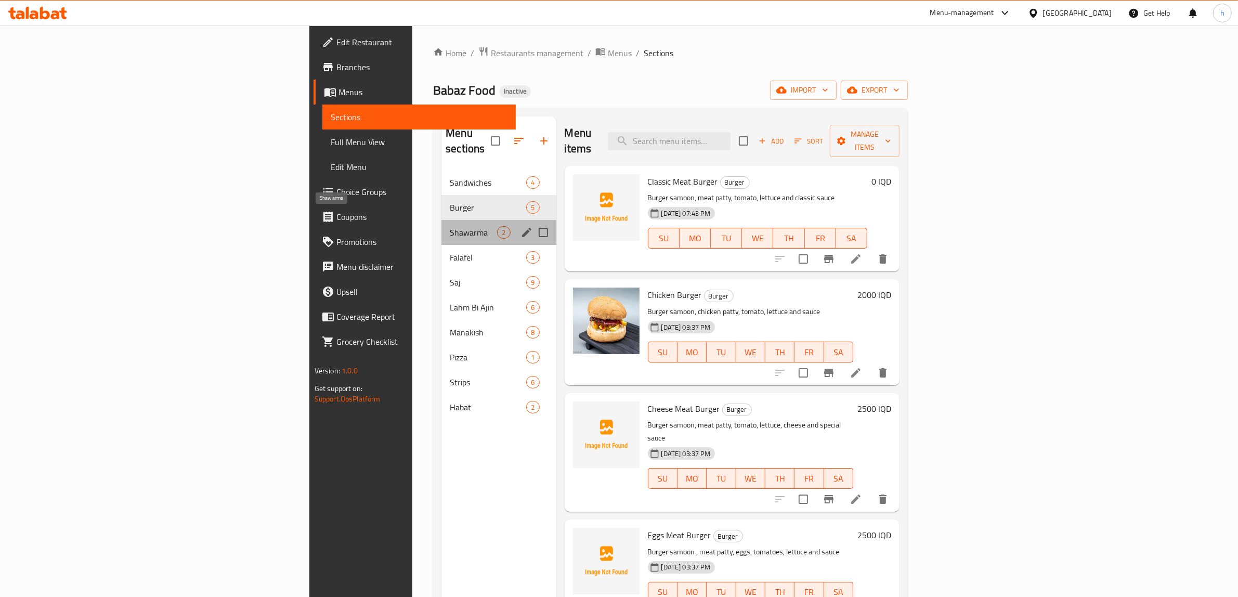
click at [450, 226] on span "Shawarma" at bounding box center [473, 232] width 47 height 12
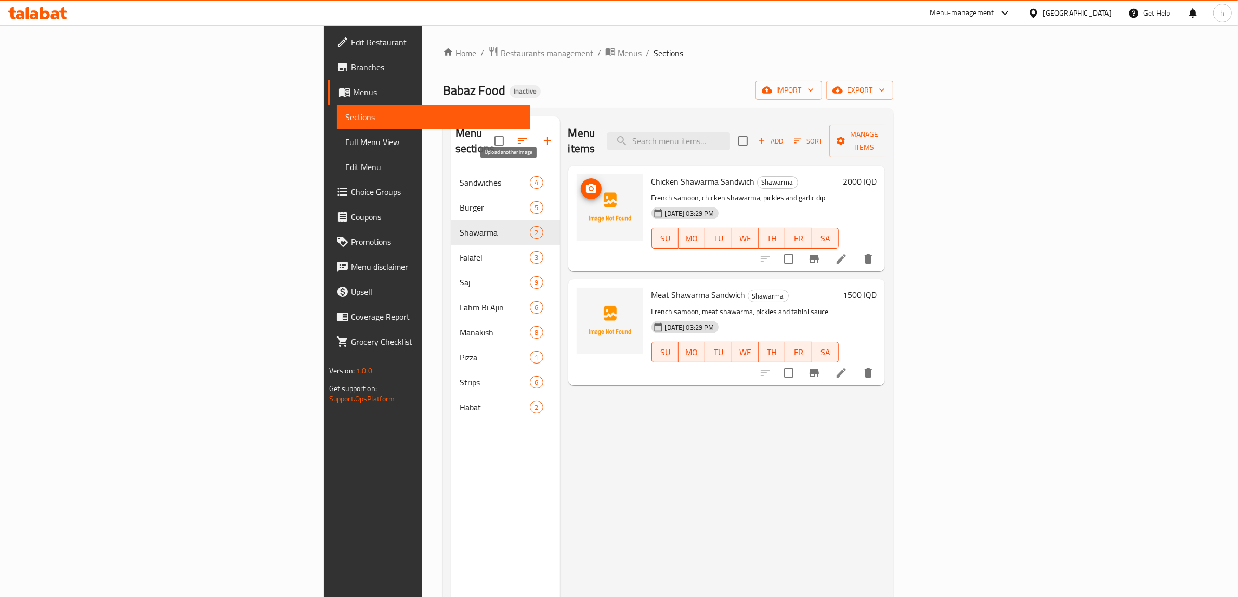
click at [586, 184] on icon "upload picture" at bounding box center [591, 188] width 10 height 9
click at [443, 592] on div "Menu sections Sandwiches 4 Burger 5 Shawarma 2 Falafel 3 Saj 9 Lahm Bi Ajin 6 M…" at bounding box center [668, 415] width 450 height 614
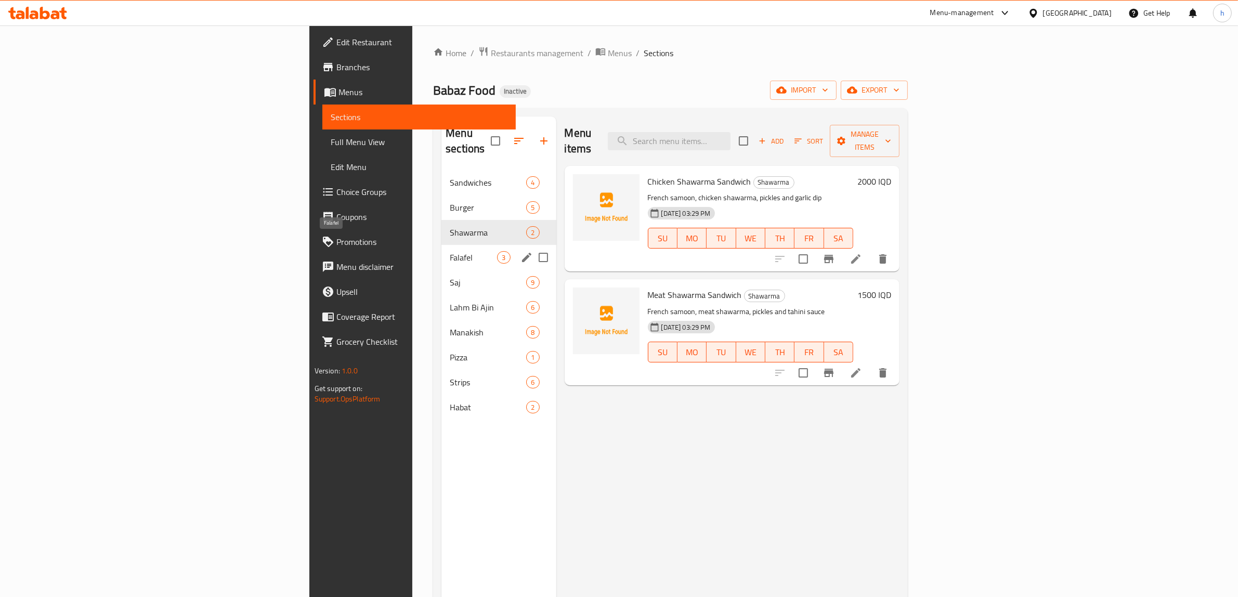
click at [450, 251] on span "Falafel" at bounding box center [473, 257] width 47 height 12
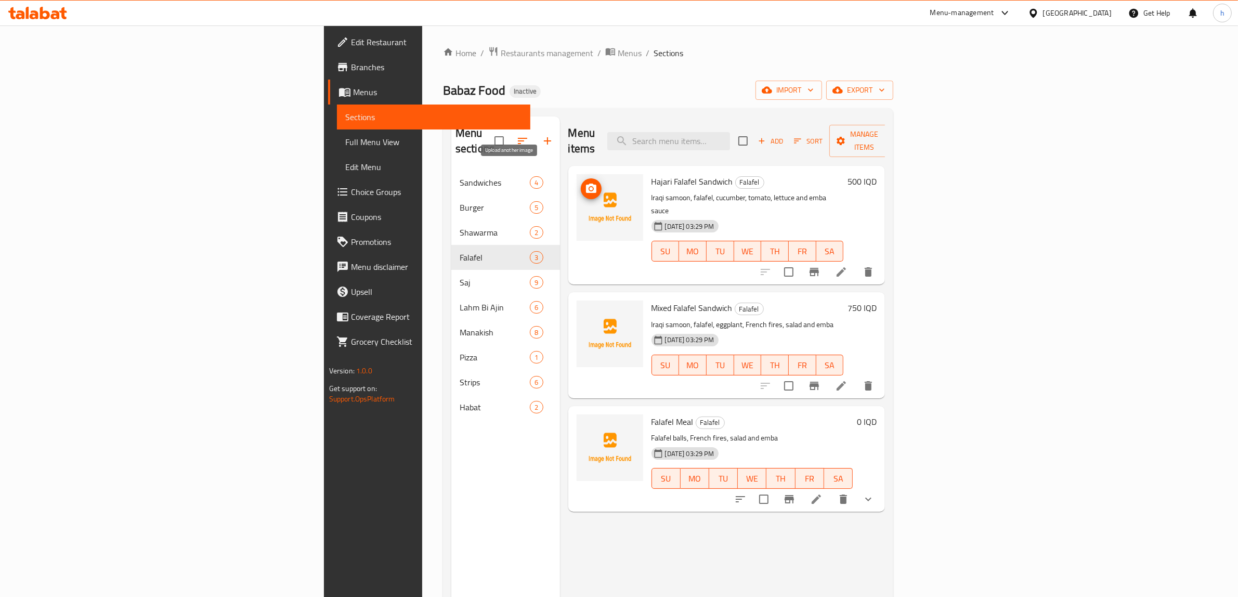
click at [586, 184] on icon "upload picture" at bounding box center [591, 188] width 10 height 9
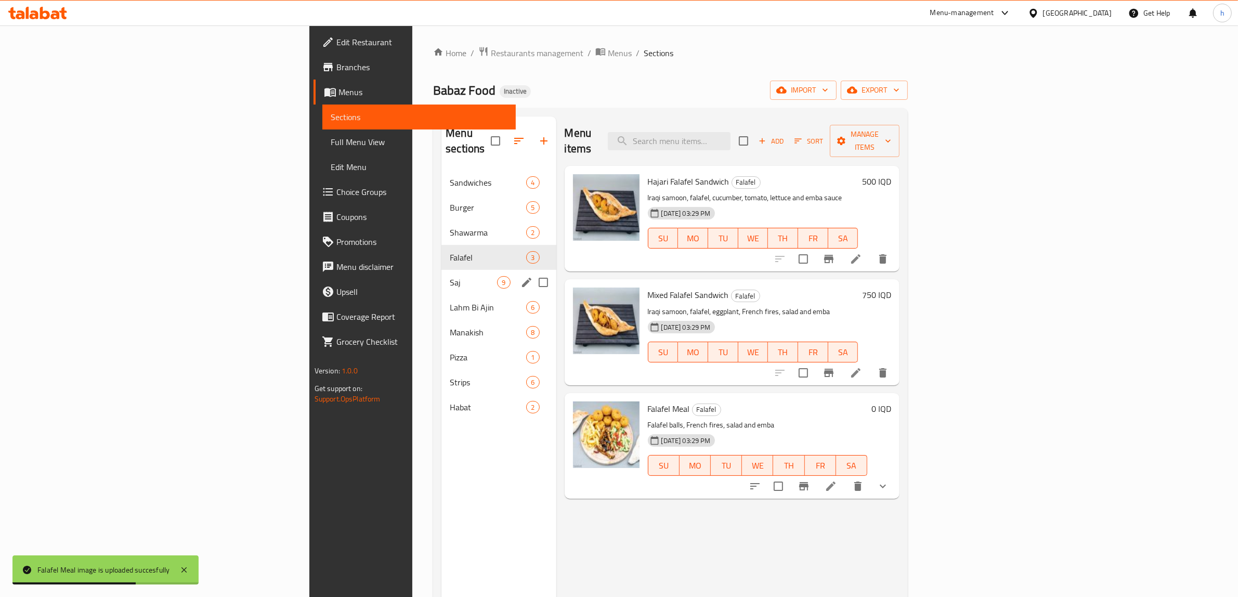
click at [450, 276] on span "Saj" at bounding box center [473, 282] width 47 height 12
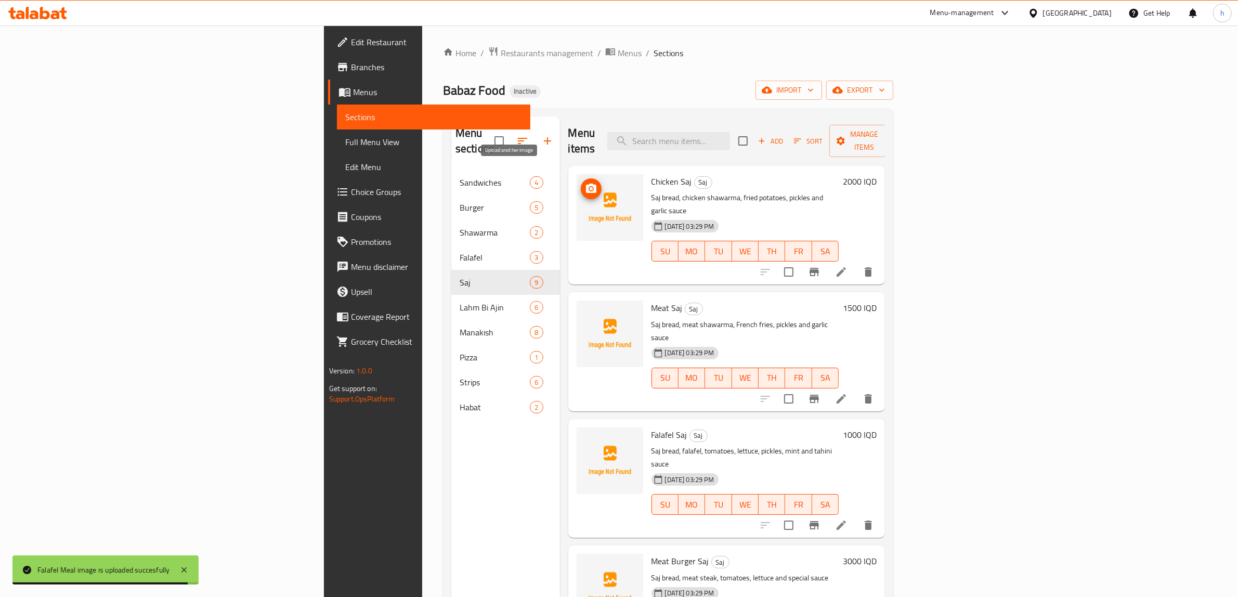
click at [585, 183] on icon "upload picture" at bounding box center [591, 189] width 12 height 12
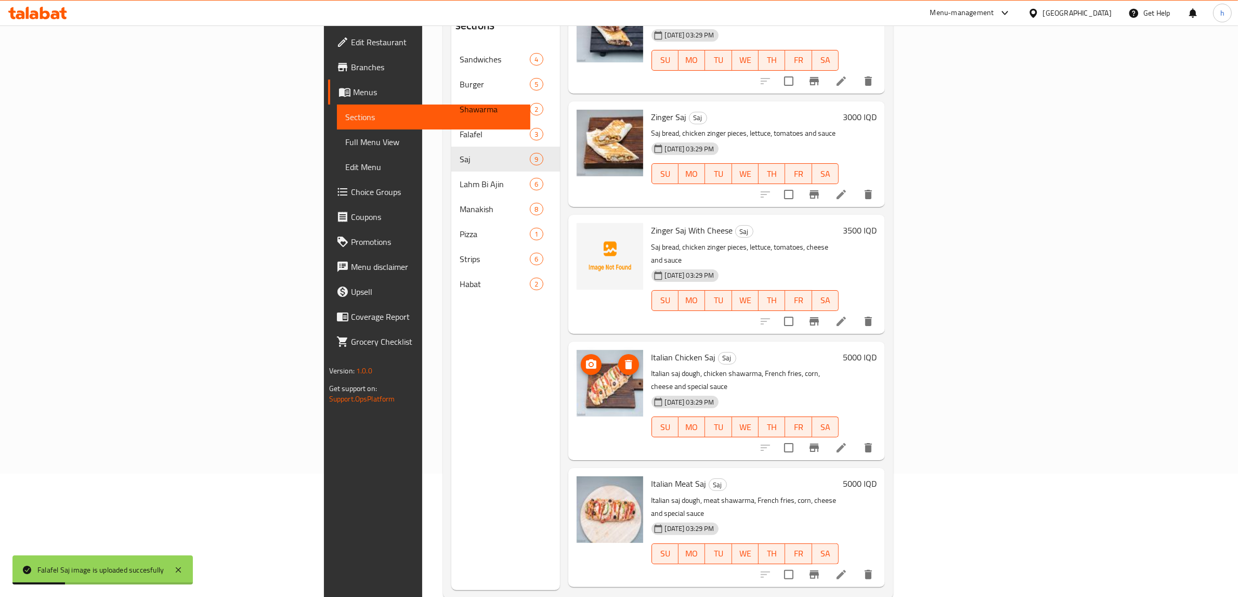
scroll to position [146, 0]
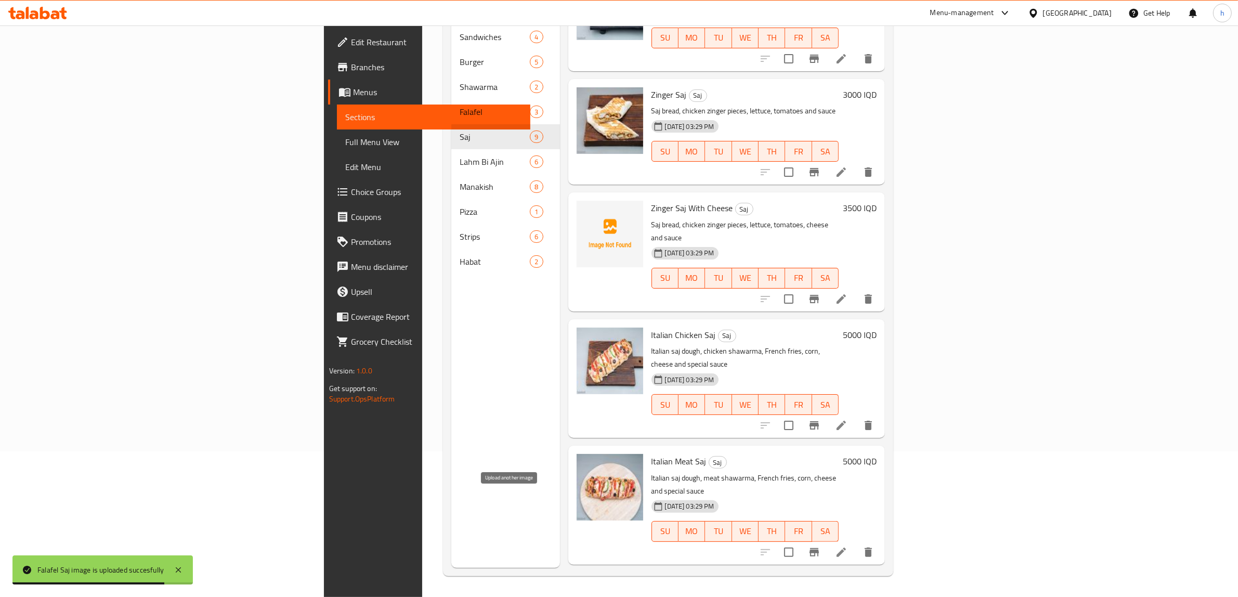
click at [585, 589] on icon "upload picture" at bounding box center [591, 595] width 12 height 12
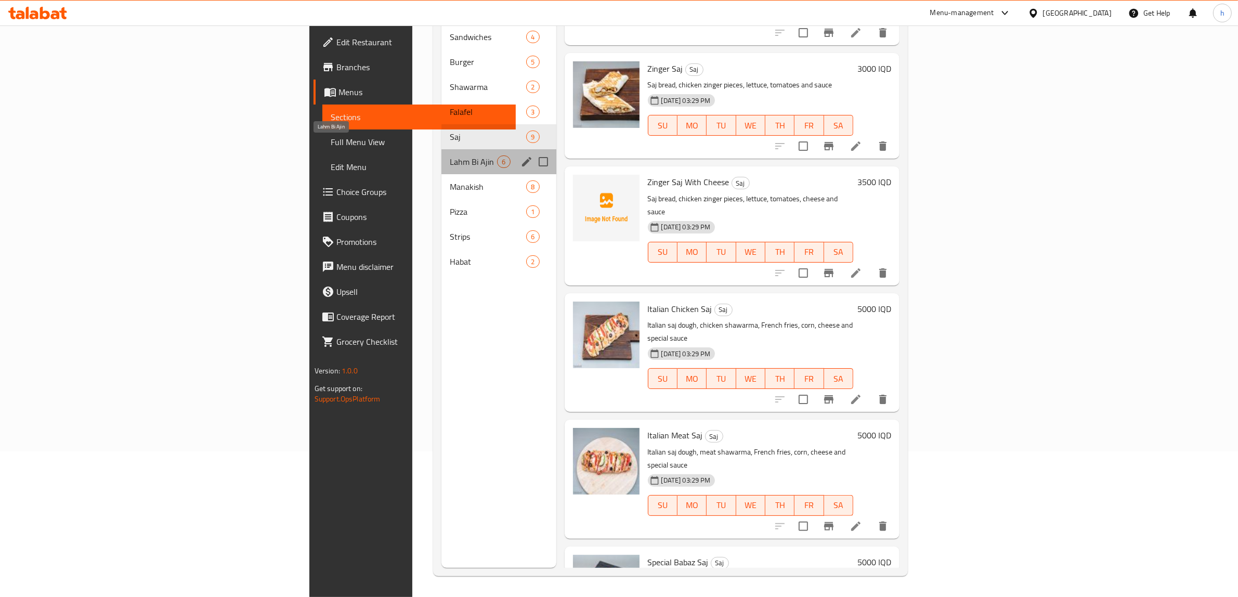
click at [450, 156] on span "Lahm Bi Ajin" at bounding box center [473, 162] width 47 height 12
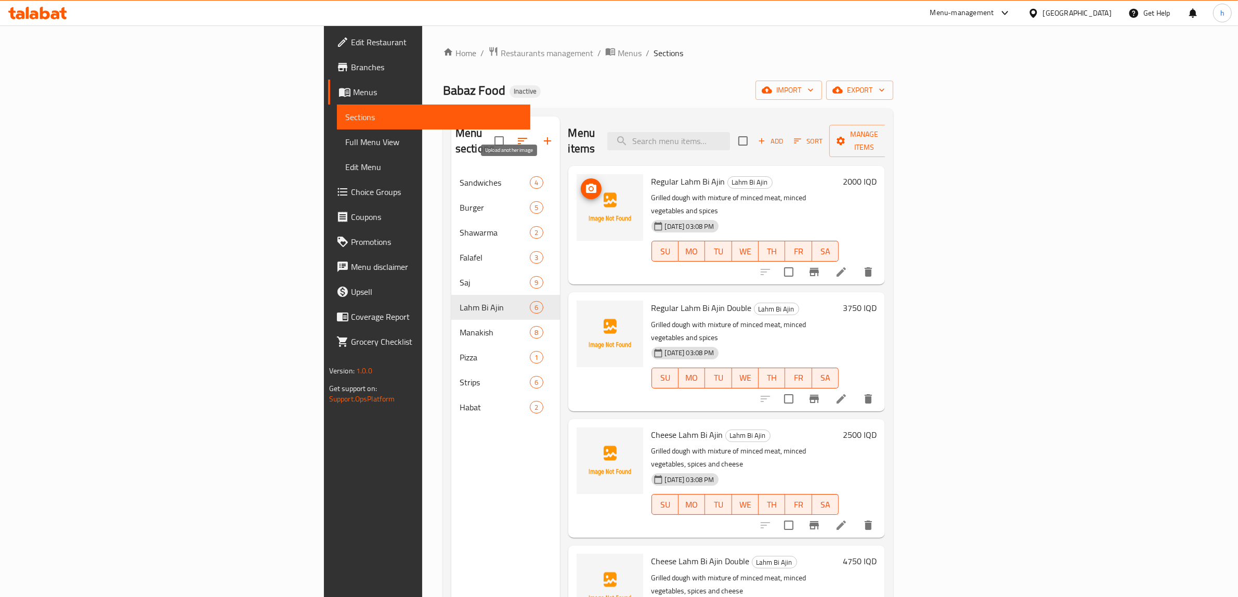
click at [585, 183] on icon "upload picture" at bounding box center [591, 189] width 12 height 12
click at [848, 266] on icon at bounding box center [841, 272] width 12 height 12
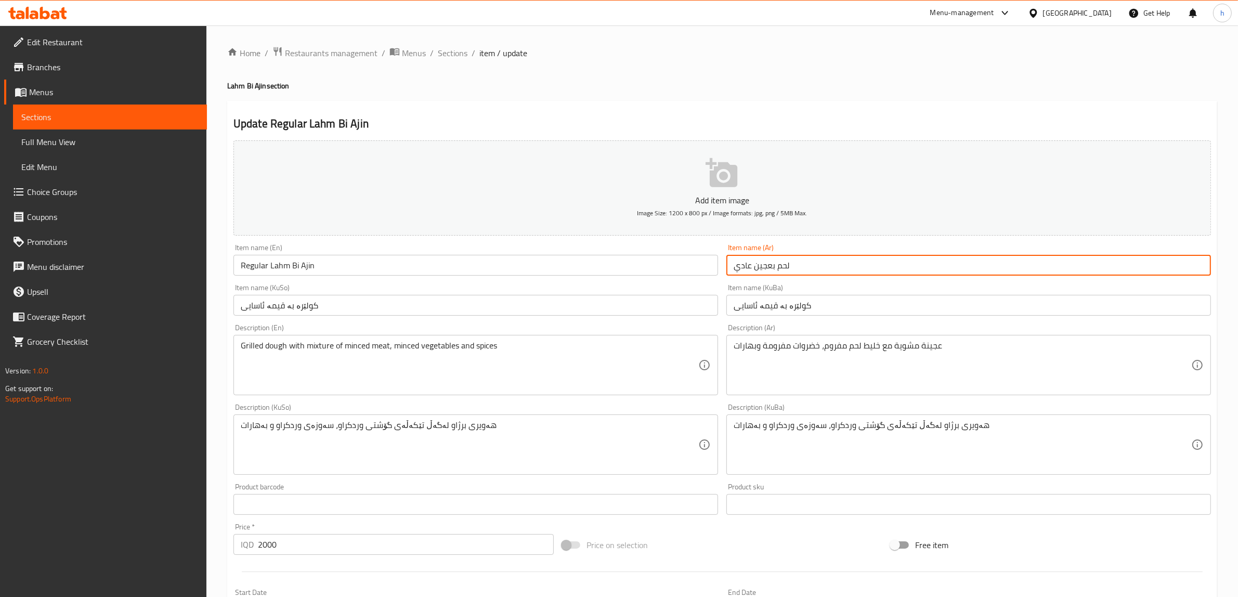
drag, startPoint x: 795, startPoint y: 261, endPoint x: 754, endPoint y: 265, distance: 40.8
click at [754, 265] on input "لحم بعجین عادي" at bounding box center [969, 265] width 485 height 21
click at [789, 265] on input "لحم بعجین عادي" at bounding box center [969, 265] width 485 height 21
drag, startPoint x: 795, startPoint y: 264, endPoint x: 757, endPoint y: 263, distance: 38.0
click at [757, 263] on input "لحم بعجین عادي" at bounding box center [969, 265] width 485 height 21
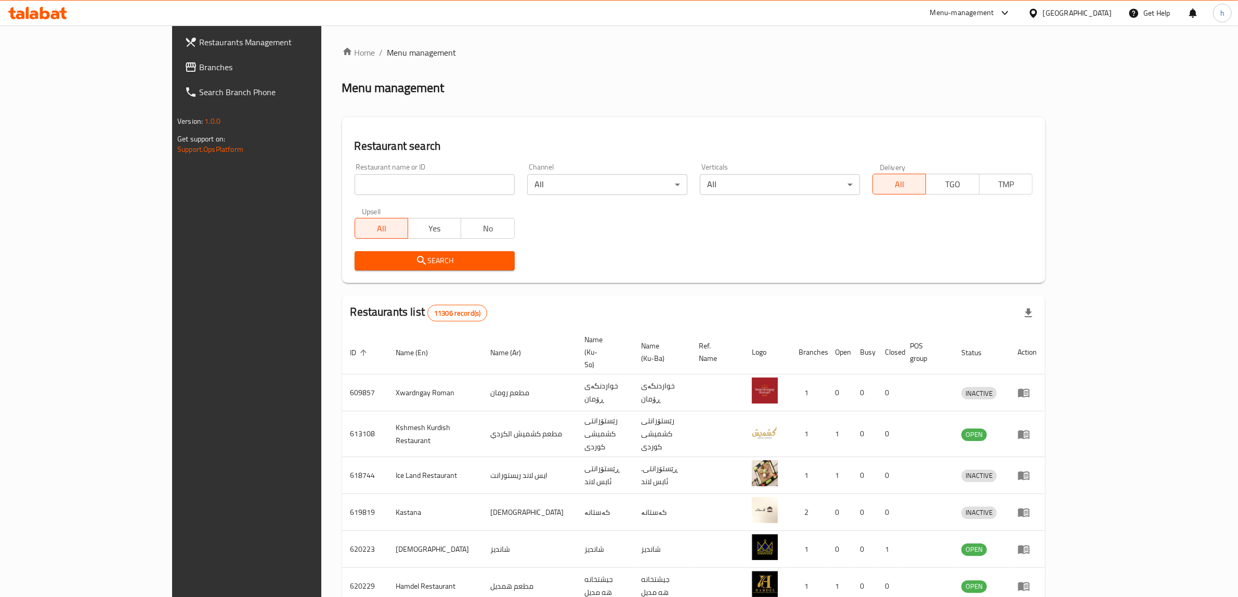
click at [355, 166] on div "Restaurant name or ID Restaurant name or ID" at bounding box center [435, 179] width 160 height 32
click at [355, 185] on input "search" at bounding box center [435, 184] width 160 height 21
click at [199, 65] on span "Branches" at bounding box center [285, 67] width 172 height 12
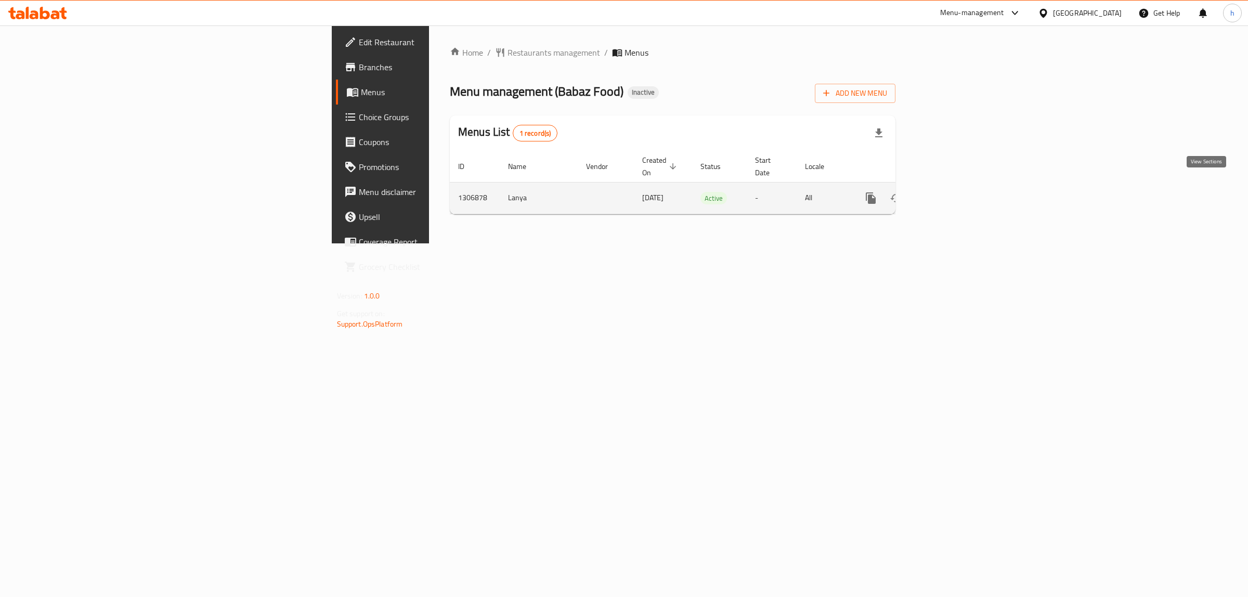
click at [952, 192] on icon "enhanced table" at bounding box center [946, 198] width 12 height 12
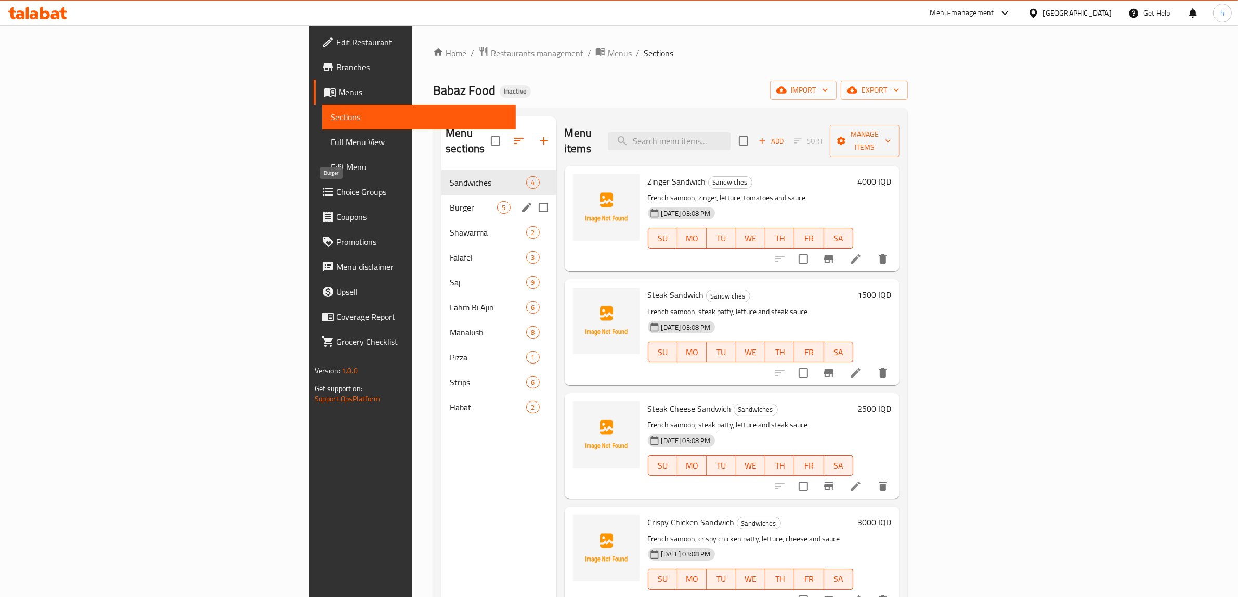
click at [450, 201] on span "Burger" at bounding box center [473, 207] width 47 height 12
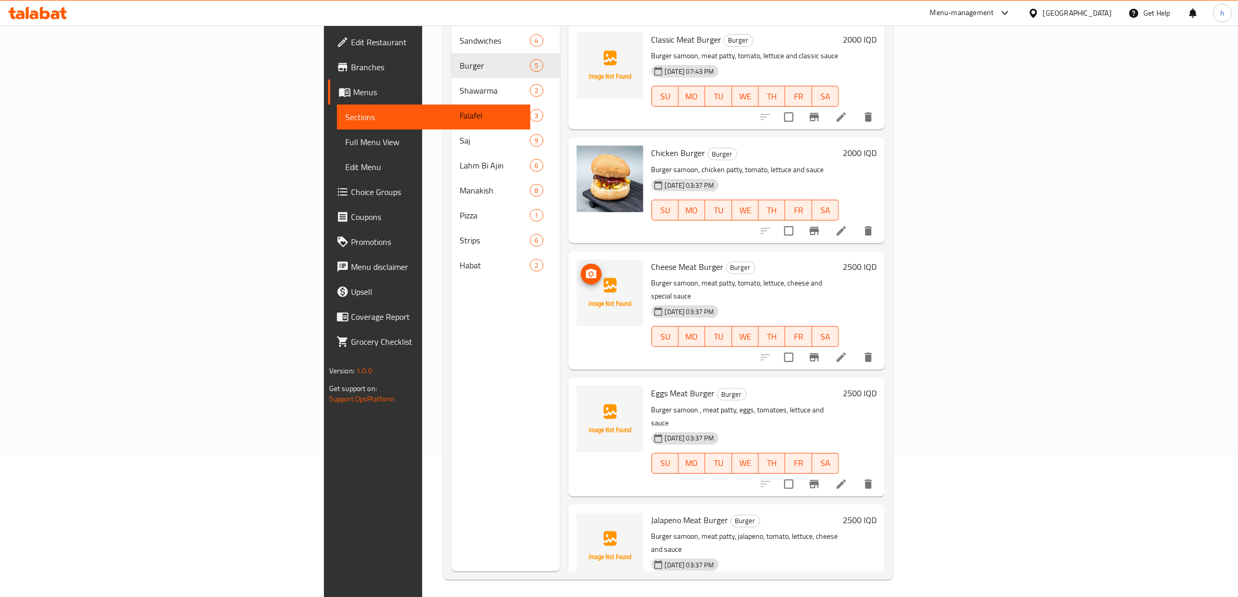
scroll to position [146, 0]
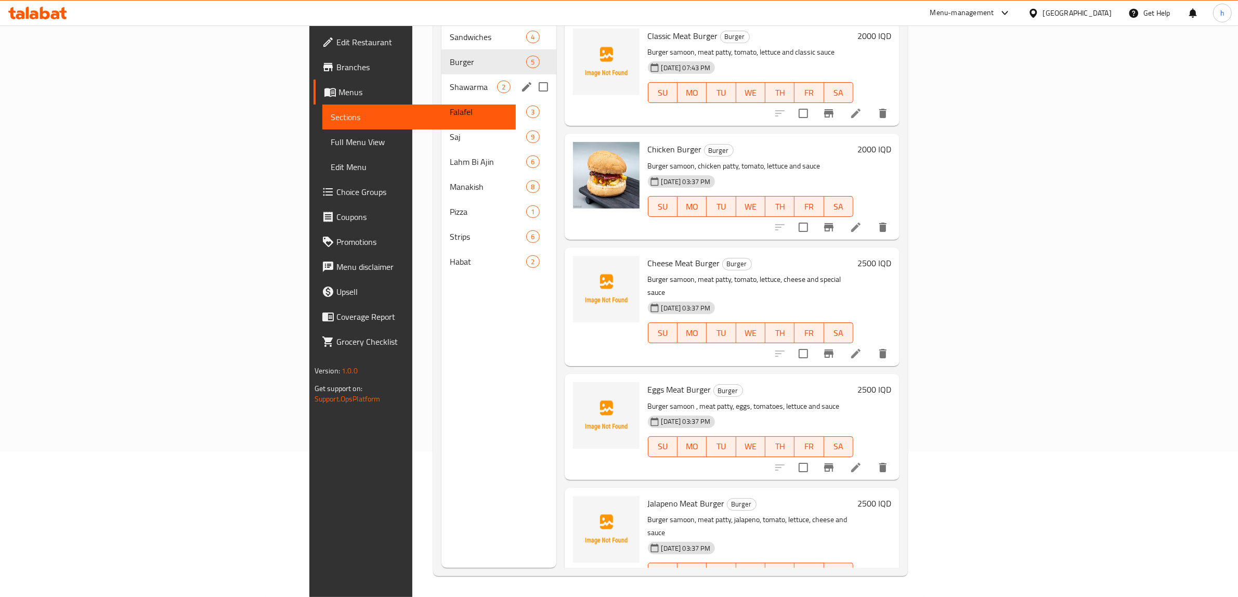
click at [442, 79] on div "Shawarma 2" at bounding box center [499, 86] width 114 height 25
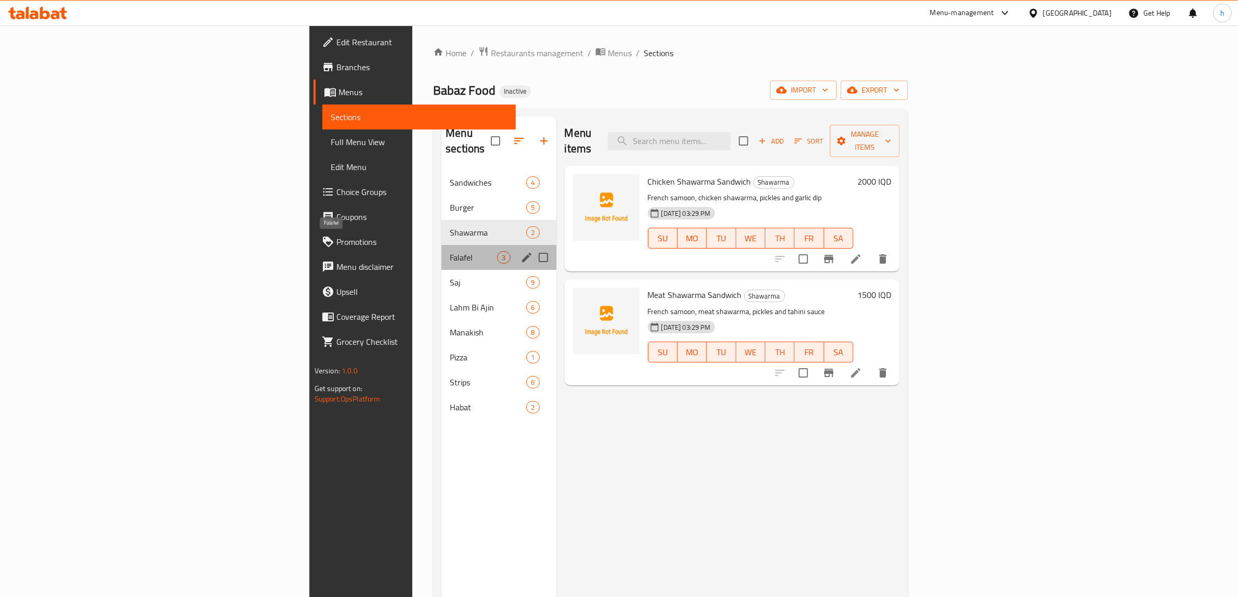
click at [450, 251] on span "Falafel" at bounding box center [473, 257] width 47 height 12
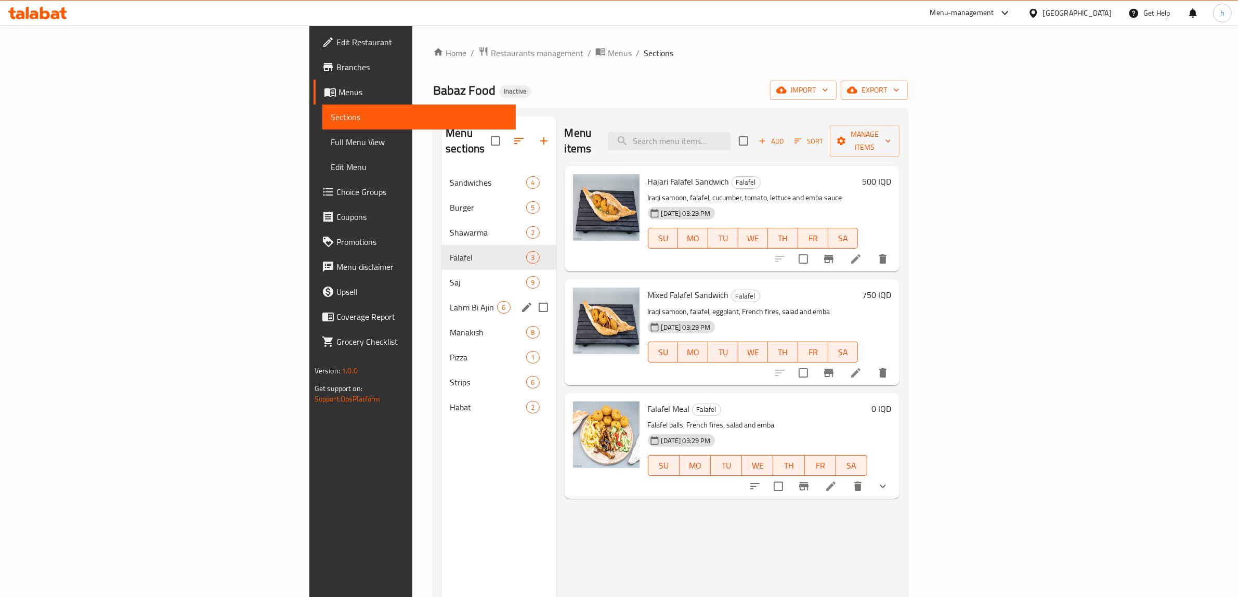
click at [450, 276] on span "Saj" at bounding box center [488, 282] width 76 height 12
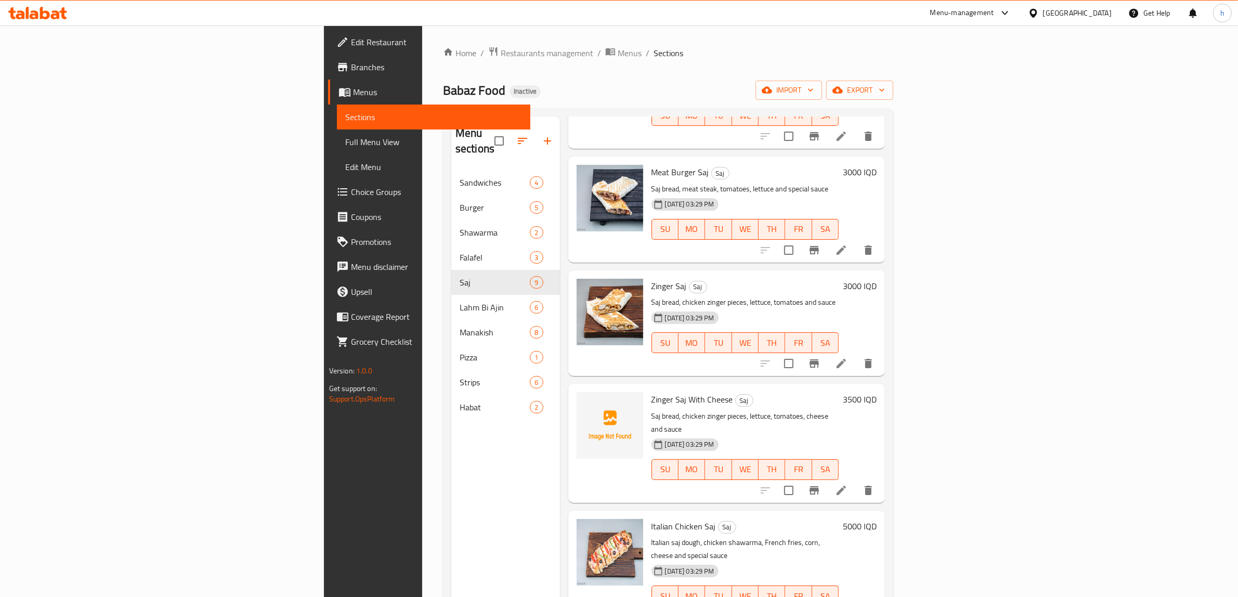
scroll to position [435, 0]
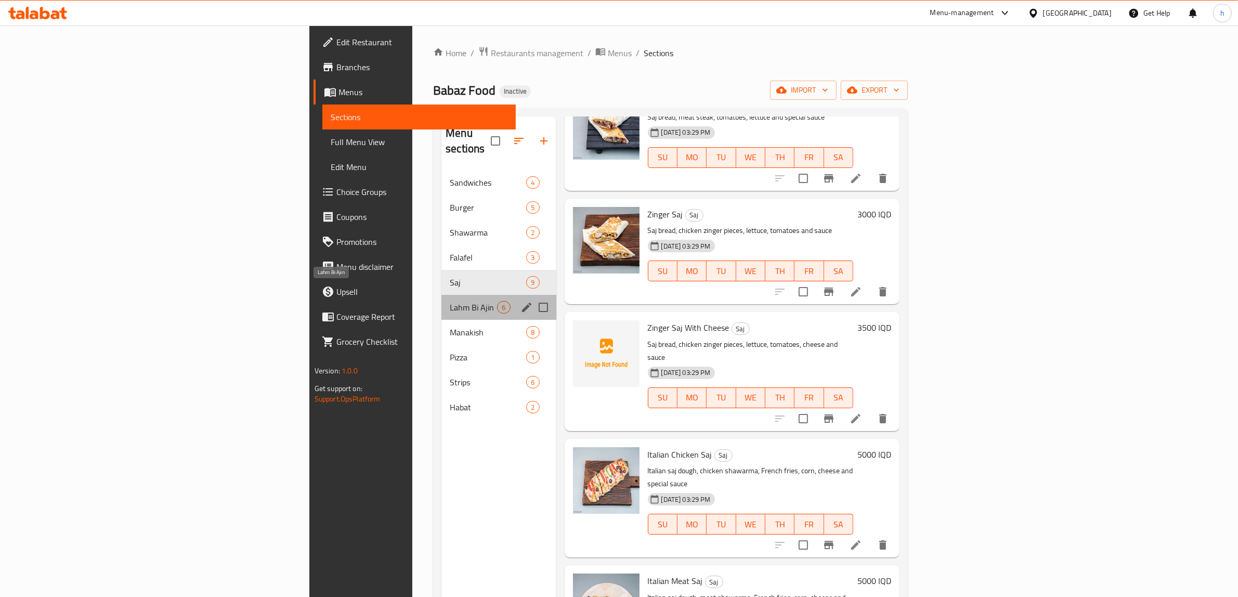
click at [450, 301] on span "Lahm Bi Ajin" at bounding box center [473, 307] width 47 height 12
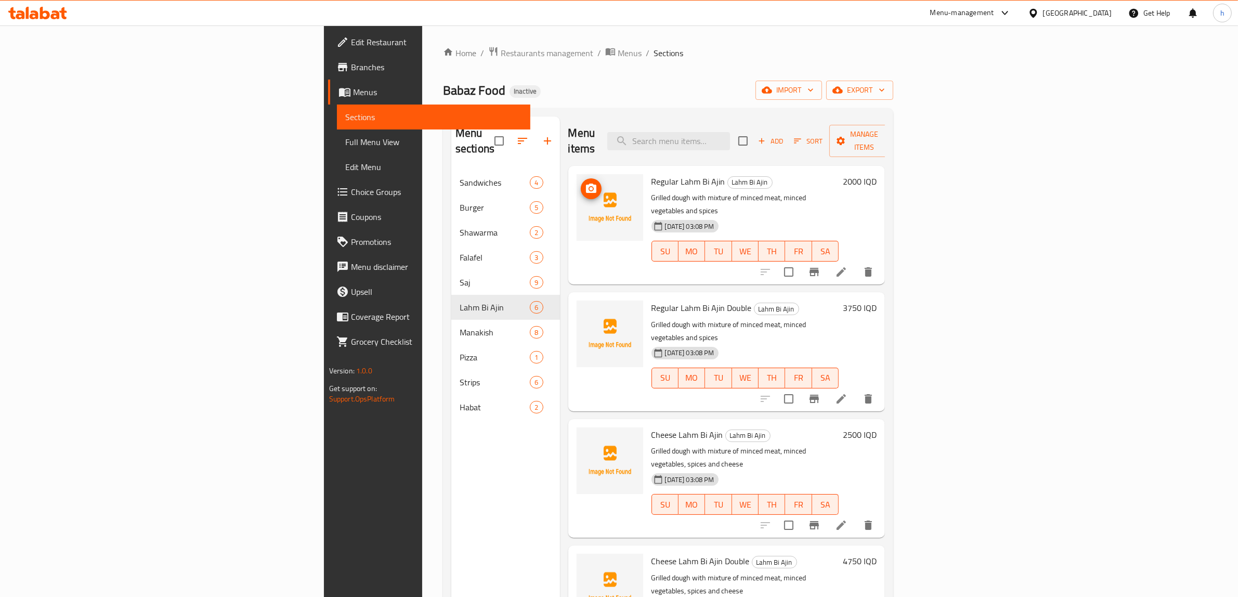
click at [586, 184] on icon "upload picture" at bounding box center [591, 188] width 10 height 9
drag, startPoint x: 572, startPoint y: 282, endPoint x: 672, endPoint y: 278, distance: 99.9
click at [672, 301] on h6 "Regular Lahm Bi Ajin Double Lahm Bi Ajin" at bounding box center [746, 308] width 188 height 15
copy h6 "Regular Lahm Bi Ajin Double"
drag, startPoint x: 639, startPoint y: 396, endPoint x: 571, endPoint y: 394, distance: 68.2
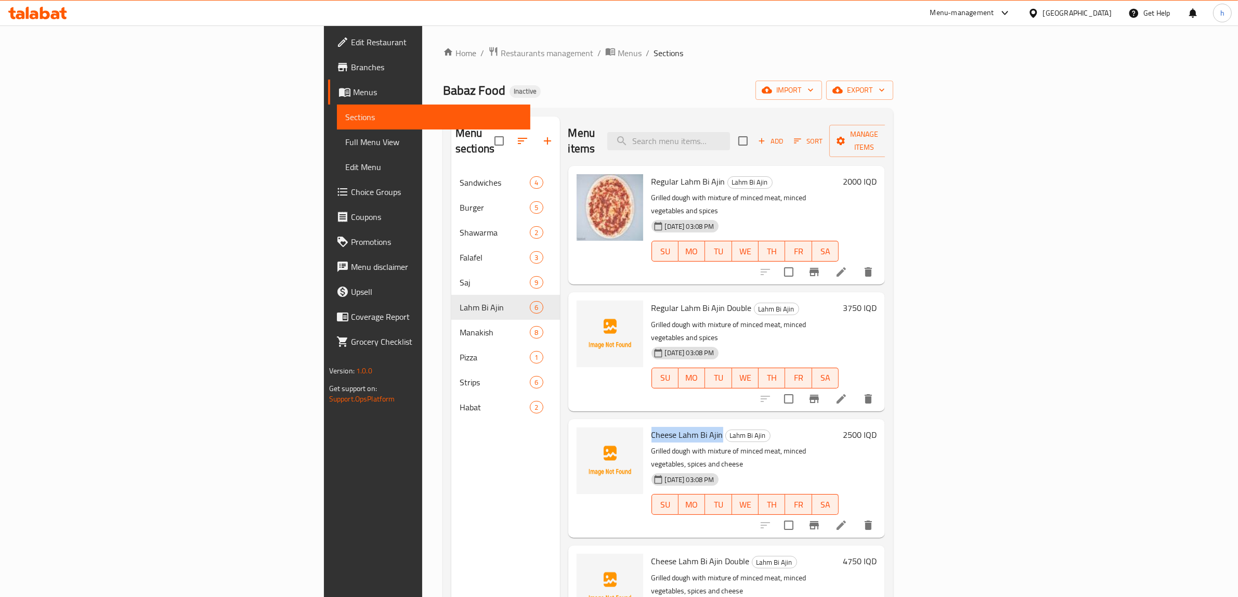
click at [652, 427] on span "Cheese Lahm Bi Ajin" at bounding box center [688, 435] width 72 height 16
copy span "Cheese Lahm Bi Ajin"
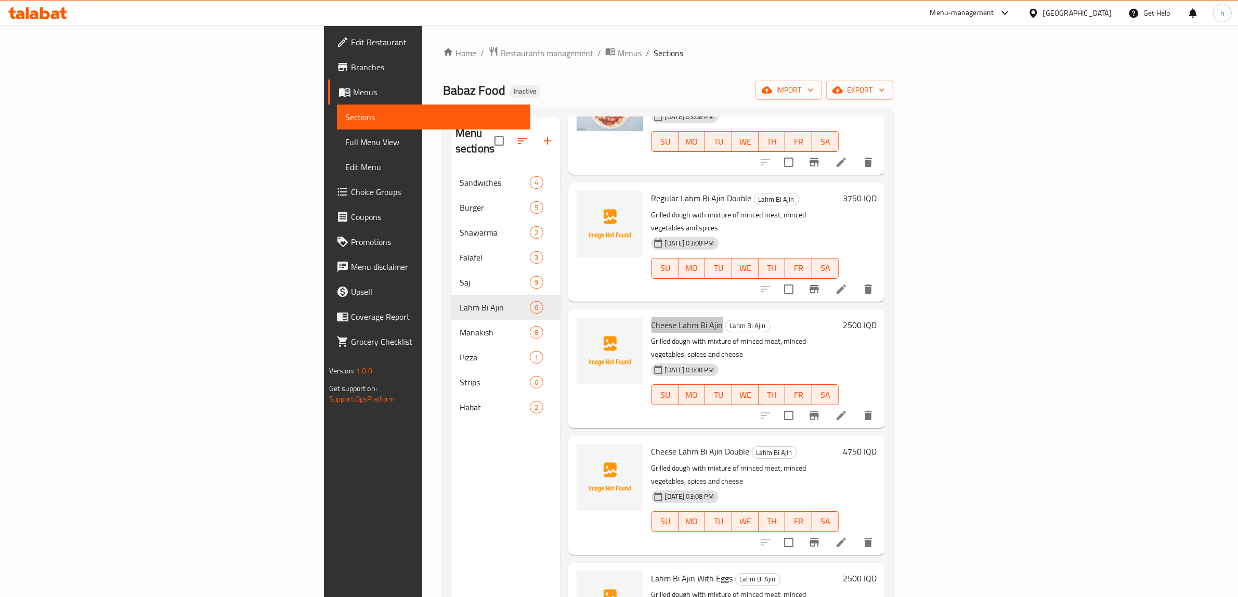
scroll to position [146, 0]
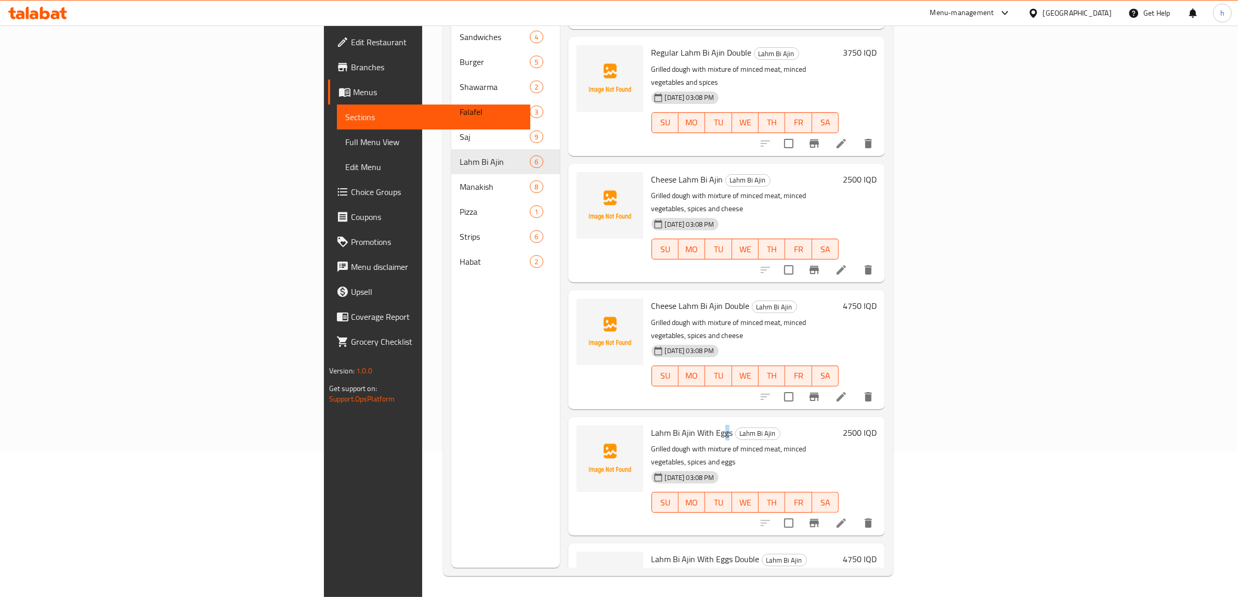
click at [652, 425] on span "Lahm Bi Ajin With Eggs" at bounding box center [693, 433] width 82 height 16
drag, startPoint x: 651, startPoint y: 362, endPoint x: 568, endPoint y: 360, distance: 82.2
click at [648, 421] on div "Lahm Bi Ajin With Eggs Lahm Bi Ajin Grilled dough with mixture of minced meat, …" at bounding box center [746, 476] width 196 height 110
copy span "Lahm Bi Ajin With Eggs"
drag, startPoint x: 677, startPoint y: 477, endPoint x: 571, endPoint y: 477, distance: 106.6
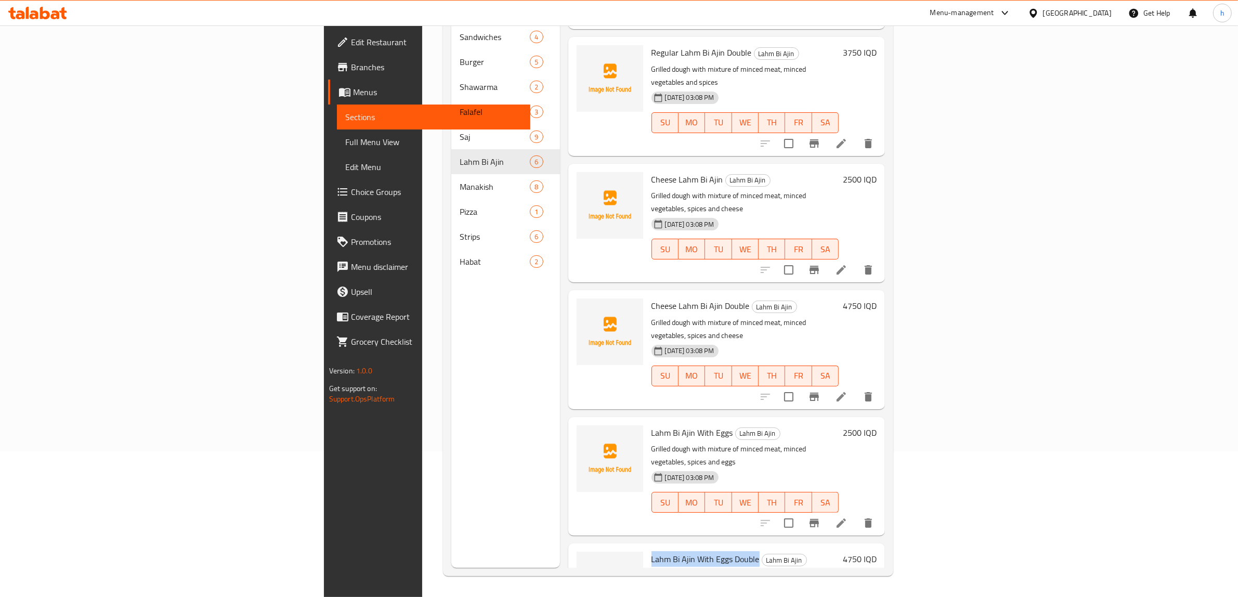
click at [652, 552] on h6 "Lahm Bi Ajin With Eggs Double Lahm Bi Ajin" at bounding box center [746, 559] width 188 height 15
copy span "Lahm Bi Ajin With Eggs Double"
drag, startPoint x: 668, startPoint y: 250, endPoint x: 572, endPoint y: 247, distance: 96.3
click at [652, 299] on h6 "Cheese Lahm Bi Ajin Double Lahm Bi Ajin" at bounding box center [746, 306] width 188 height 15
copy span "Cheese Lahm Bi Ajin Double"
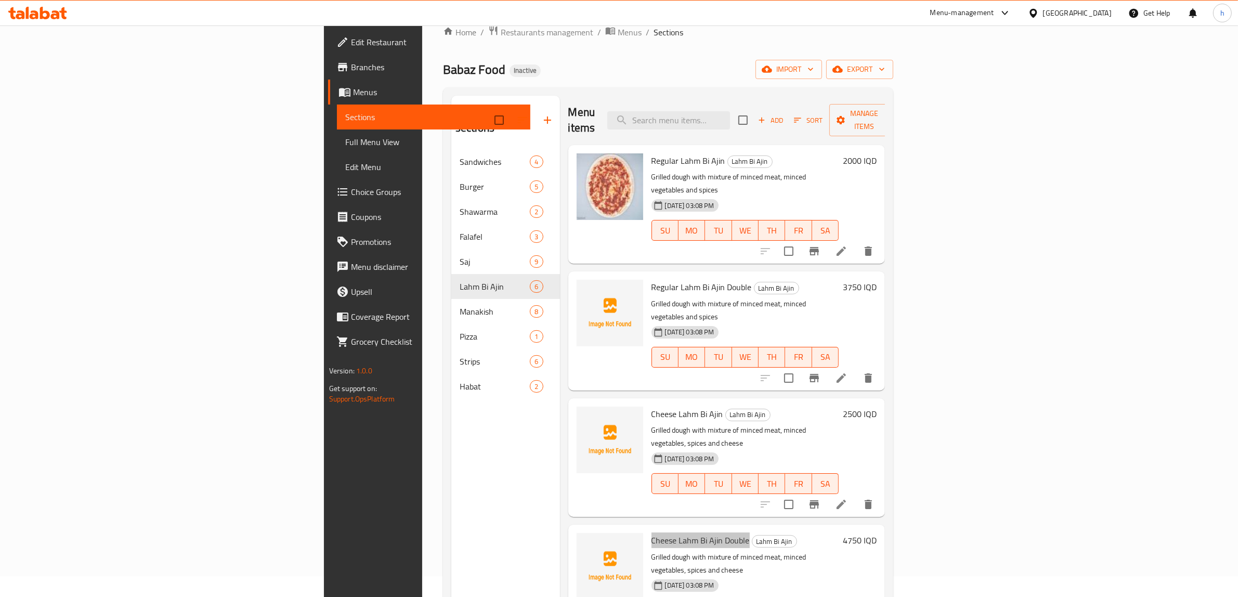
scroll to position [0, 0]
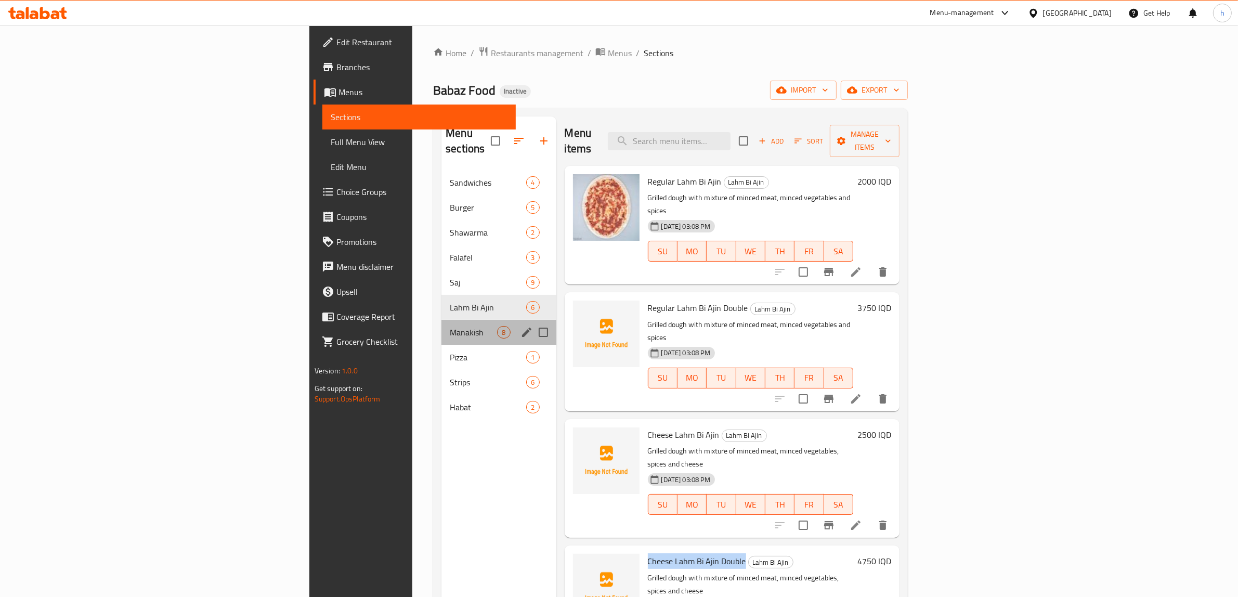
click at [442, 324] on div "Manakish 8" at bounding box center [499, 332] width 114 height 25
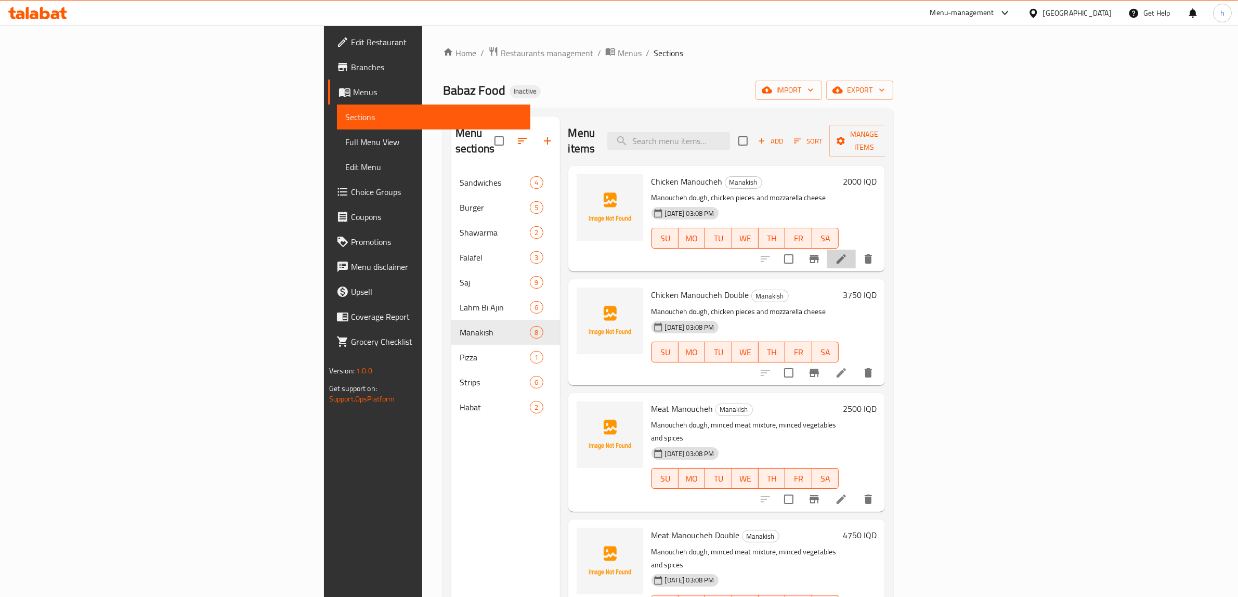
click at [856, 251] on li at bounding box center [841, 259] width 29 height 19
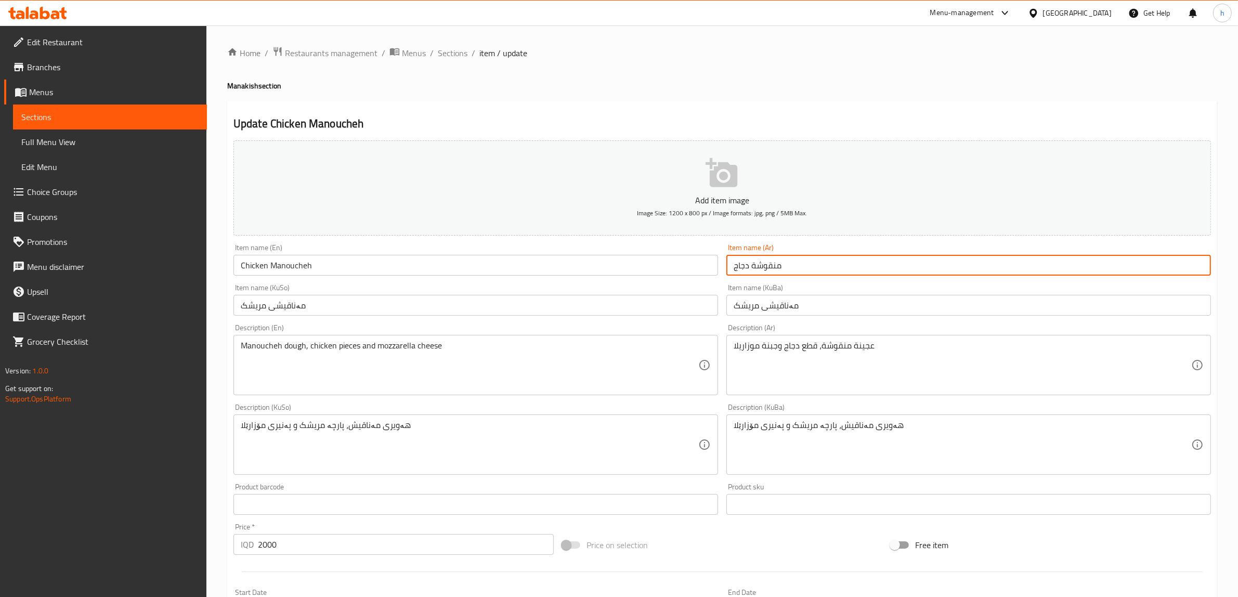
click at [772, 269] on input "منقوشة دجاج" at bounding box center [969, 265] width 485 height 21
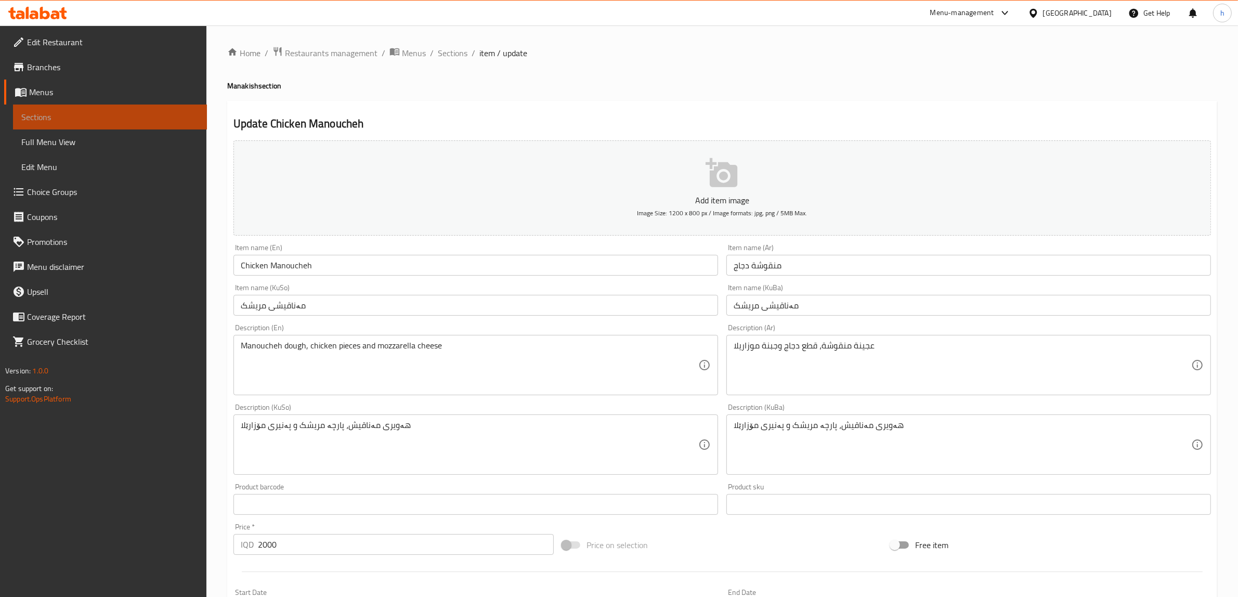
click at [73, 115] on span "Sections" at bounding box center [109, 117] width 177 height 12
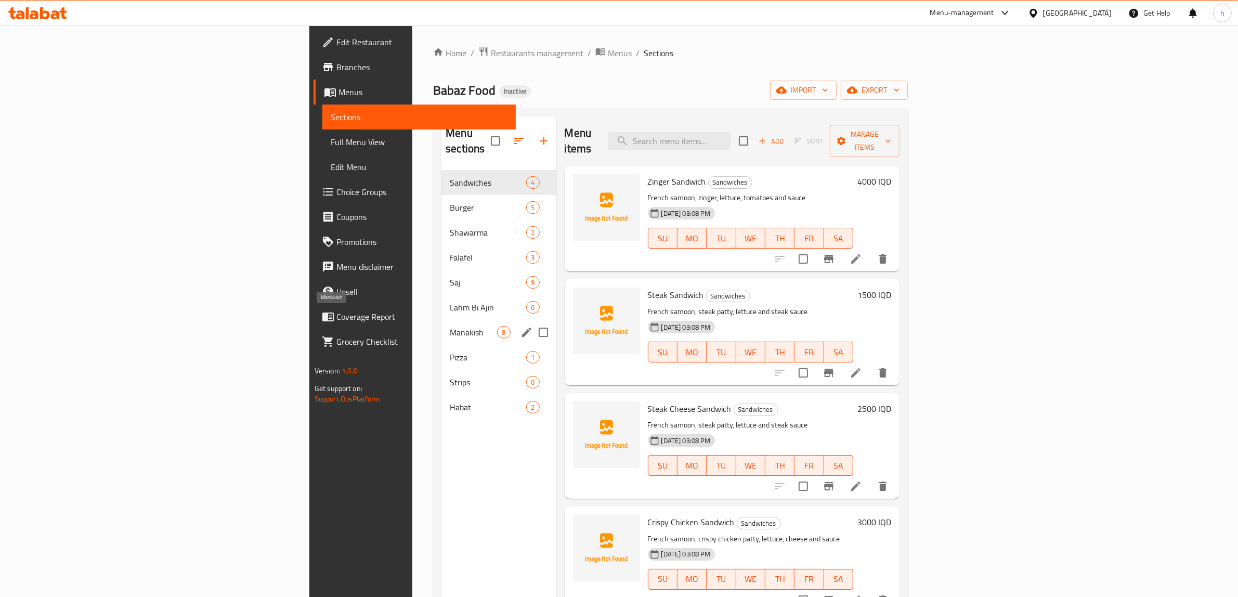
click at [450, 326] on span "Manakish" at bounding box center [473, 332] width 47 height 12
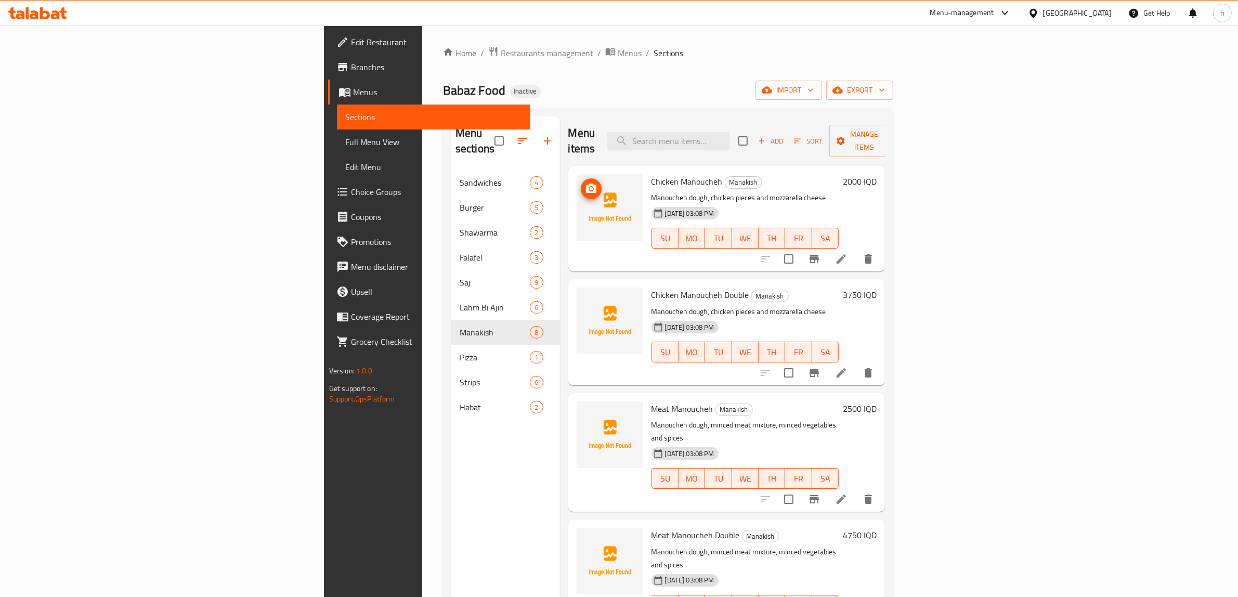
click at [585, 183] on icon "upload picture" at bounding box center [591, 189] width 12 height 12
drag, startPoint x: 630, startPoint y: 395, endPoint x: 568, endPoint y: 389, distance: 62.7
click at [648, 397] on div "Meat Manoucheh Manakish Manoucheh dough, minced meat mixture, minced vegetables…" at bounding box center [746, 452] width 196 height 110
copy span "Meat Manoucheh"
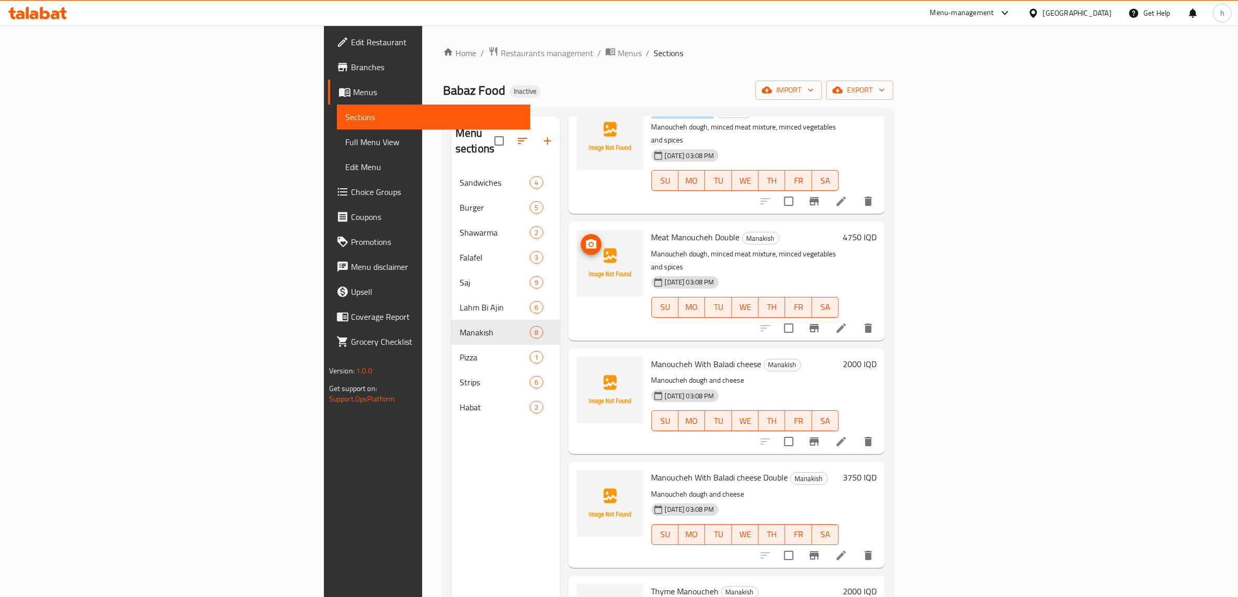
scroll to position [337, 0]
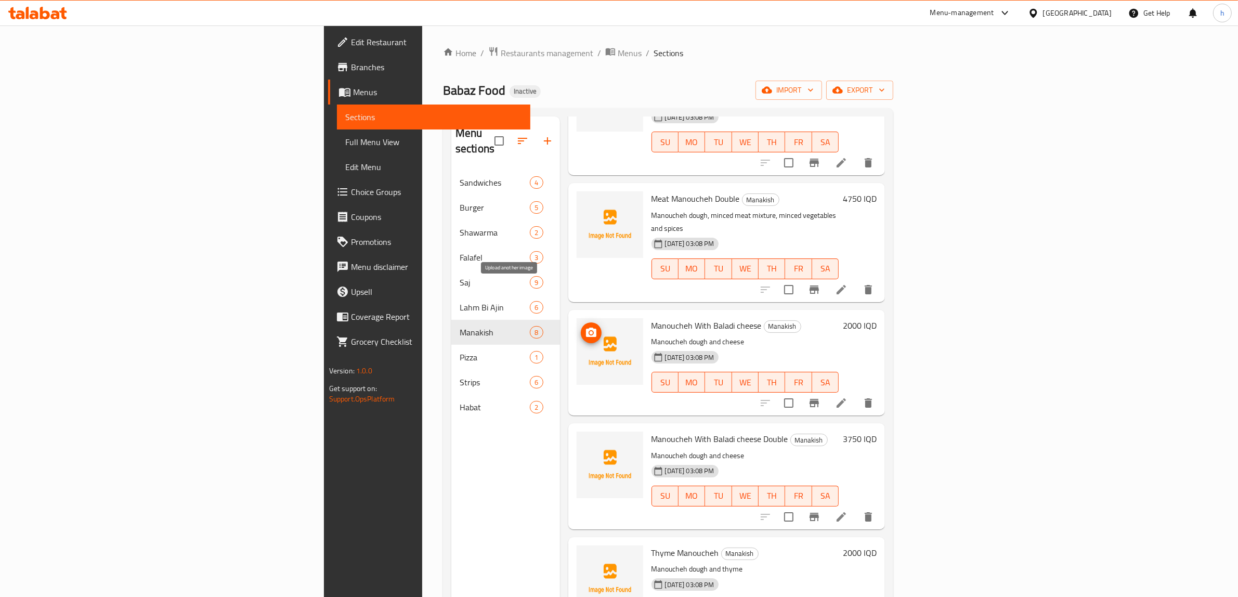
click at [589, 331] on circle "upload picture" at bounding box center [590, 332] width 3 height 3
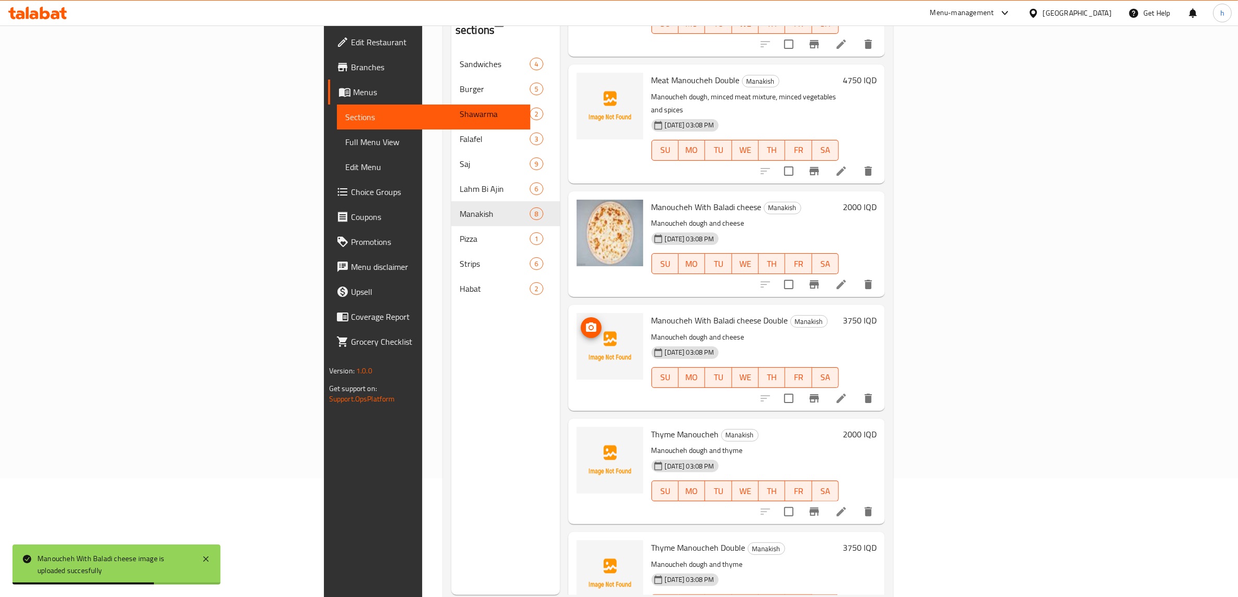
scroll to position [146, 0]
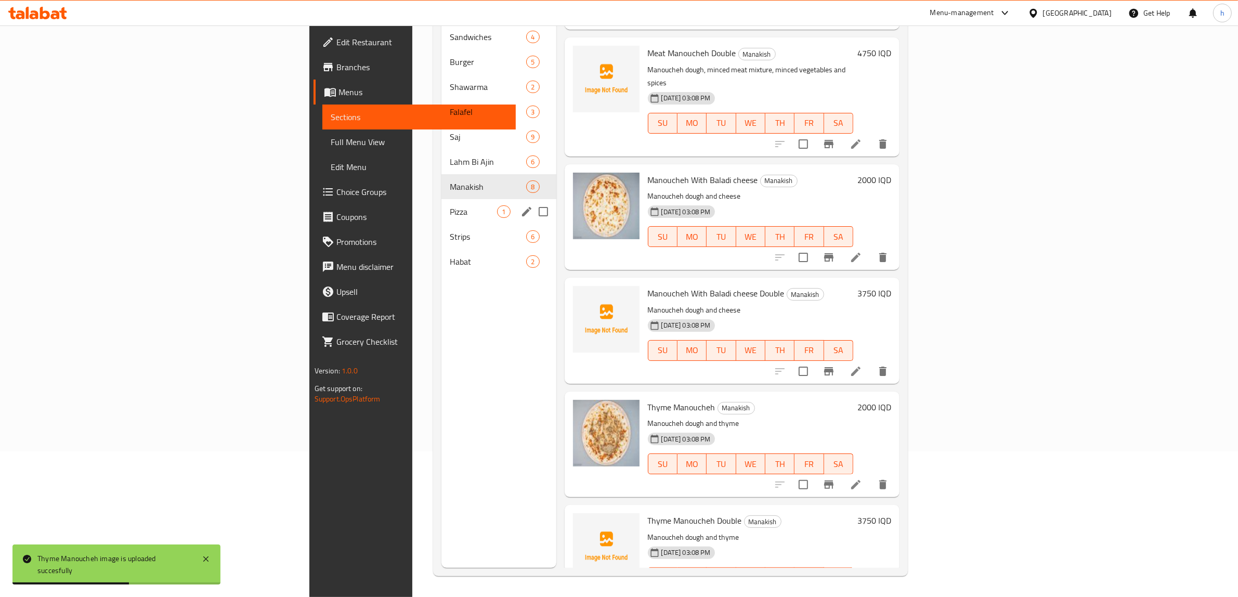
click at [442, 199] on div "Pizza 1" at bounding box center [499, 211] width 114 height 25
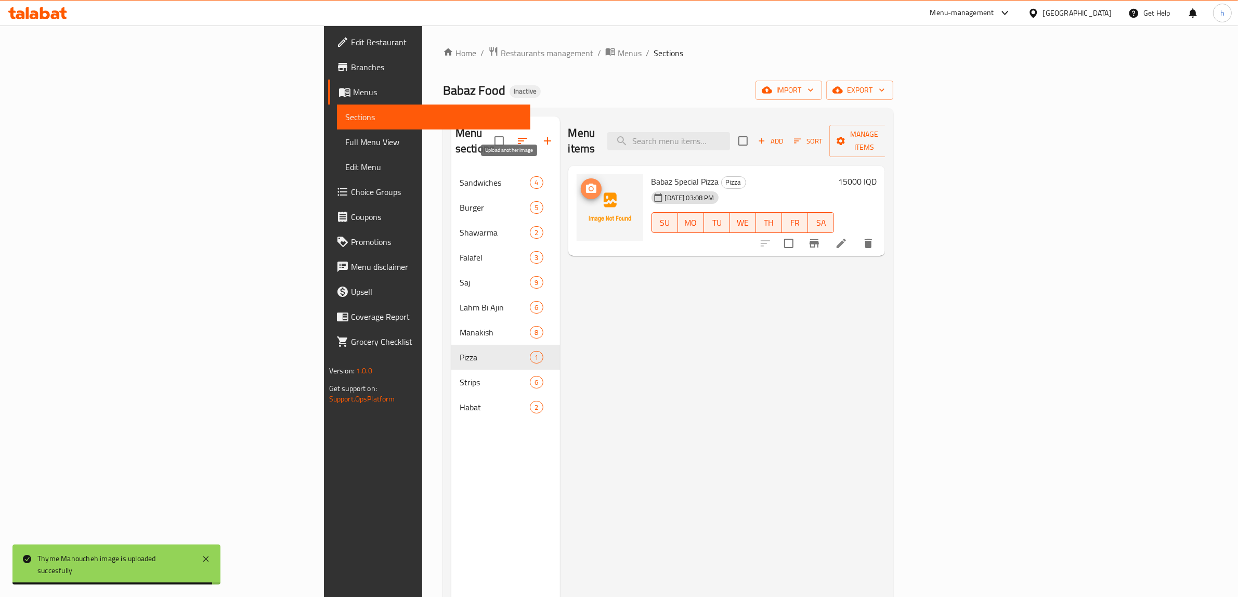
click at [585, 183] on icon "upload picture" at bounding box center [591, 189] width 12 height 12
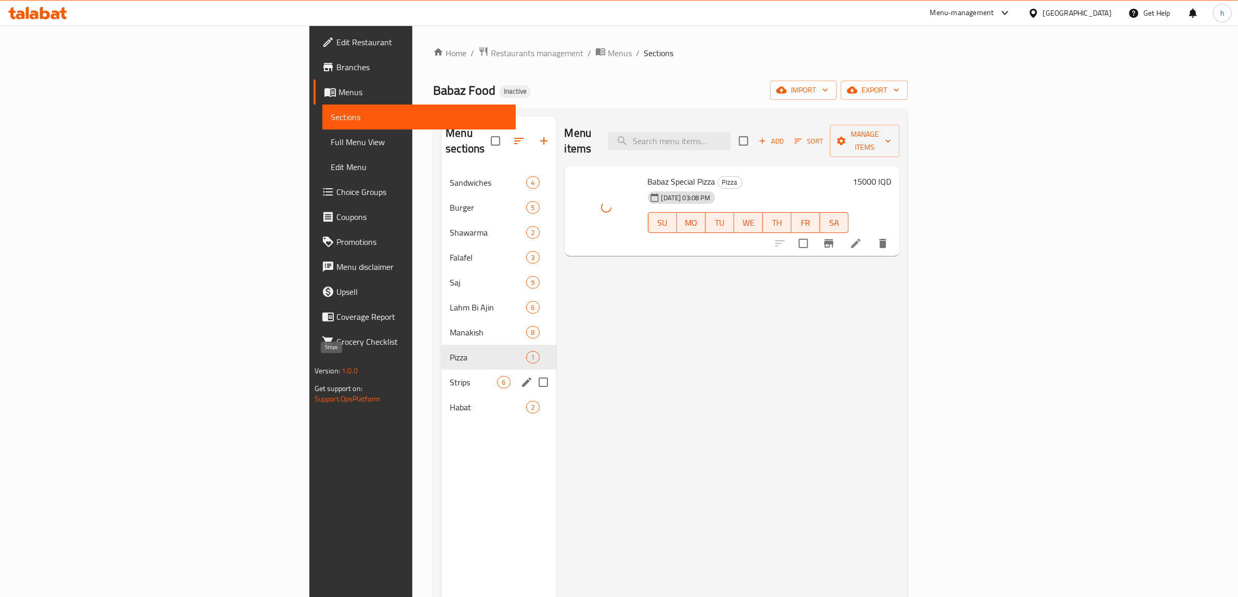
click at [450, 376] on span "Strips" at bounding box center [473, 382] width 47 height 12
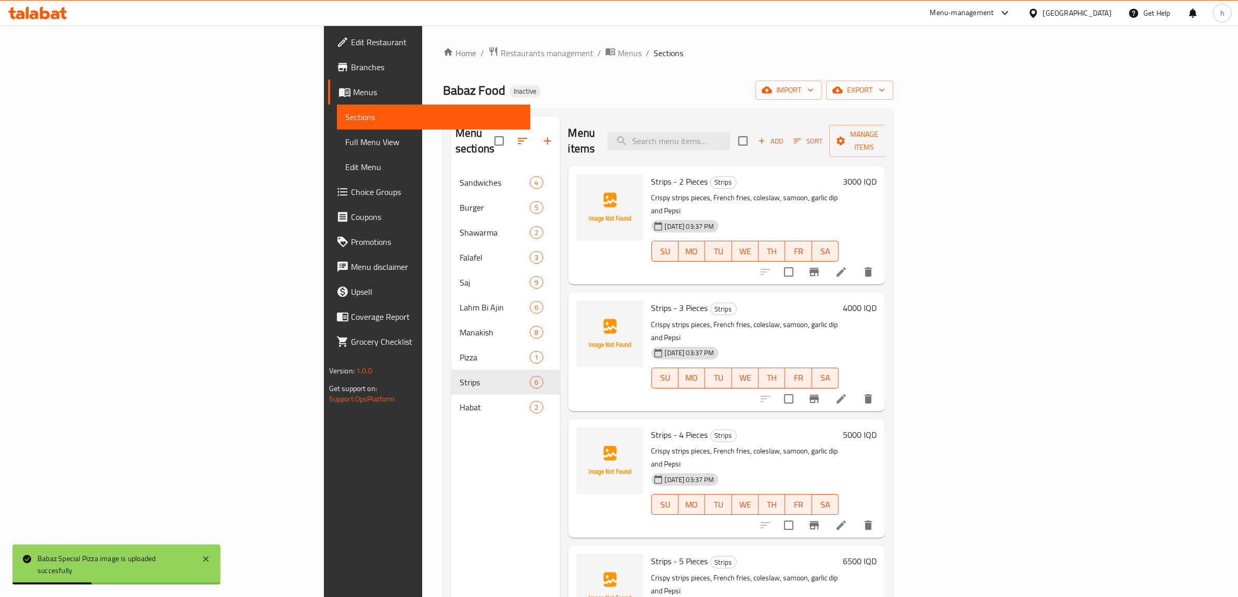
click at [848, 266] on icon at bounding box center [841, 272] width 12 height 12
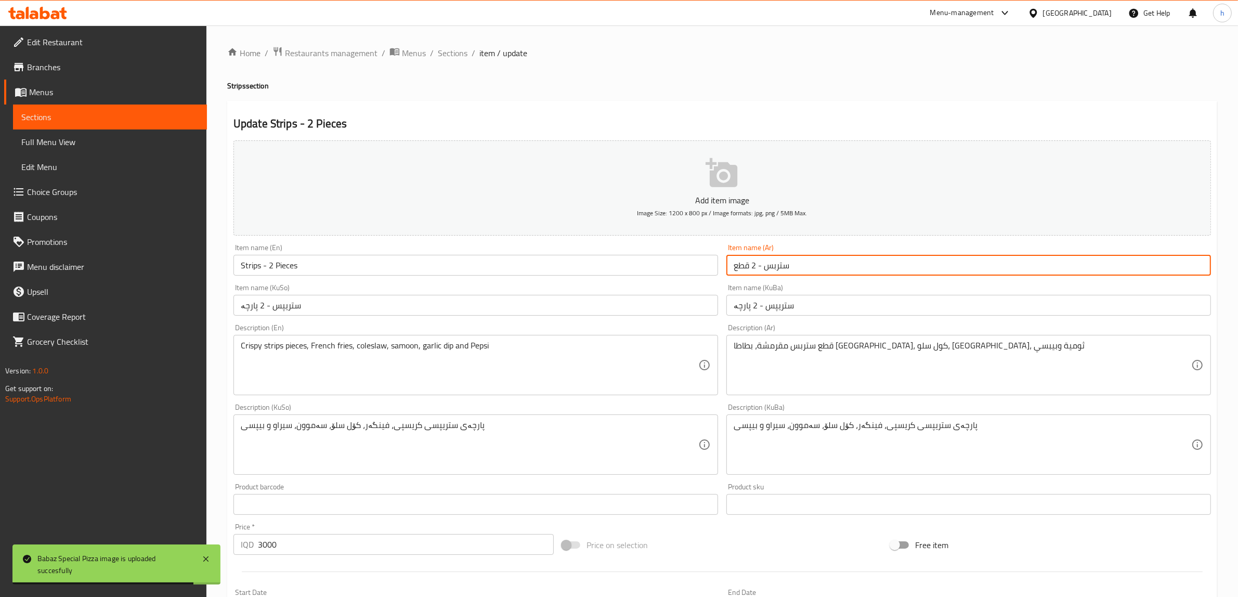
drag, startPoint x: 791, startPoint y: 268, endPoint x: 764, endPoint y: 260, distance: 28.6
click at [764, 260] on input "ستربس - 2 قطع" at bounding box center [969, 265] width 485 height 21
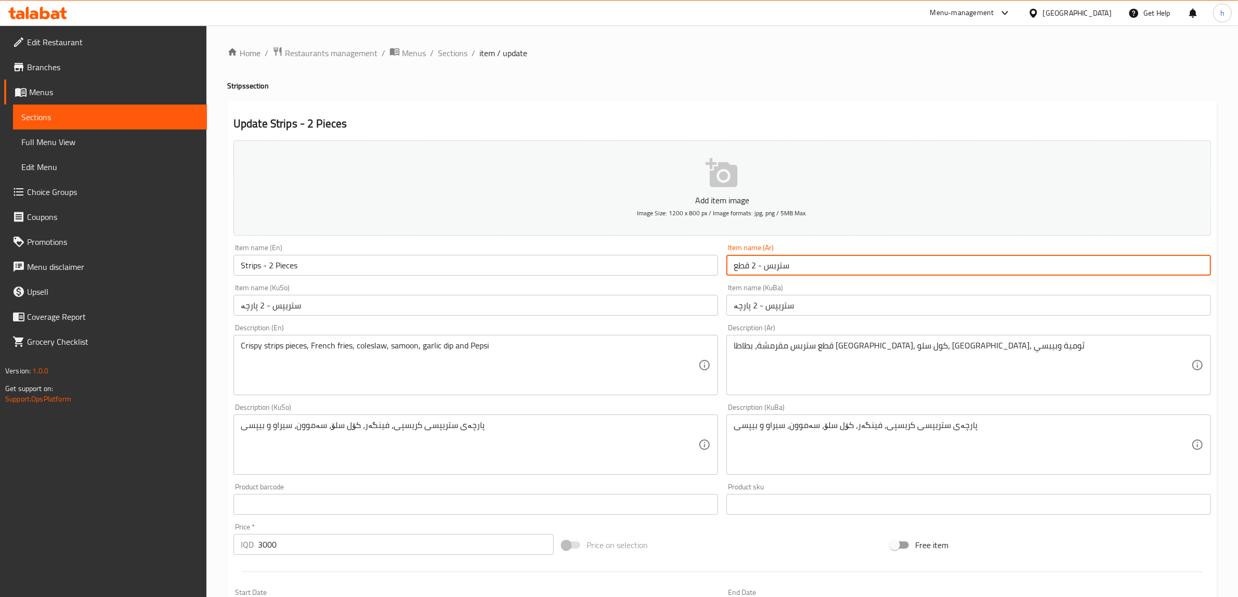
click at [68, 114] on span "Sections" at bounding box center [109, 117] width 177 height 12
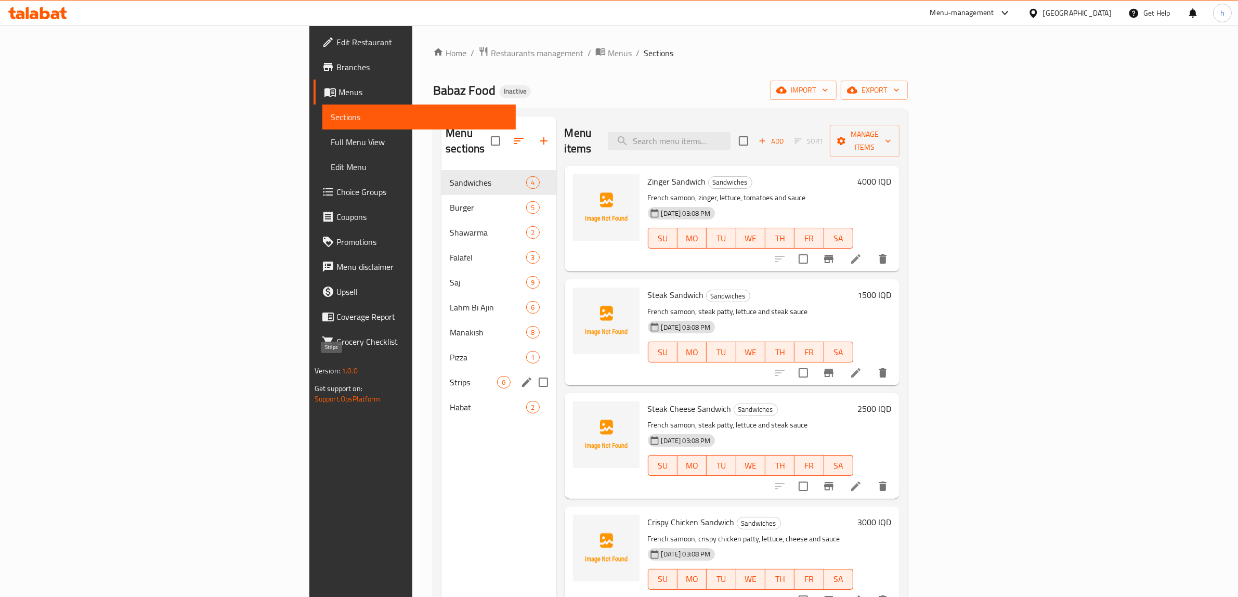
click at [450, 376] on span "Strips" at bounding box center [473, 382] width 47 height 12
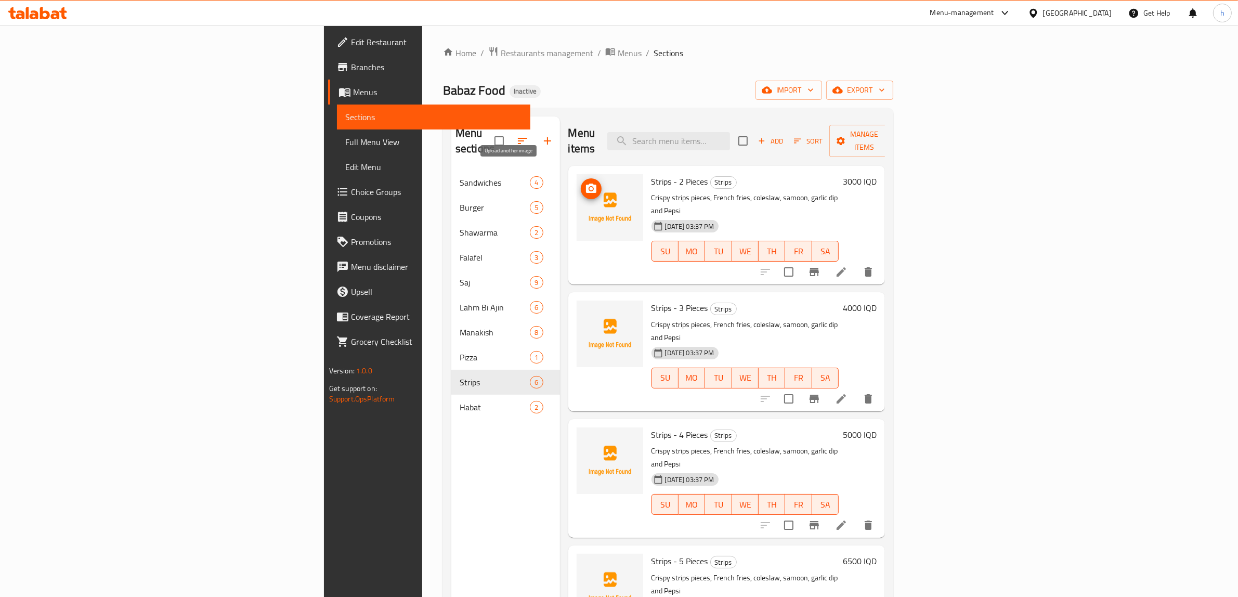
click at [585, 183] on icon "upload picture" at bounding box center [591, 189] width 12 height 12
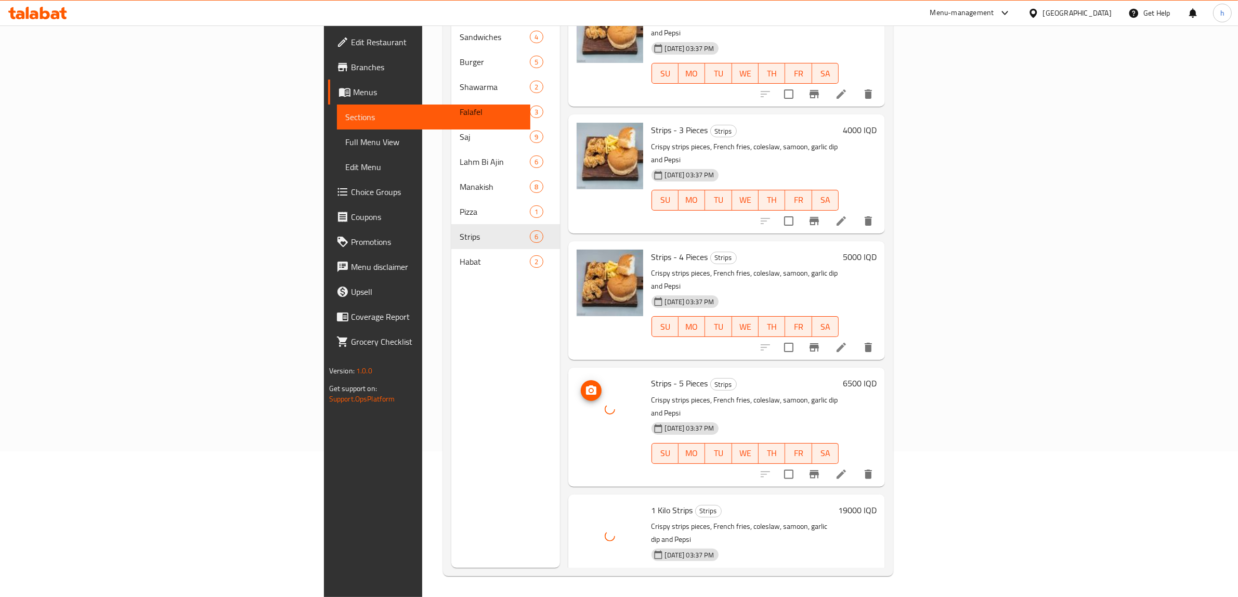
scroll to position [110, 0]
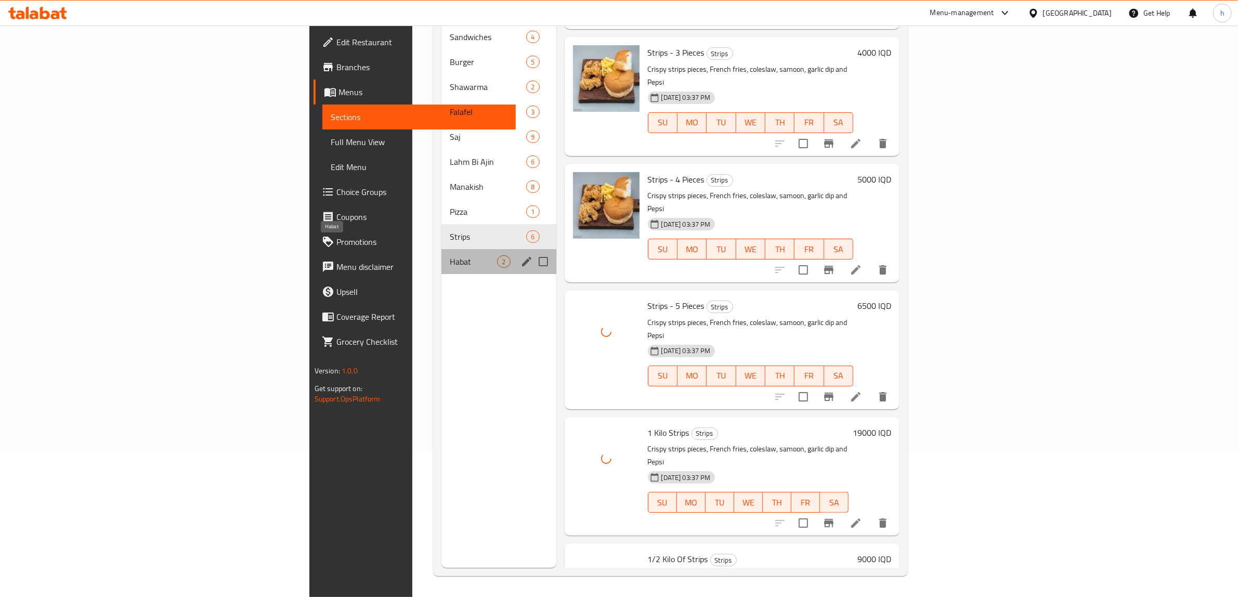
click at [450, 255] on span "Habat" at bounding box center [473, 261] width 47 height 12
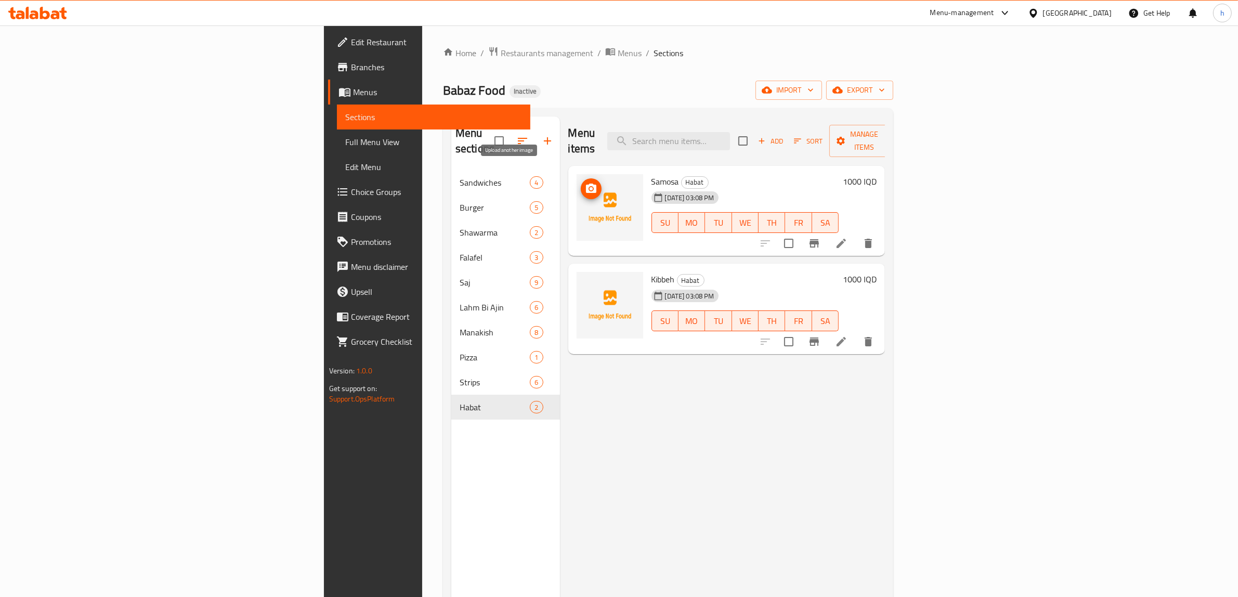
click at [586, 184] on icon "upload picture" at bounding box center [591, 188] width 10 height 9
click at [586, 281] on icon "upload picture" at bounding box center [591, 285] width 10 height 9
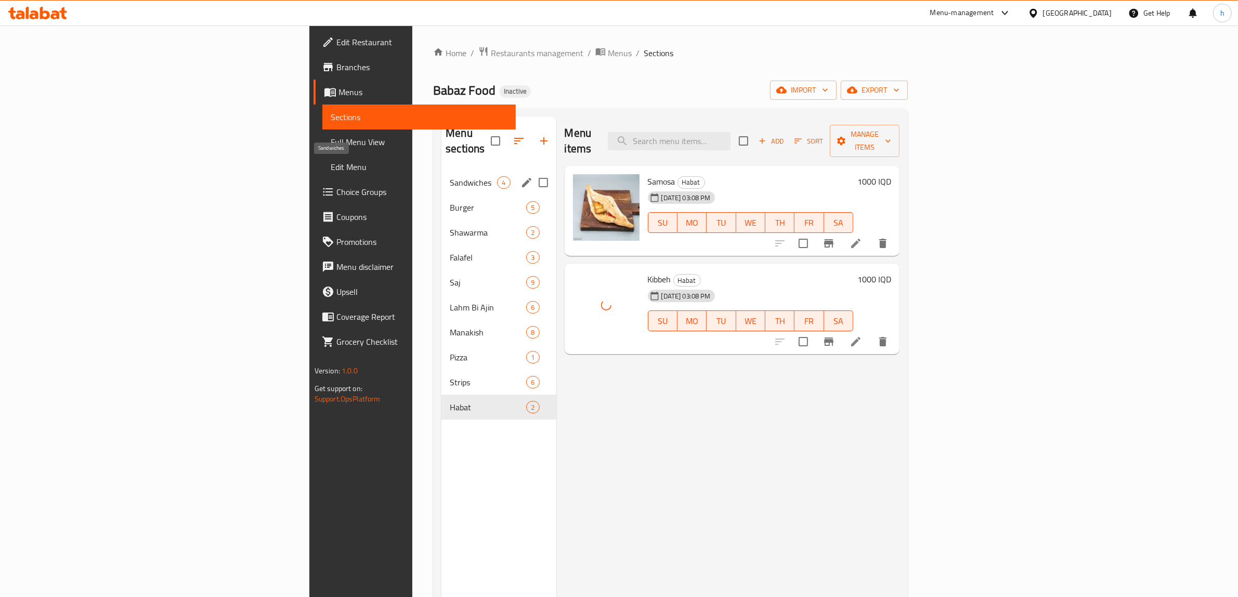
click at [450, 176] on span "Sandwiches" at bounding box center [473, 182] width 47 height 12
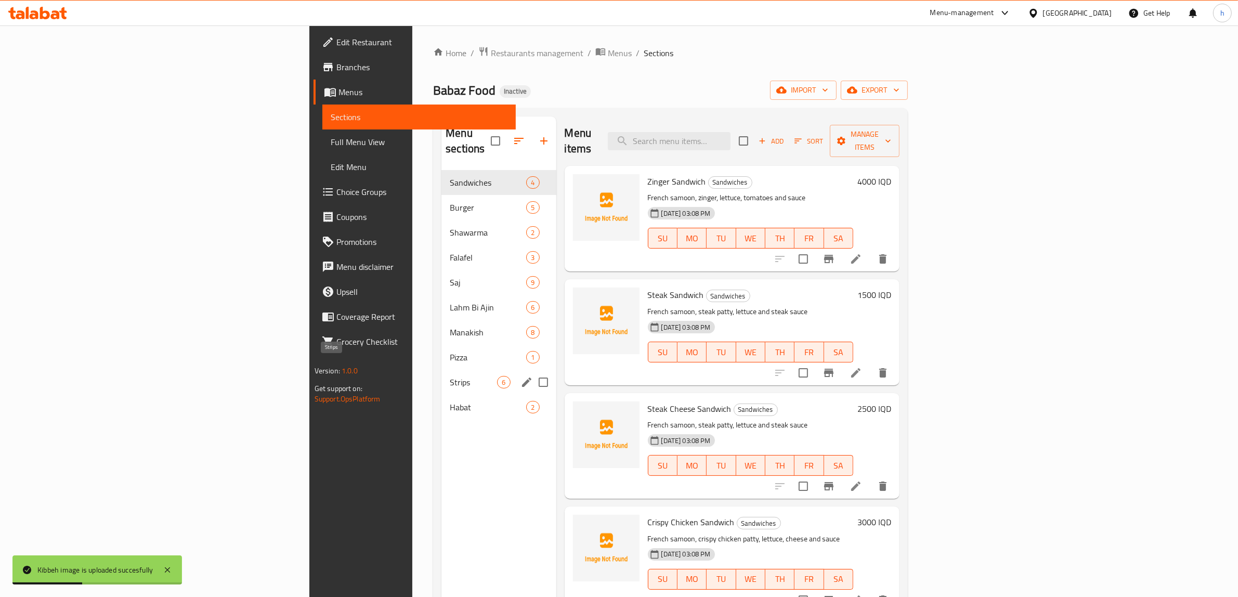
click at [450, 376] on span "Strips" at bounding box center [473, 382] width 47 height 12
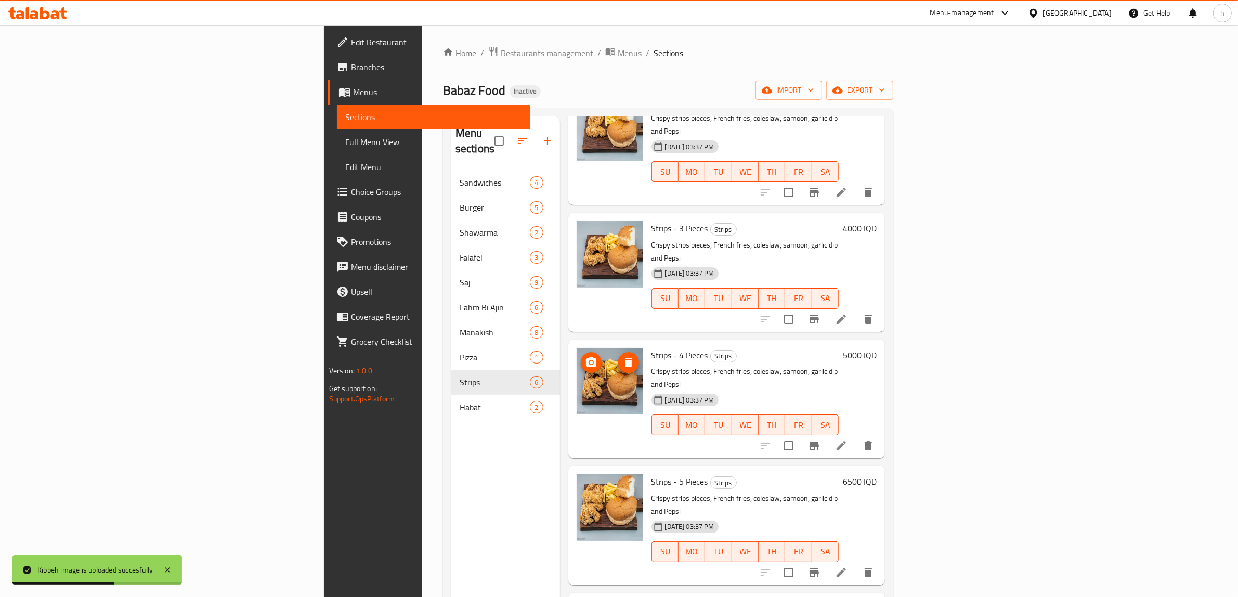
scroll to position [110, 0]
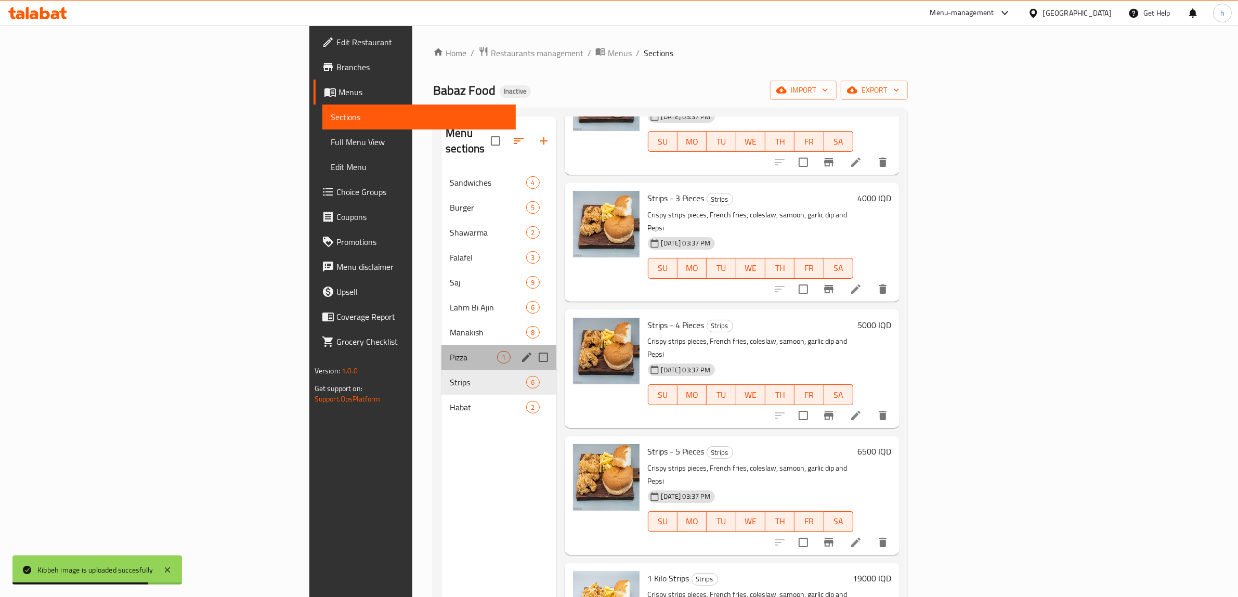
click at [442, 345] on div "Pizza 1" at bounding box center [499, 357] width 114 height 25
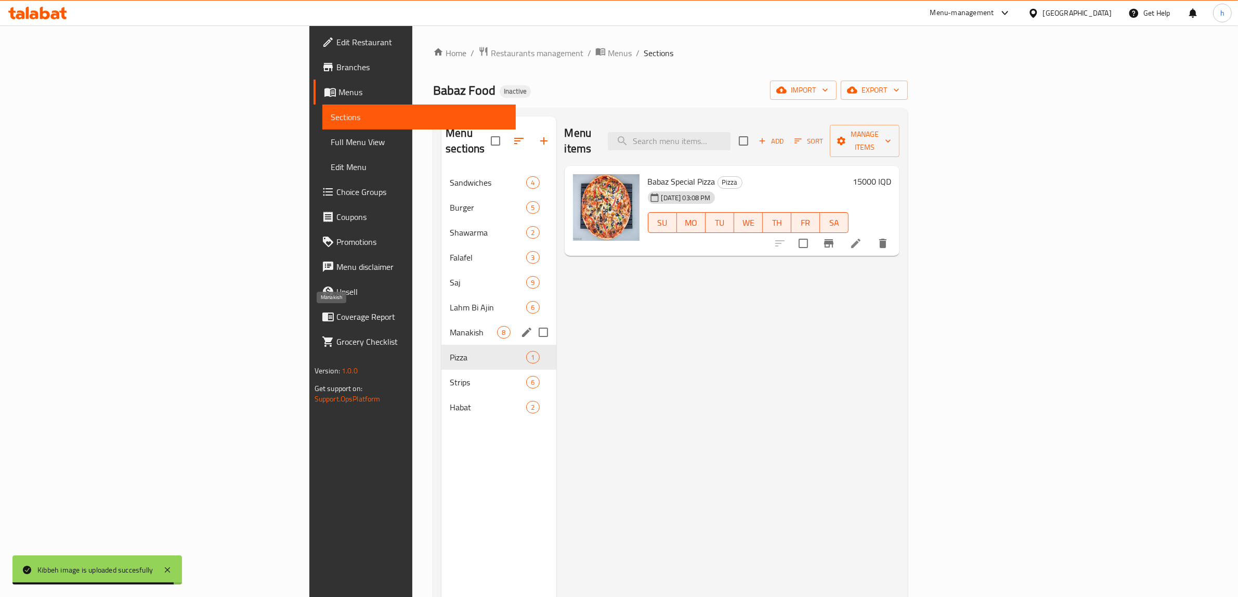
click at [450, 326] on span "Manakish" at bounding box center [473, 332] width 47 height 12
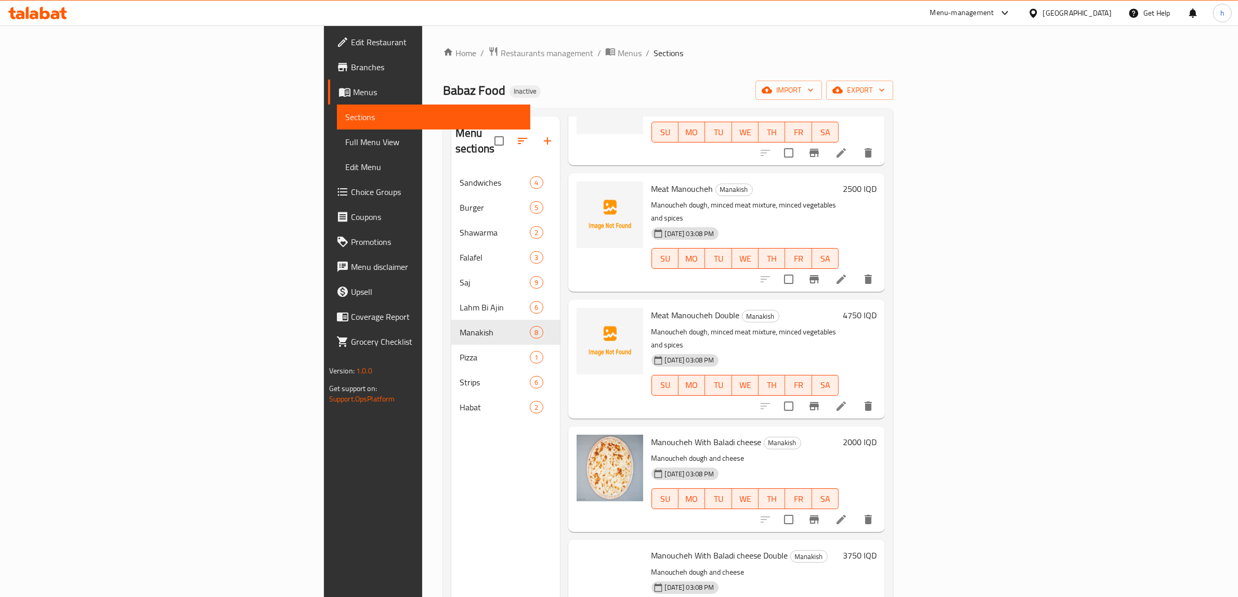
scroll to position [337, 0]
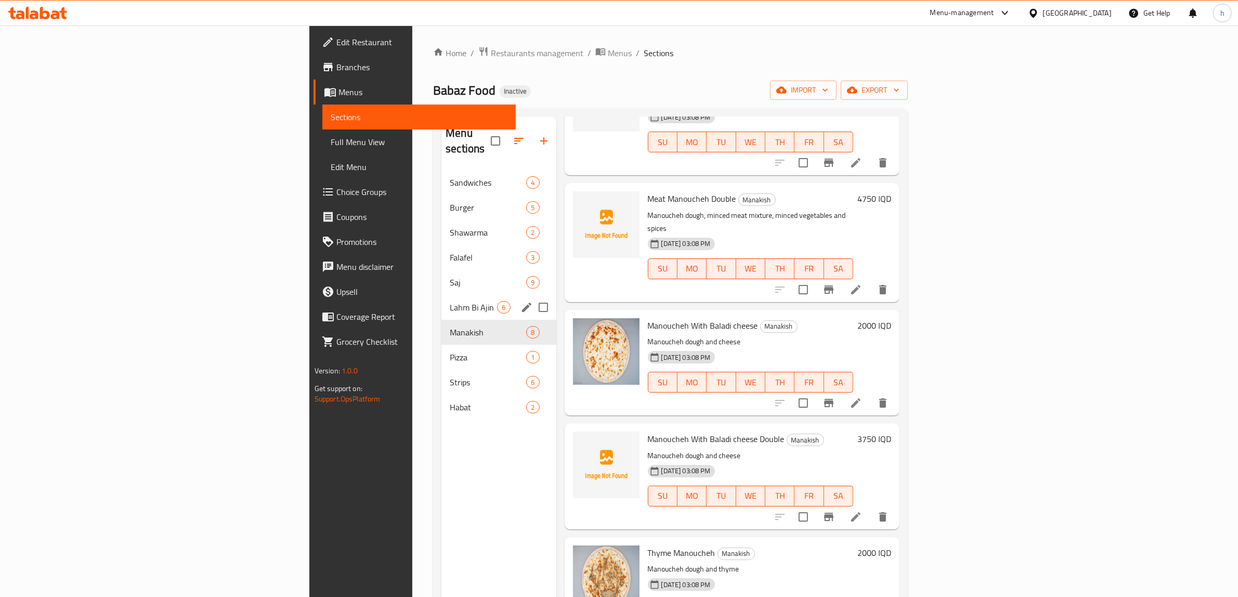
click at [442, 302] on div "Lahm Bi Ajin 6" at bounding box center [499, 307] width 114 height 25
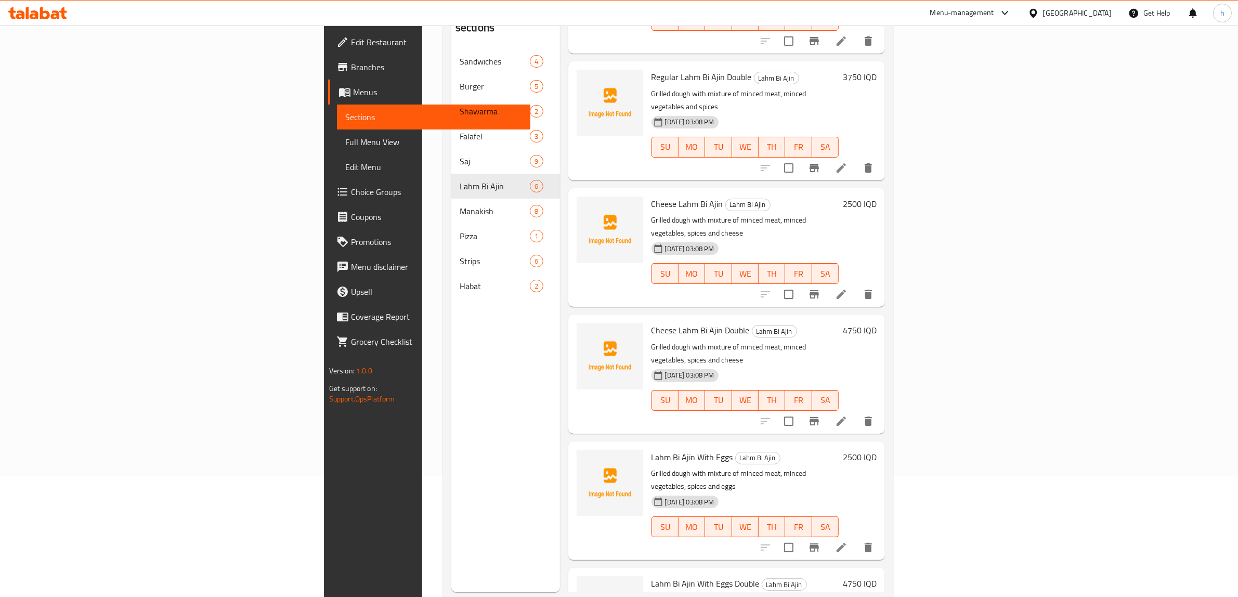
scroll to position [146, 0]
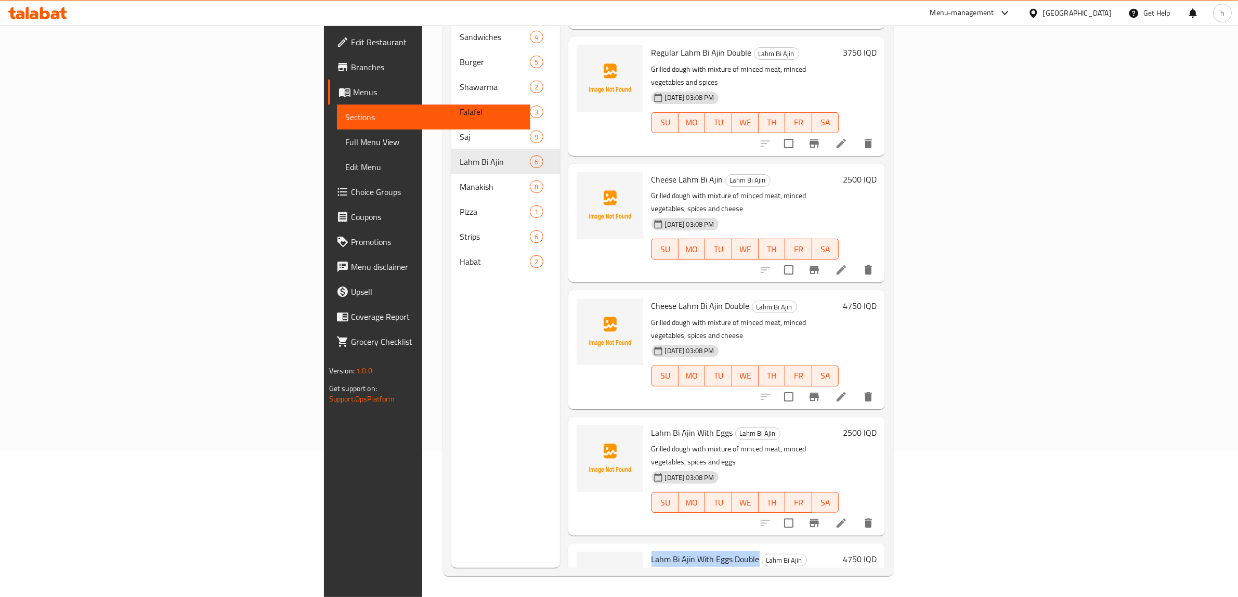
drag, startPoint x: 676, startPoint y: 477, endPoint x: 570, endPoint y: 477, distance: 106.1
click at [652, 551] on span "Lahm Bi Ajin With Eggs Double" at bounding box center [706, 559] width 108 height 16
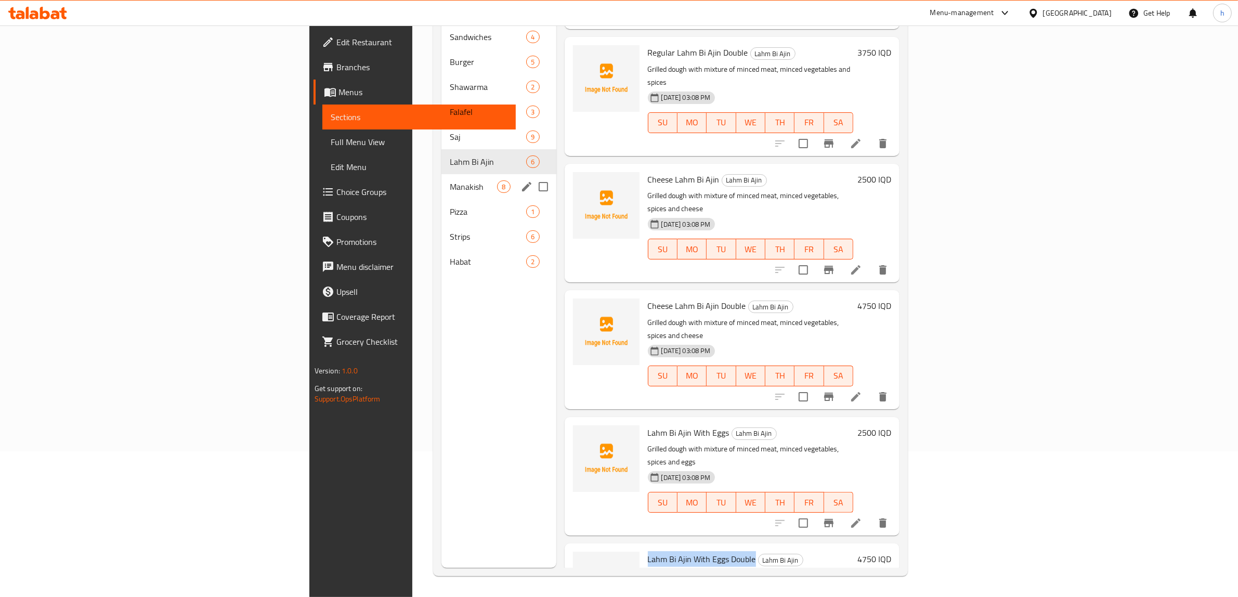
click at [450, 180] on span "Manakish" at bounding box center [473, 186] width 47 height 12
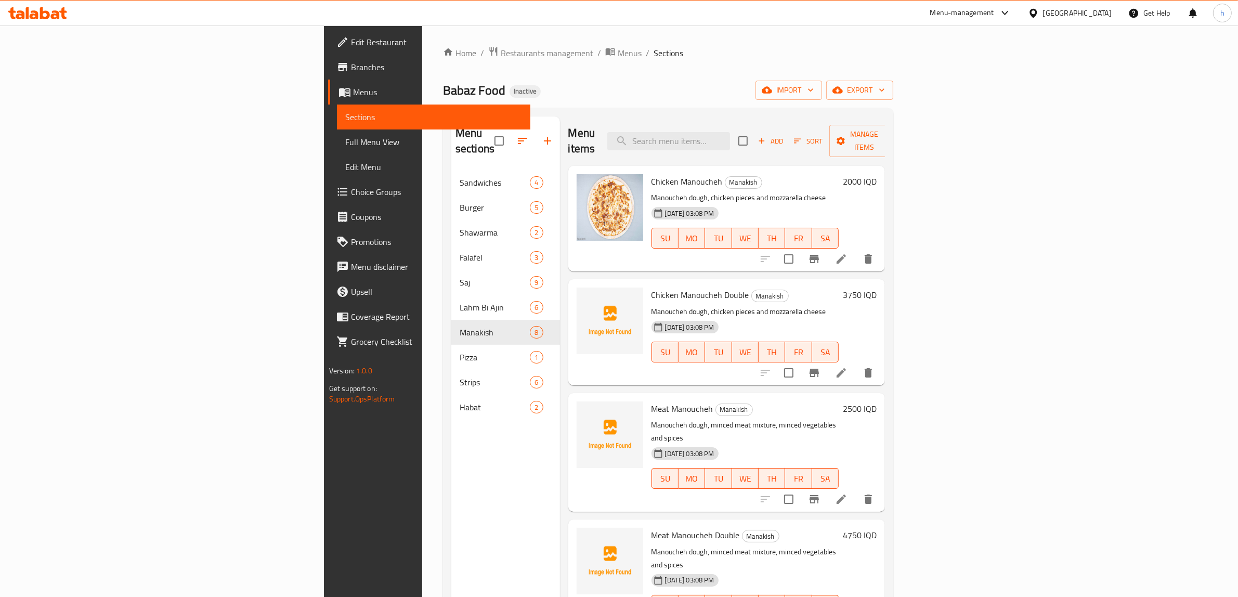
click at [668, 288] on h6 "Chicken Manoucheh Double Manakish" at bounding box center [746, 295] width 188 height 15
drag, startPoint x: 666, startPoint y: 279, endPoint x: 563, endPoint y: 275, distance: 103.1
click at [573, 283] on div "Chicken Manoucheh Double Manakish Manoucheh dough, chicken pieces and mozzarell…" at bounding box center [727, 331] width 309 height 97
copy div "Chicken Manoucheh Double"
drag, startPoint x: 631, startPoint y: 391, endPoint x: 568, endPoint y: 394, distance: 62.5
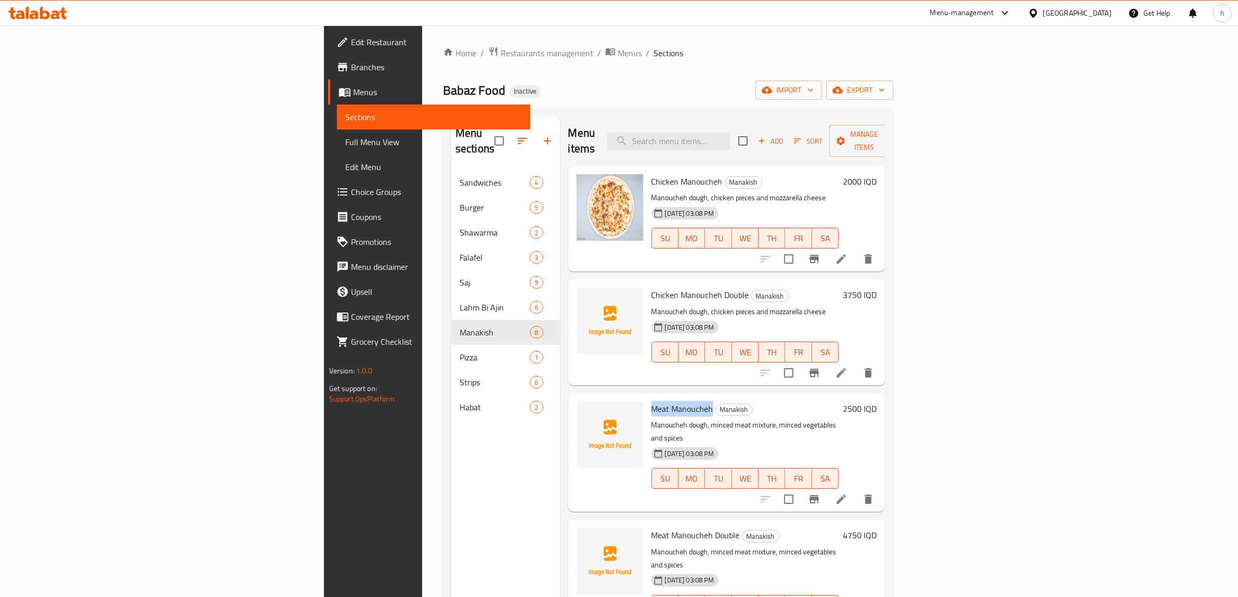
click at [648, 397] on div "Meat Manoucheh Manakish Manoucheh dough, minced meat mixture, minced vegetables…" at bounding box center [746, 452] width 196 height 110
copy span "Meat Manoucheh"
click at [585, 410] on icon "upload picture" at bounding box center [591, 416] width 12 height 12
drag, startPoint x: 657, startPoint y: 506, endPoint x: 565, endPoint y: 500, distance: 91.7
click at [573, 524] on div "Meat Manoucheh Double Manakish Manoucheh dough, minced meat mixture, minced veg…" at bounding box center [727, 579] width 309 height 110
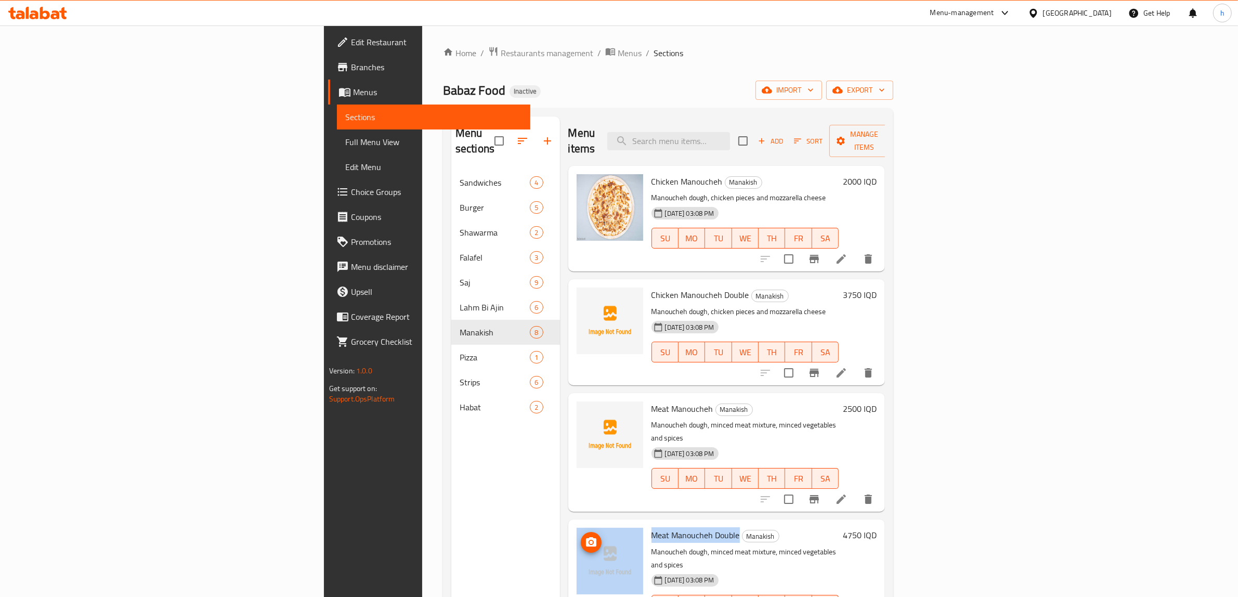
copy div "Meat Manoucheh Double"
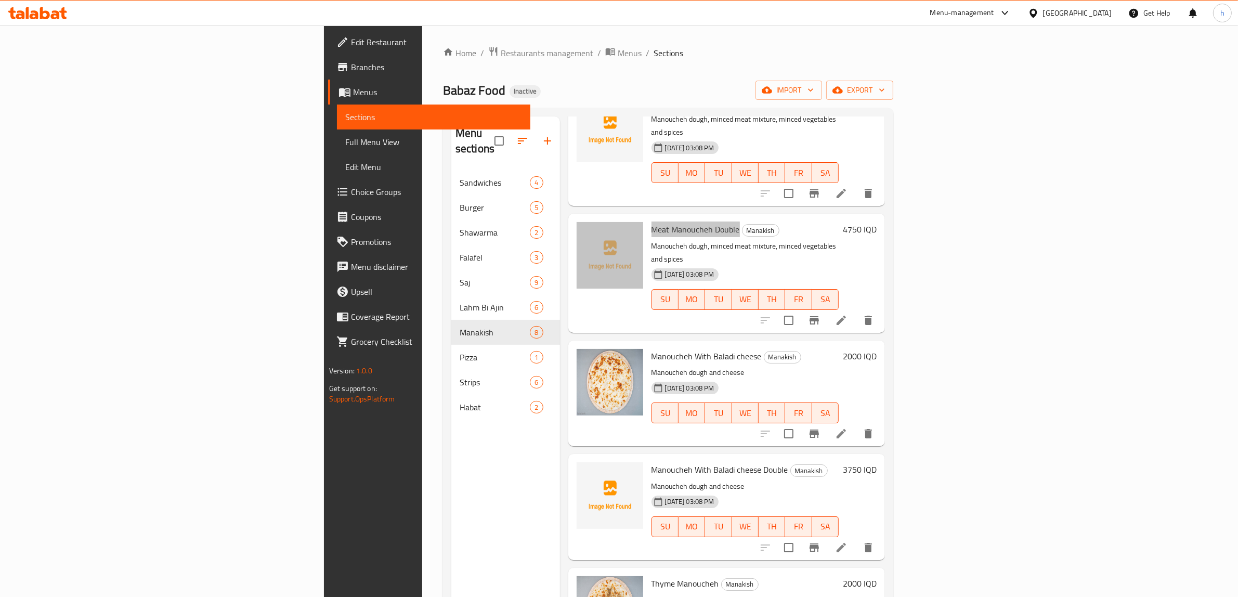
scroll to position [337, 0]
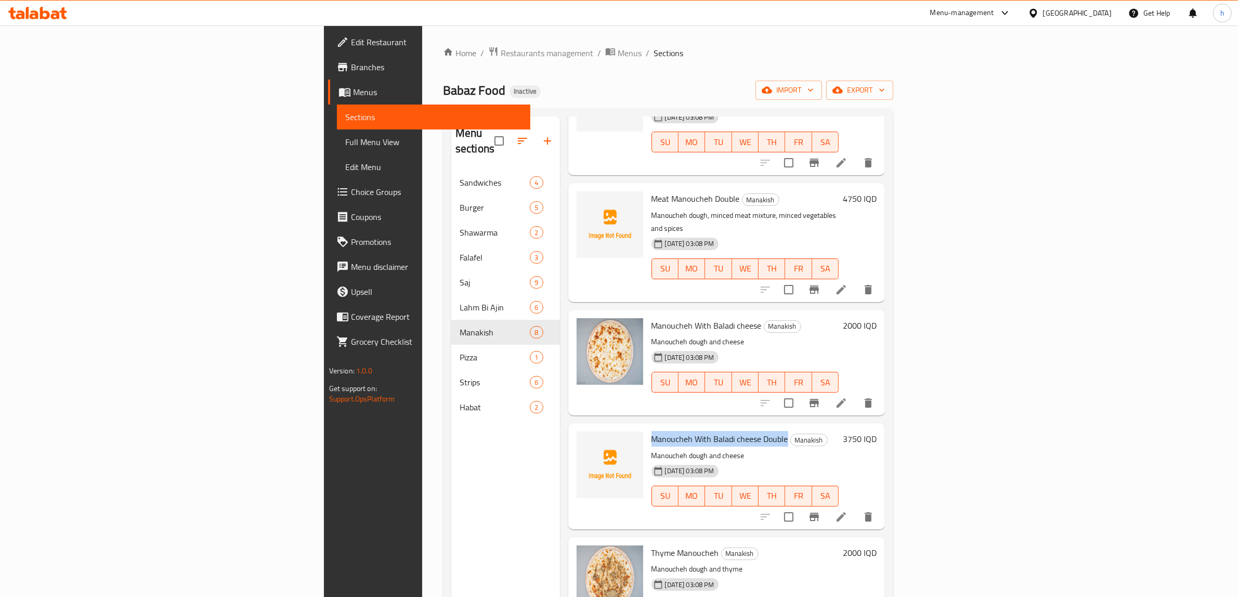
drag, startPoint x: 705, startPoint y: 393, endPoint x: 568, endPoint y: 394, distance: 136.3
click at [648, 428] on div "Manoucheh With Baladi cheese Double Manakish Manoucheh dough and cheese 20-08-2…" at bounding box center [746, 476] width 196 height 97
copy span "Manoucheh With Baladi cheese Double"
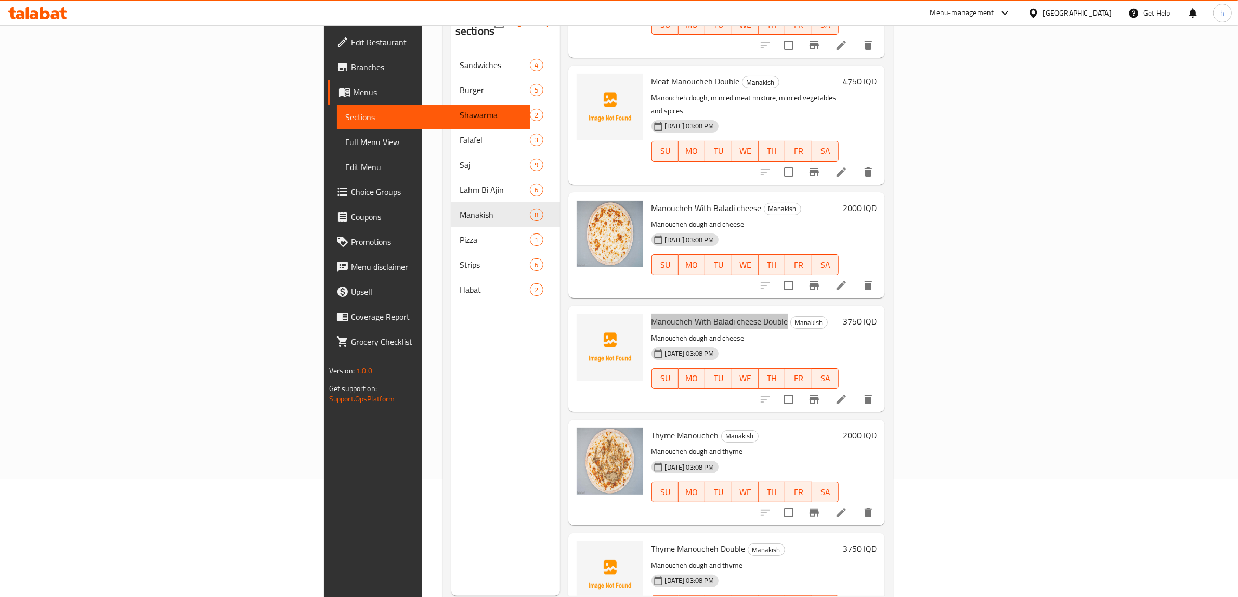
scroll to position [146, 0]
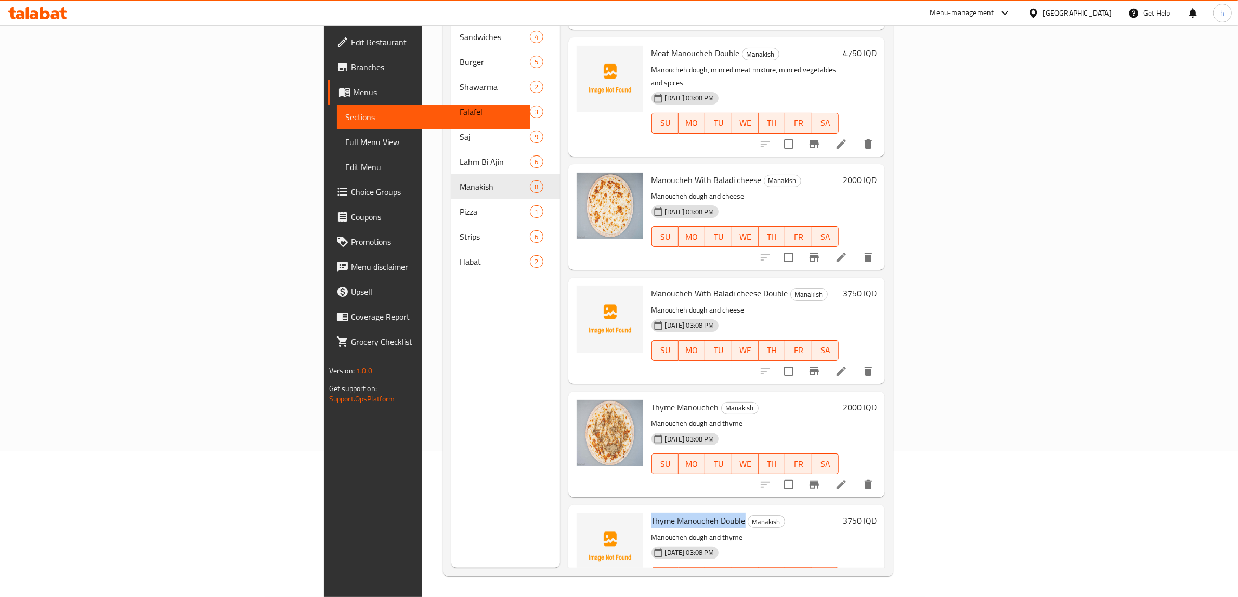
drag, startPoint x: 662, startPoint y: 477, endPoint x: 570, endPoint y: 464, distance: 93.4
click at [570, 505] on div "Thyme Manoucheh Double Manakish Manoucheh dough and thyme 20-08-2025 03:08 PM S…" at bounding box center [726, 558] width 317 height 106
click at [328, 50] on link "Edit Restaurant" at bounding box center [429, 42] width 203 height 25
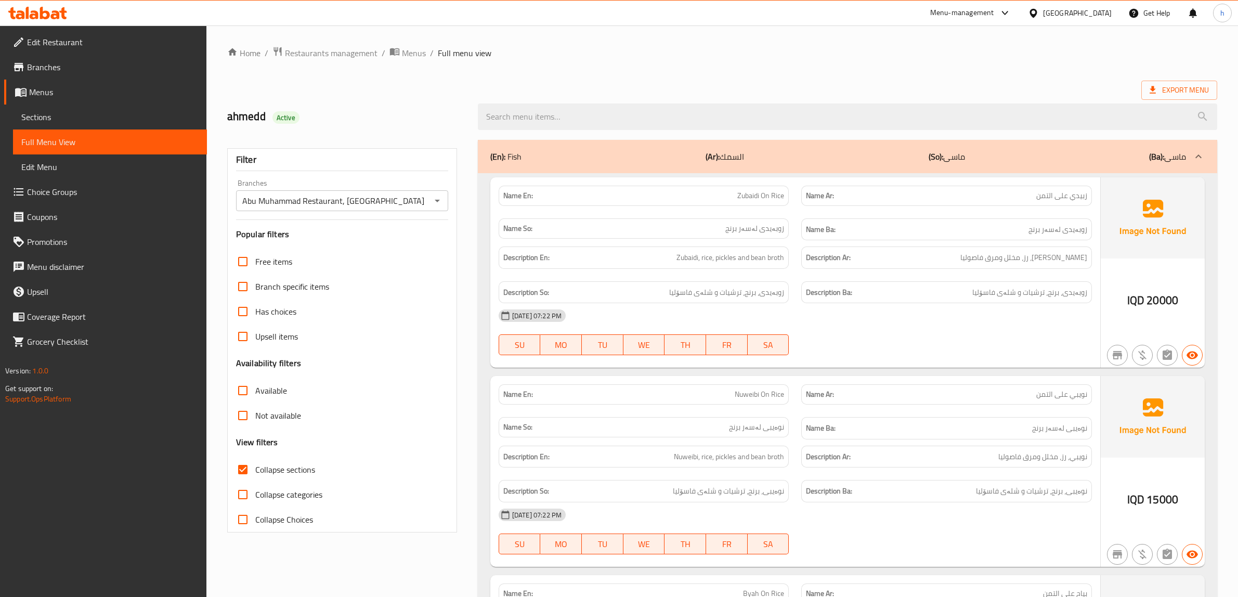
scroll to position [871, 0]
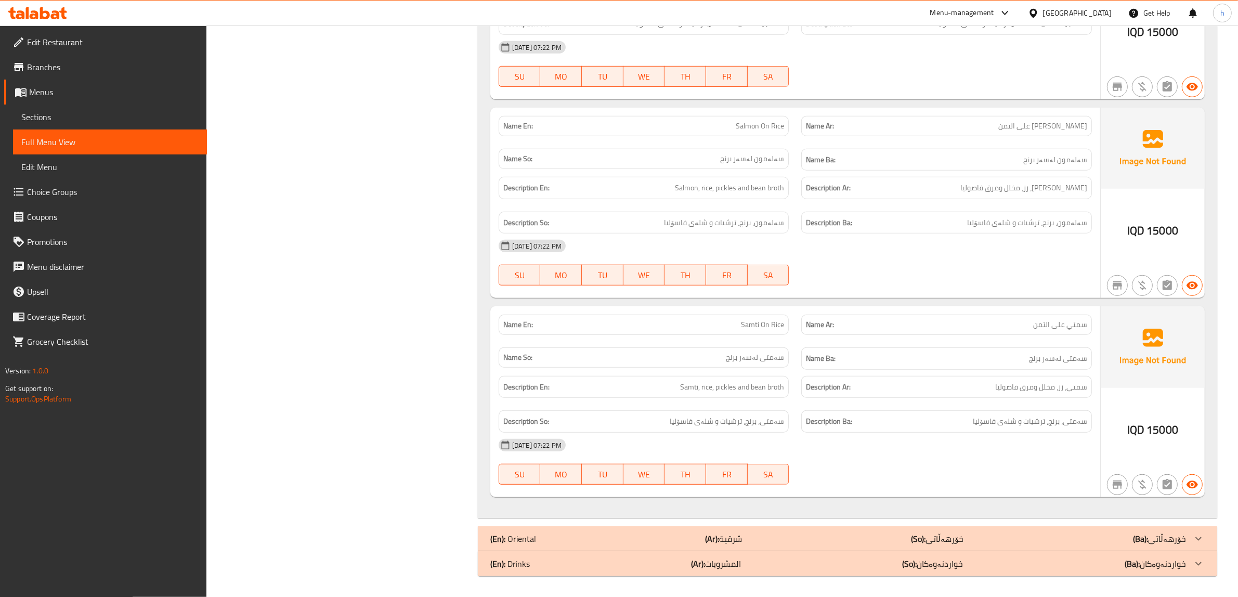
click at [40, 22] on div at bounding box center [37, 13] width 75 height 21
click at [47, 18] on icon at bounding box center [45, 13] width 10 height 12
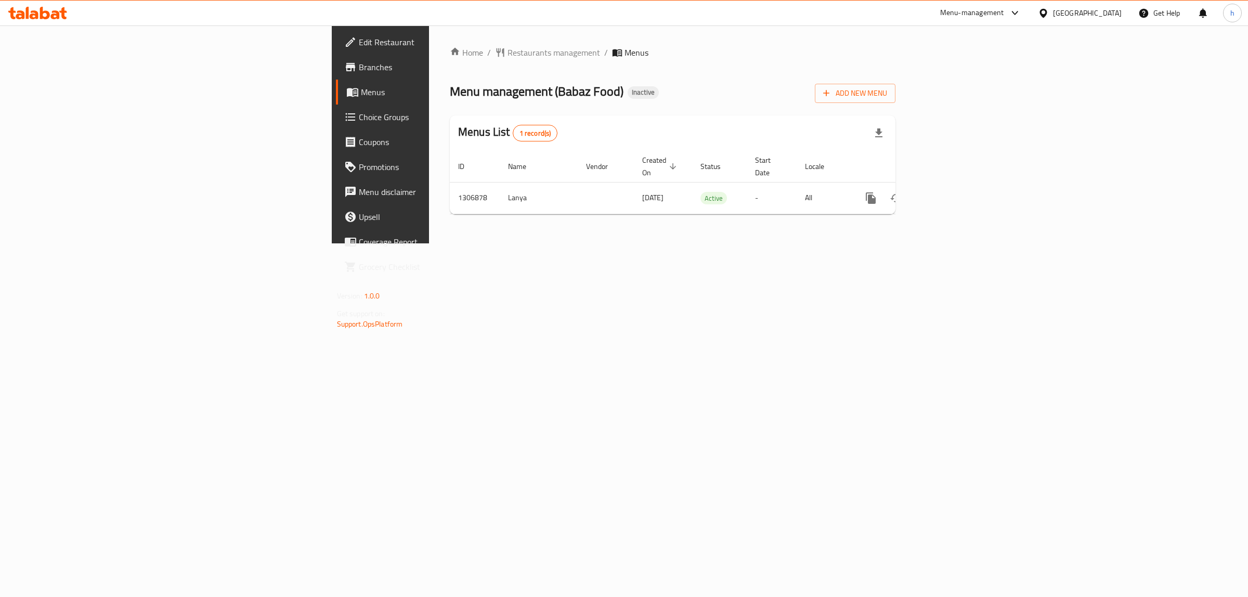
click at [359, 71] on span "Branches" at bounding box center [445, 67] width 173 height 12
click at [951, 193] on icon "enhanced table" at bounding box center [945, 197] width 9 height 9
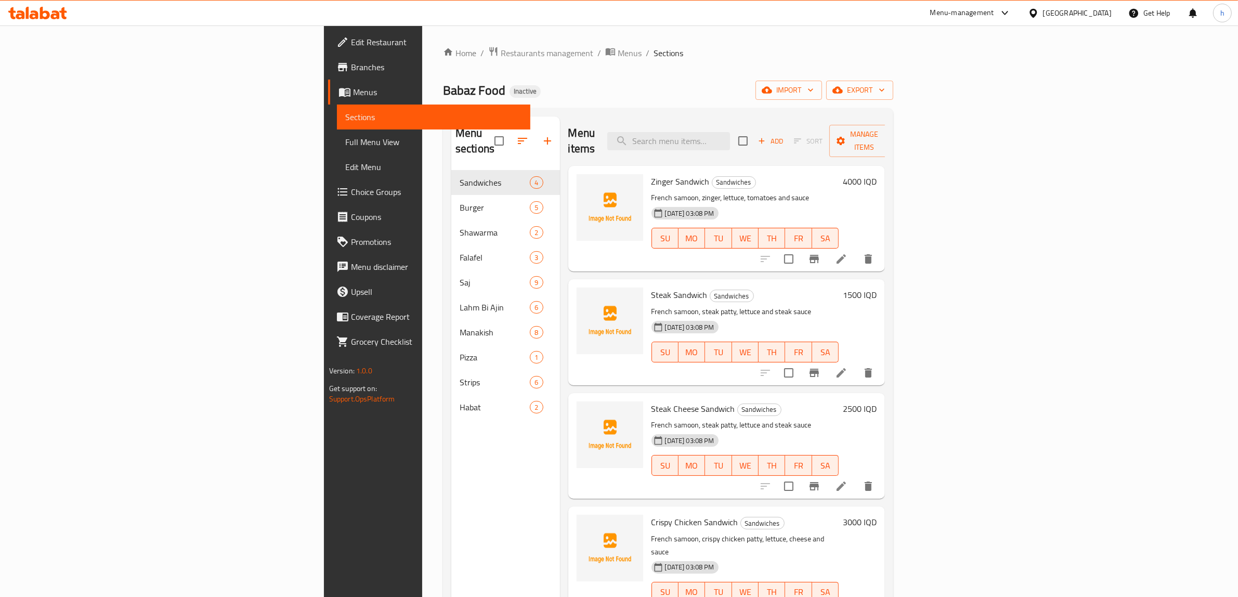
click at [345, 148] on span "Full Menu View" at bounding box center [433, 142] width 177 height 12
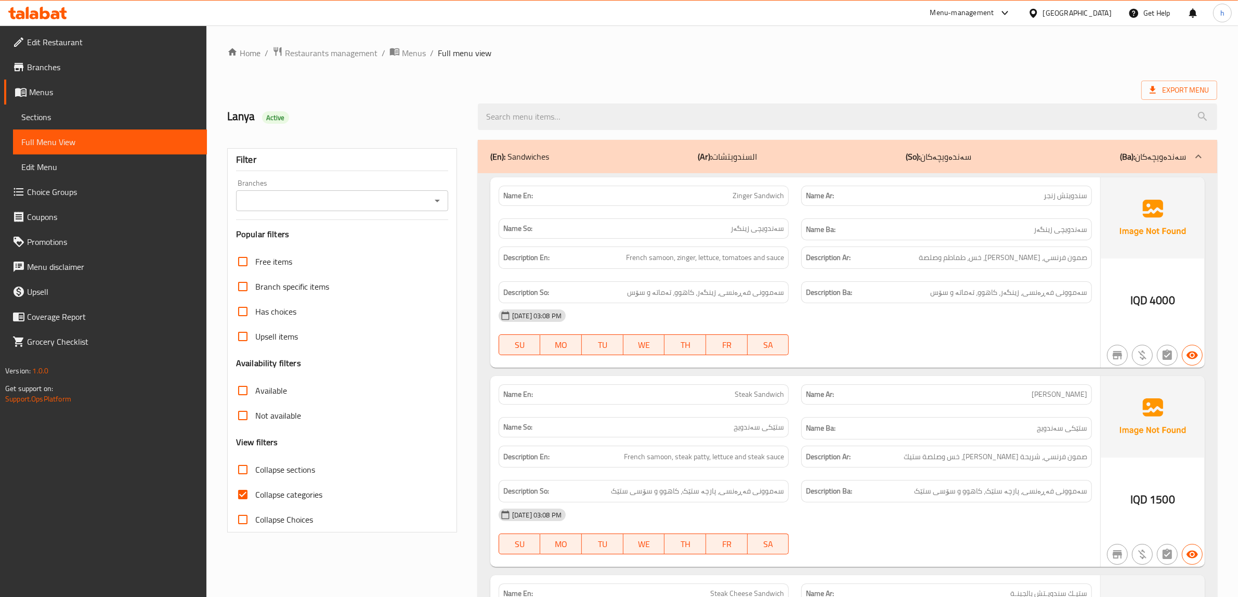
click at [433, 203] on icon "Open" at bounding box center [437, 201] width 12 height 12
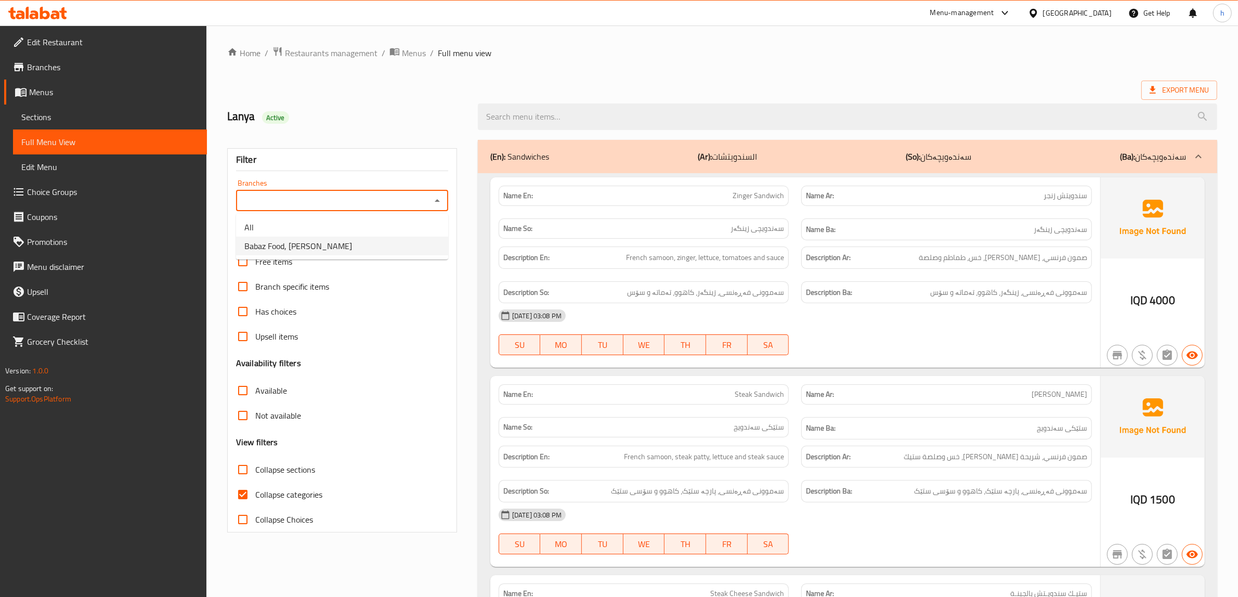
click at [346, 250] on li "Babaz Food, Al Ghadeer" at bounding box center [342, 246] width 212 height 19
type input "Babaz Food, Al Ghadeer"
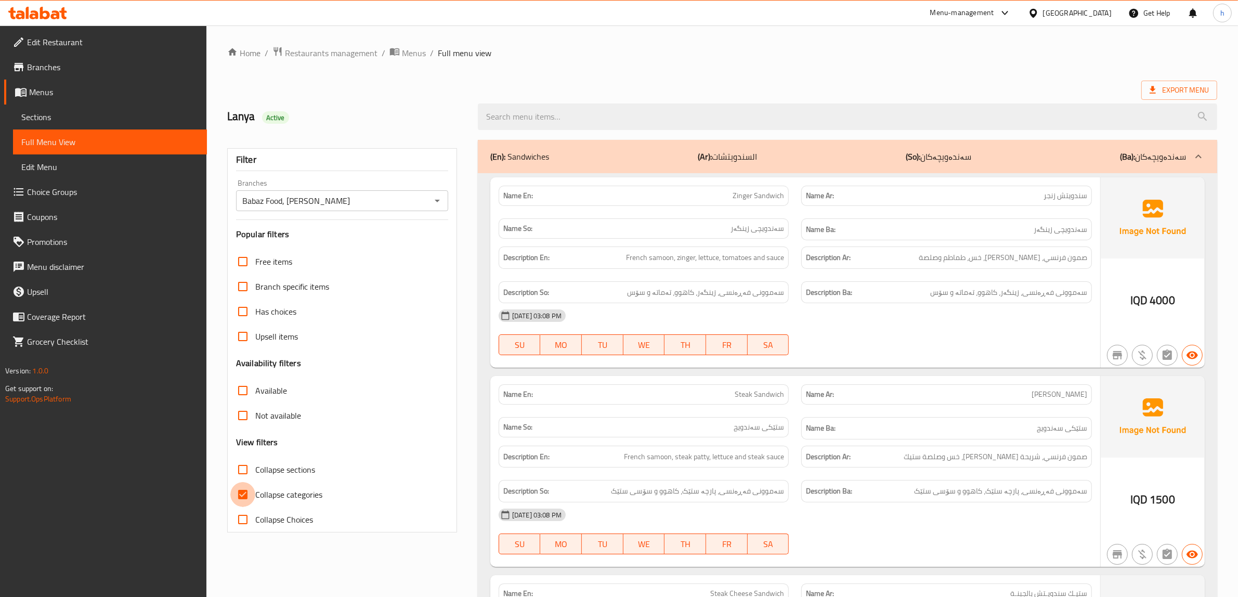
click at [240, 495] on input "Collapse categories" at bounding box center [242, 494] width 25 height 25
checkbox input "false"
click at [245, 474] on input "Collapse sections" at bounding box center [242, 469] width 25 height 25
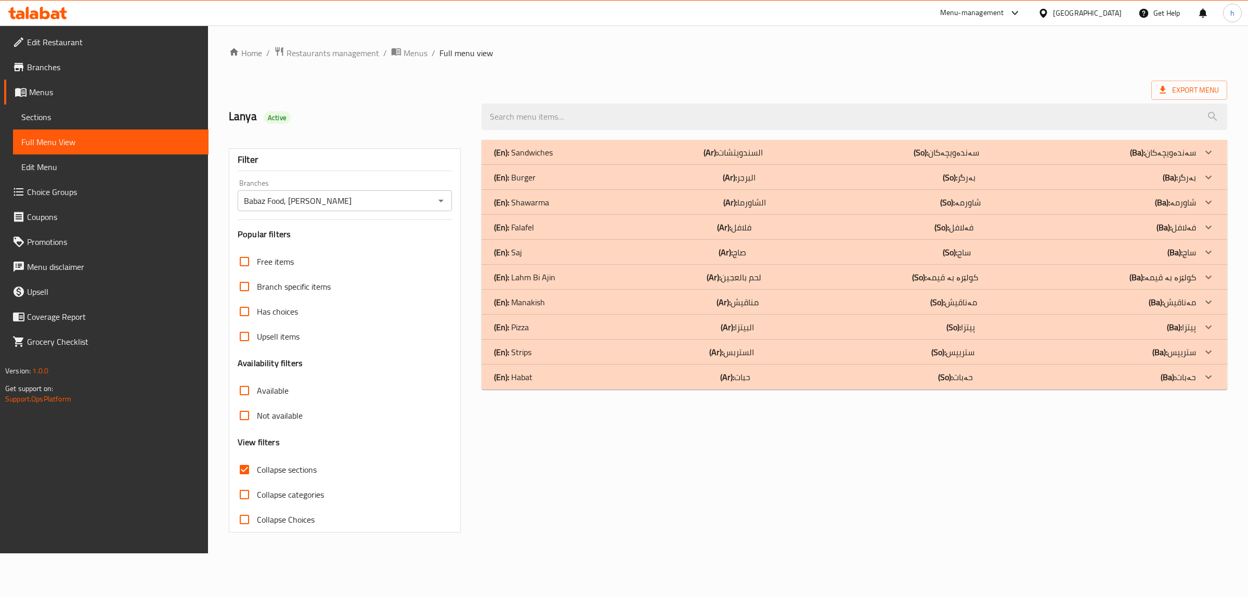
click at [246, 467] on input "Collapse sections" at bounding box center [244, 469] width 25 height 25
checkbox input "false"
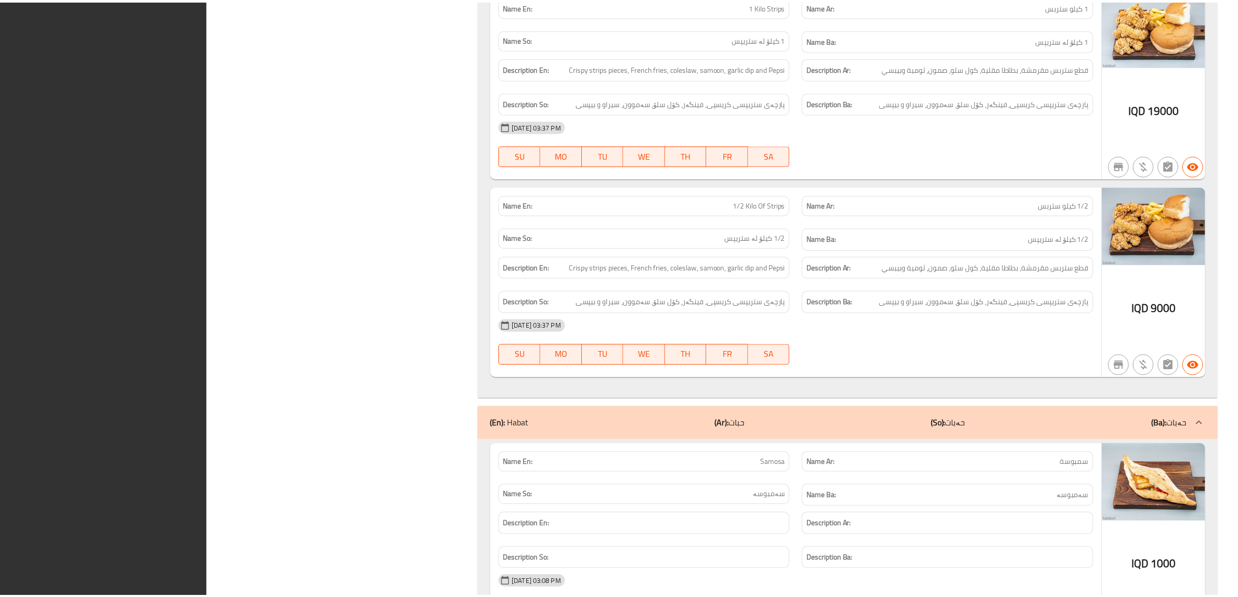
scroll to position [9605, 0]
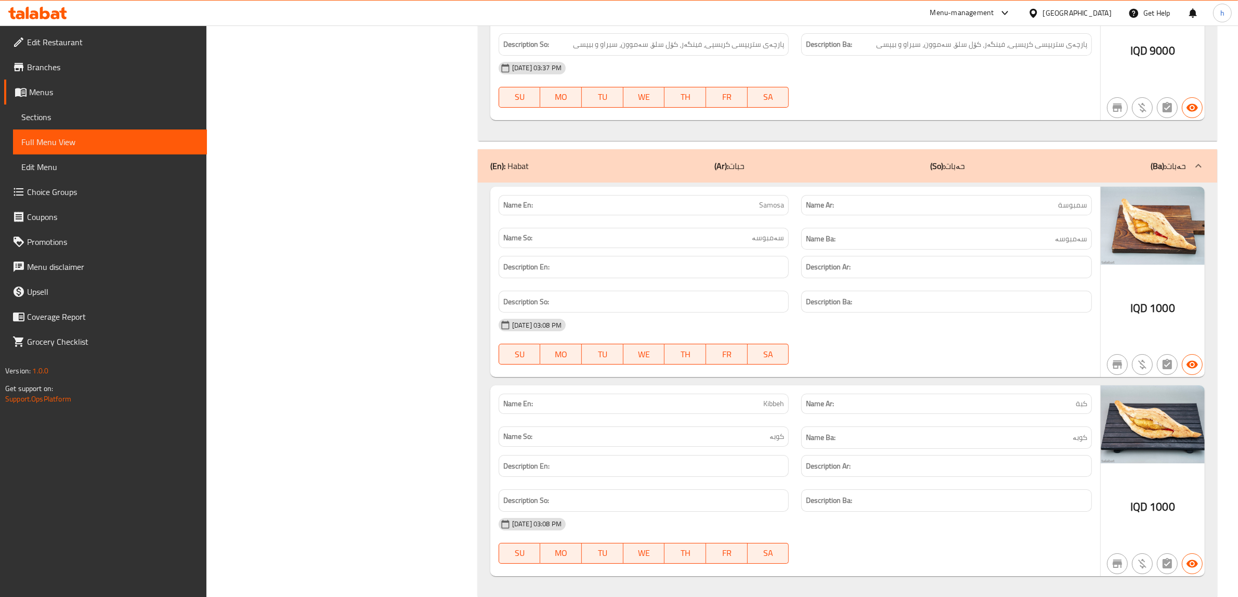
click at [55, 15] on icon at bounding box center [55, 14] width 9 height 9
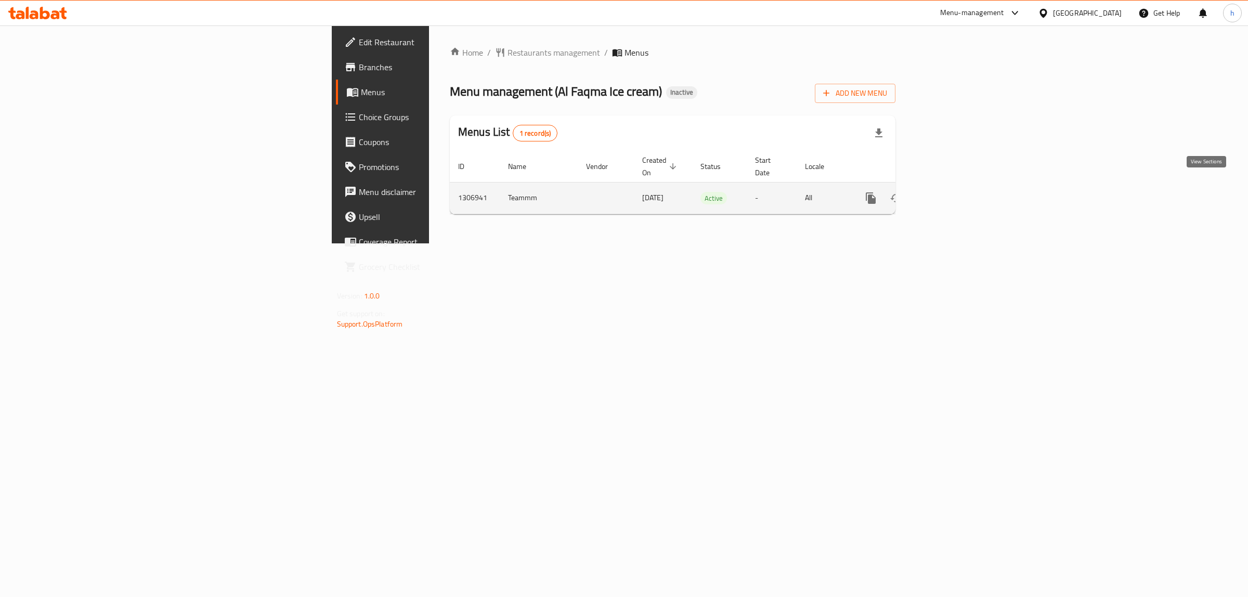
click at [952, 192] on icon "enhanced table" at bounding box center [946, 198] width 12 height 12
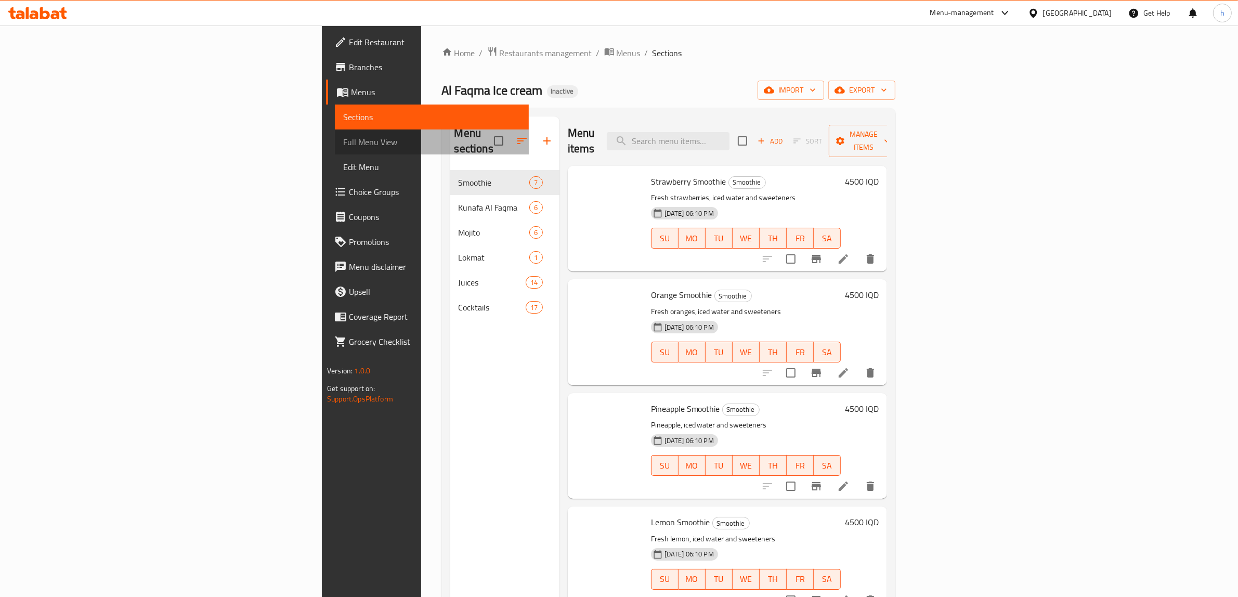
click at [343, 141] on span "Full Menu View" at bounding box center [431, 142] width 177 height 12
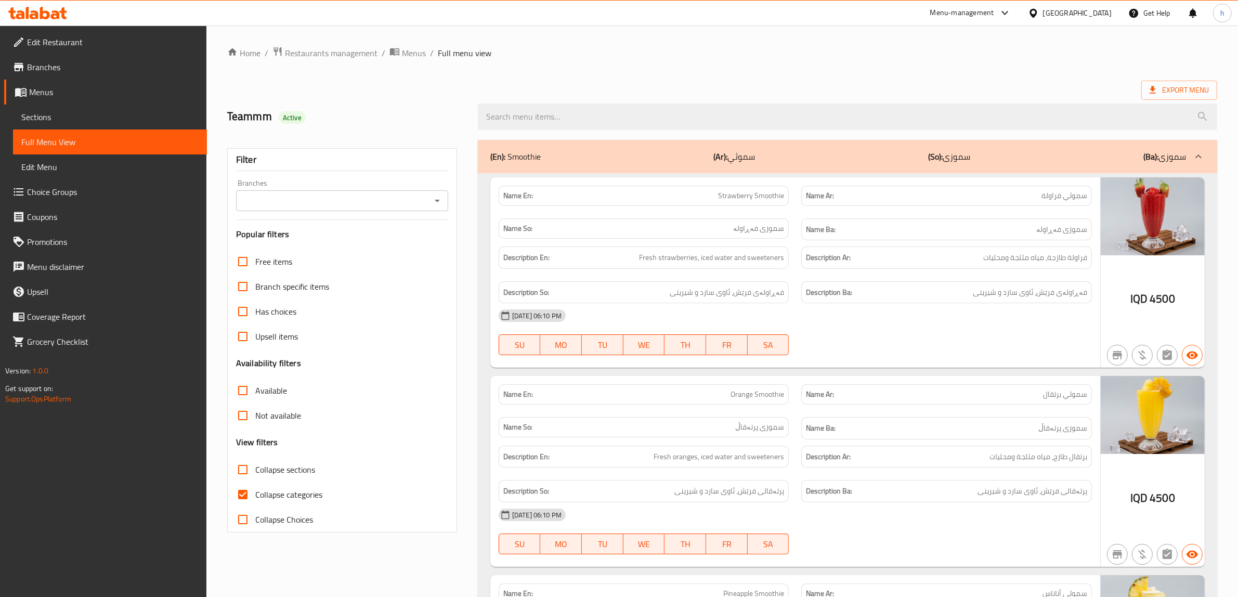
click at [435, 204] on icon "Open" at bounding box center [437, 201] width 12 height 12
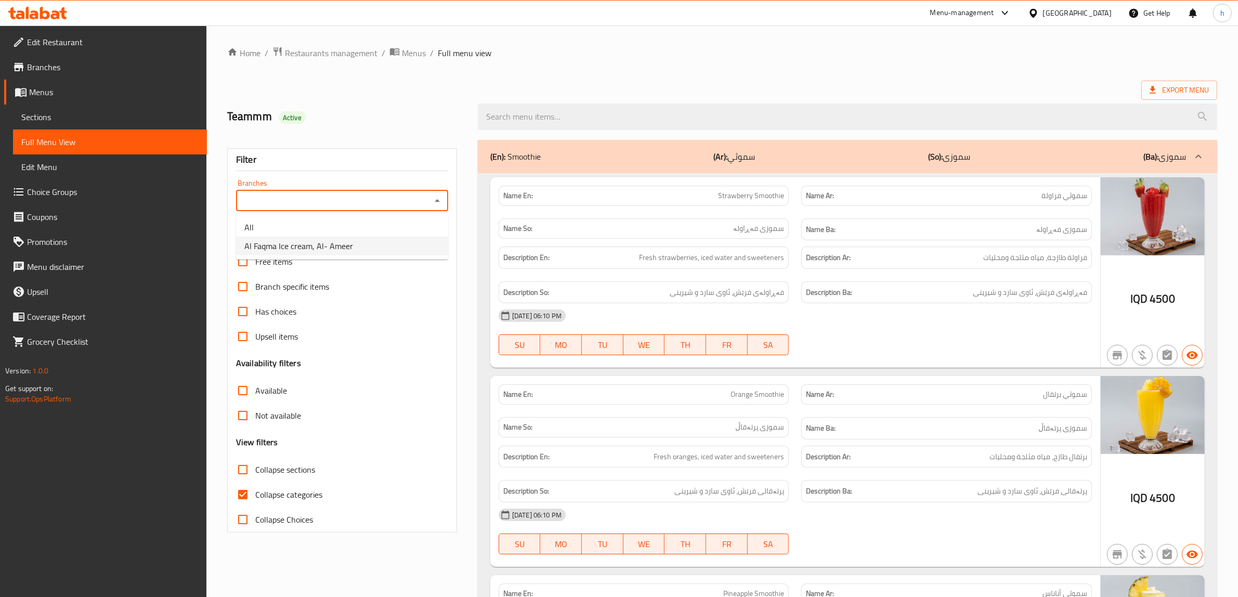
click at [404, 242] on li "Al Faqma Ice cream, Al- Ameer" at bounding box center [342, 246] width 212 height 19
type input "Al Faqma Ice cream, Al- Ameer"
click at [238, 499] on input "Collapse categories" at bounding box center [242, 494] width 25 height 25
checkbox input "false"
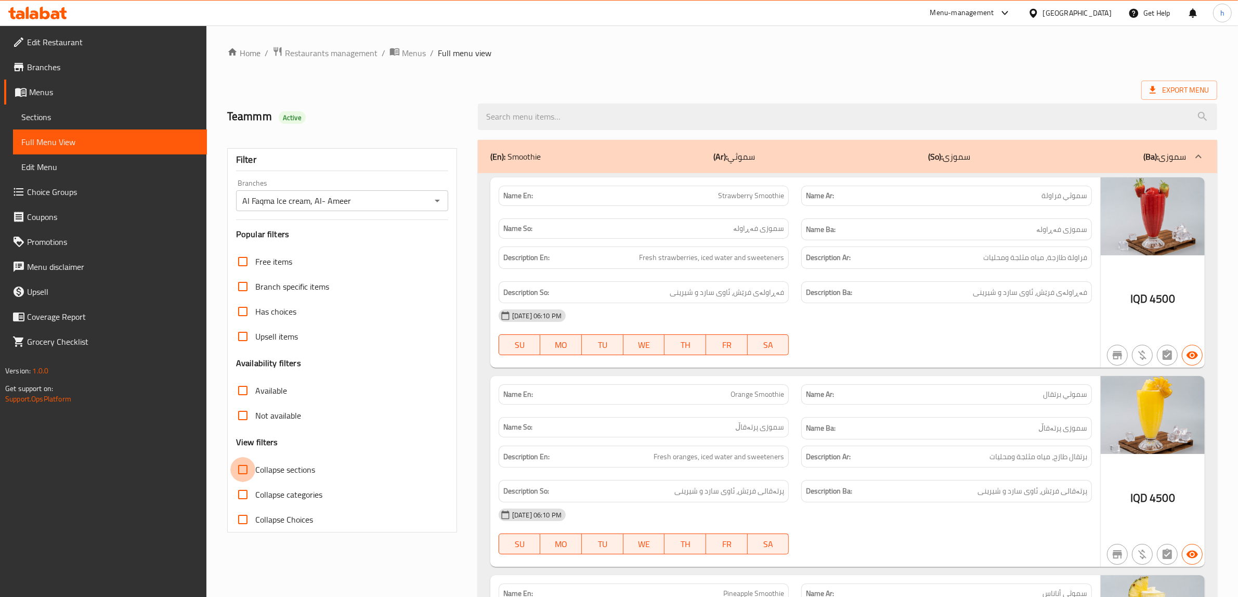
click at [243, 470] on input "Collapse sections" at bounding box center [242, 469] width 25 height 25
checkbox input "true"
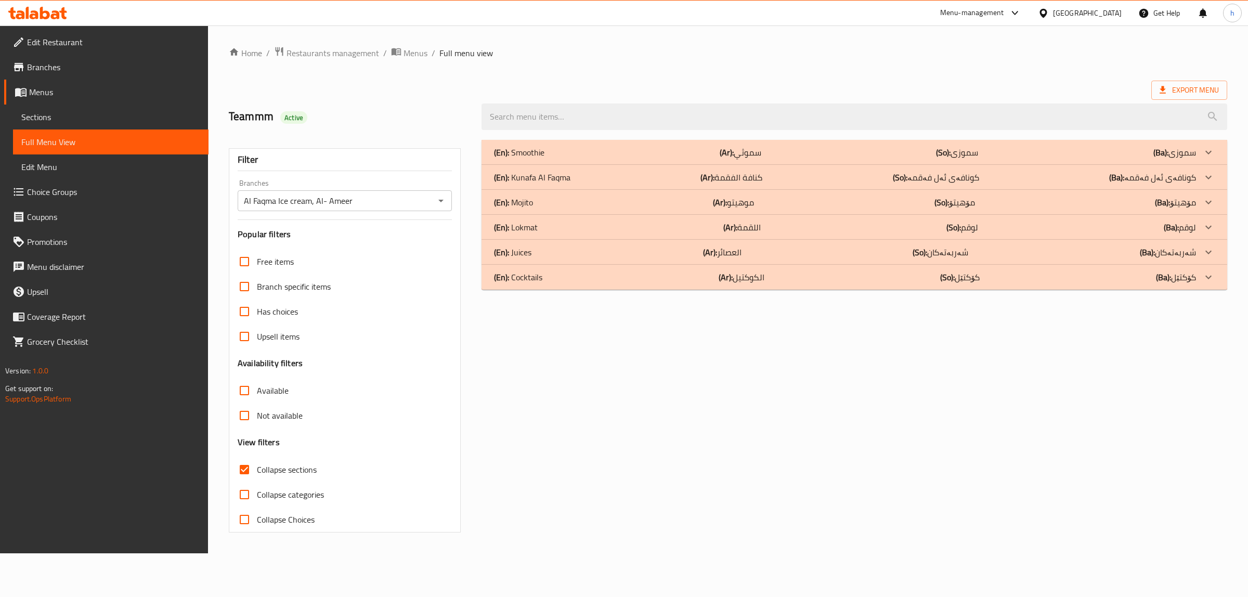
click at [533, 159] on p "(En): Lokmat" at bounding box center [519, 152] width 50 height 12
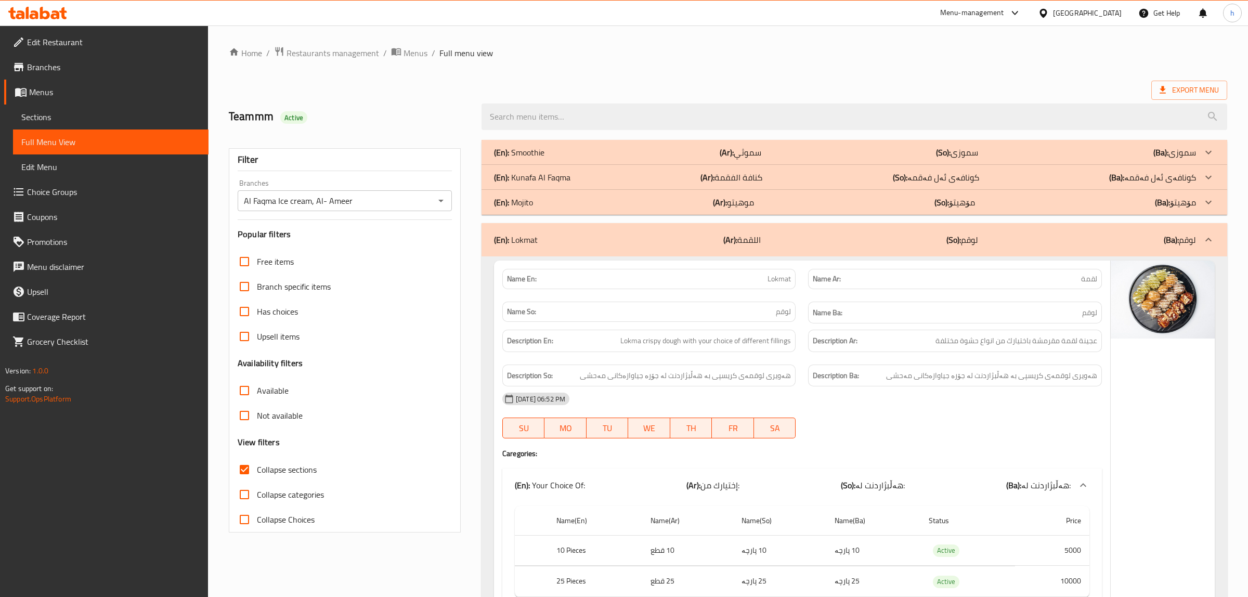
click at [536, 159] on p "(En): [PERSON_NAME]" at bounding box center [519, 152] width 50 height 12
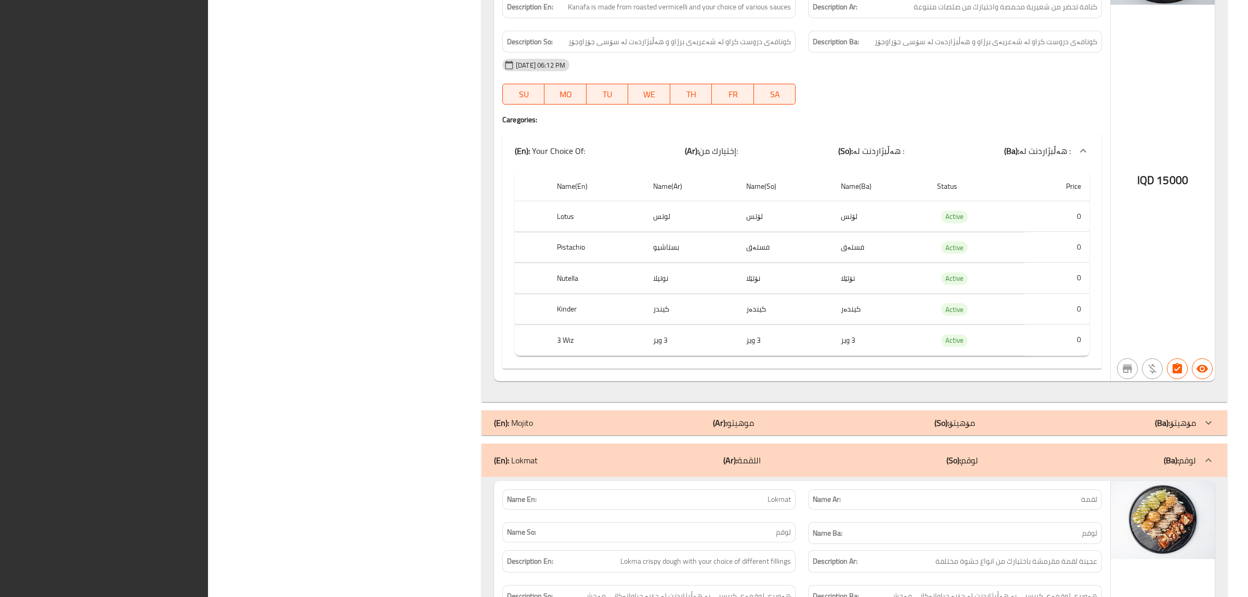
drag, startPoint x: 821, startPoint y: 188, endPoint x: 812, endPoint y: 206, distance: 19.8
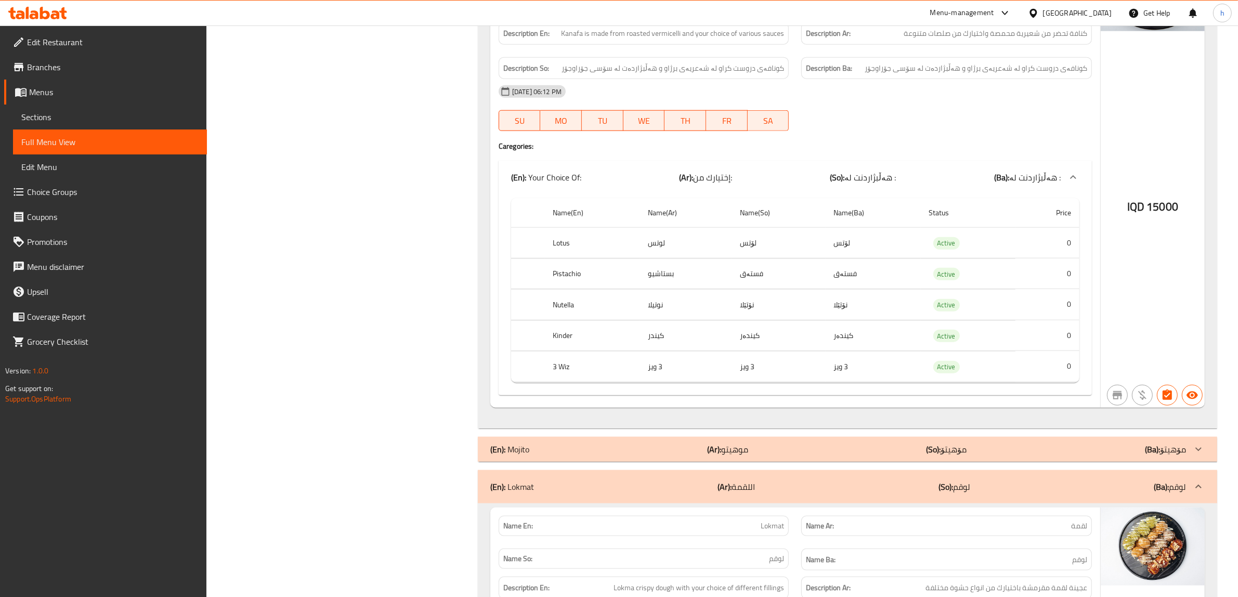
scroll to position [1524, 0]
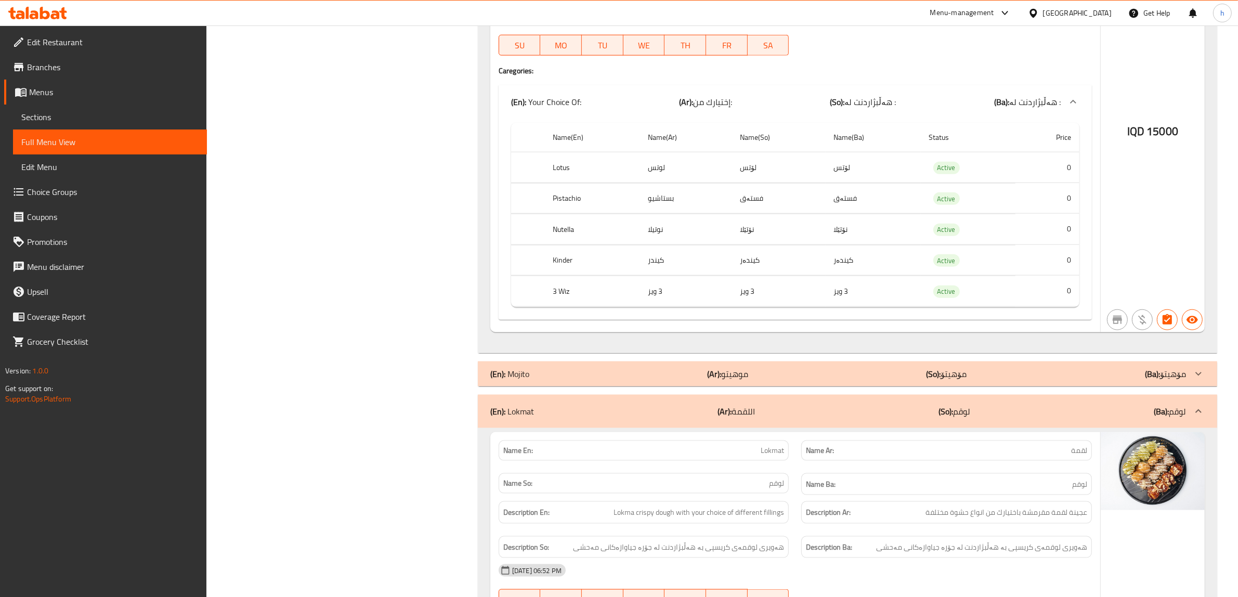
click at [139, 42] on span "Edit Restaurant" at bounding box center [113, 42] width 172 height 12
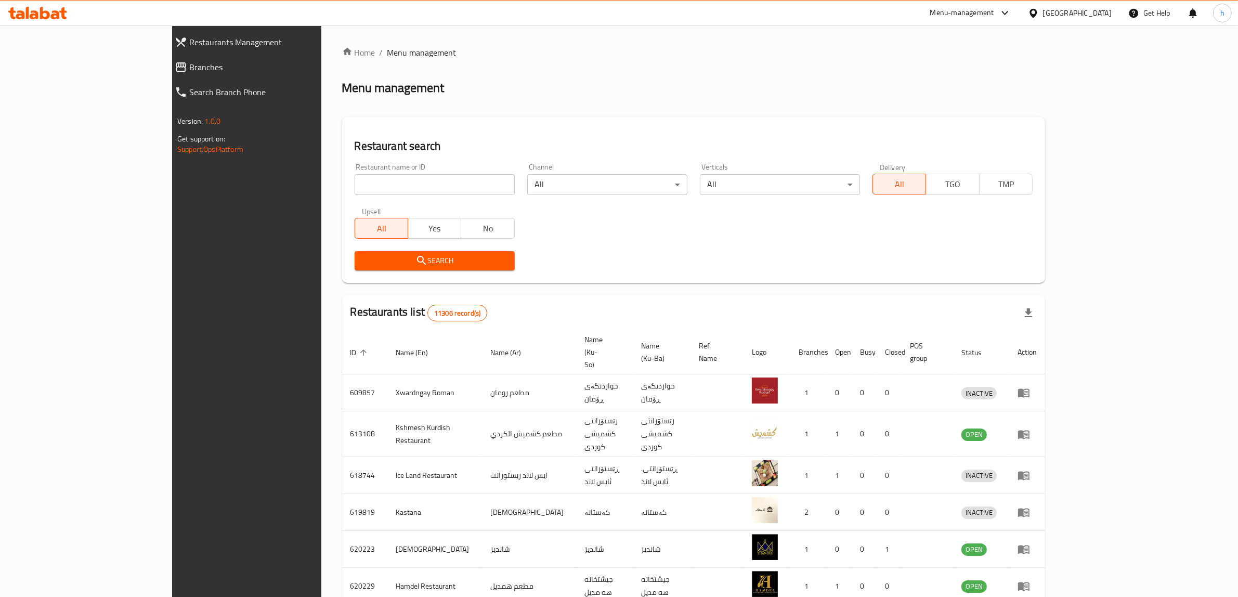
click at [166, 74] on link "Branches" at bounding box center [272, 67] width 213 height 25
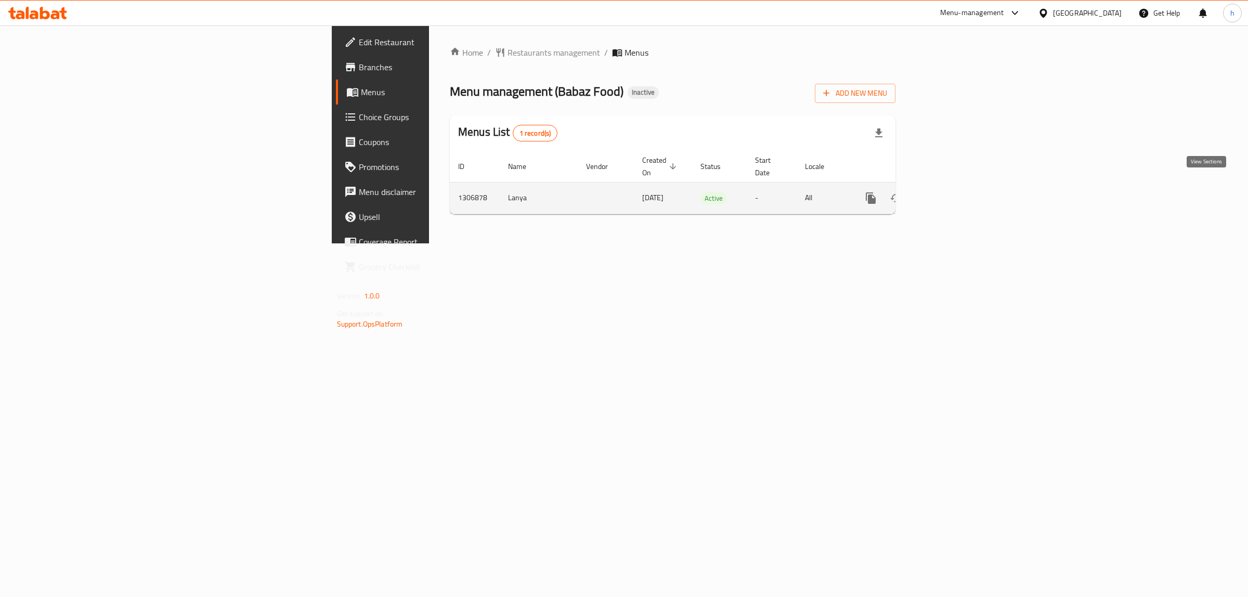
click at [951, 193] on icon "enhanced table" at bounding box center [945, 197] width 9 height 9
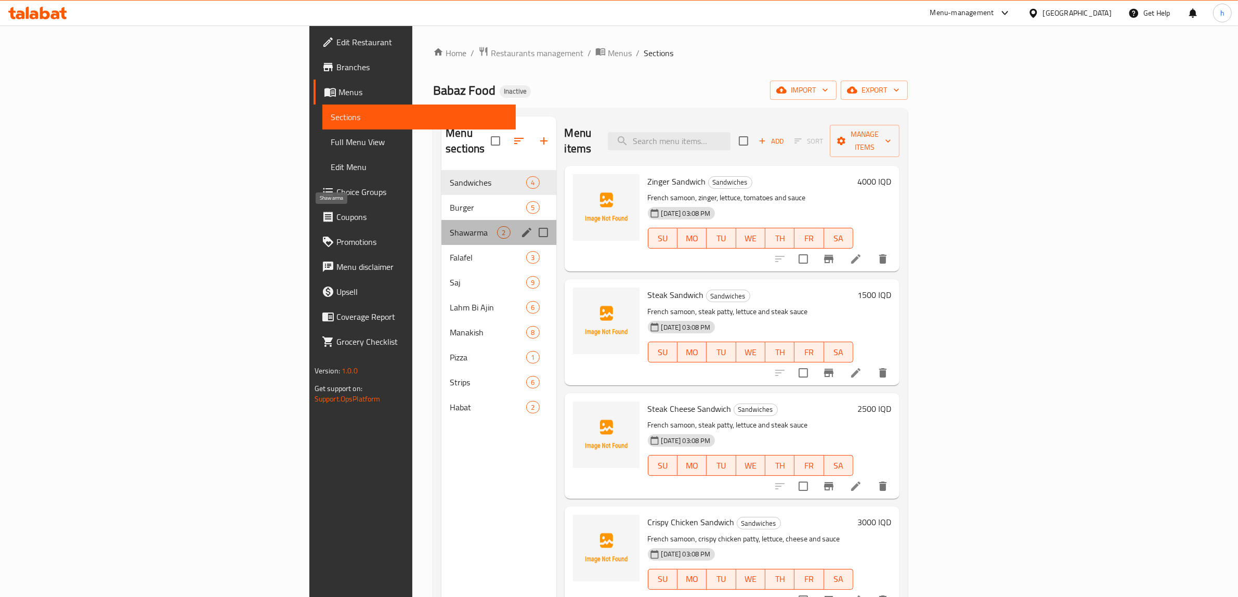
click at [450, 226] on span "Shawarma" at bounding box center [473, 232] width 47 height 12
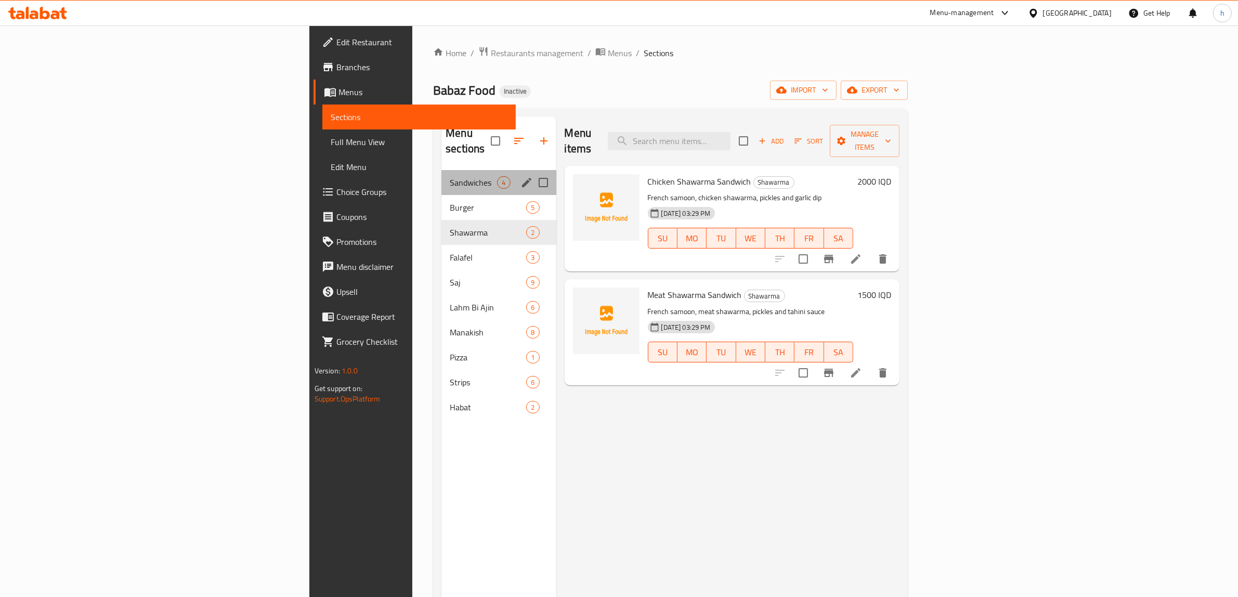
click at [442, 178] on div "Sandwiches 4" at bounding box center [499, 182] width 114 height 25
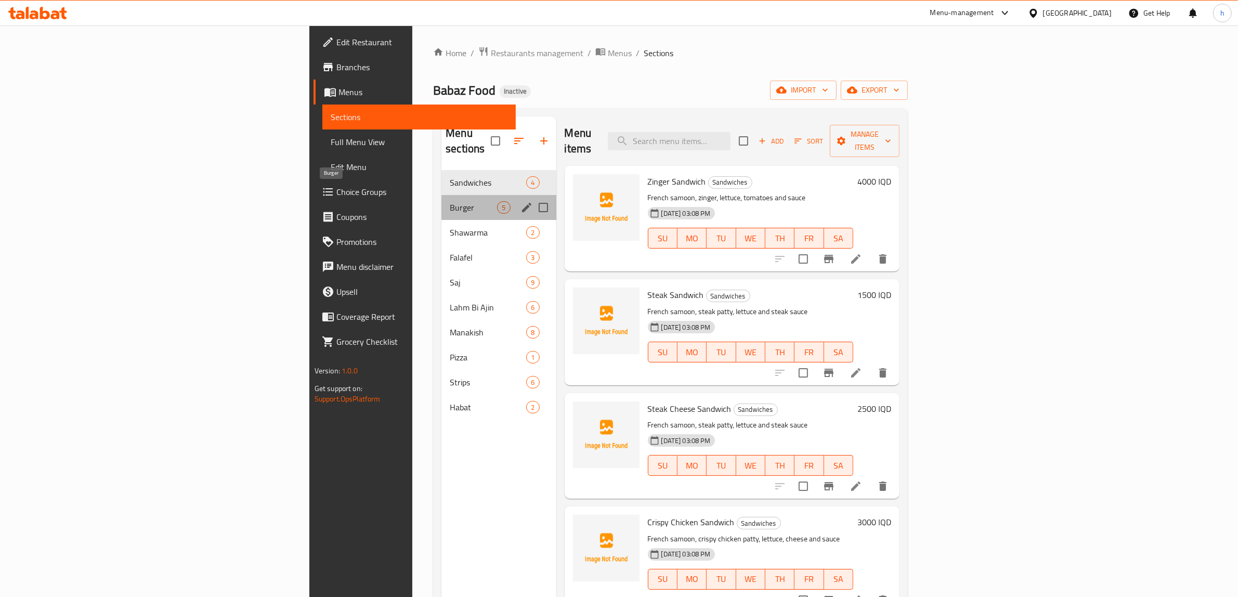
click at [450, 201] on span "Burger" at bounding box center [473, 207] width 47 height 12
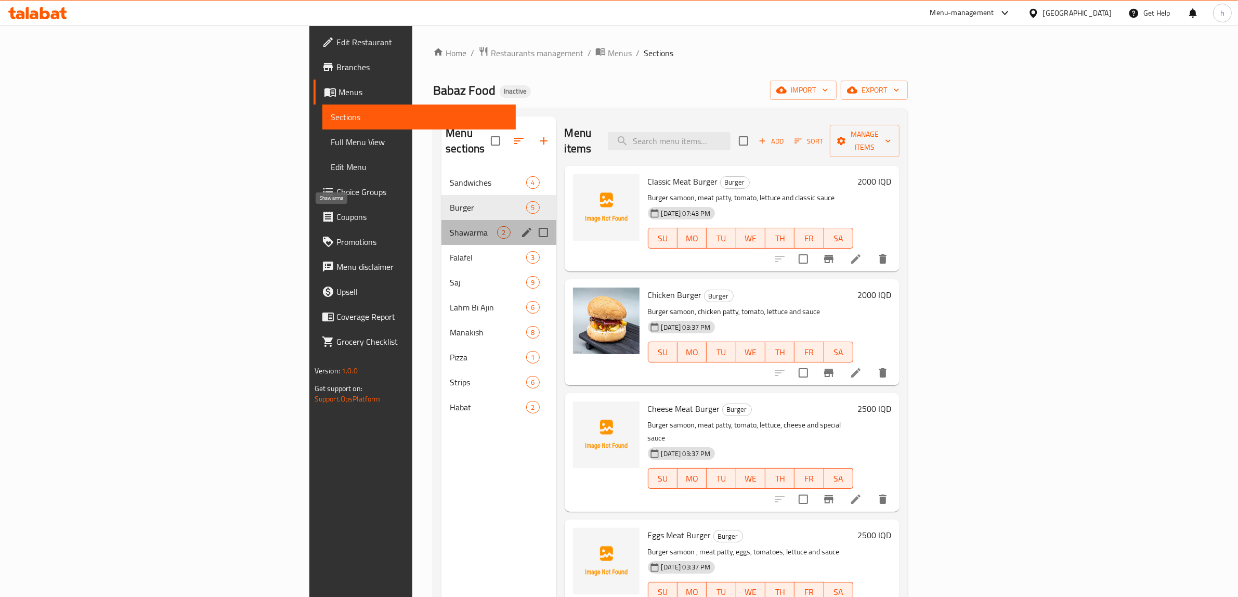
click at [450, 226] on span "Shawarma" at bounding box center [473, 232] width 47 height 12
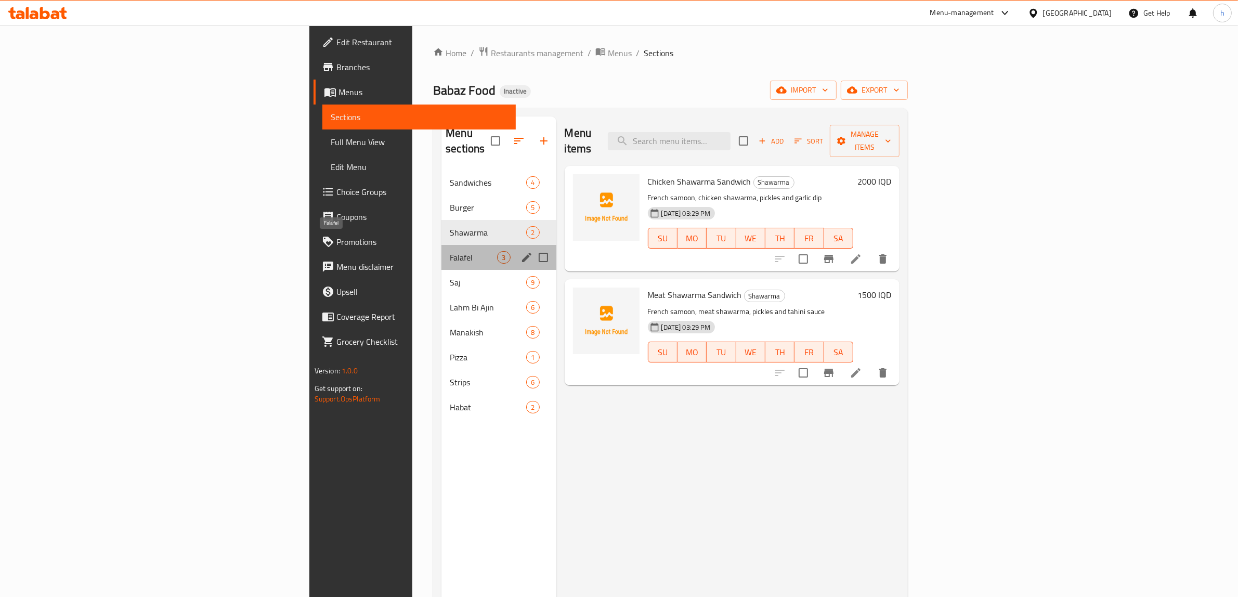
click at [450, 251] on span "Falafel" at bounding box center [473, 257] width 47 height 12
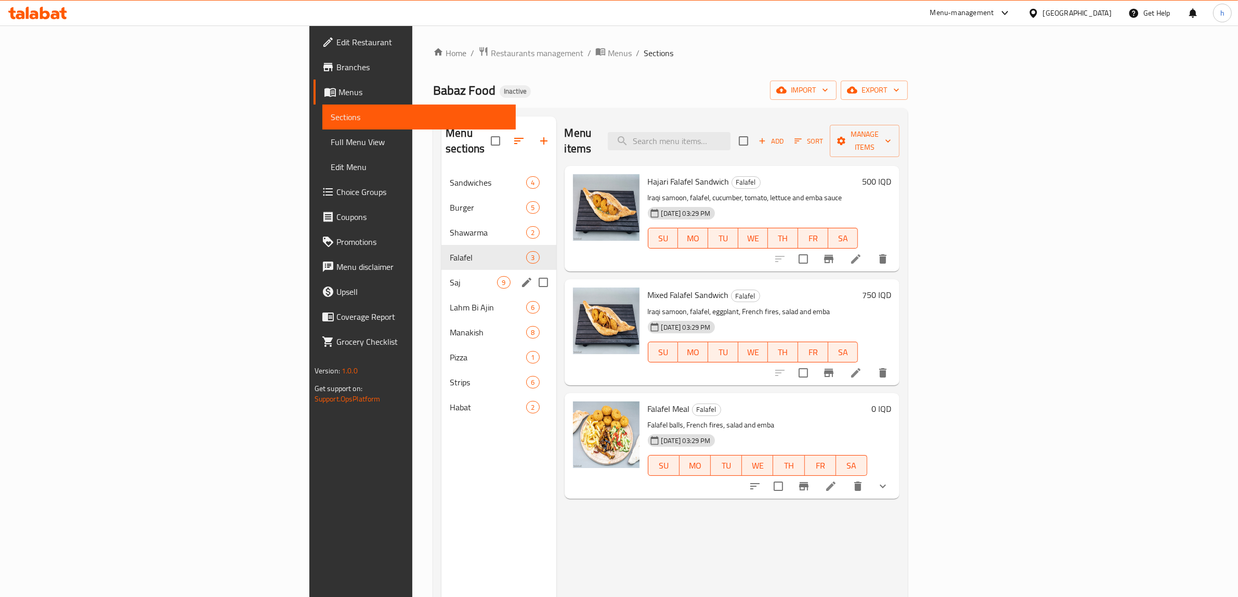
click at [442, 270] on div "Saj 9" at bounding box center [499, 282] width 114 height 25
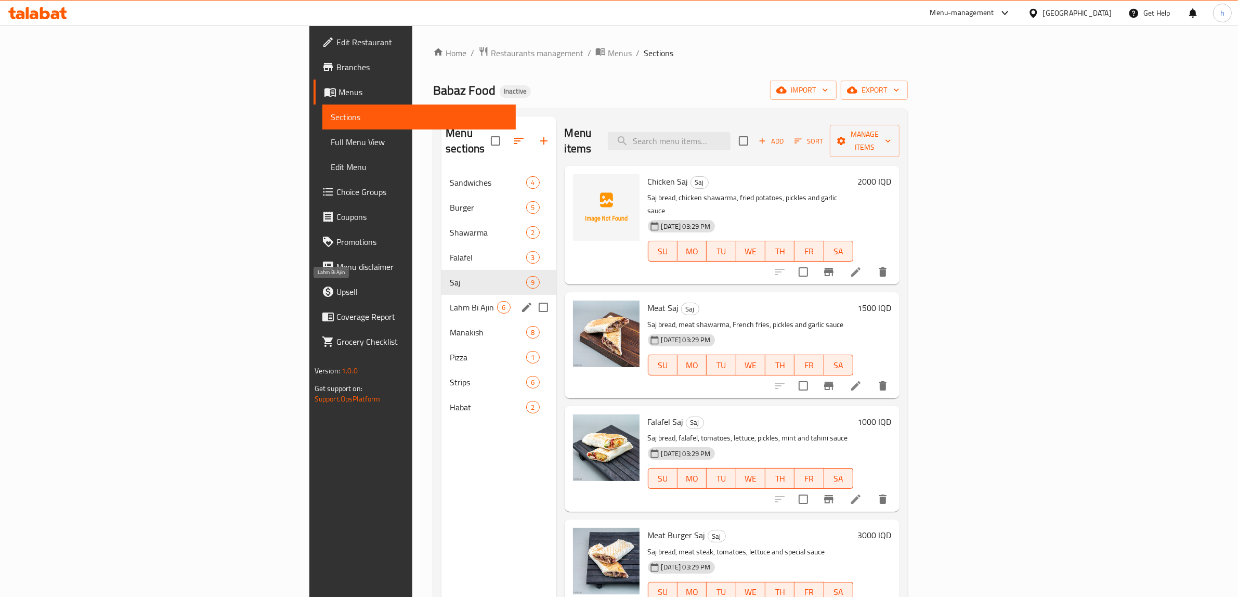
click at [450, 301] on span "Lahm Bi Ajin" at bounding box center [473, 307] width 47 height 12
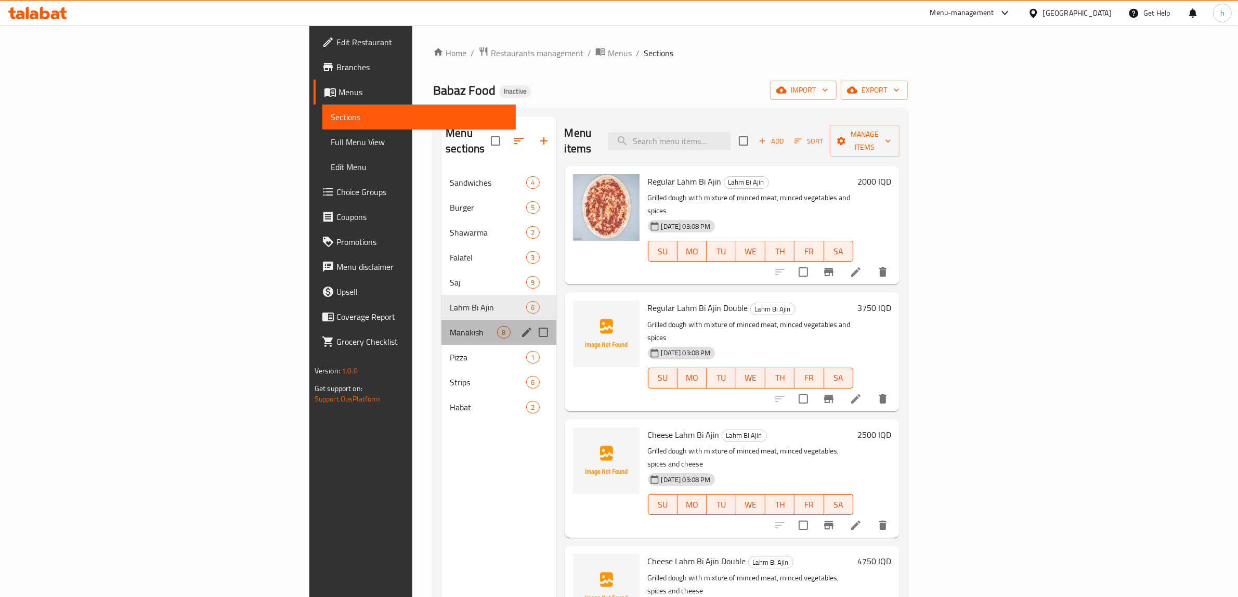
click at [442, 320] on div "Manakish 8" at bounding box center [499, 332] width 114 height 25
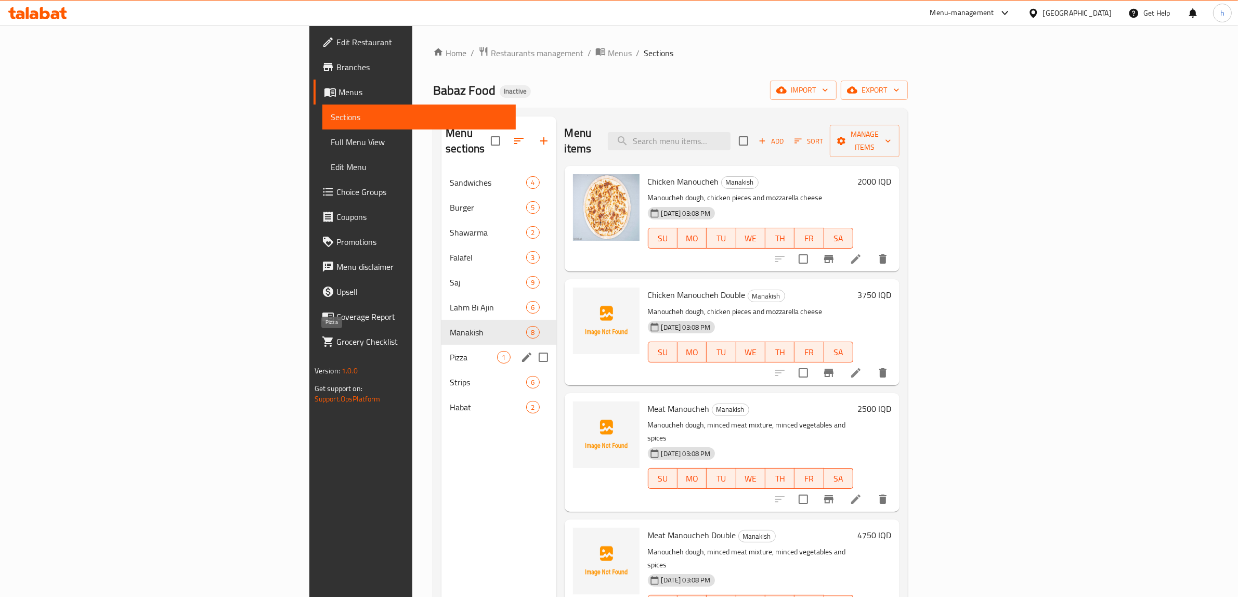
click at [450, 351] on span "Pizza" at bounding box center [473, 357] width 47 height 12
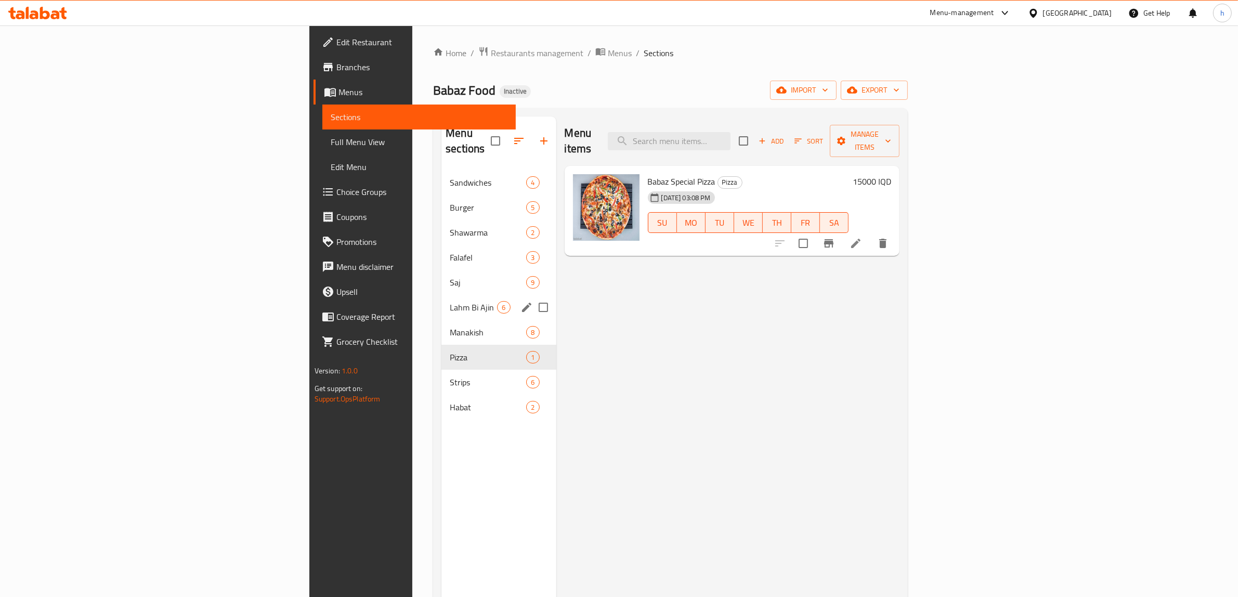
click at [442, 302] on div "Lahm Bi Ajin 6" at bounding box center [499, 307] width 114 height 25
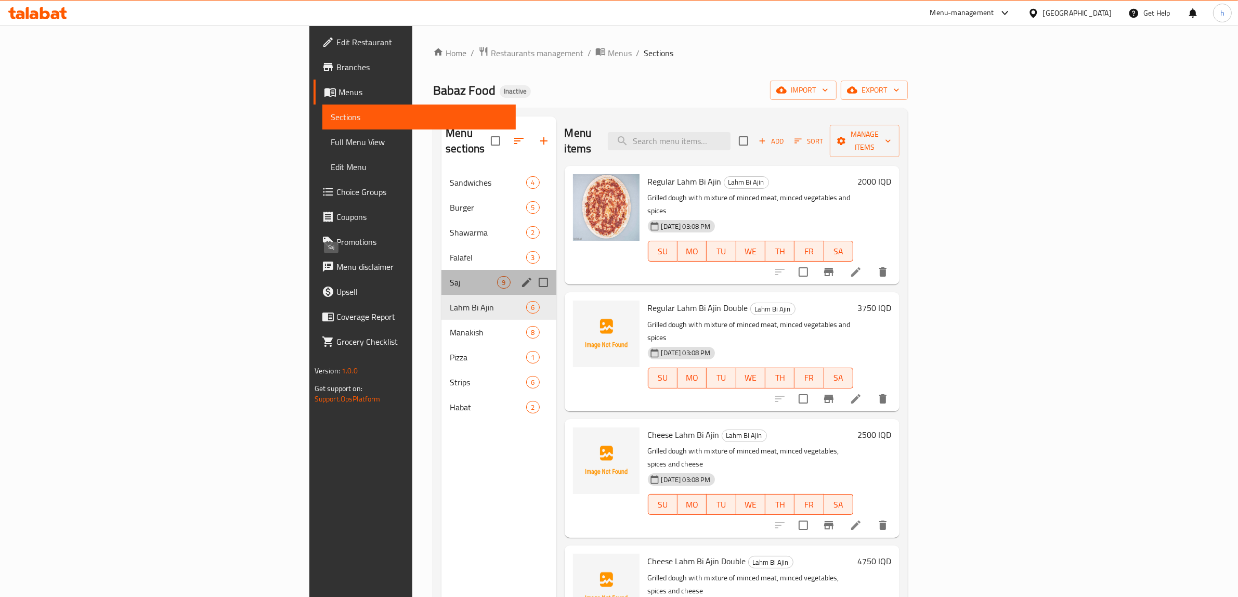
click at [450, 276] on span "Saj" at bounding box center [473, 282] width 47 height 12
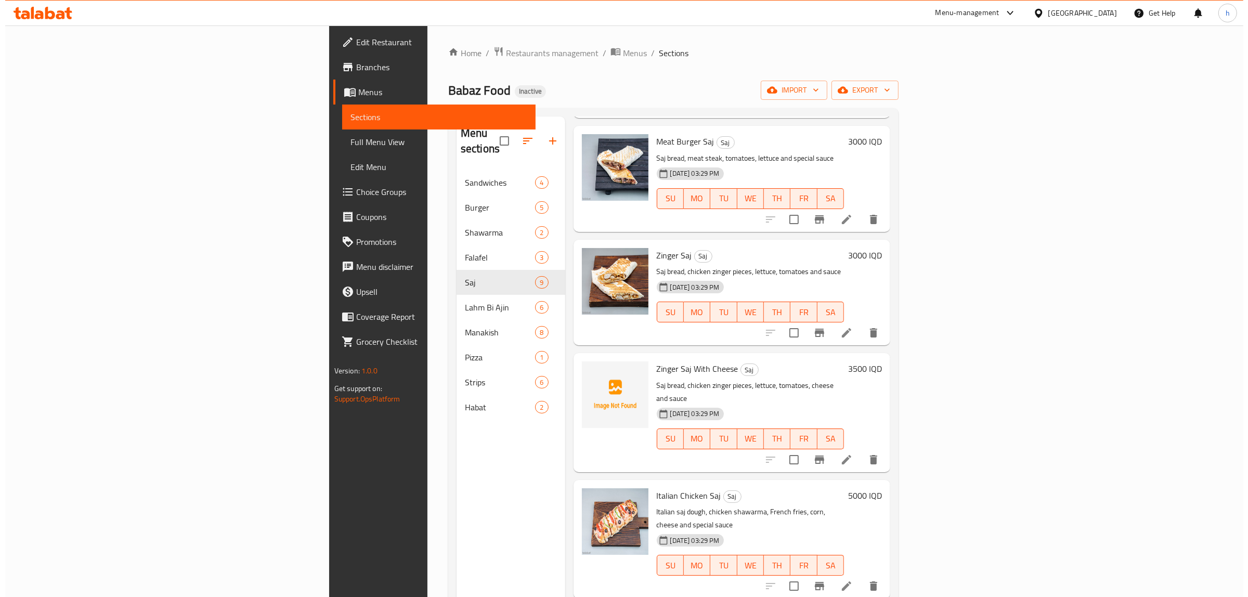
scroll to position [435, 0]
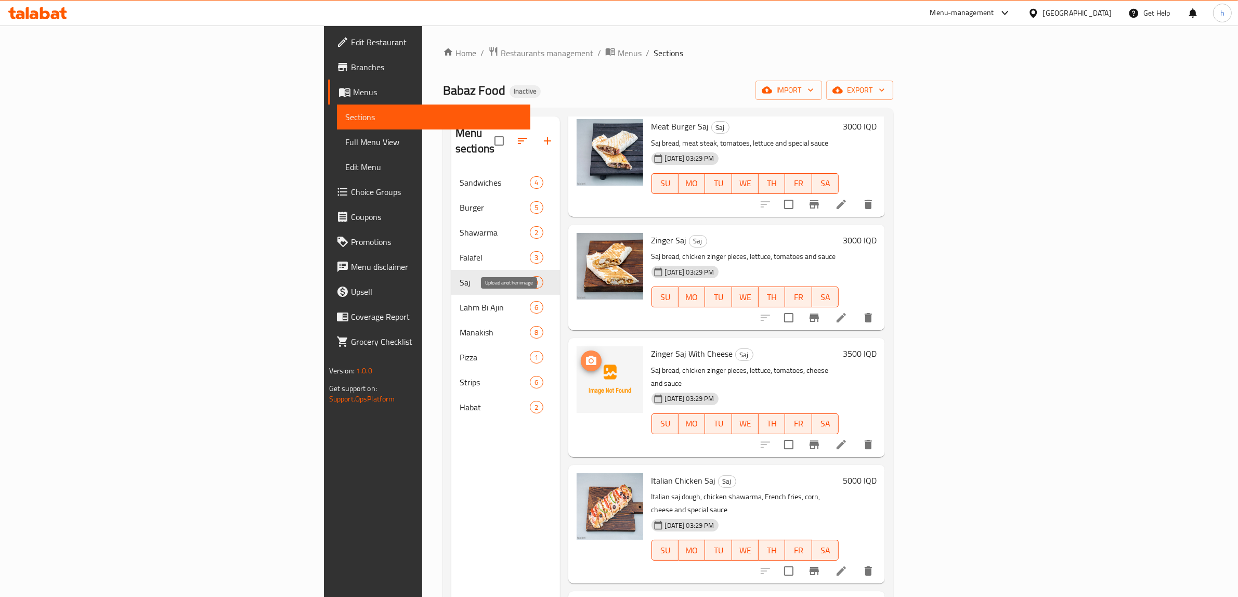
click at [585, 355] on icon "upload picture" at bounding box center [591, 361] width 12 height 12
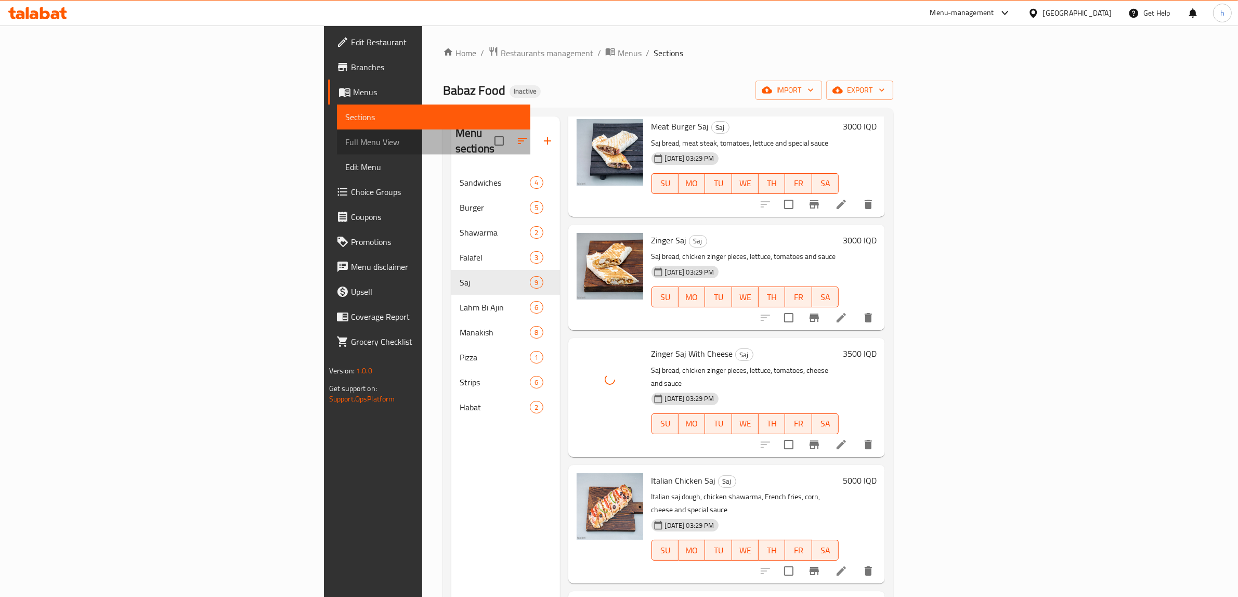
click at [337, 141] on link "Full Menu View" at bounding box center [434, 142] width 194 height 25
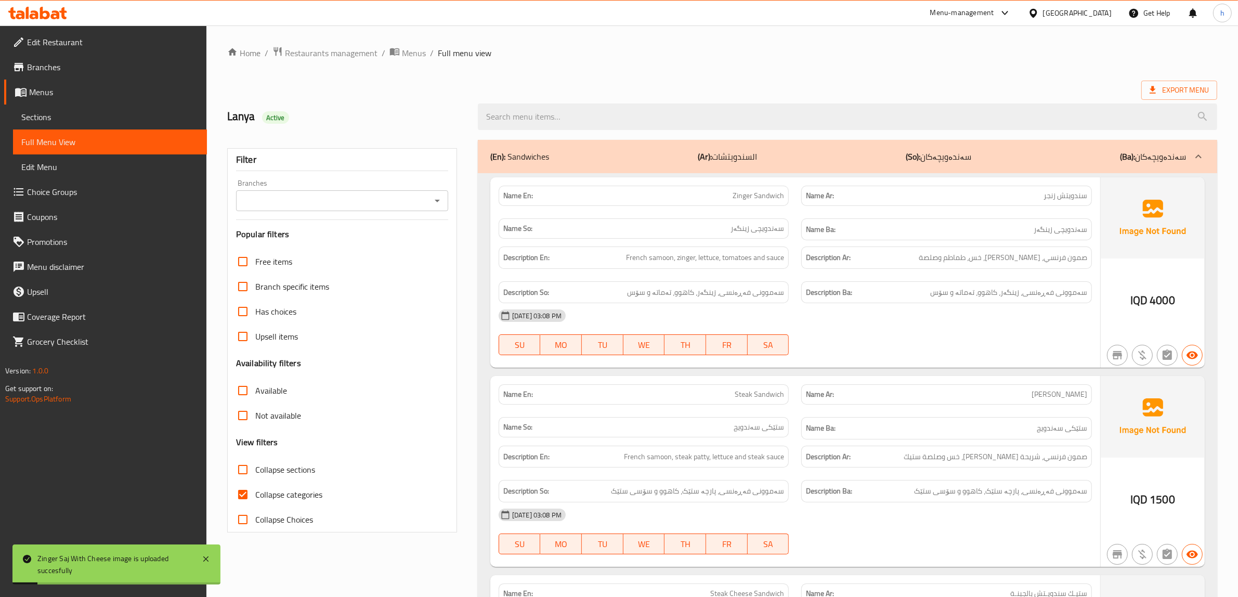
drag, startPoint x: 244, startPoint y: 489, endPoint x: 241, endPoint y: 469, distance: 20.6
click at [242, 489] on input "Collapse categories" at bounding box center [242, 494] width 25 height 25
checkbox input "false"
click at [241, 468] on input "Collapse sections" at bounding box center [242, 469] width 25 height 25
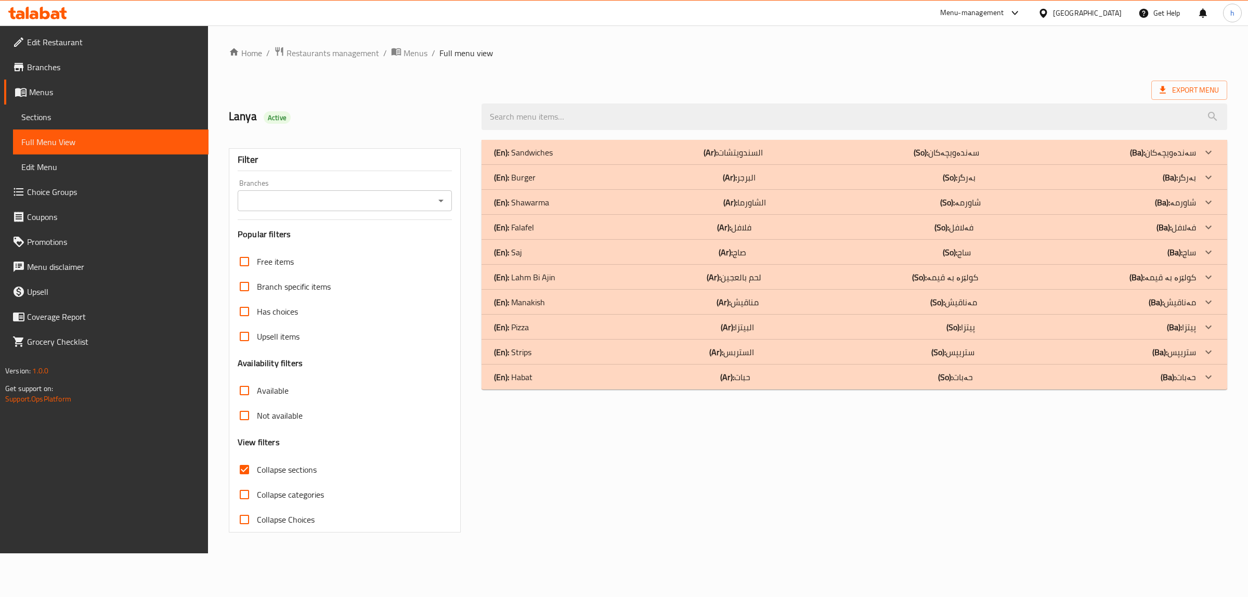
click at [245, 470] on input "Collapse sections" at bounding box center [244, 469] width 25 height 25
checkbox input "false"
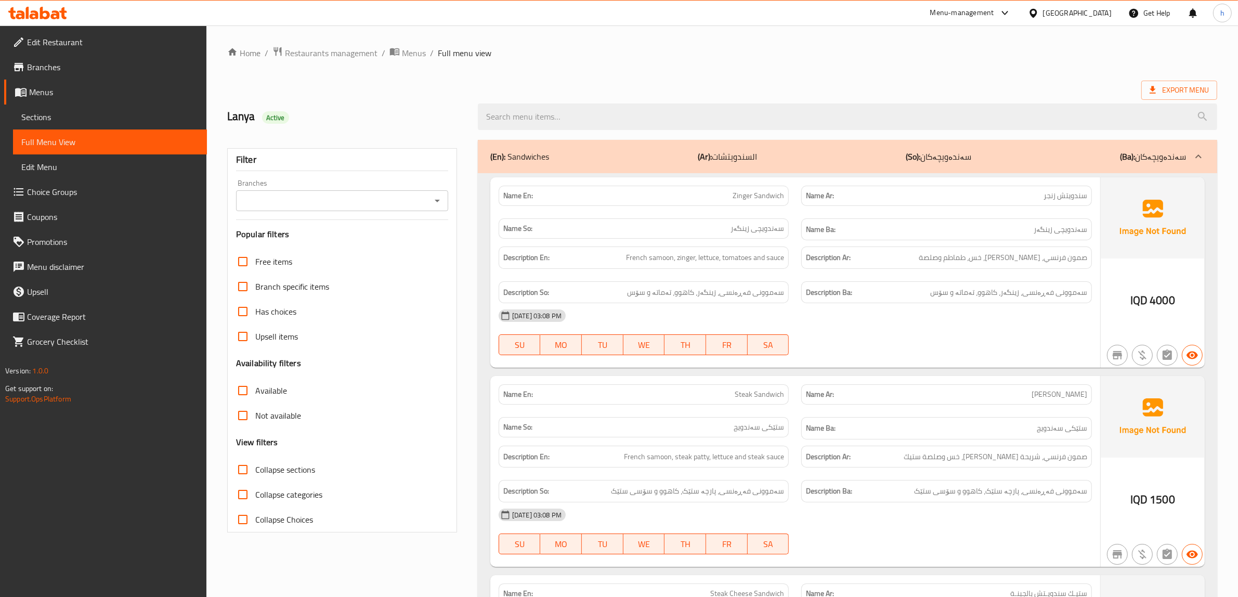
click at [440, 200] on icon "Open" at bounding box center [437, 201] width 12 height 12
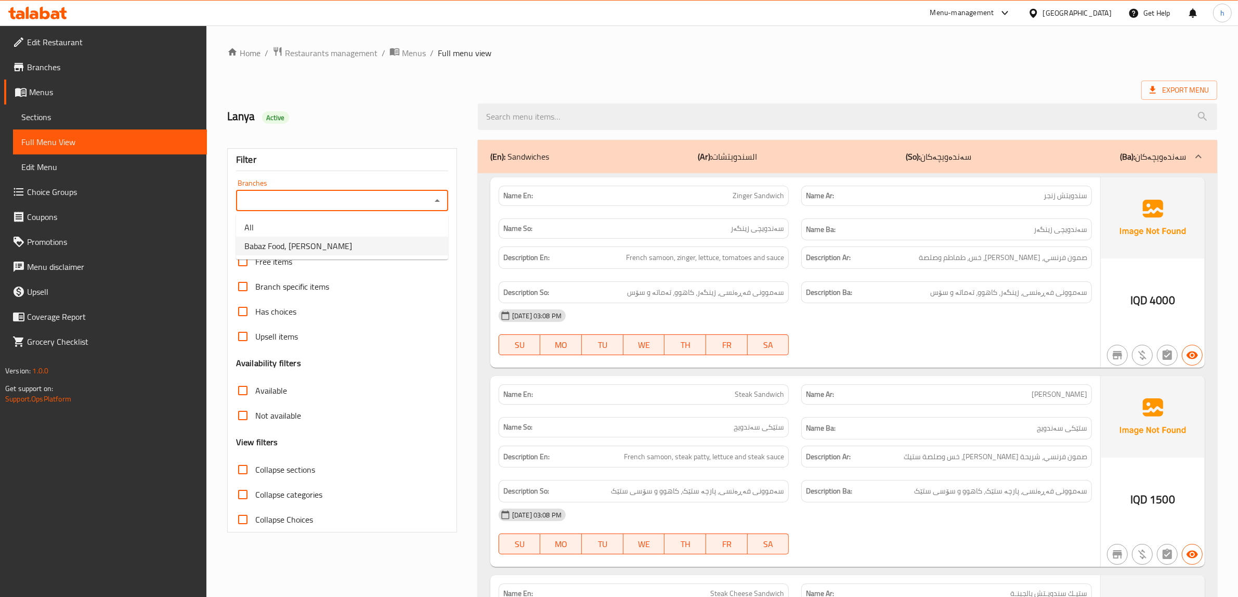
click at [348, 240] on li "Babaz Food, [PERSON_NAME]" at bounding box center [342, 246] width 212 height 19
type input "Babaz Food, [PERSON_NAME]"
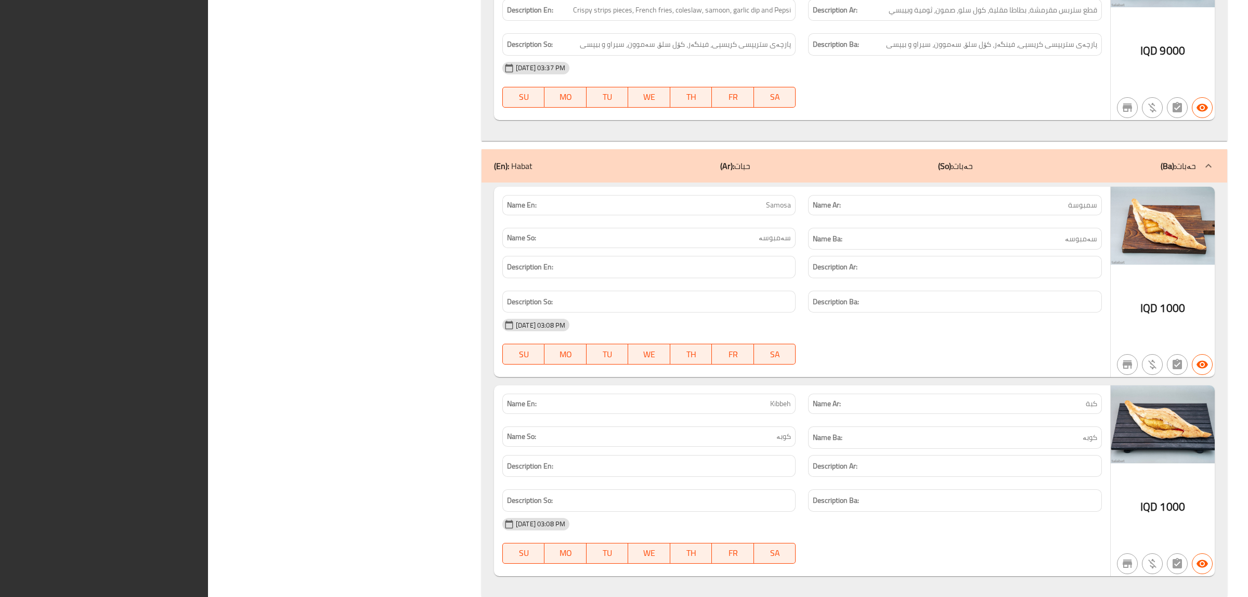
drag, startPoint x: 1119, startPoint y: 79, endPoint x: 1118, endPoint y: 90, distance: 11.5
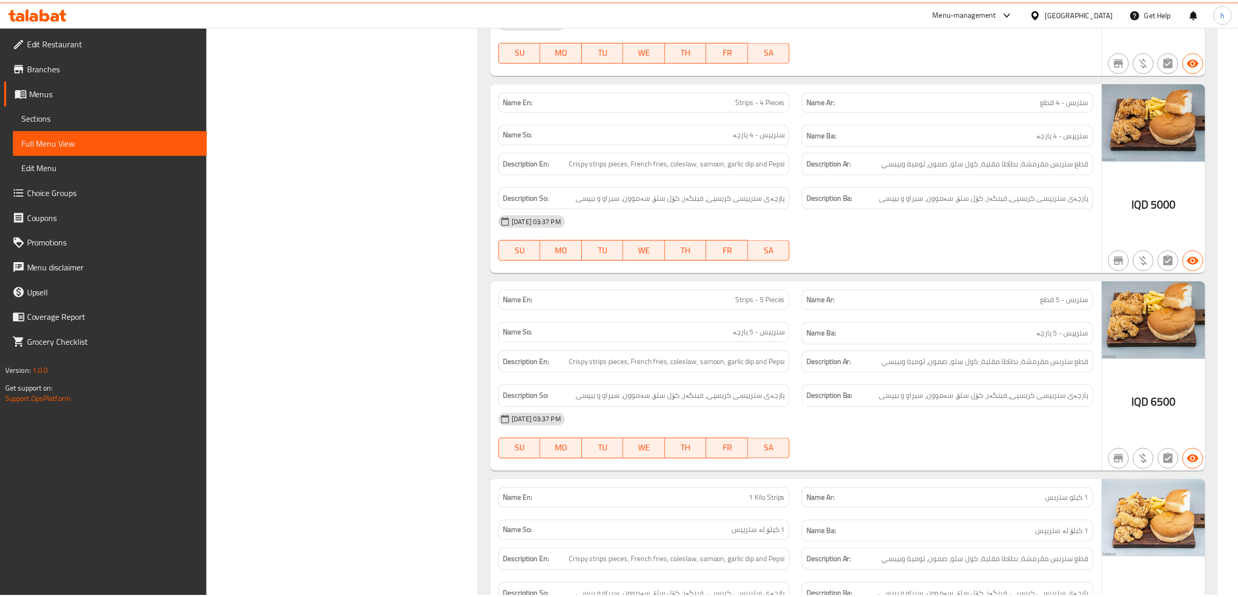
scroll to position [9605, 0]
